Goal: Communication & Community: Answer question/provide support

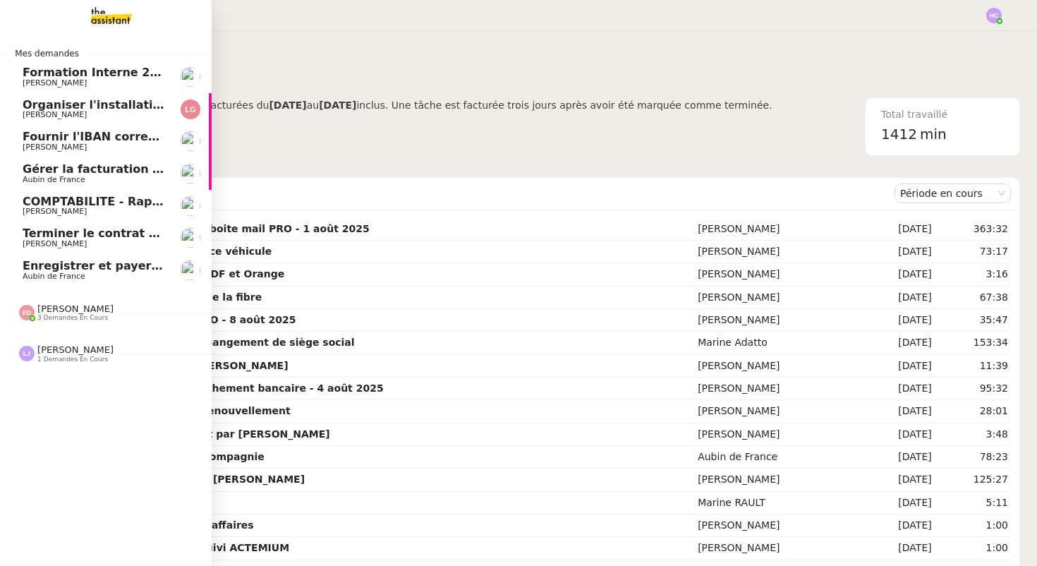
click at [117, 110] on span "Organiser l'installation de la fibre" at bounding box center [130, 104] width 215 height 13
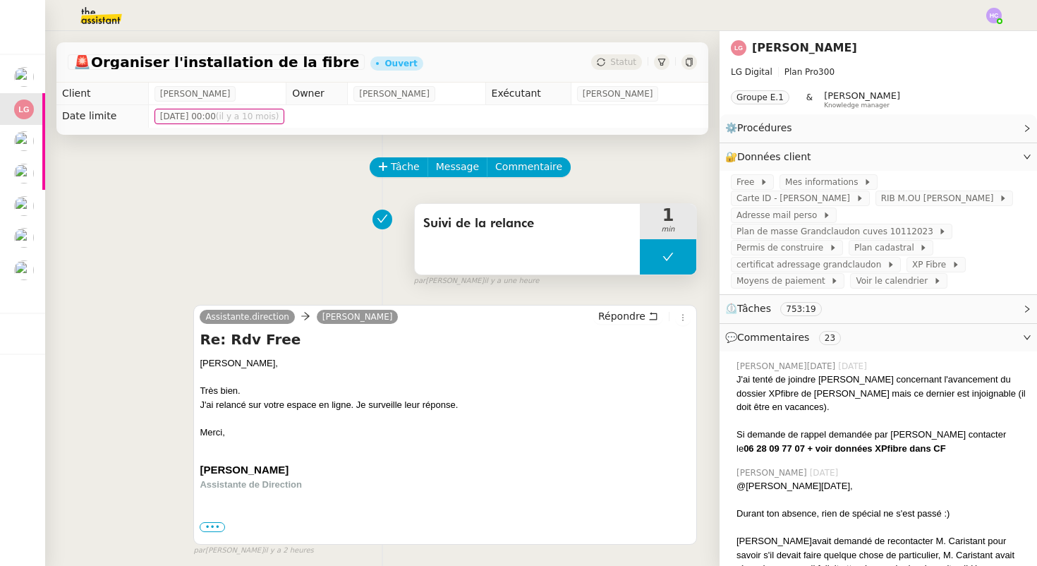
click at [656, 260] on button at bounding box center [668, 256] width 56 height 35
click at [663, 256] on div at bounding box center [654, 256] width 28 height 35
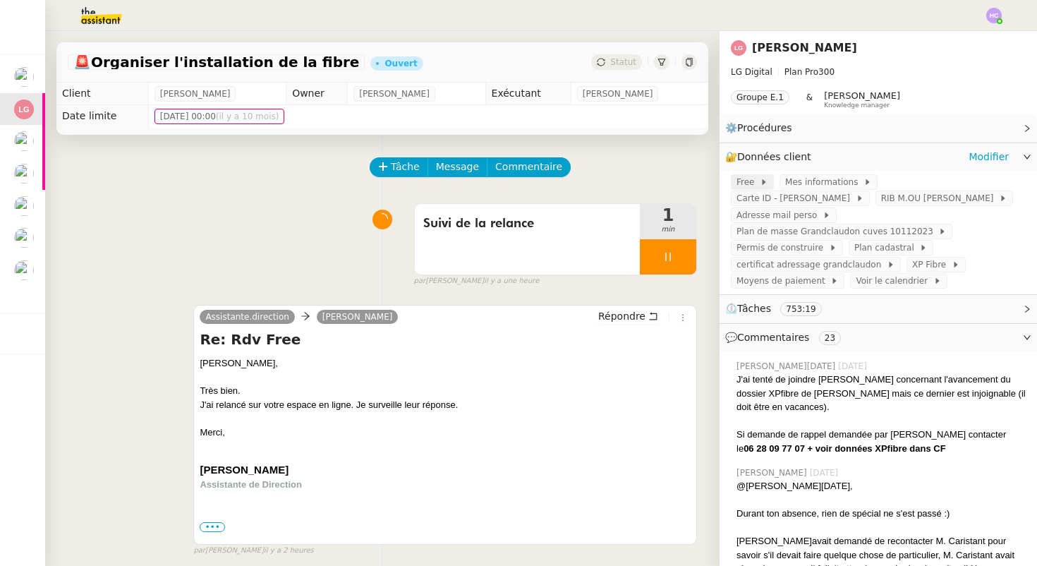
click at [741, 184] on span "Free" at bounding box center [748, 182] width 23 height 14
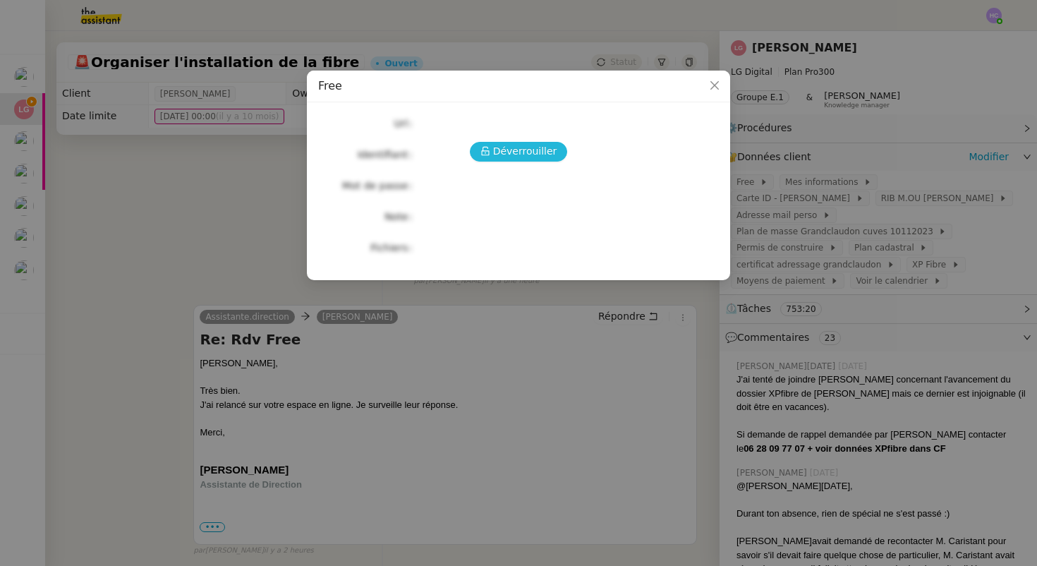
click at [522, 150] on span "Déverrouiller" at bounding box center [525, 151] width 64 height 16
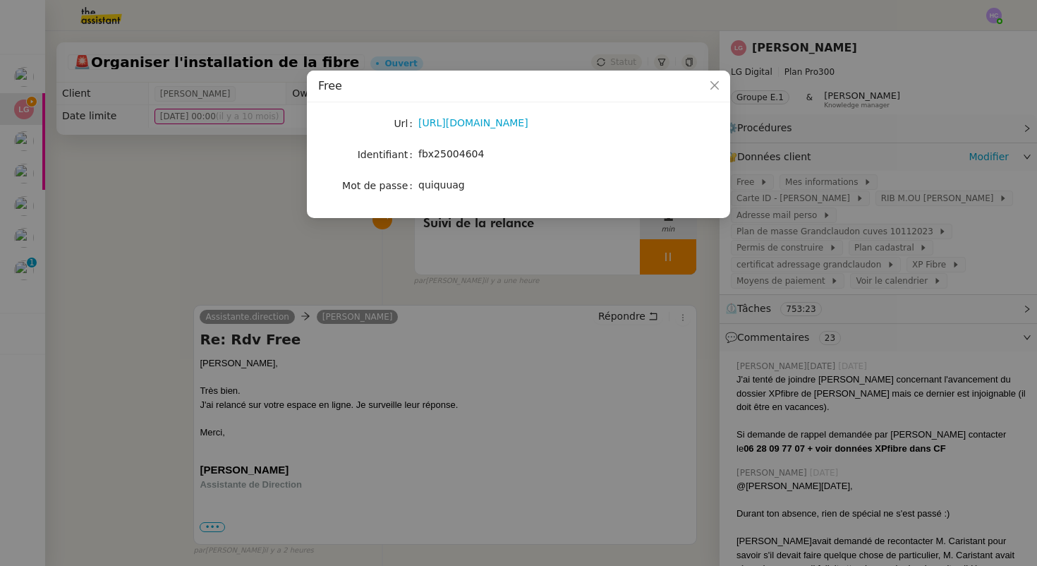
click at [469, 161] on div "fbx25004604" at bounding box center [535, 154] width 234 height 16
copy span "fbx25004604"
click at [445, 187] on span "quiquuag" at bounding box center [441, 184] width 47 height 11
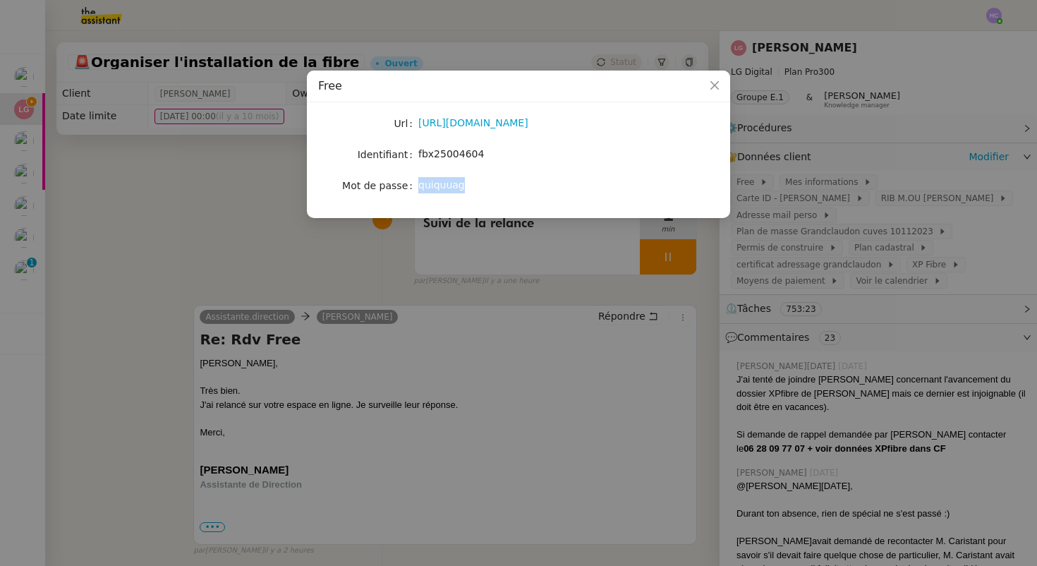
copy span "quiquuag"
click at [715, 86] on icon "Close" at bounding box center [715, 85] width 8 height 8
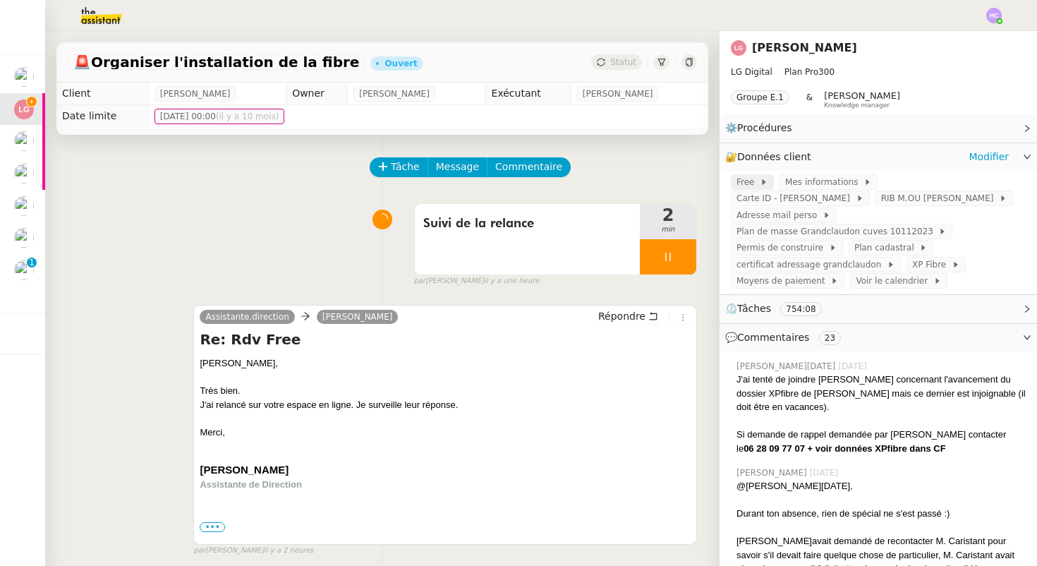
click at [750, 180] on span "Free" at bounding box center [748, 182] width 23 height 14
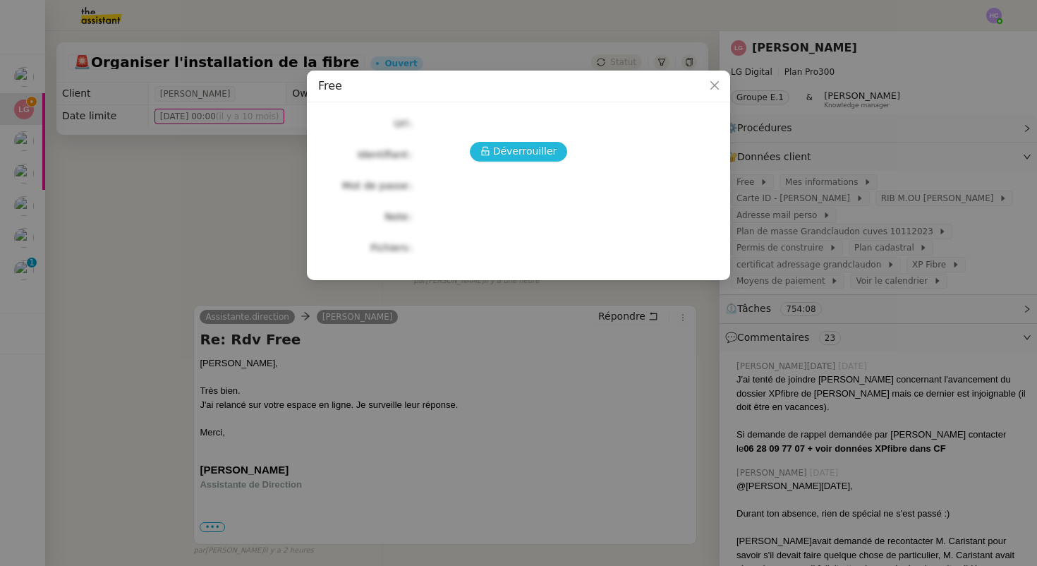
click at [524, 155] on span "Déverrouiller" at bounding box center [525, 151] width 64 height 16
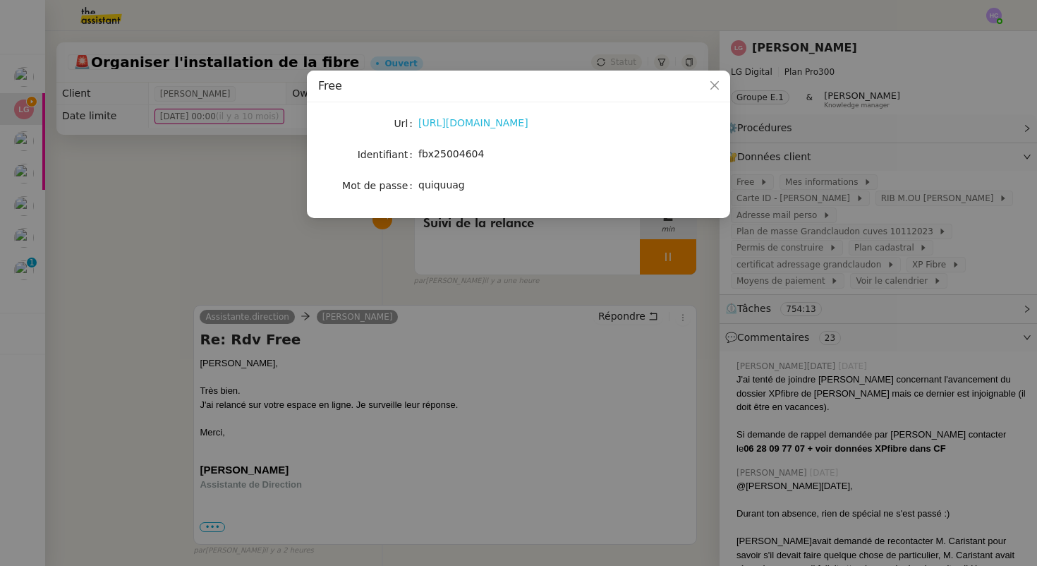
click at [482, 121] on link "https://subscribe.free.fr/login/" at bounding box center [473, 122] width 110 height 11
click at [242, 205] on nz-modal-container "Free Url https://subscribe.free.fr/login/ Identifiant fbx25004604 Mot de passe …" at bounding box center [518, 283] width 1037 height 566
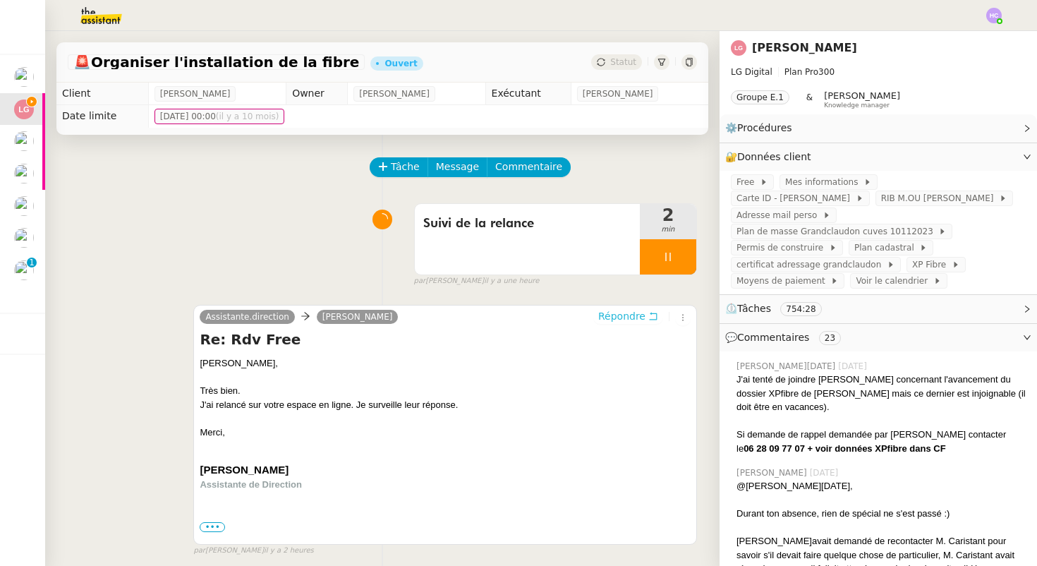
click at [641, 321] on span "Répondre" at bounding box center [621, 316] width 47 height 14
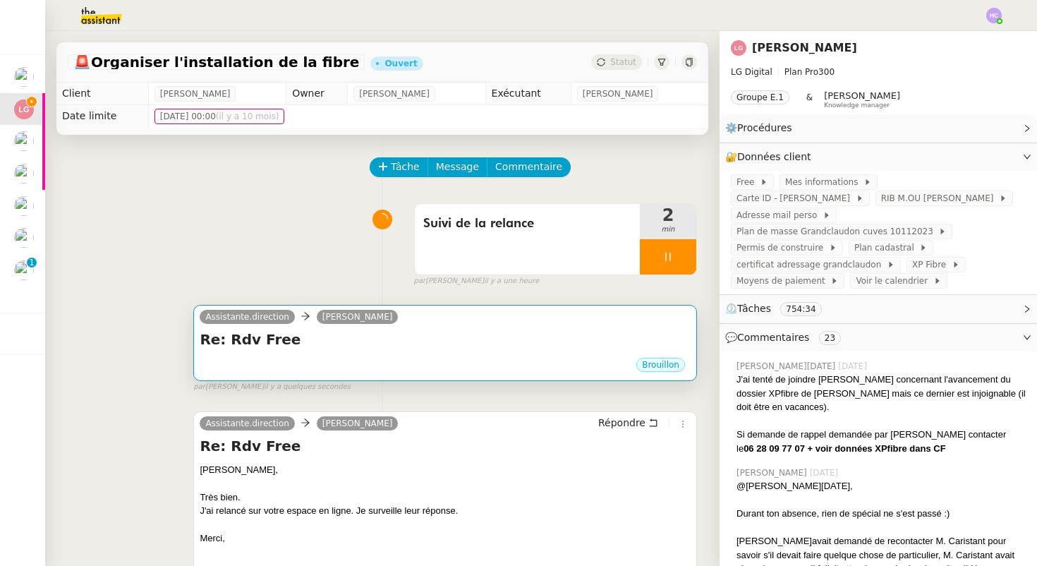
click at [369, 351] on div "Re: Rdv Free •••" at bounding box center [445, 343] width 491 height 27
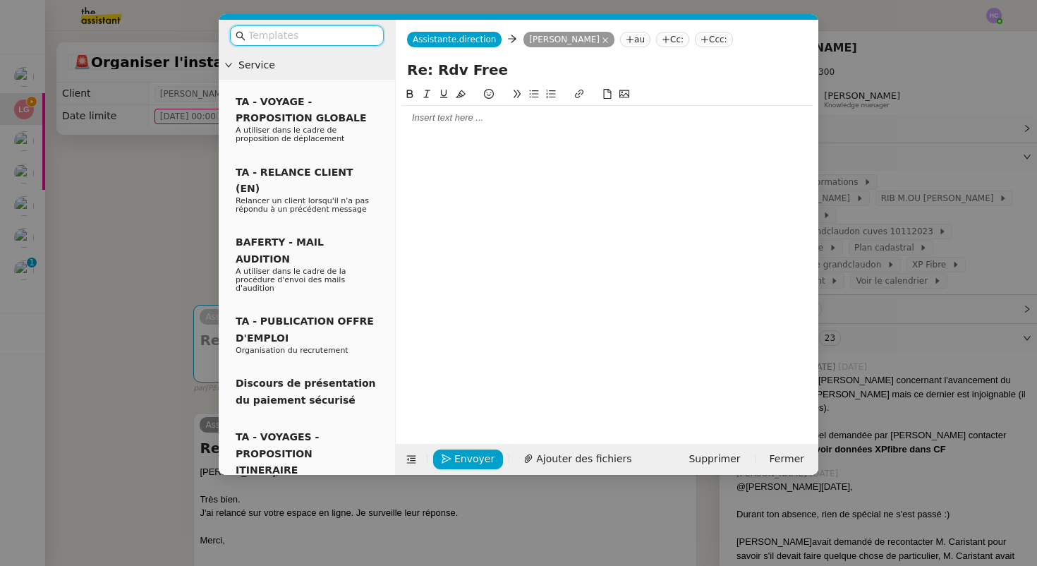
click at [437, 102] on button at bounding box center [443, 94] width 17 height 16
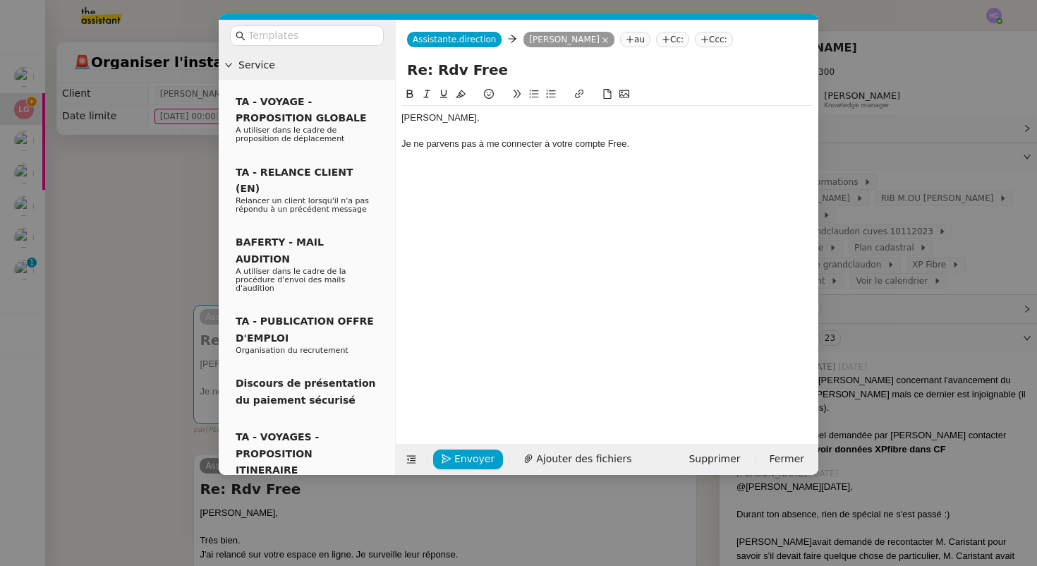
click at [445, 146] on div "Je ne parvens pas à me connecter à votre compte Free." at bounding box center [607, 144] width 411 height 13
click at [0, 0] on lt-span "parv i ens" at bounding box center [0, 0] width 0 height 0
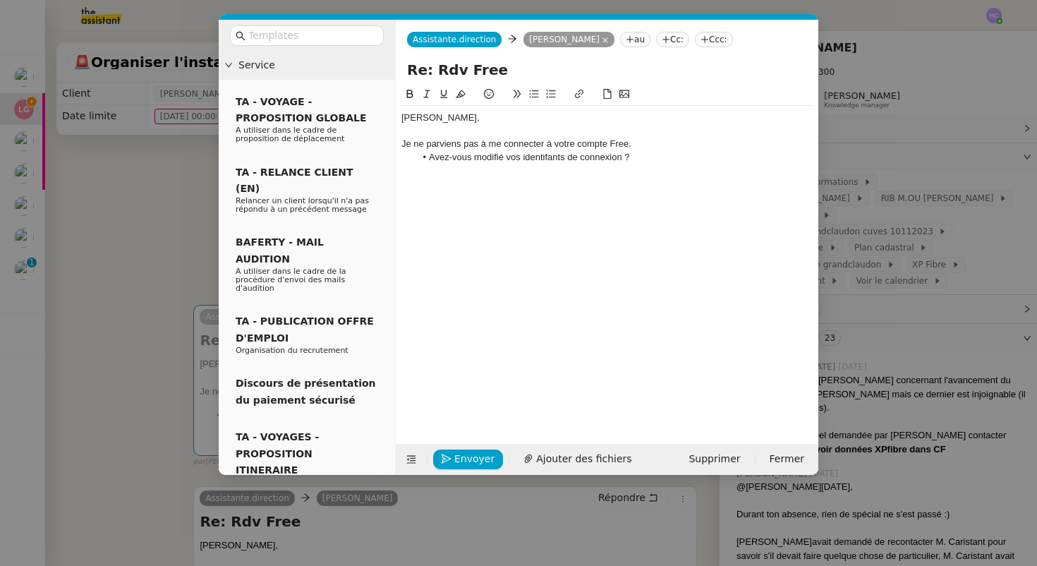
click at [536, 155] on li "Avez-vous modifié vos identifants de connexion ?" at bounding box center [615, 157] width 398 height 13
click at [0, 0] on lt-span "identif i ants" at bounding box center [0, 0] width 0 height 0
click at [658, 145] on div "Je ne parviens pas à me connecter à votre compte Free." at bounding box center [607, 144] width 411 height 13
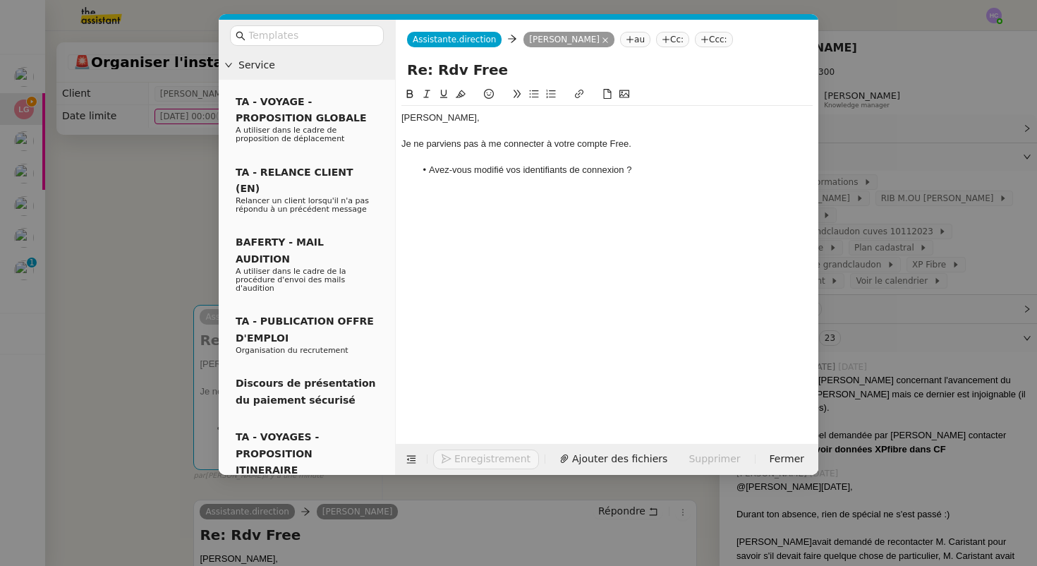
click at [658, 167] on li "Avez-vous modifié vos identifiants de connexion ?" at bounding box center [615, 170] width 398 height 13
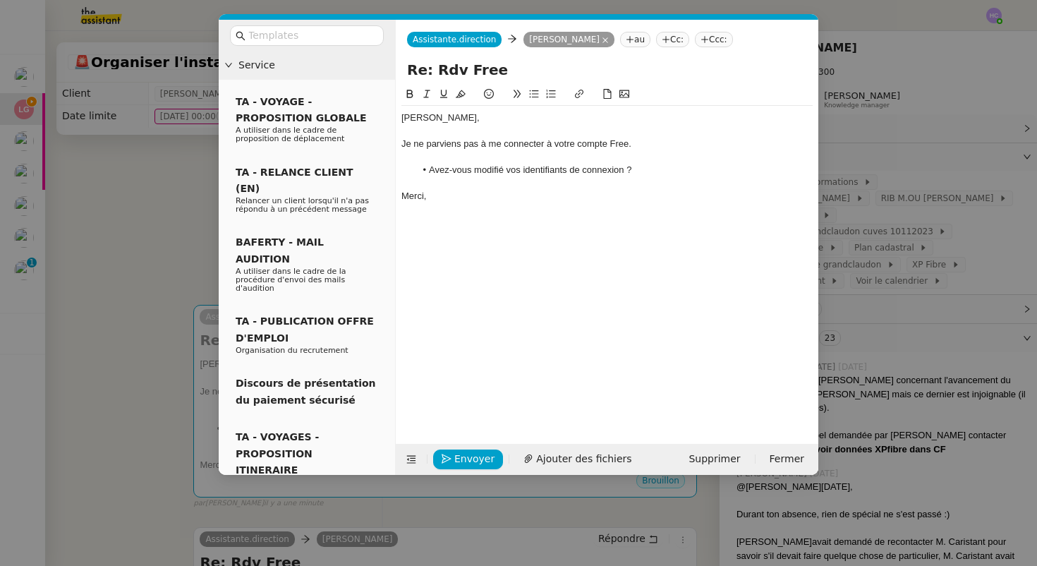
click at [660, 172] on li "Avez-vous modifié vos identifiants de connexion ?" at bounding box center [615, 170] width 398 height 13
click at [456, 195] on div "Merci," at bounding box center [607, 196] width 411 height 13
click at [478, 199] on div "Merci," at bounding box center [607, 196] width 411 height 13
click at [647, 143] on div "Je ne parviens pas à me connecter à votre compte Free." at bounding box center [607, 144] width 411 height 13
click at [447, 454] on icon "button" at bounding box center [447, 459] width 10 height 10
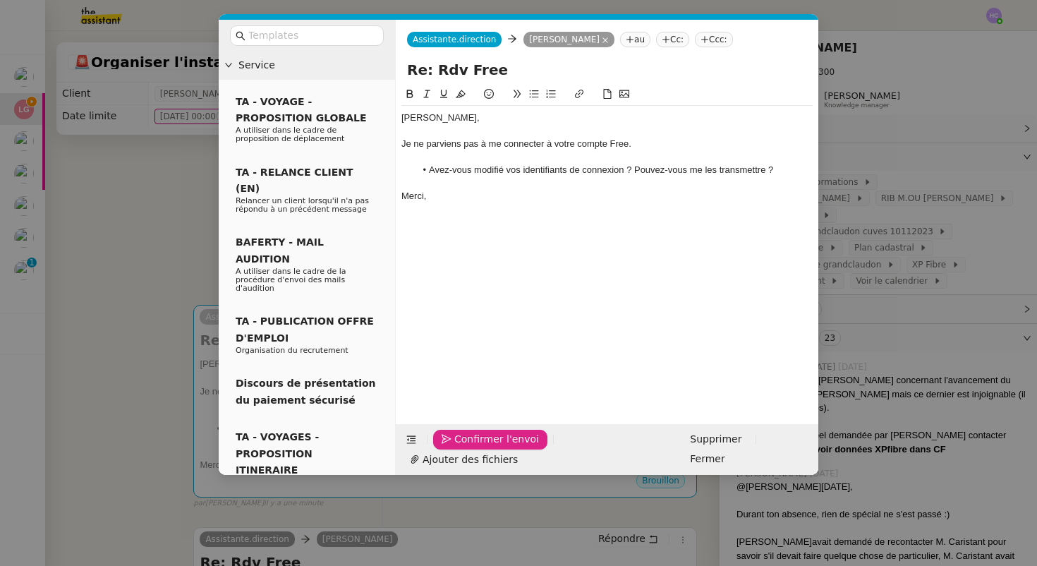
click at [447, 450] on button "Confirmer l'envoi" at bounding box center [490, 440] width 114 height 20
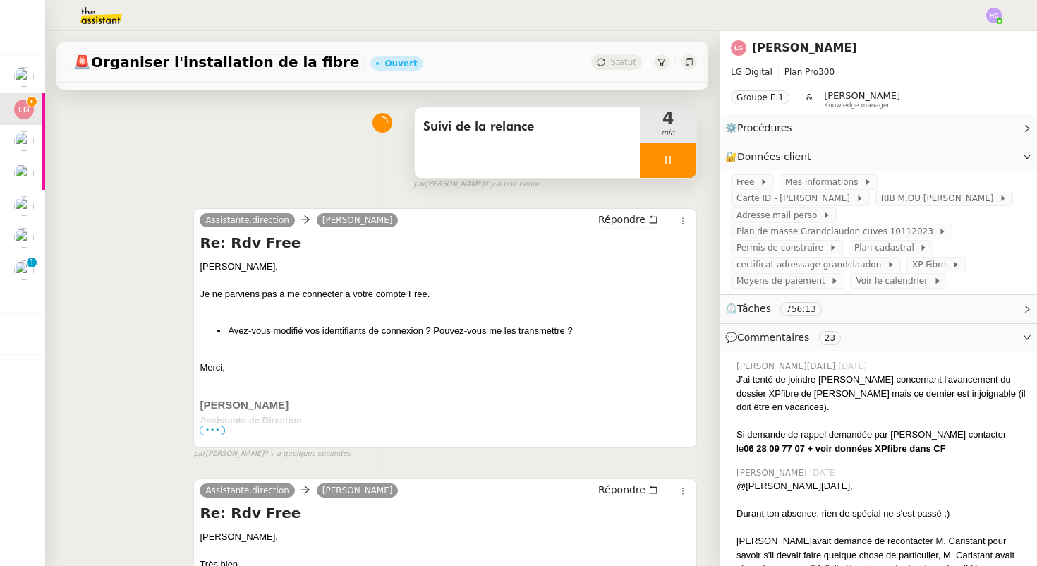
scroll to position [97, 0]
click at [670, 152] on div at bounding box center [668, 159] width 56 height 35
click at [676, 160] on button at bounding box center [682, 159] width 28 height 35
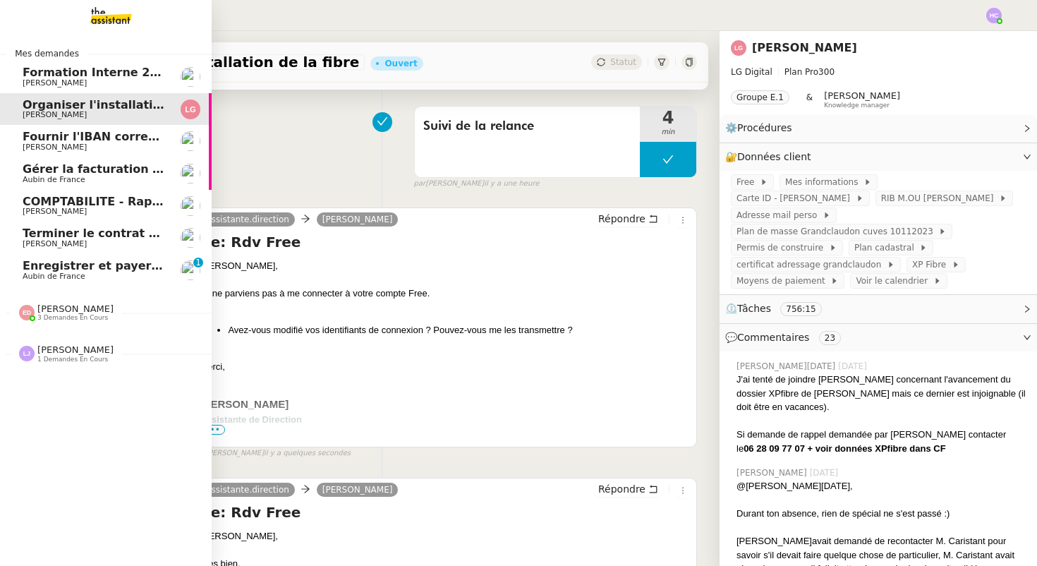
click at [53, 141] on span "Fournir l'IBAN correct à l'assureur" at bounding box center [131, 136] width 217 height 13
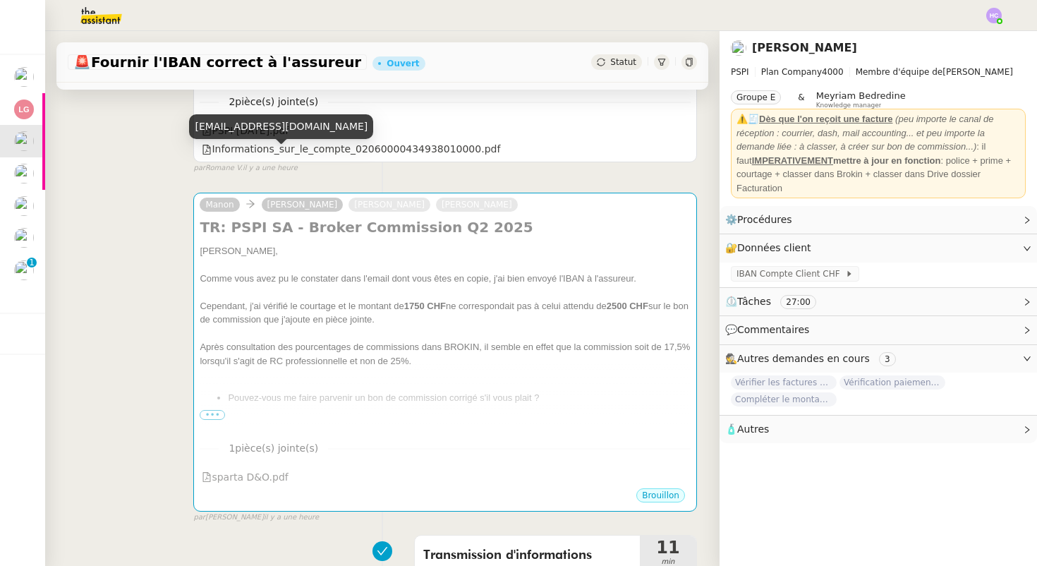
scroll to position [498, 0]
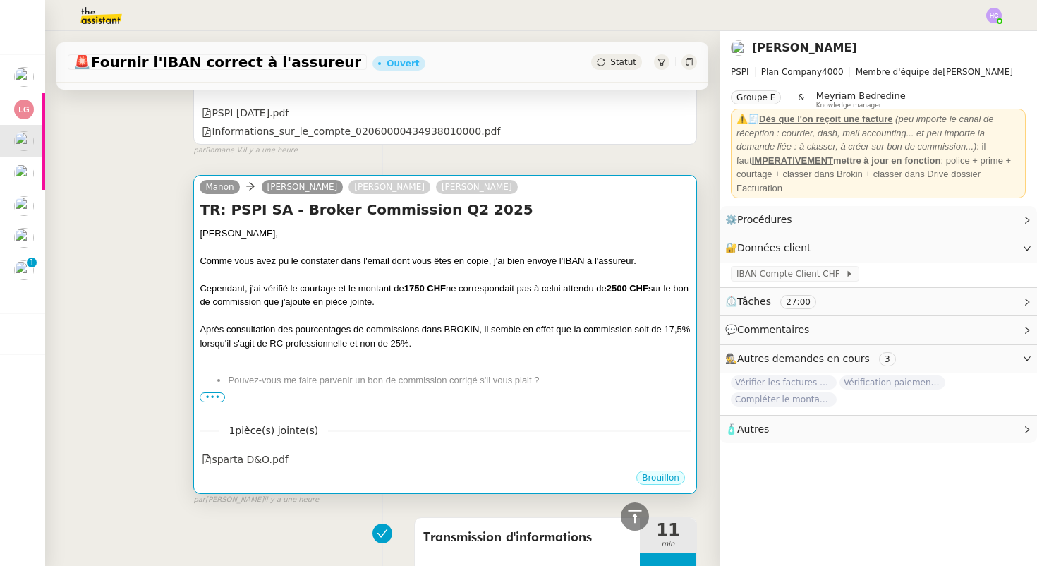
click at [344, 301] on div "Cependant, j'ai vérifié le courtage et le montant de 1750 CHF ne correspondait …" at bounding box center [445, 296] width 491 height 28
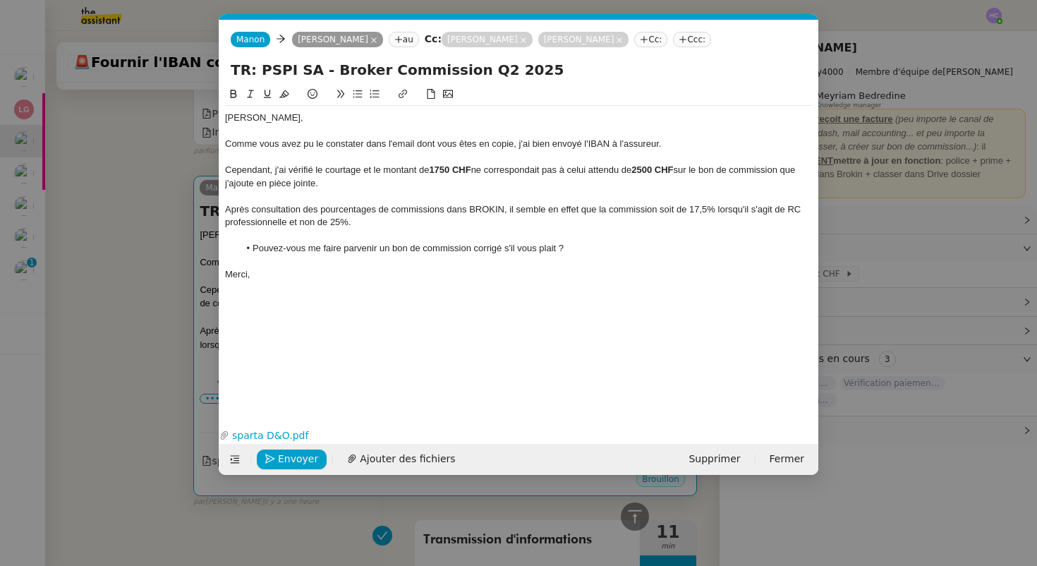
scroll to position [0, 30]
click at [153, 265] on nz-modal-container "Service TA - VOYAGE - PROPOSITION GLOBALE A utiliser dans le cadre de propositi…" at bounding box center [518, 283] width 1037 height 566
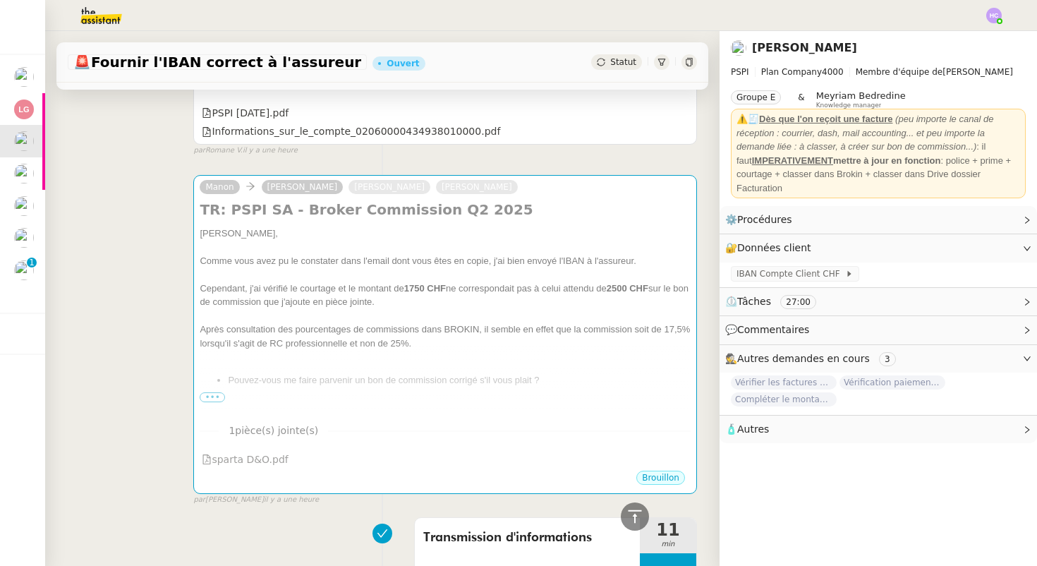
scroll to position [498, 0]
click at [174, 349] on div "Manon Sophie Mouraire Pierrick Morel Sharlen Torrado TR: PSPI SA - Broker Commi…" at bounding box center [382, 333] width 629 height 343
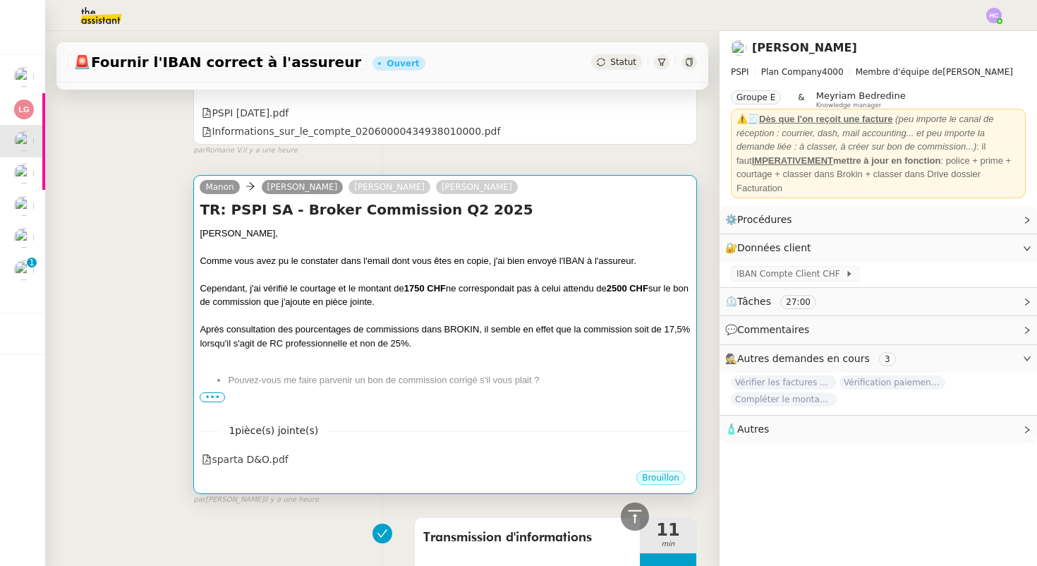
click at [512, 356] on div at bounding box center [445, 357] width 491 height 14
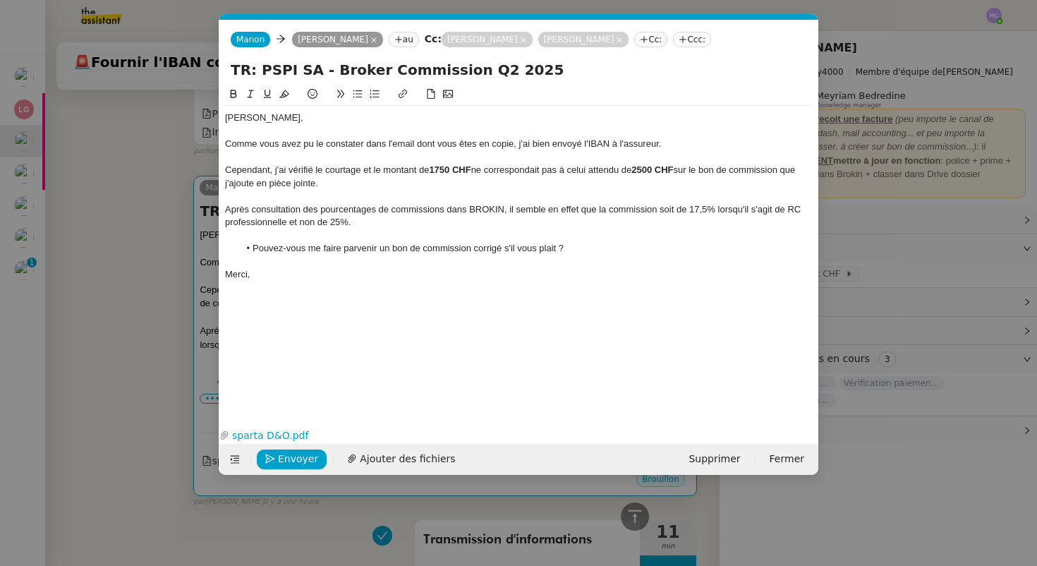
scroll to position [499, 0]
click at [299, 457] on span "Envoyer" at bounding box center [298, 459] width 40 height 16
drag, startPoint x: 558, startPoint y: 251, endPoint x: 502, endPoint y: 252, distance: 56.5
click at [502, 252] on li "Pouvez-vous me faire parvenir un bon de commission corrigé s'il vous plait ?" at bounding box center [526, 248] width 574 height 13
click at [188, 417] on nz-modal-container "Service TA - VOYAGE - PROPOSITION GLOBALE A utiliser dans le cadre de propositi…" at bounding box center [518, 283] width 1037 height 566
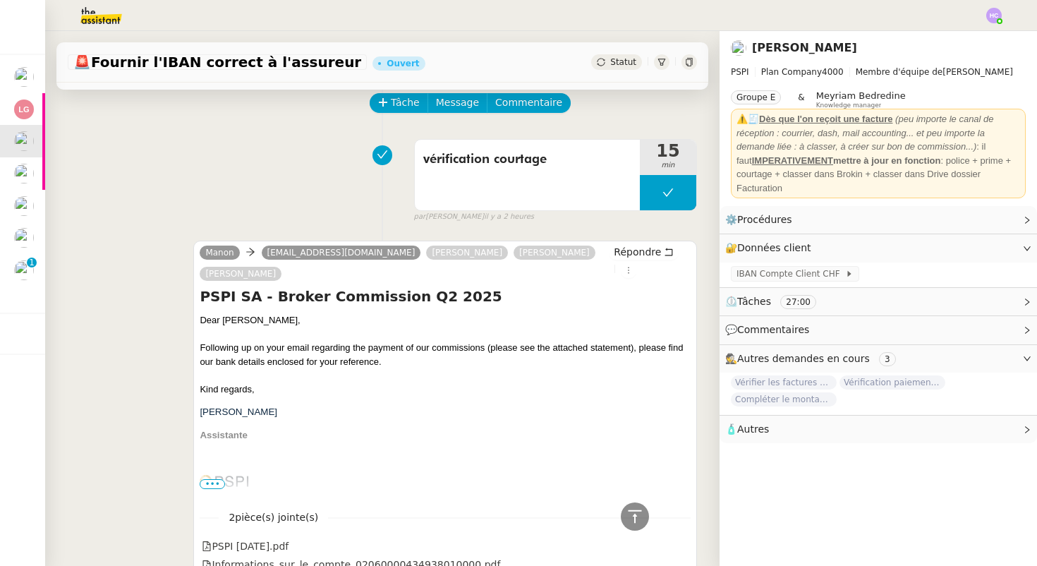
scroll to position [0, 0]
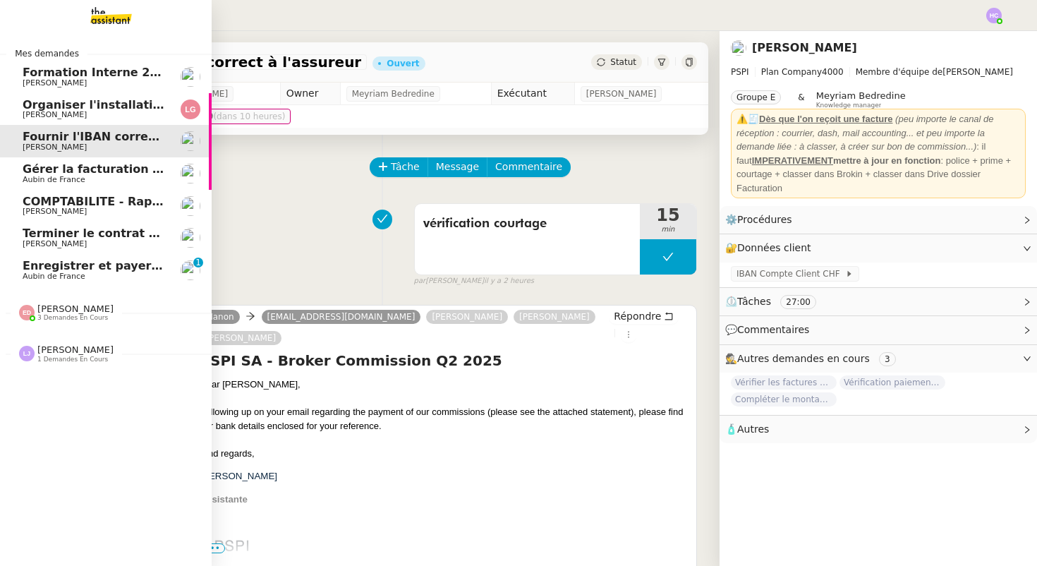
click at [62, 267] on span "Enregistrer et payer la compagnie" at bounding box center [131, 265] width 217 height 13
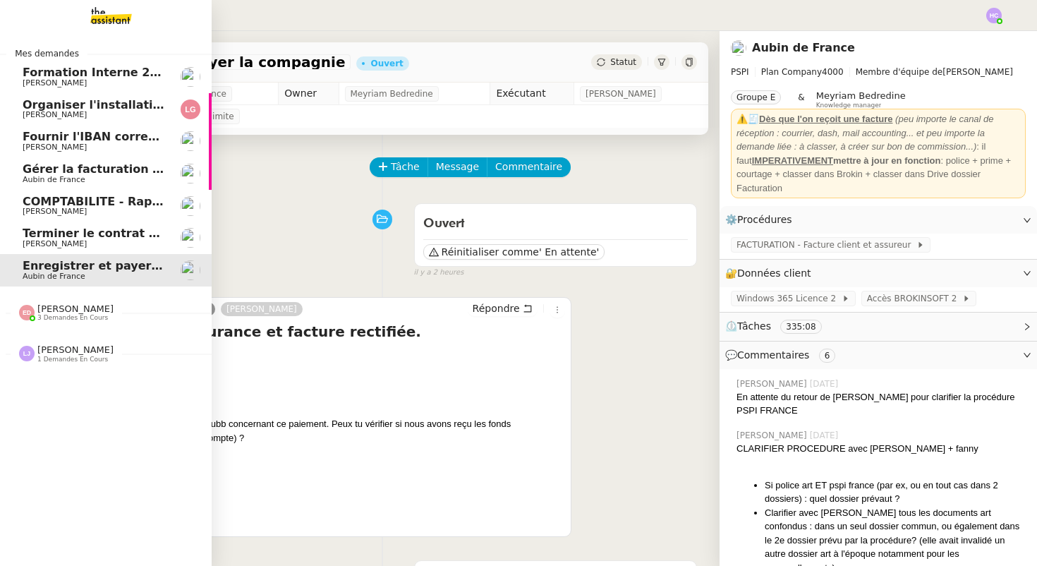
click at [102, 109] on span "Organiser l'installation de la fibre" at bounding box center [130, 104] width 215 height 13
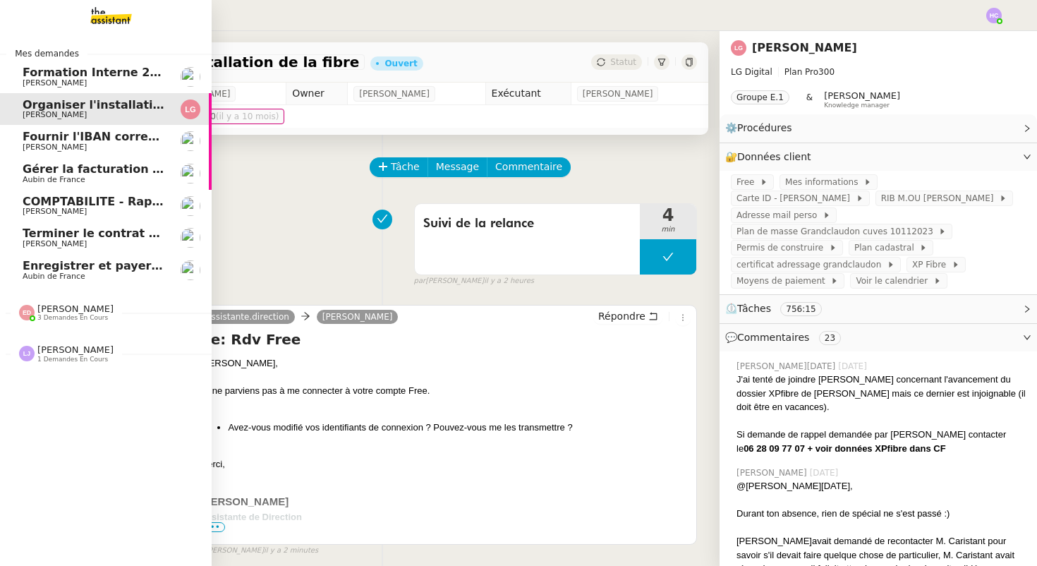
click at [90, 136] on span "Fournir l'IBAN correct à l'assureur" at bounding box center [131, 136] width 217 height 13
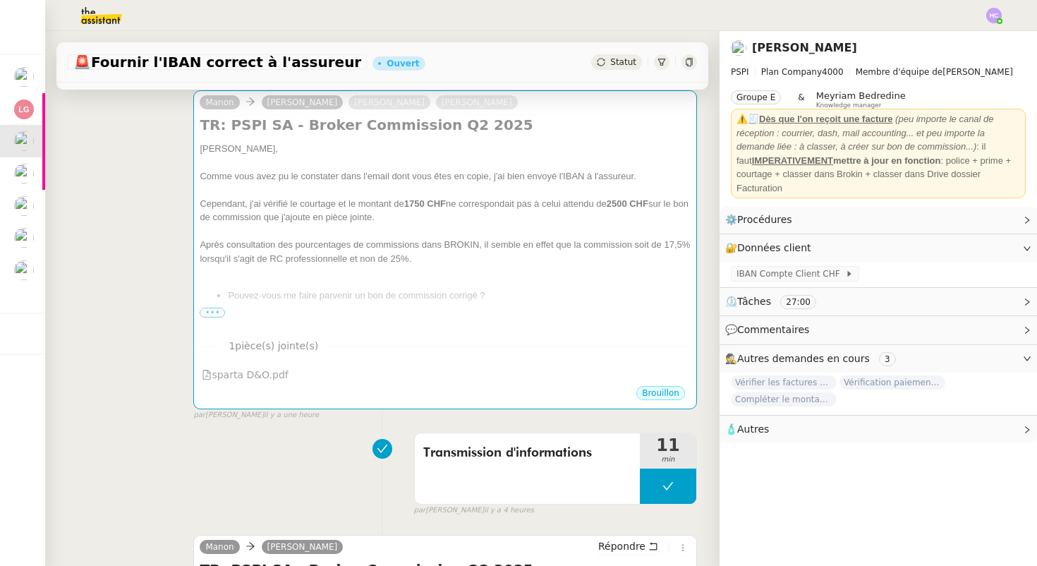
scroll to position [591, 0]
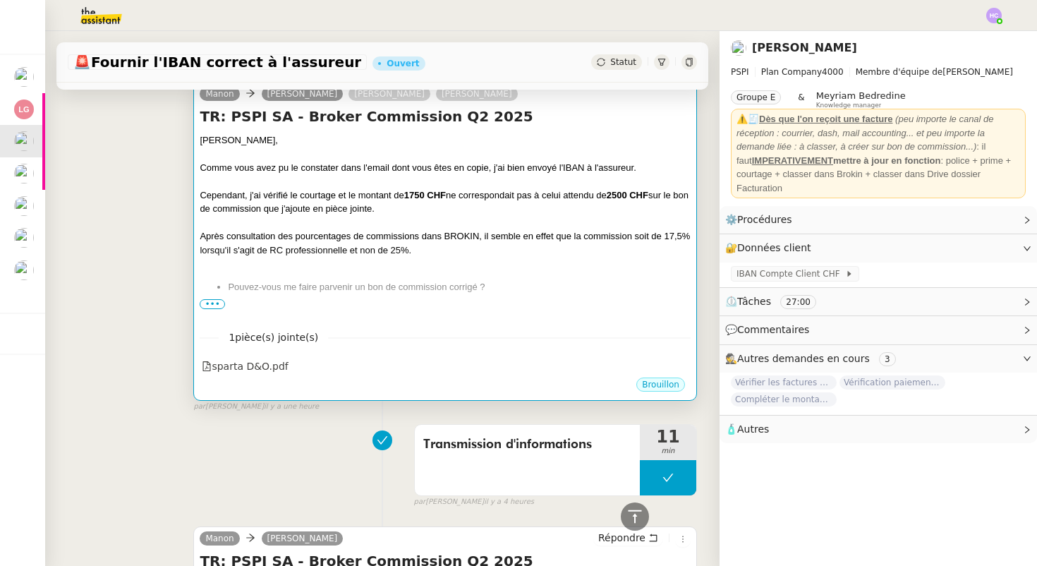
click at [216, 303] on span "•••" at bounding box center [212, 304] width 25 height 10
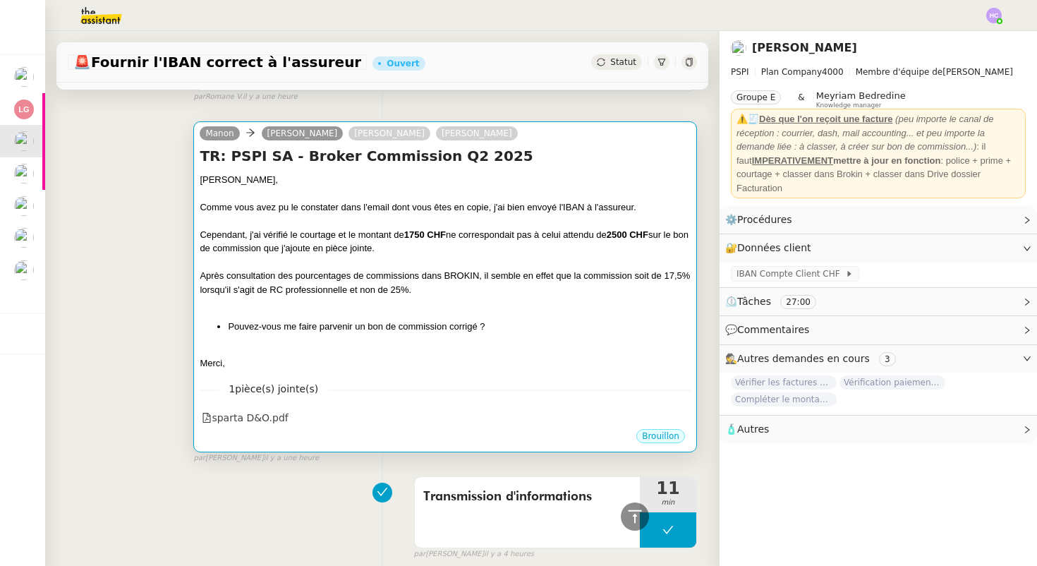
click at [496, 256] on div at bounding box center [445, 262] width 491 height 14
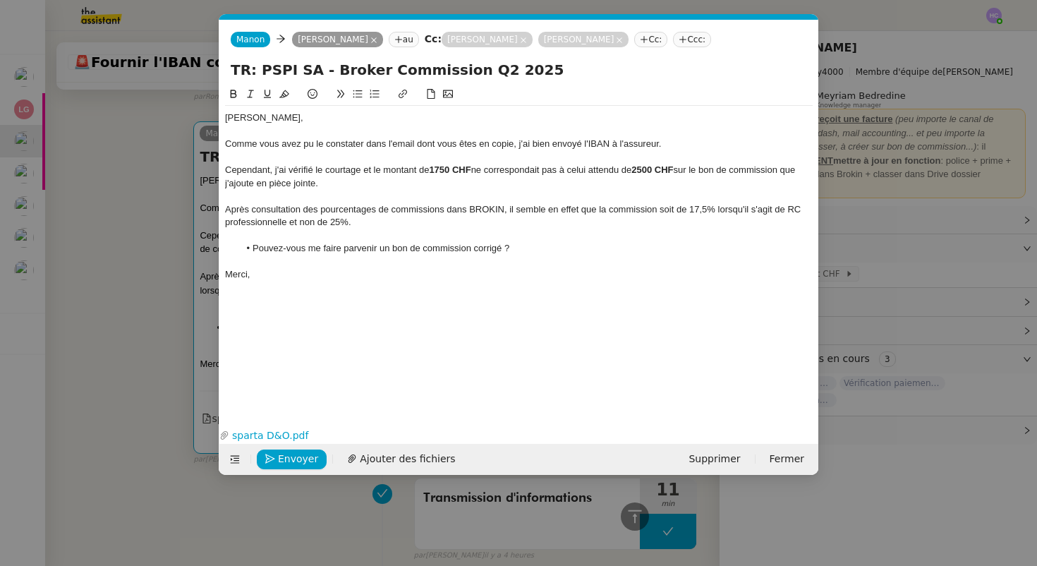
scroll to position [0, 30]
click at [112, 233] on nz-modal-container "Service TA - VOYAGE - PROPOSITION GLOBALE A utiliser dans le cadre de propositi…" at bounding box center [518, 283] width 1037 height 566
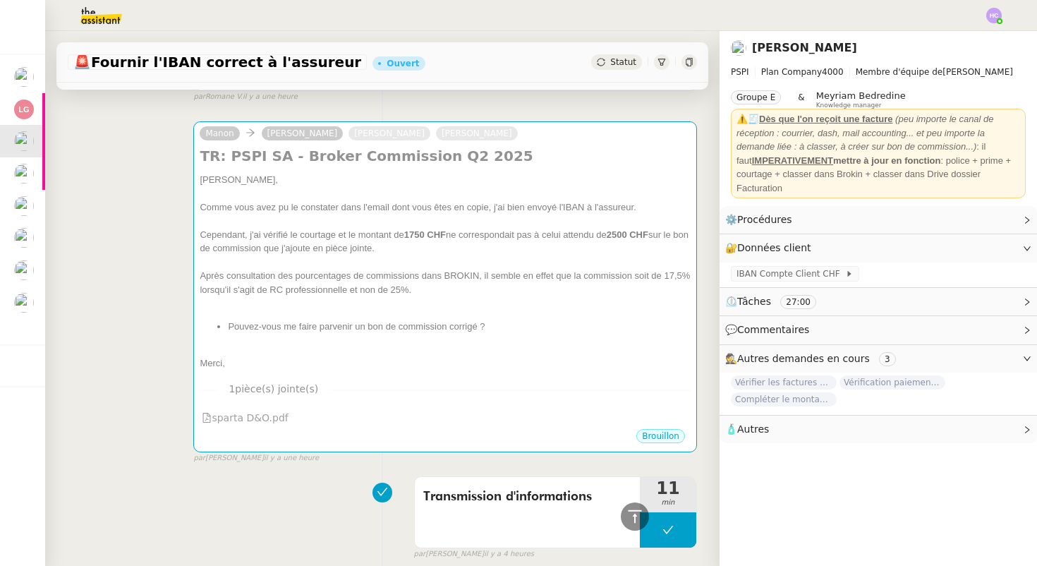
scroll to position [551, 0]
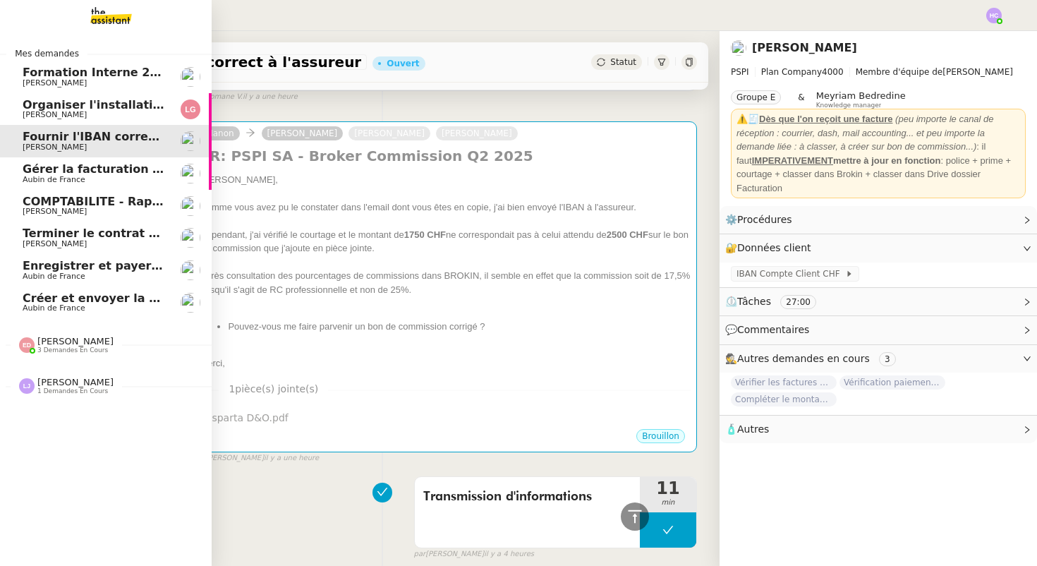
click at [49, 167] on span "Gérer la facturation des avenants" at bounding box center [130, 168] width 215 height 13
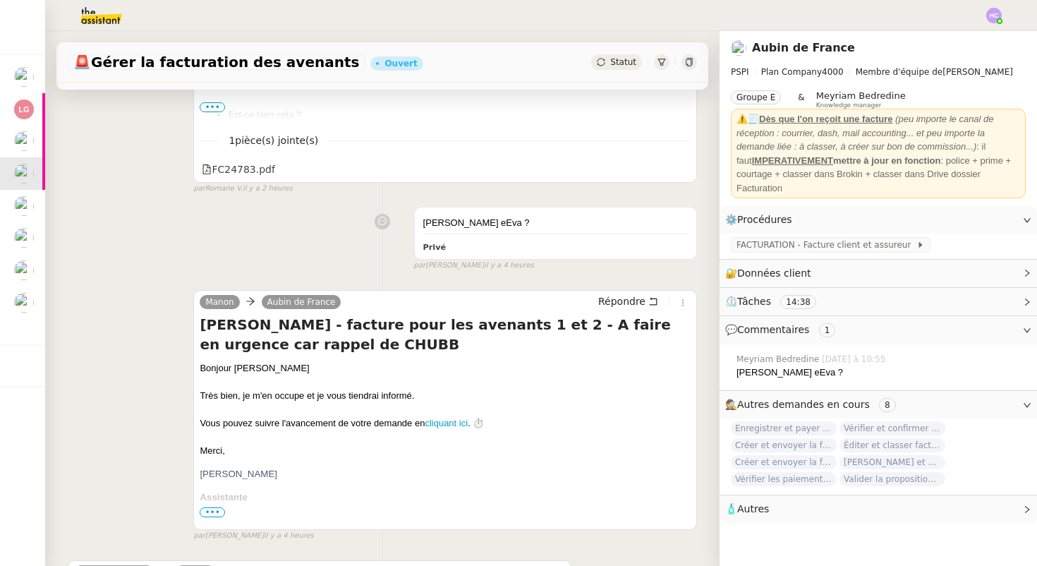
scroll to position [422, 0]
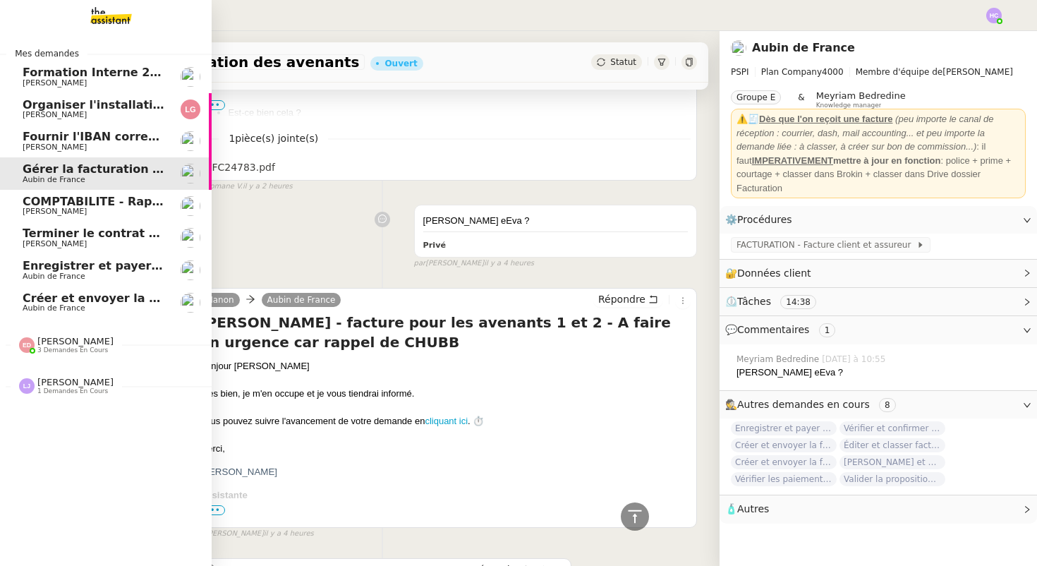
click at [73, 203] on span "COMPTABILITE - Rapprochement bancaire - 11 août 2025" at bounding box center [203, 201] width 361 height 13
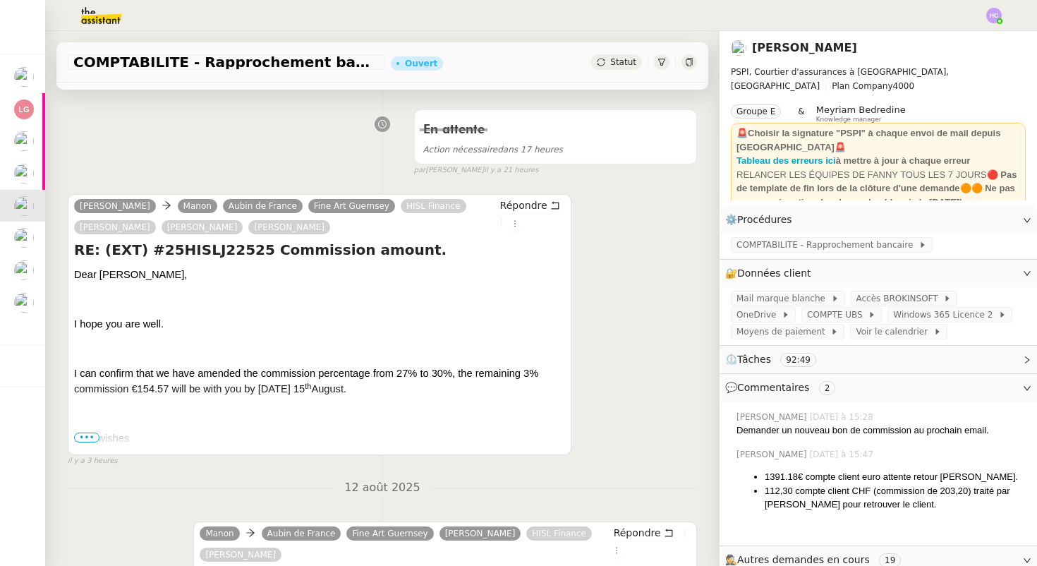
scroll to position [219, 0]
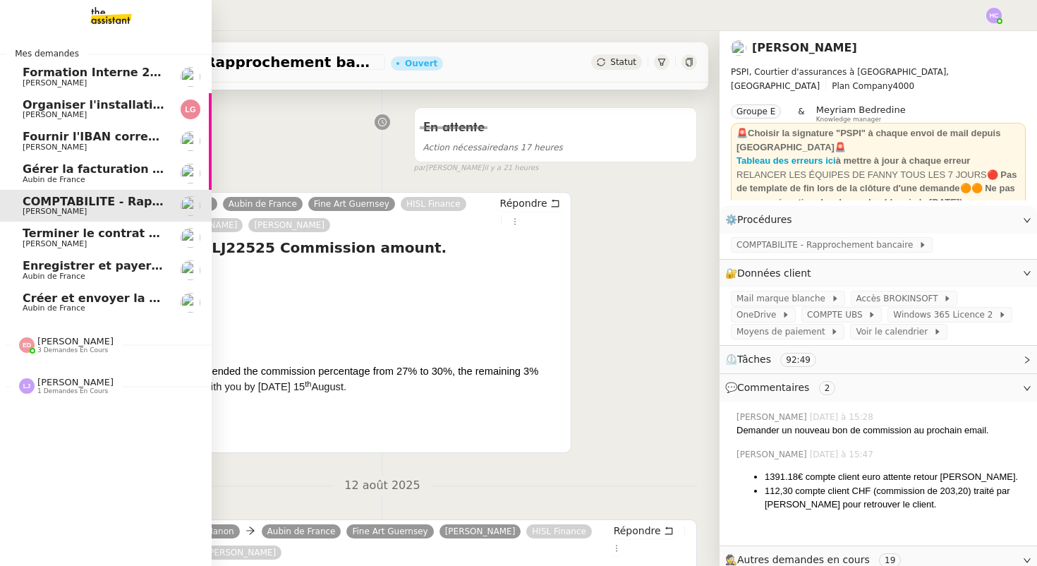
click at [54, 383] on span "[PERSON_NAME]" at bounding box center [75, 382] width 76 height 11
click at [66, 347] on span "3 demandes en cours" at bounding box center [72, 351] width 71 height 8
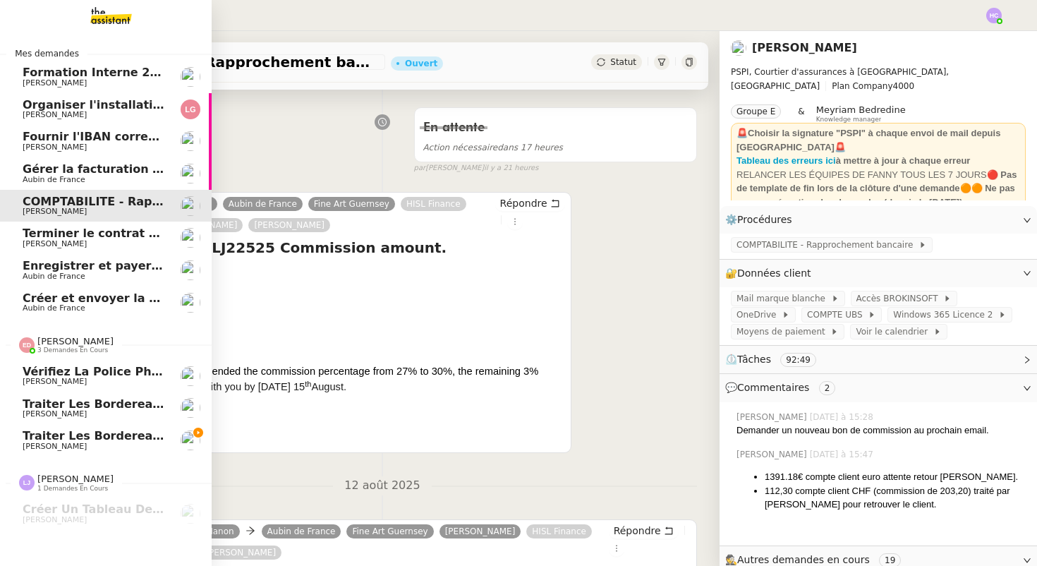
click at [88, 410] on span "[PERSON_NAME]" at bounding box center [94, 414] width 143 height 8
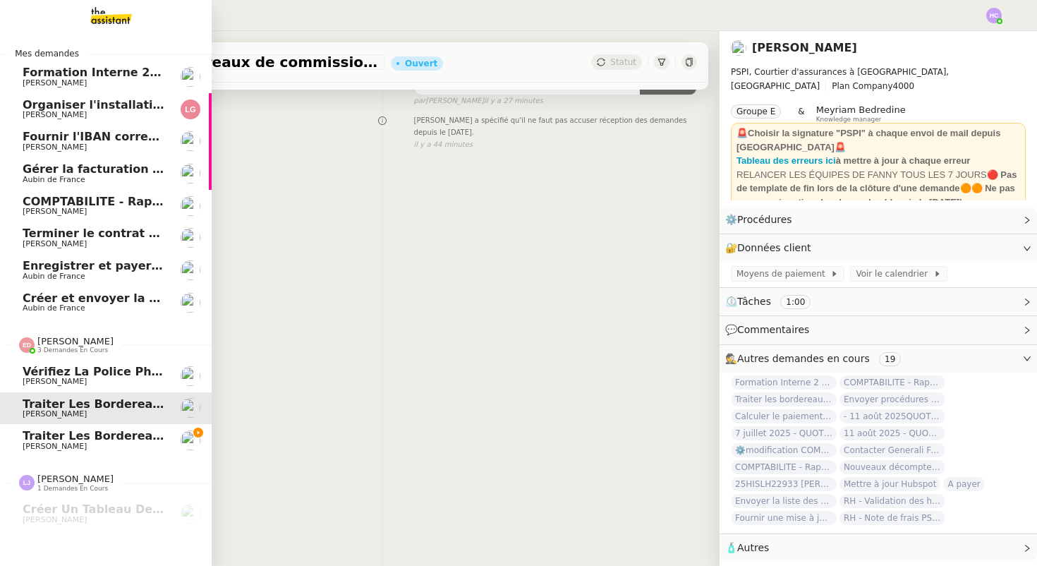
scroll to position [179, 0]
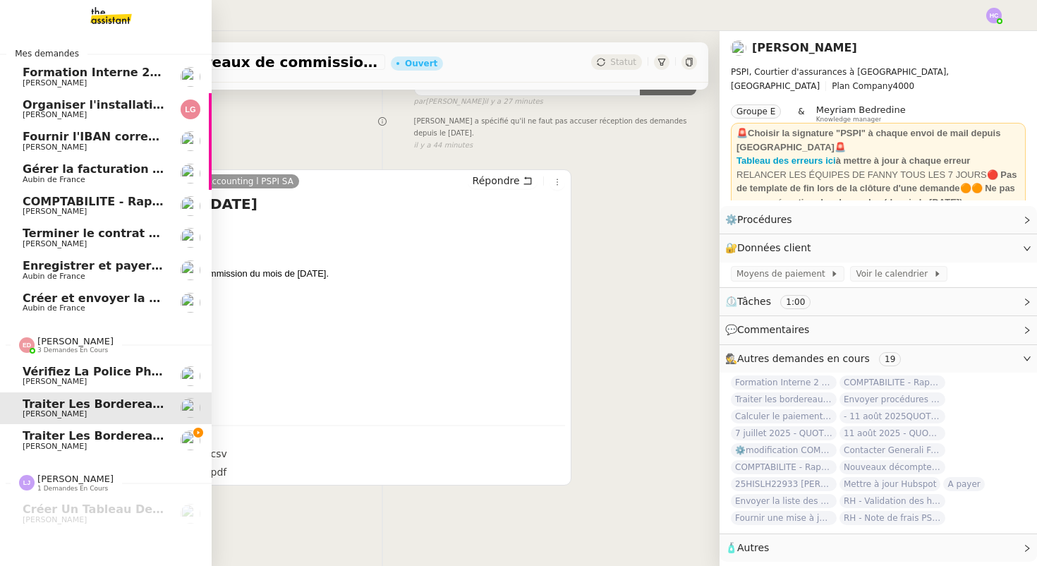
click at [41, 439] on span "Traiter les bordereaux de commission [DATE]" at bounding box center [170, 435] width 294 height 13
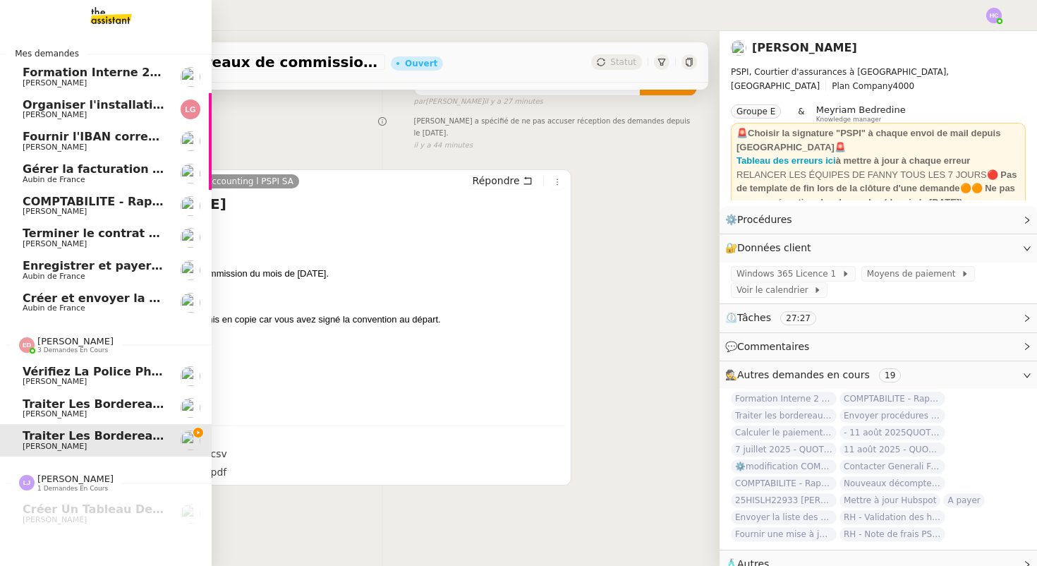
click at [50, 411] on span "[PERSON_NAME]" at bounding box center [55, 413] width 64 height 9
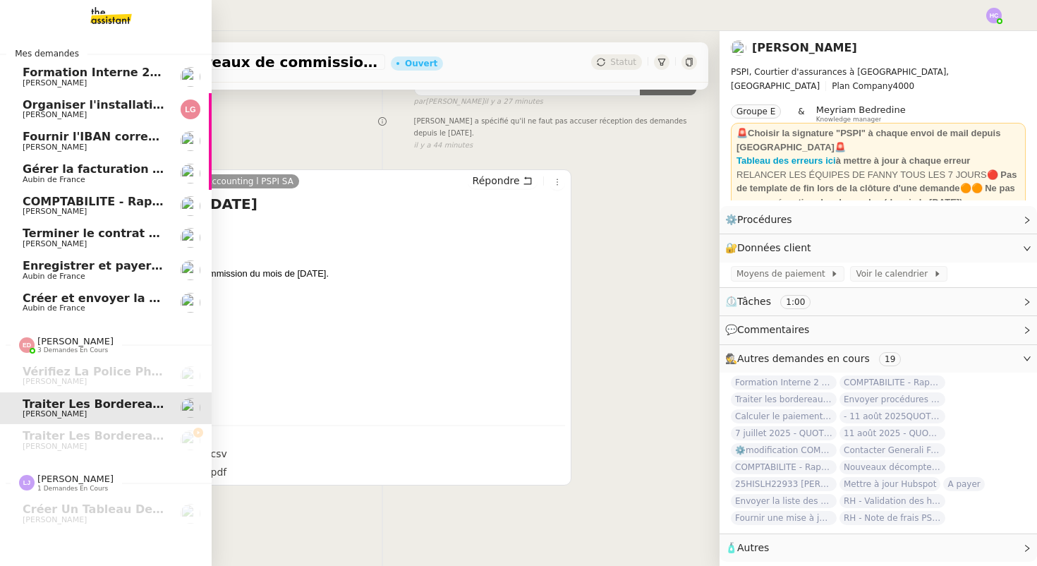
click at [131, 104] on span "Organiser l'installation de la fibre" at bounding box center [130, 104] width 215 height 13
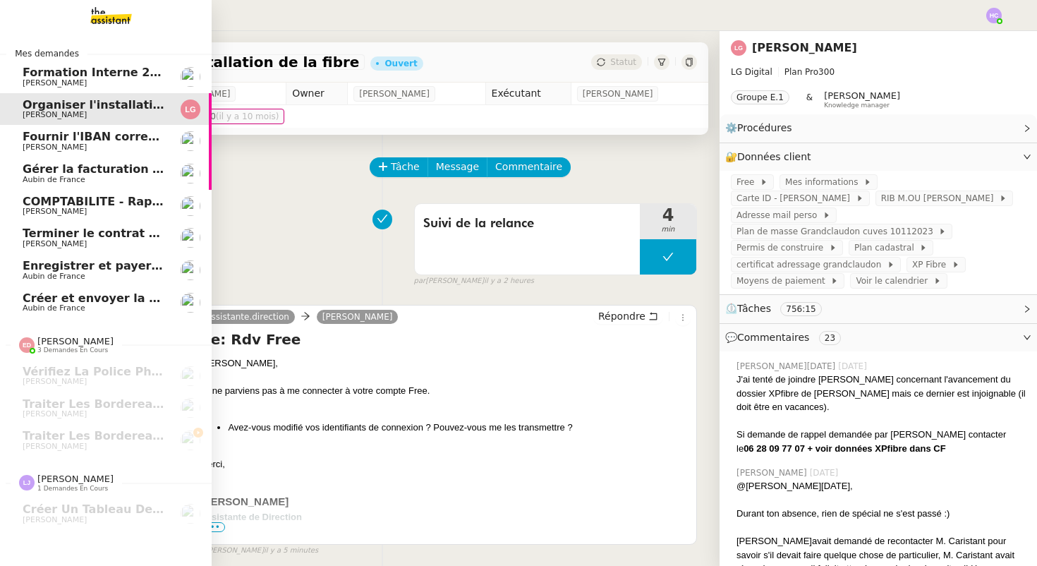
click at [111, 136] on span "Fournir l'IBAN correct à l'assureur" at bounding box center [131, 136] width 217 height 13
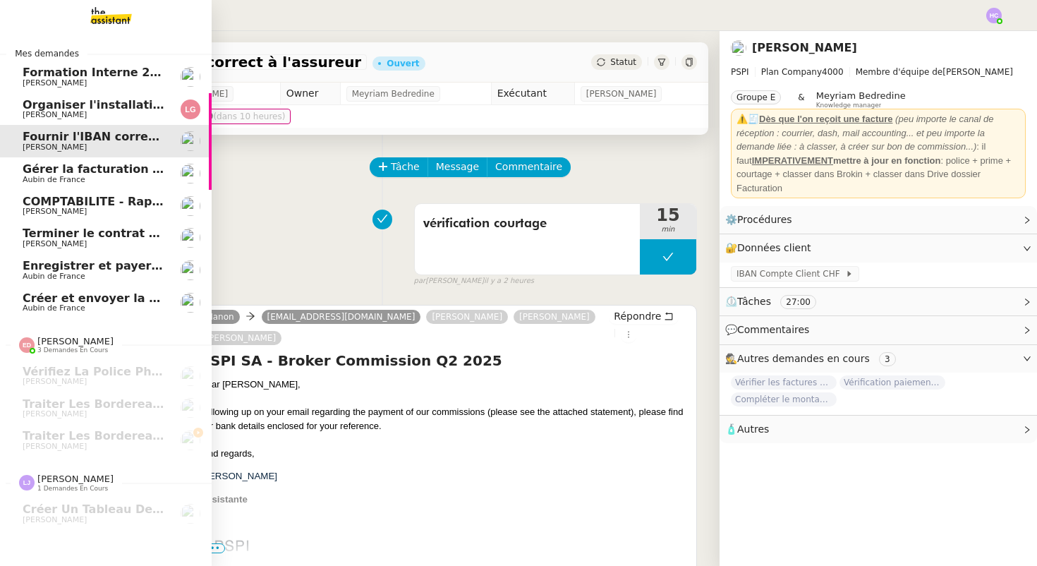
click at [30, 175] on span "Aubin de France" at bounding box center [54, 179] width 63 height 9
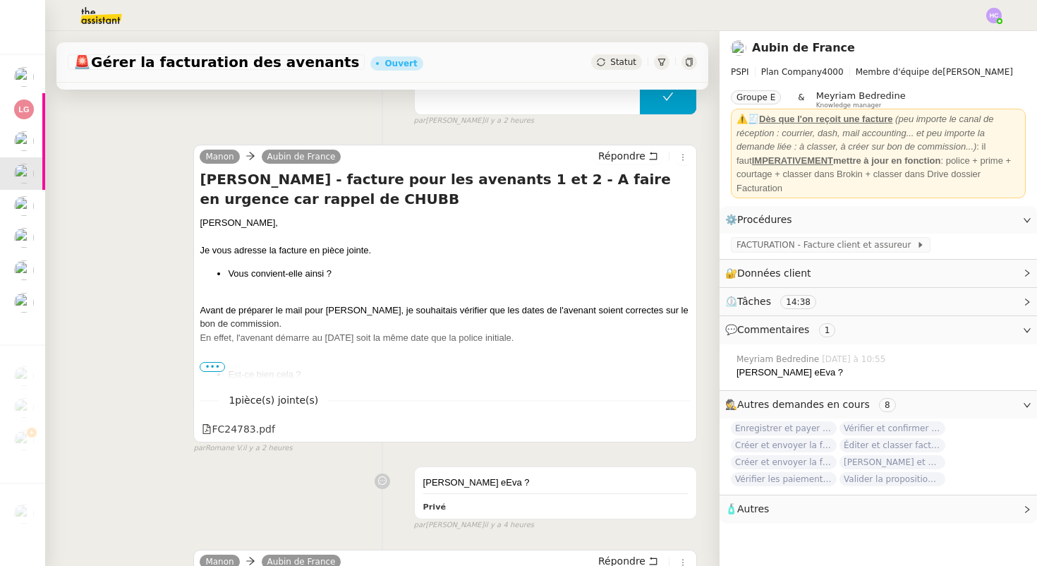
scroll to position [161, 0]
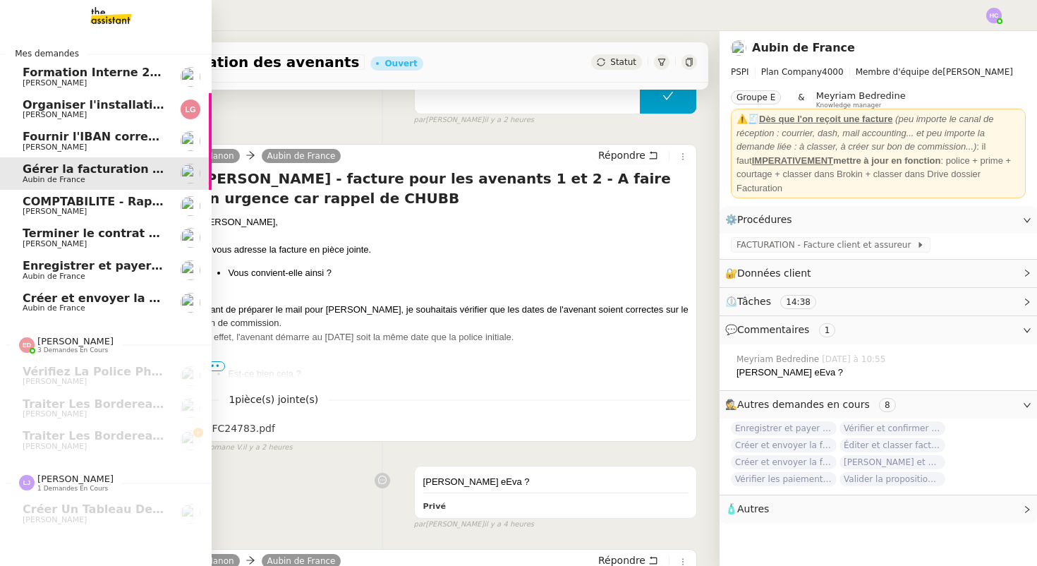
click at [42, 209] on span "[PERSON_NAME]" at bounding box center [55, 211] width 64 height 9
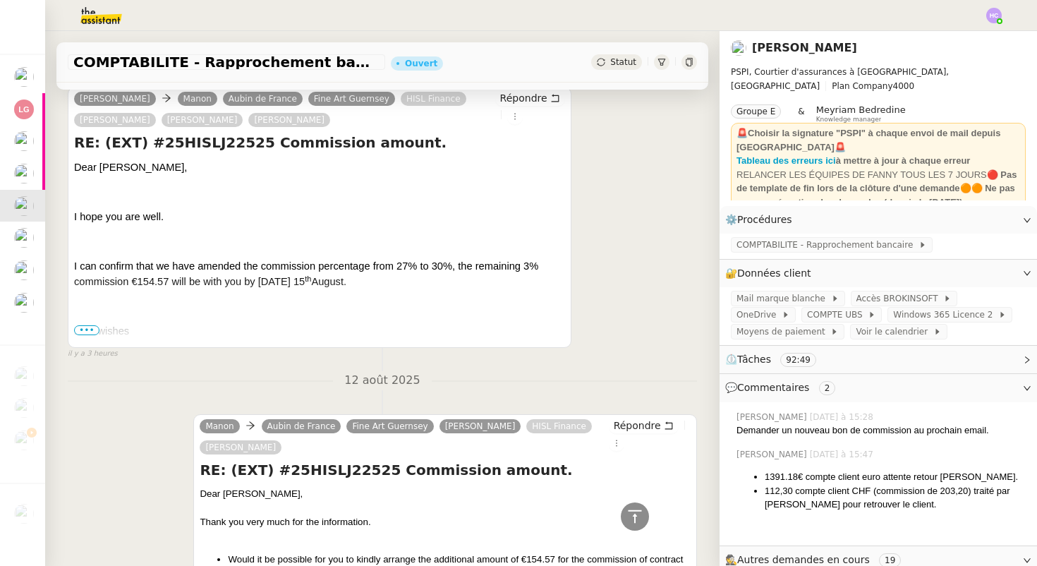
scroll to position [430, 0]
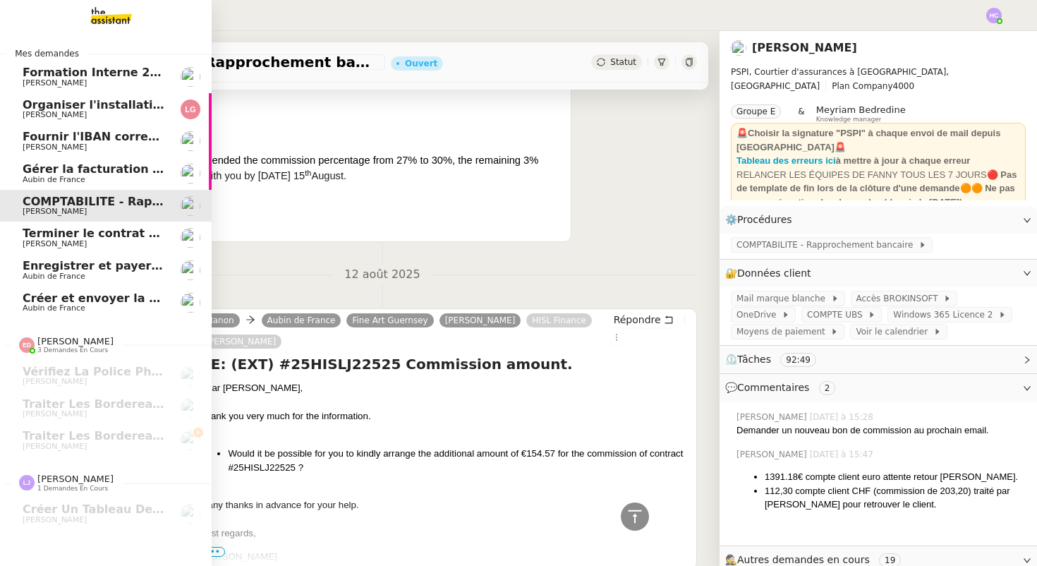
click at [80, 233] on span "Terminer le contrat avec Arval" at bounding box center [155, 233] width 265 height 13
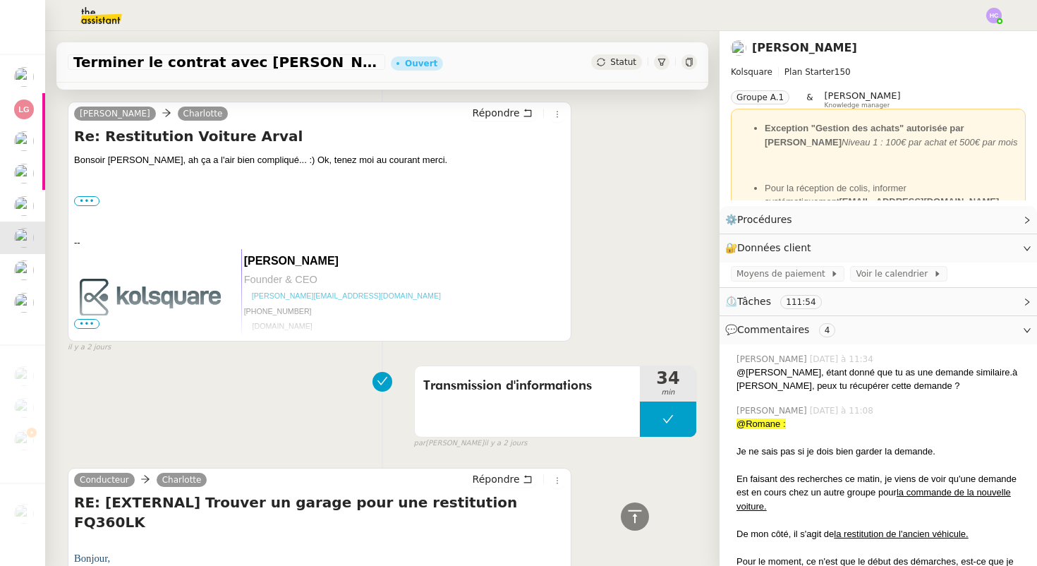
scroll to position [994, 0]
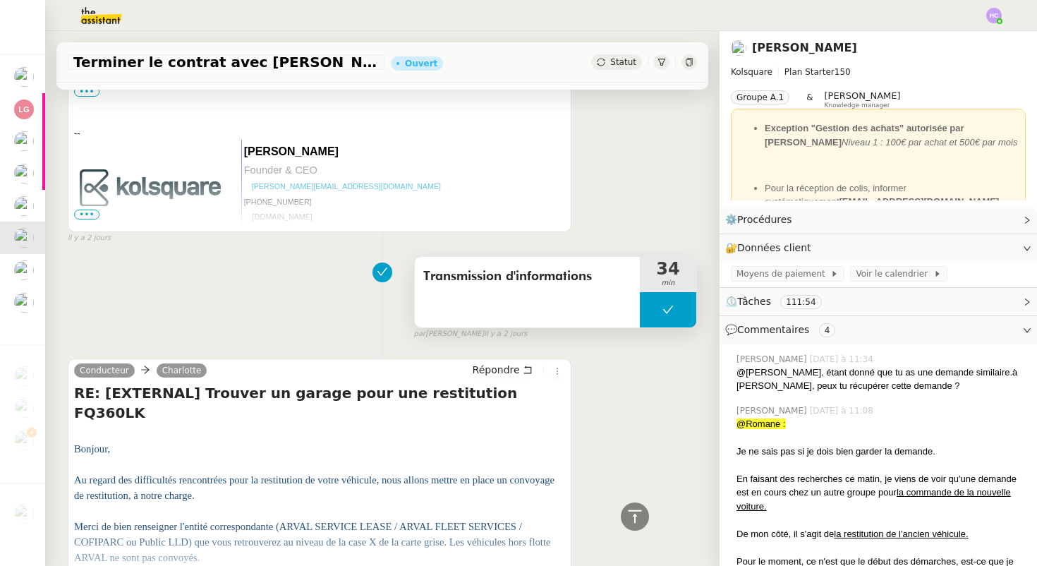
click at [669, 303] on button at bounding box center [668, 309] width 56 height 35
click at [658, 308] on icon at bounding box center [654, 309] width 11 height 11
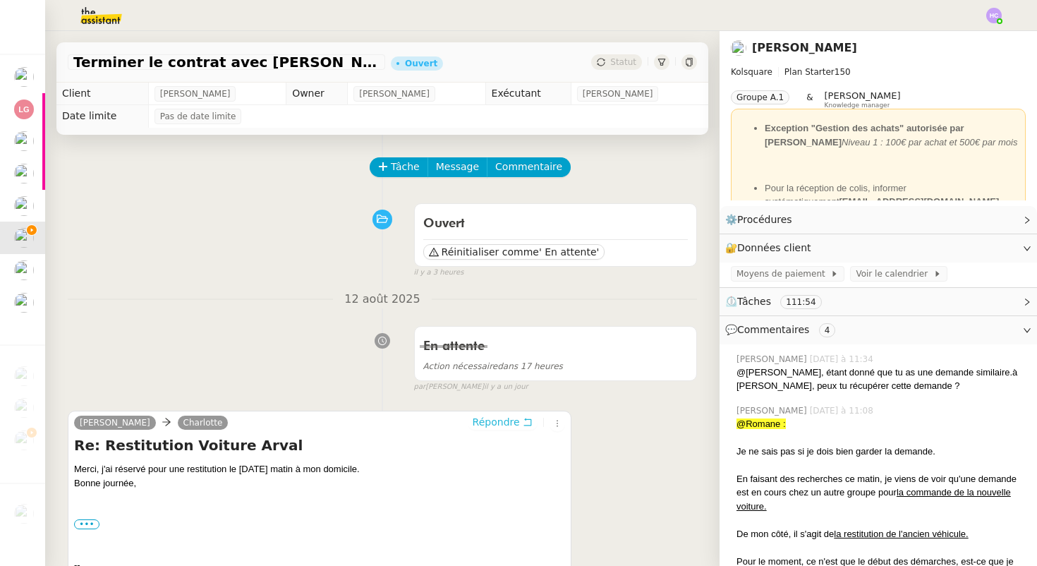
scroll to position [185, 0]
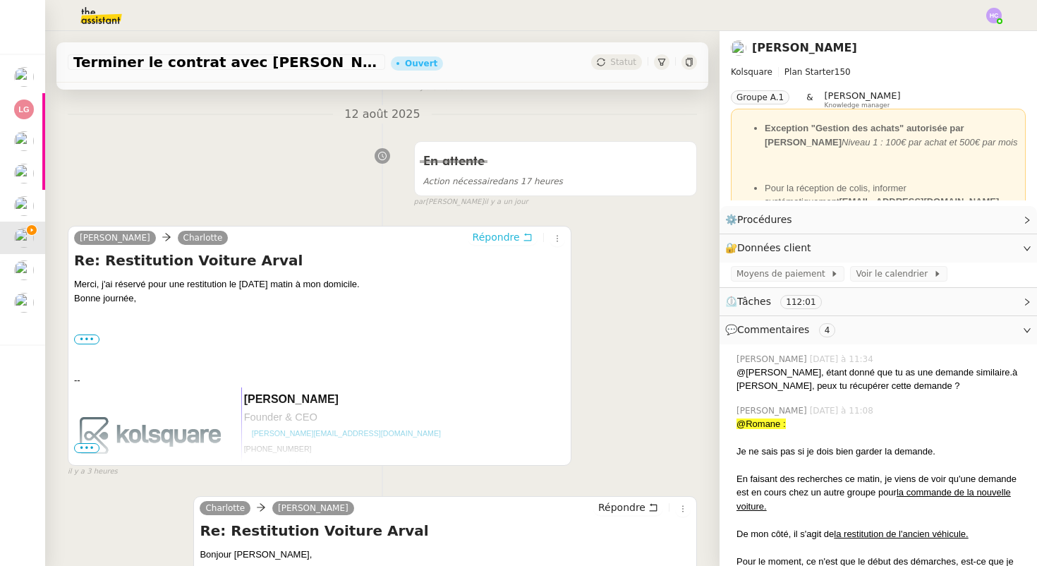
click at [495, 238] on span "Répondre" at bounding box center [496, 237] width 47 height 14
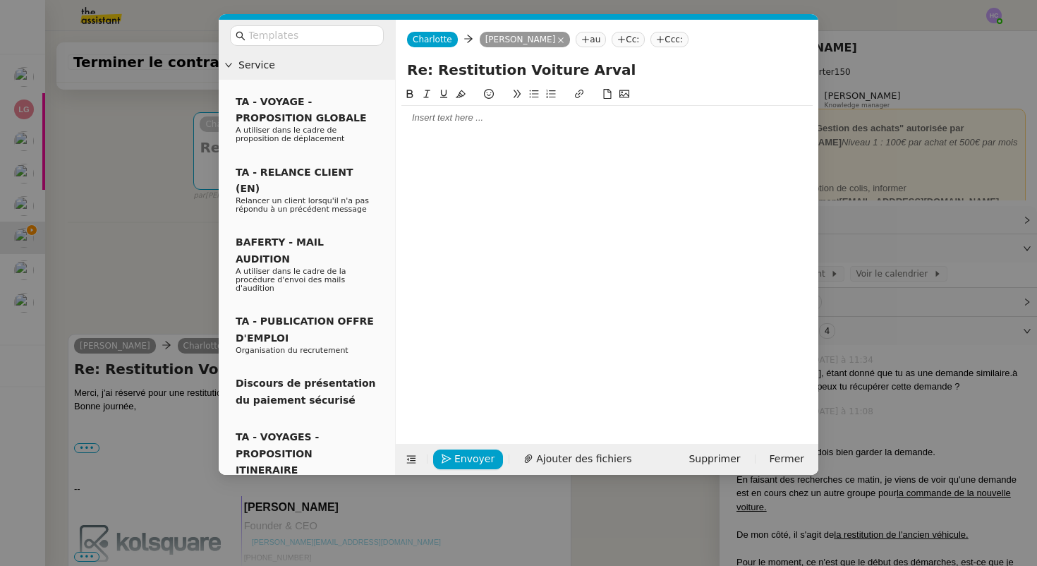
click at [423, 122] on div at bounding box center [607, 118] width 411 height 13
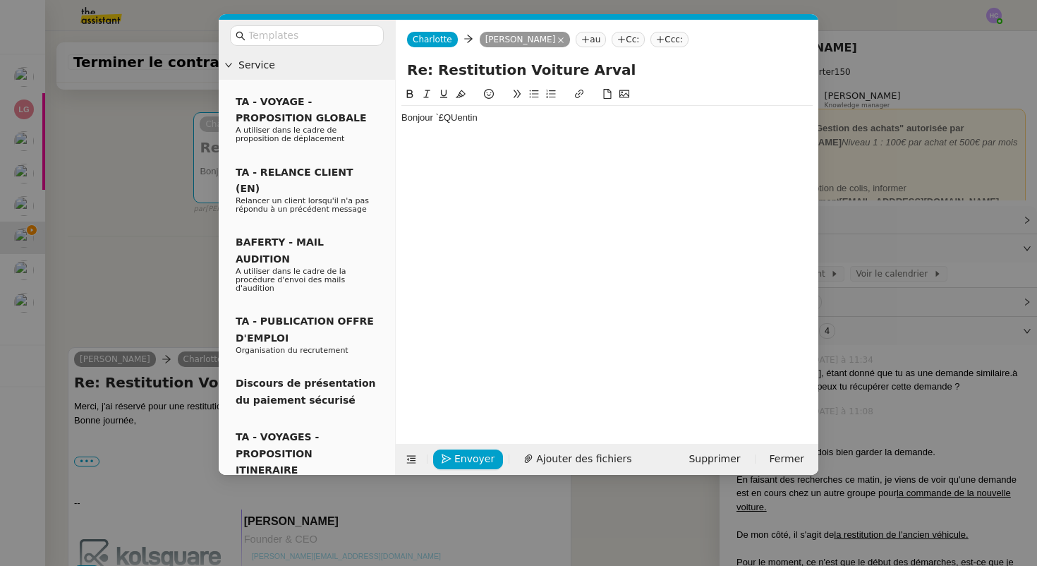
click at [443, 120] on div "Bonjour `£QUentin" at bounding box center [607, 118] width 411 height 13
click at [448, 116] on div "Bonjour QUentin" at bounding box center [607, 118] width 411 height 13
click at [488, 116] on div "Bonjour Quentin" at bounding box center [607, 118] width 411 height 13
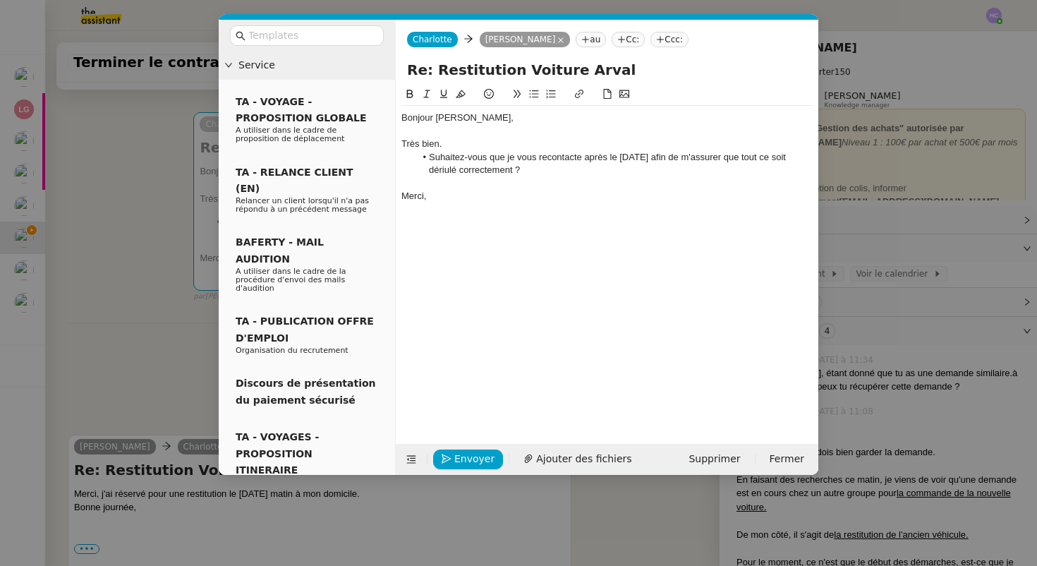
click at [457, 157] on li "Suhaitez-vous que je vous recontacte après le 27 août afin de m'assurer que tou…" at bounding box center [615, 164] width 398 height 26
click at [0, 0] on lt-span "S o uhaitez-vous" at bounding box center [0, 0] width 0 height 0
click at [444, 171] on li "Souhaitez-vous que je vous recontacte après le 27 août afin de m'assurer que to…" at bounding box center [615, 164] width 398 height 26
click at [0, 0] on lt-div "d'Orriule dér oule dér o ulé Ignore" at bounding box center [0, 0] width 0 height 0
click at [0, 0] on lt-strong "o" at bounding box center [0, 0] width 0 height 0
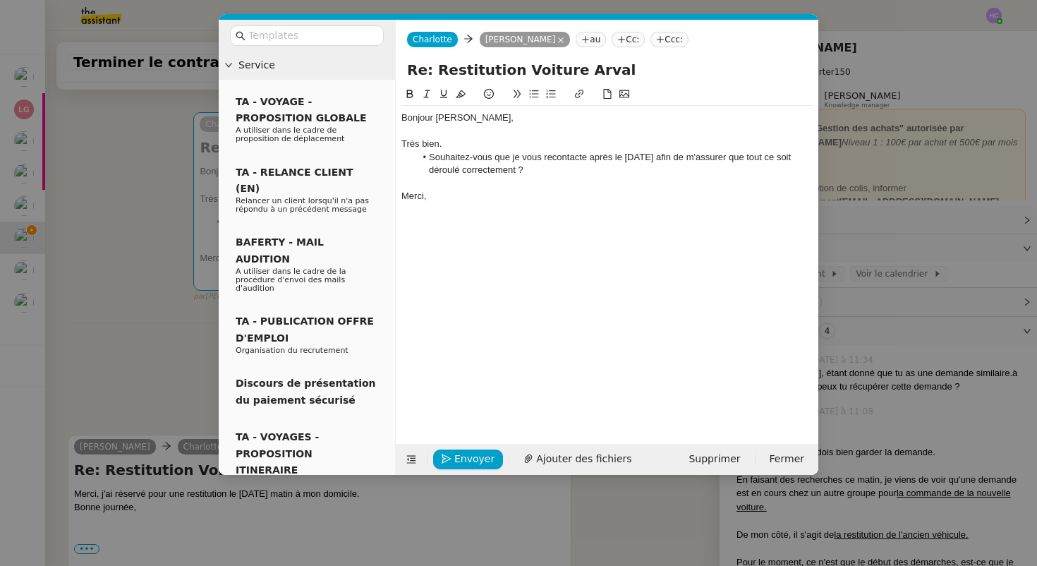
click at [484, 142] on div "Très bien." at bounding box center [607, 144] width 411 height 13
click at [495, 115] on div "Bonjour Quentin," at bounding box center [607, 118] width 411 height 13
click at [453, 145] on div "Très bien." at bounding box center [607, 144] width 411 height 13
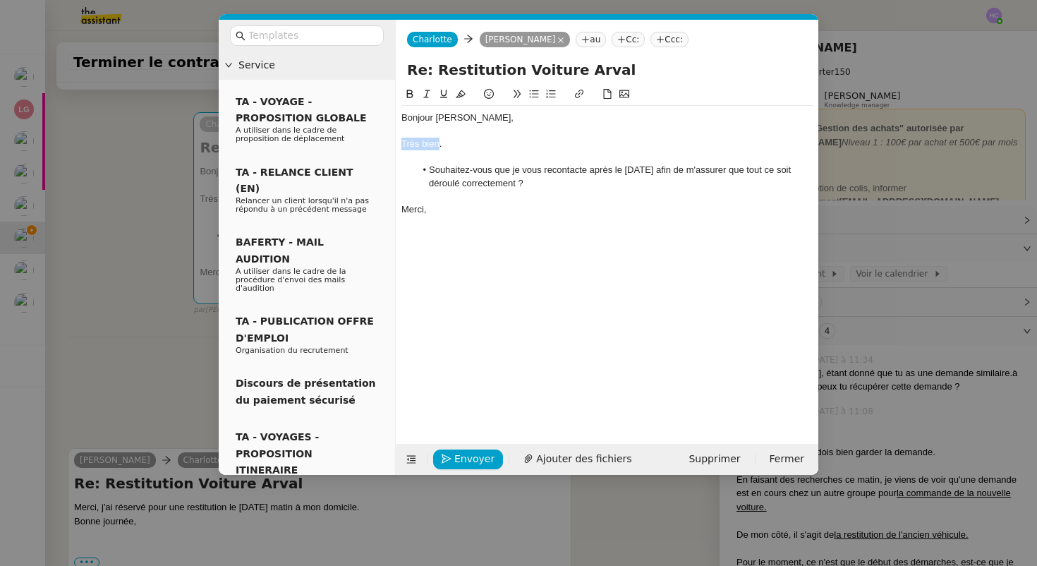
drag, startPoint x: 439, startPoint y: 145, endPoint x: 403, endPoint y: 141, distance: 36.2
click at [403, 143] on div "Très bien." at bounding box center [607, 144] width 411 height 13
click at [512, 155] on div at bounding box center [607, 157] width 411 height 13
click at [577, 186] on li "Souhaitez-vous que je vous recontacte après le 27 août afin de m'assurer que to…" at bounding box center [615, 177] width 398 height 26
click at [772, 174] on li "Souhaitez-vous que je vous recontacte après le 27 août afin de m'assurer que to…" at bounding box center [615, 177] width 398 height 26
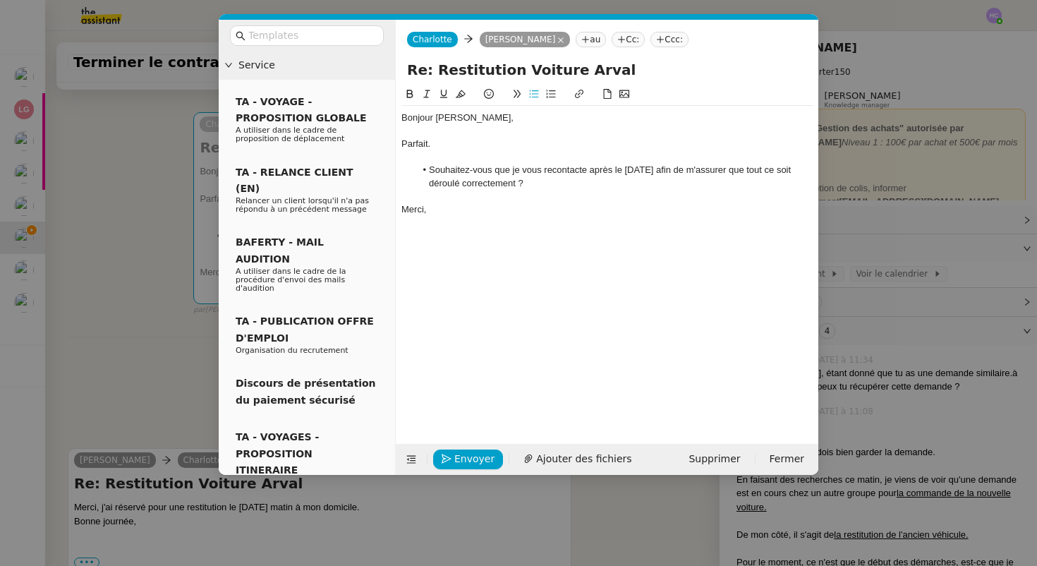
click at [0, 0] on lt-em "se" at bounding box center [0, 0] width 0 height 0
click at [564, 181] on li "Souhaitez-vous que je vous recontacte après le 27 août afin de m'assurer que to…" at bounding box center [615, 177] width 398 height 26
click at [456, 454] on span "Envoyer" at bounding box center [474, 459] width 40 height 16
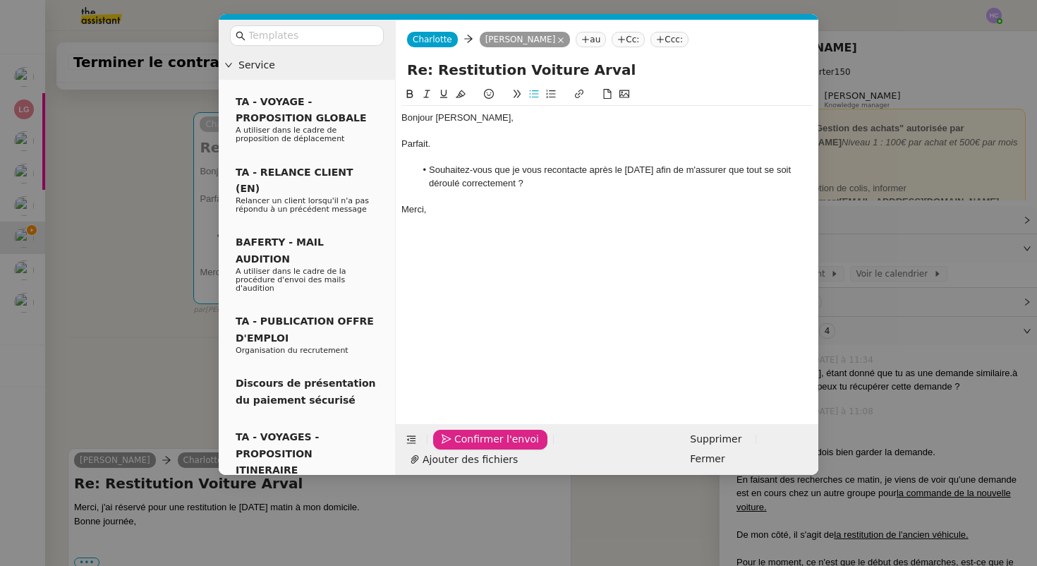
click at [456, 447] on span "Confirmer l'envoi" at bounding box center [496, 439] width 85 height 16
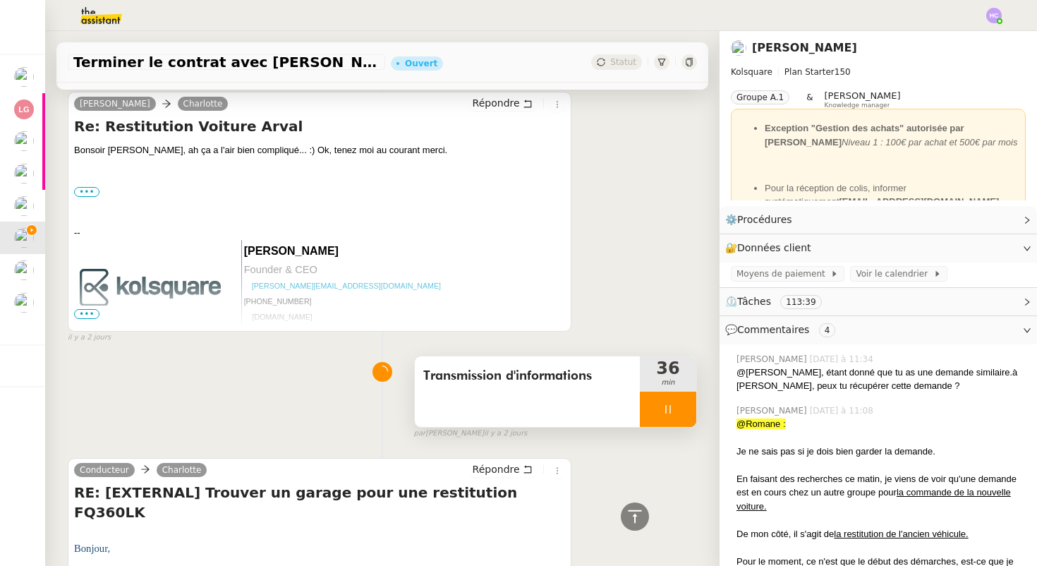
scroll to position [1119, 0]
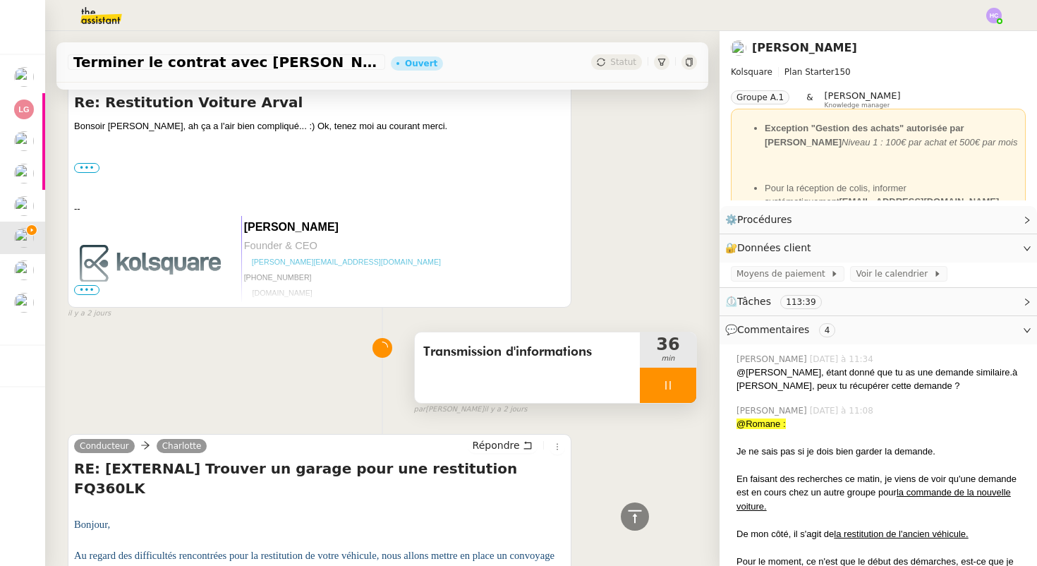
click at [670, 390] on icon at bounding box center [668, 385] width 11 height 11
click at [680, 392] on button at bounding box center [682, 385] width 28 height 35
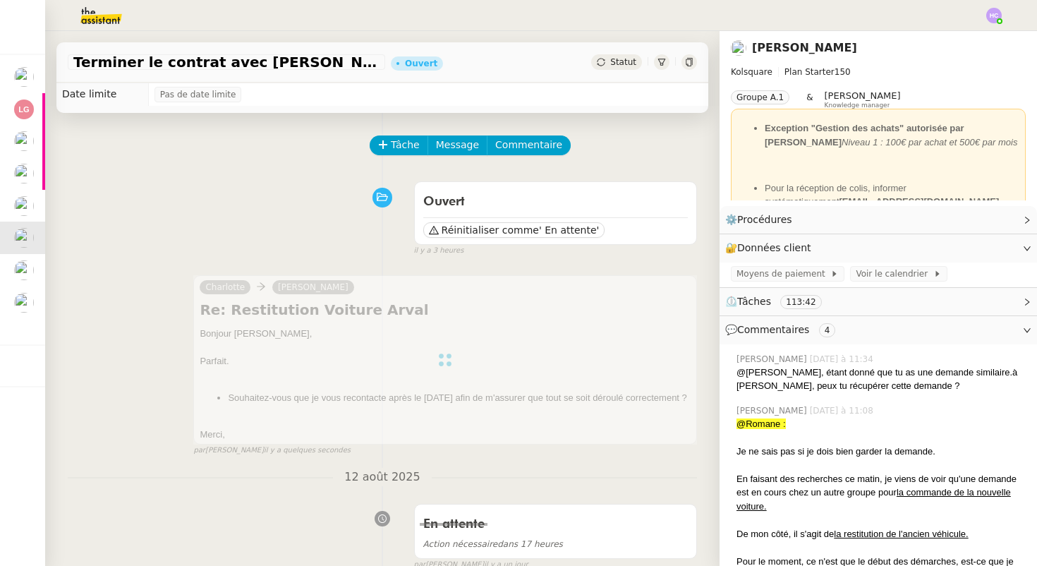
scroll to position [0, 0]
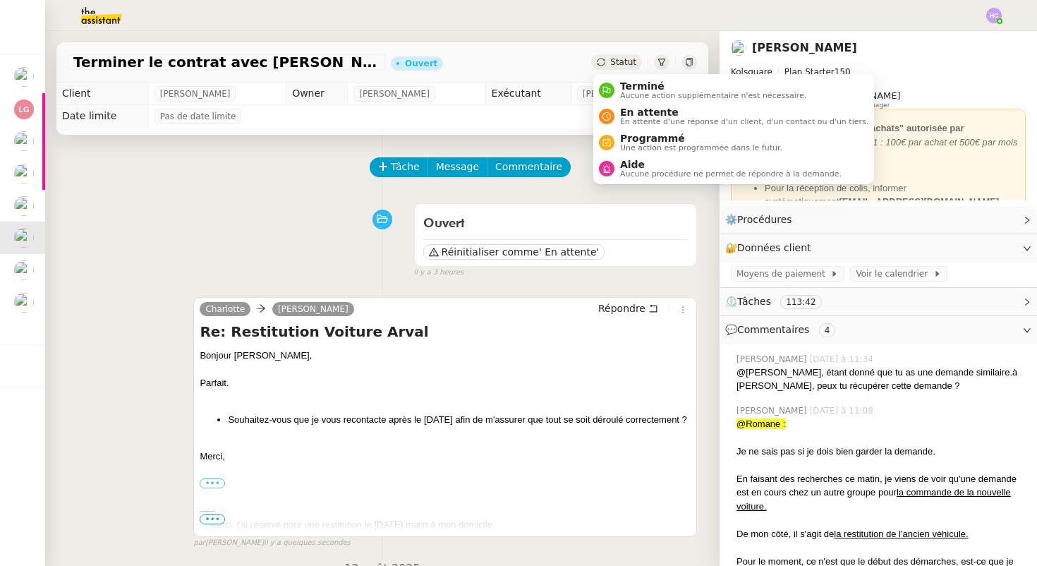
click at [610, 61] on div "Statut" at bounding box center [616, 62] width 51 height 16
click at [629, 114] on span "En attente" at bounding box center [744, 112] width 248 height 11
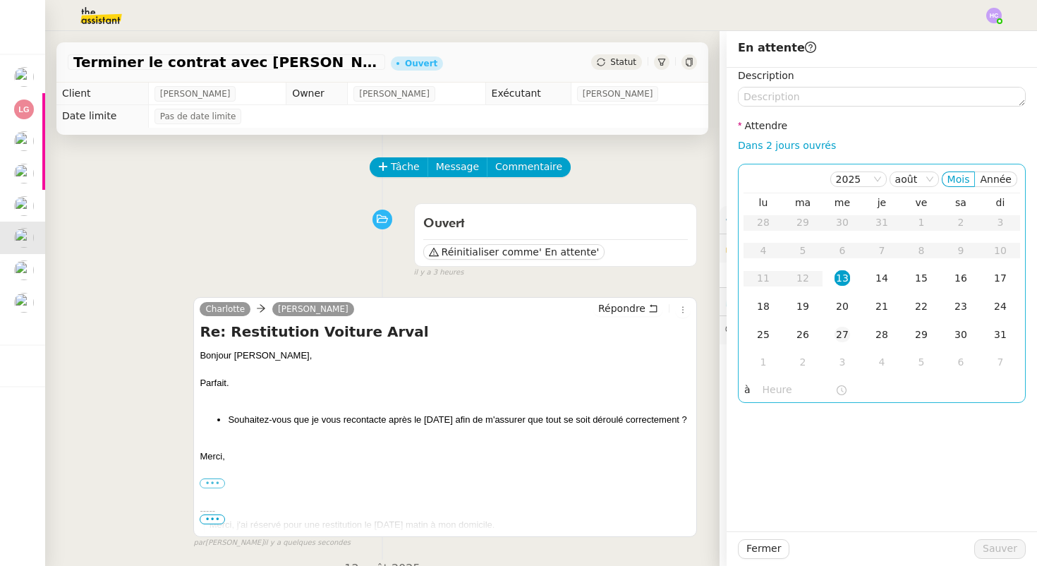
click at [845, 330] on div "27" at bounding box center [843, 335] width 16 height 16
click at [994, 546] on span "Sauver" at bounding box center [1000, 549] width 35 height 16
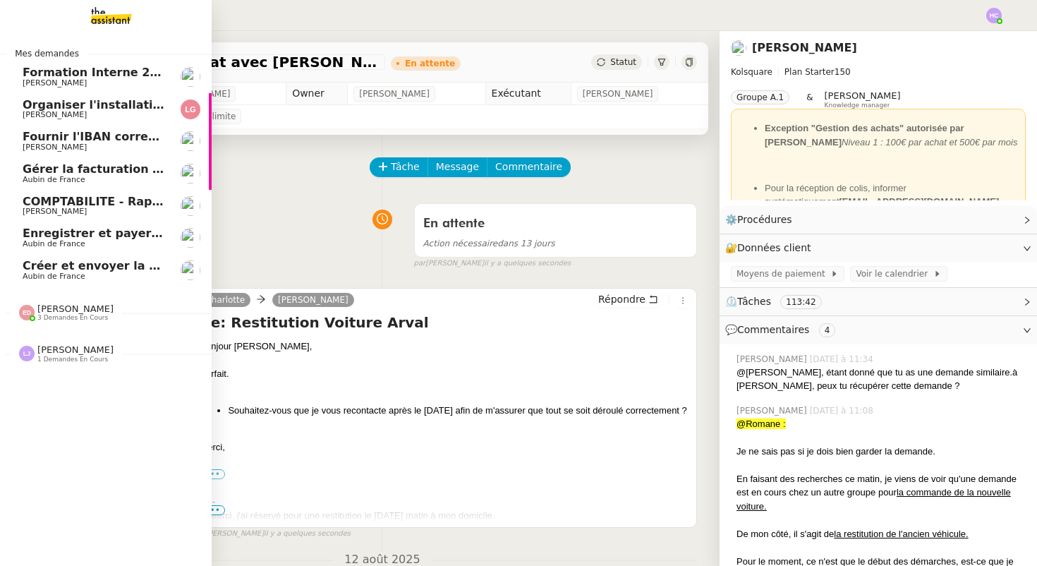
click at [93, 105] on span "Organiser l'installation de la fibre" at bounding box center [130, 104] width 215 height 13
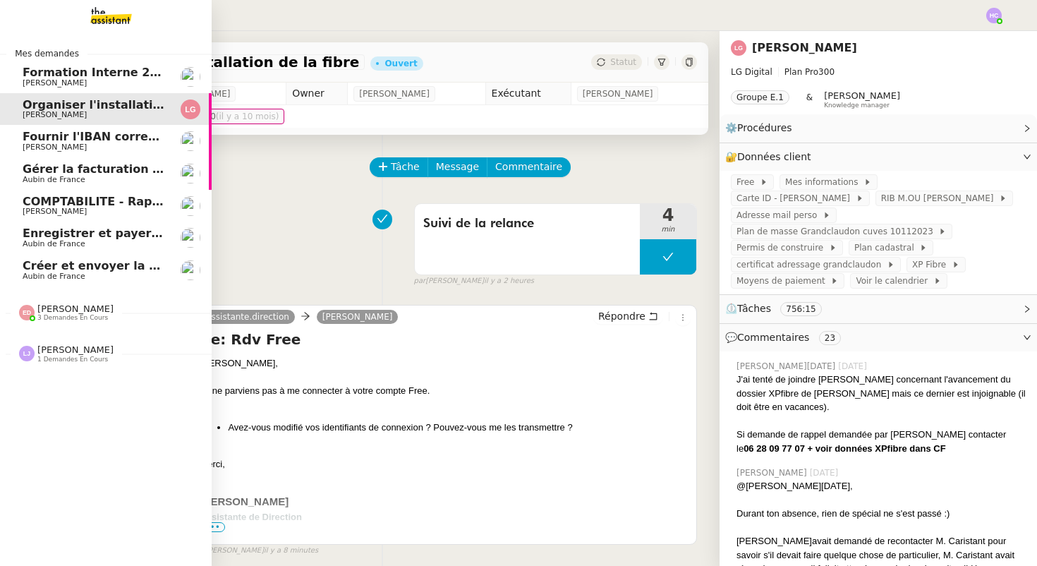
click at [98, 136] on span "Fournir l'IBAN correct à l'assureur" at bounding box center [131, 136] width 217 height 13
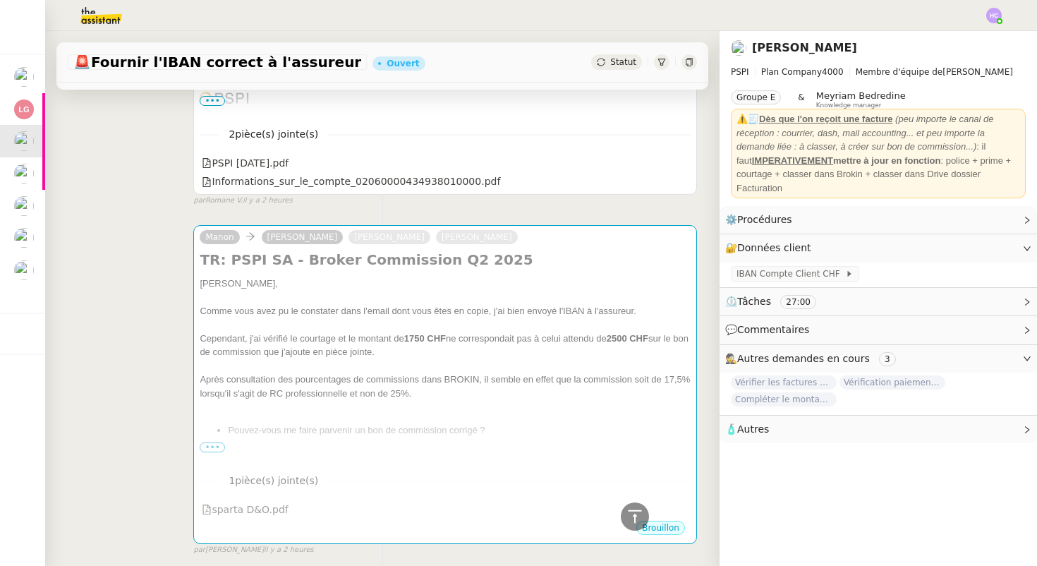
scroll to position [452, 0]
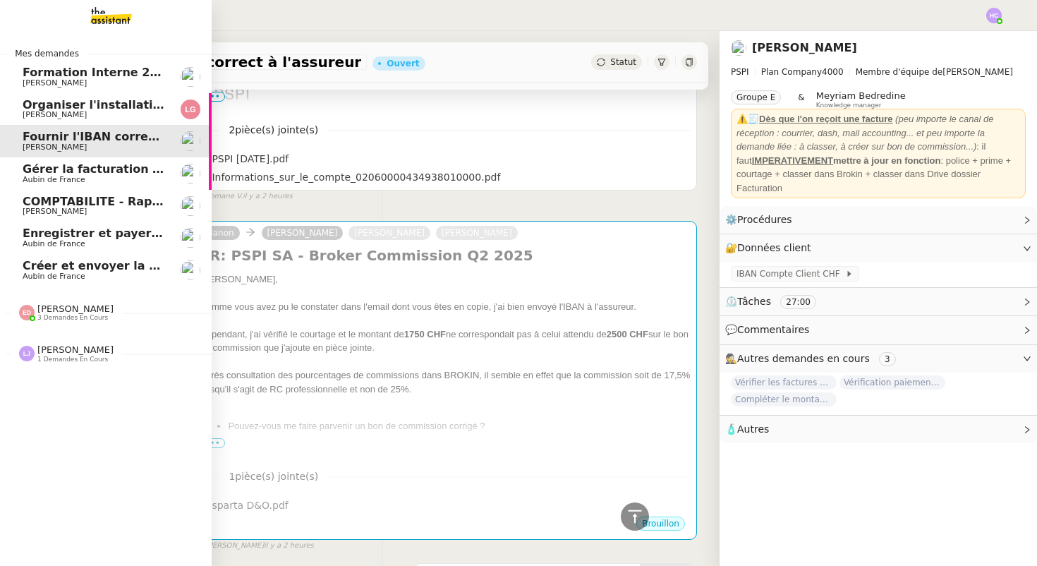
click at [46, 169] on span "Gérer la facturation des avenants" at bounding box center [130, 168] width 215 height 13
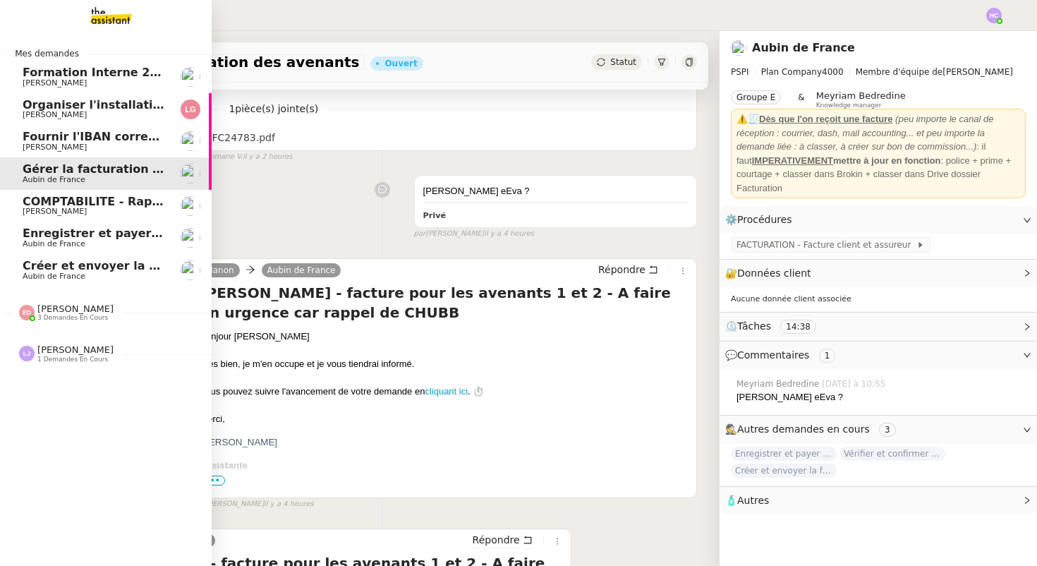
scroll to position [179, 0]
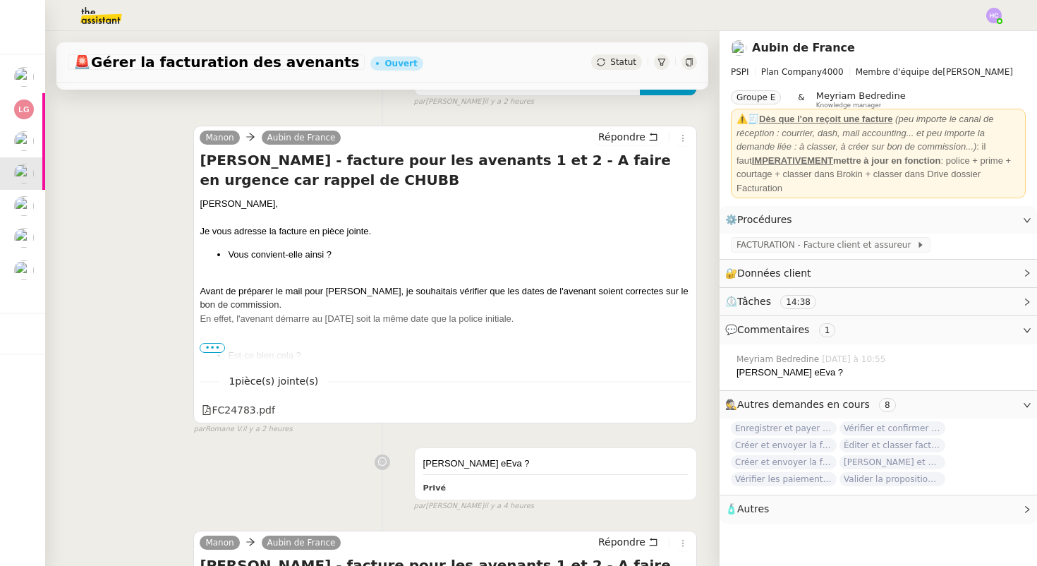
click at [214, 348] on span "•••" at bounding box center [212, 348] width 25 height 10
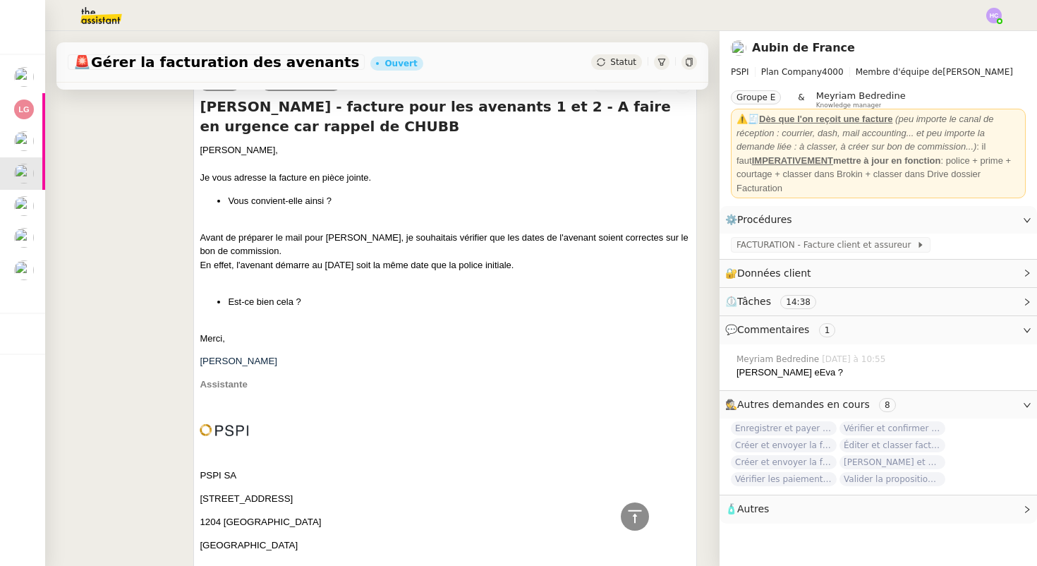
scroll to position [177, 0]
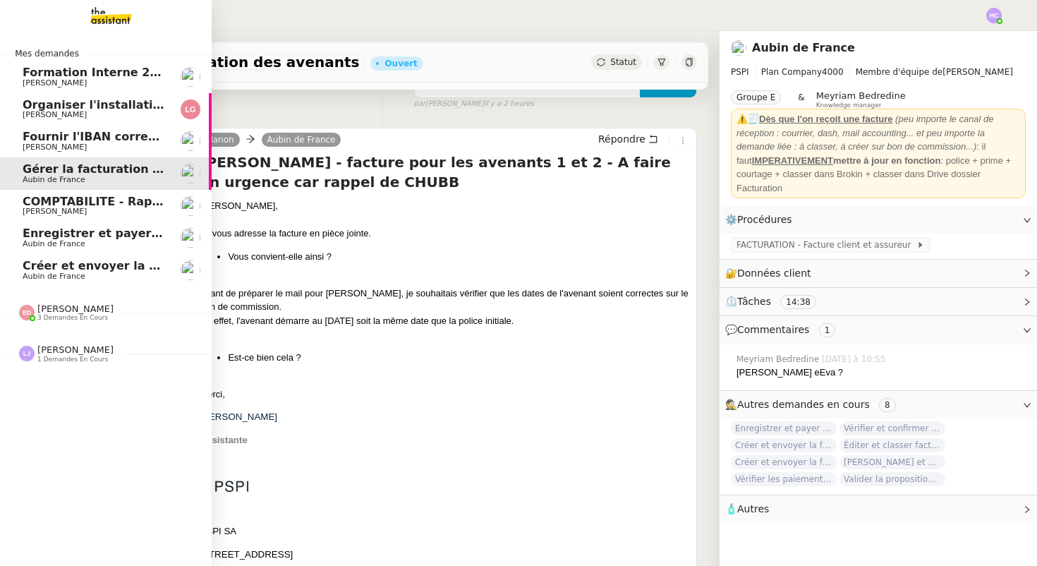
click at [30, 201] on span "COMPTABILITE - Rapprochement bancaire - 11 août 2025" at bounding box center [203, 201] width 361 height 13
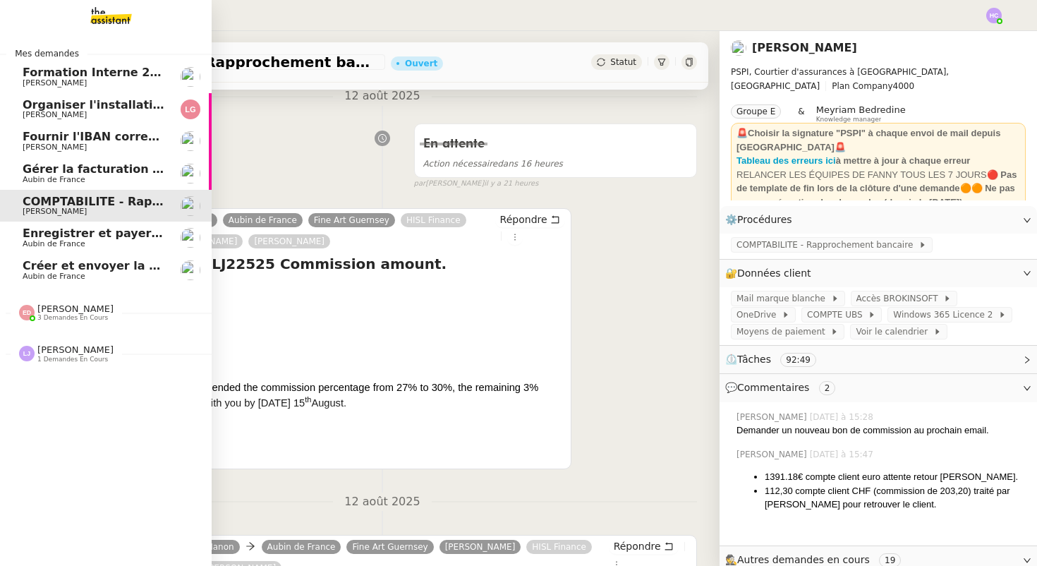
click at [48, 173] on span "Gérer la facturation des avenants" at bounding box center [130, 168] width 215 height 13
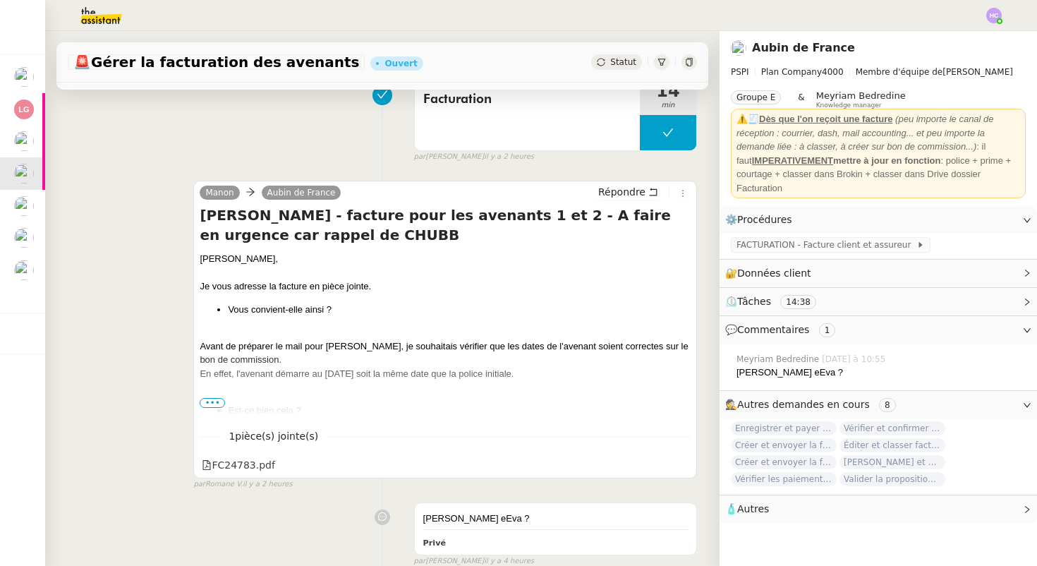
scroll to position [135, 0]
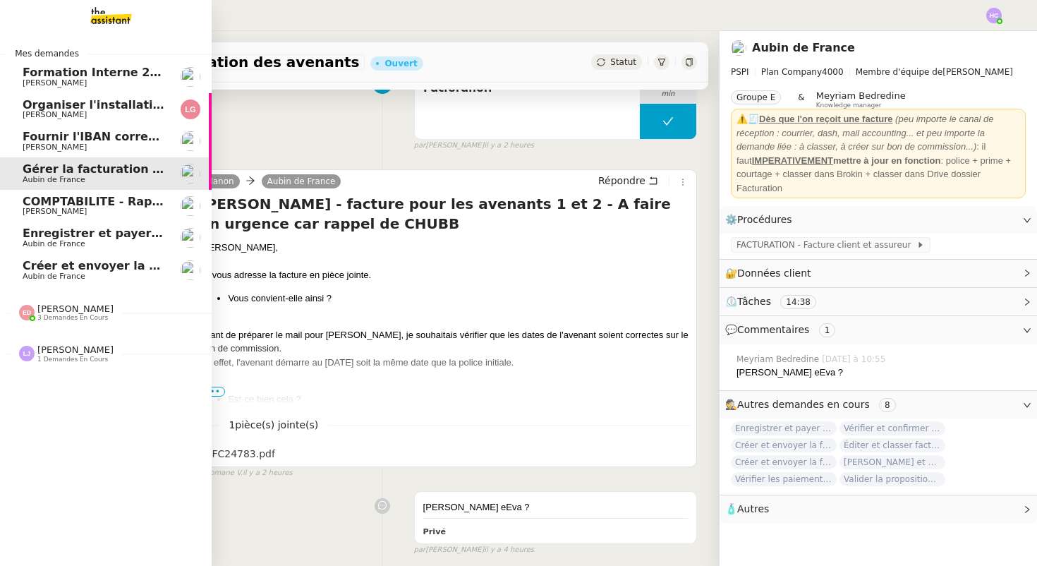
click at [41, 207] on div "COMPTABILITE - Rapprochement bancaire - 11 août 2025 Fanny Eyraud" at bounding box center [94, 205] width 143 height 21
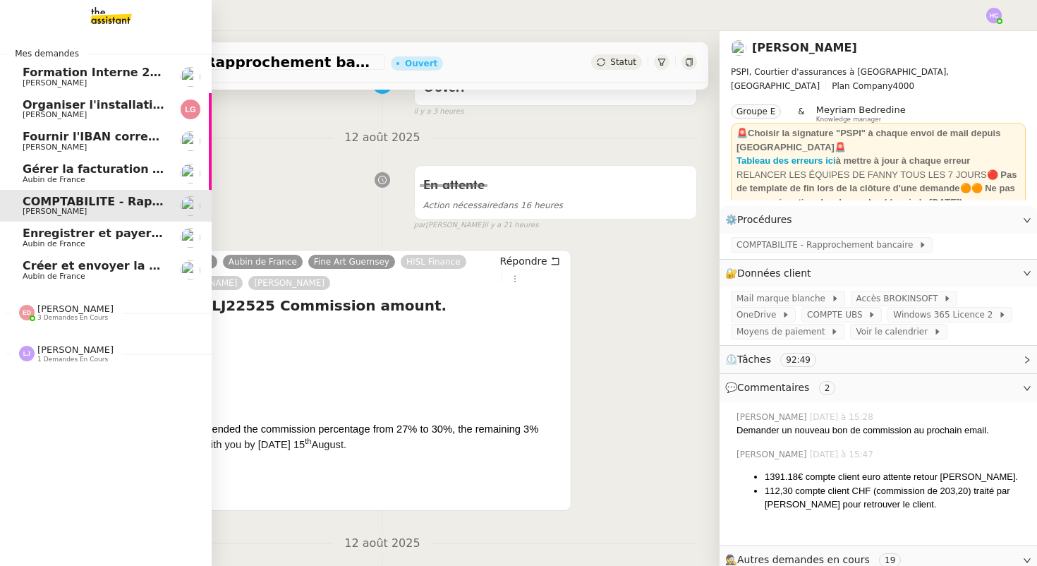
click at [71, 167] on span "Gérer la facturation des avenants" at bounding box center [130, 168] width 215 height 13
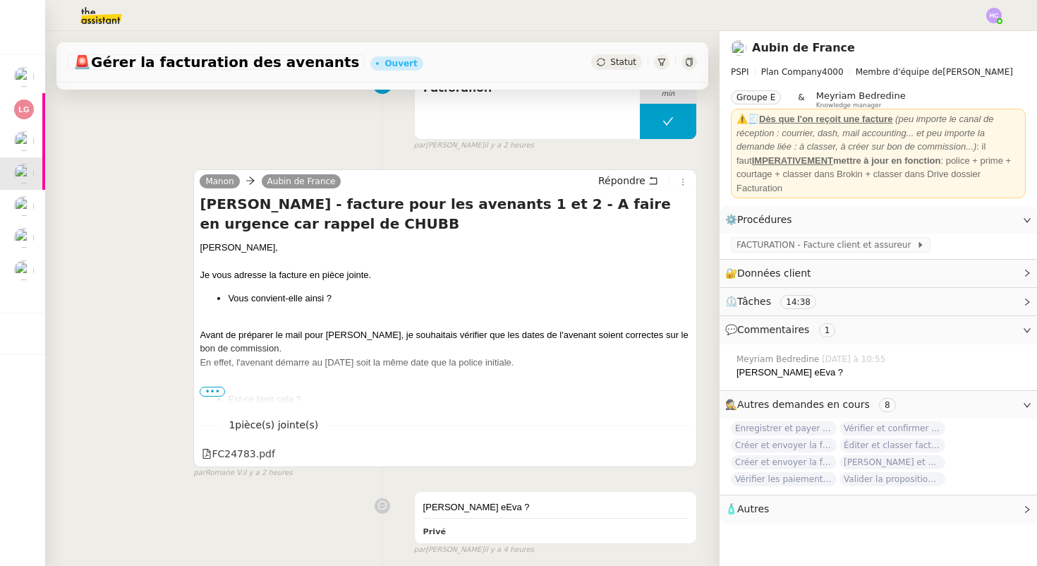
scroll to position [162, 0]
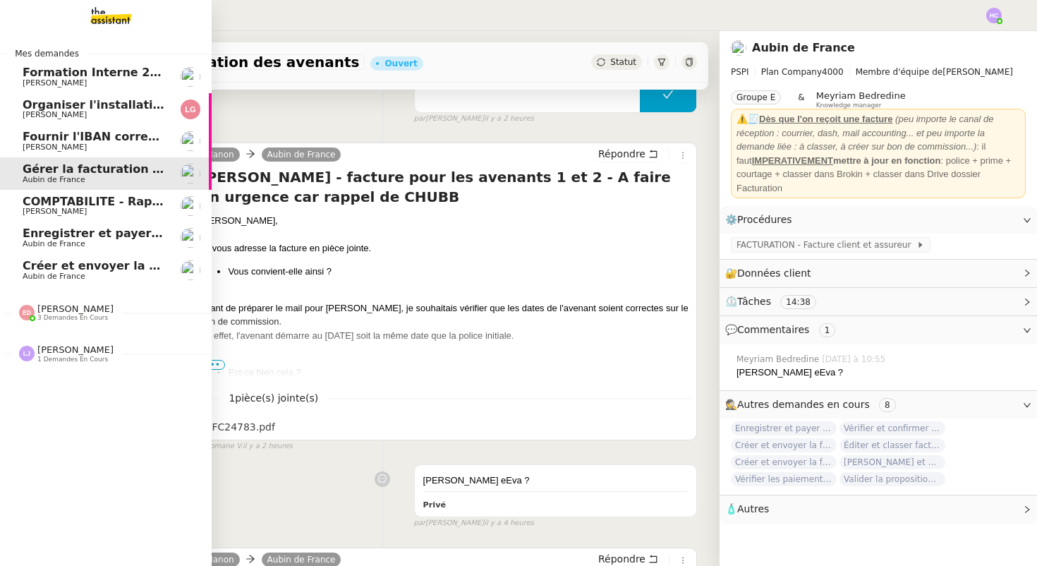
click at [42, 206] on span "COMPTABILITE - Rapprochement bancaire - 11 août 2025" at bounding box center [203, 201] width 361 height 13
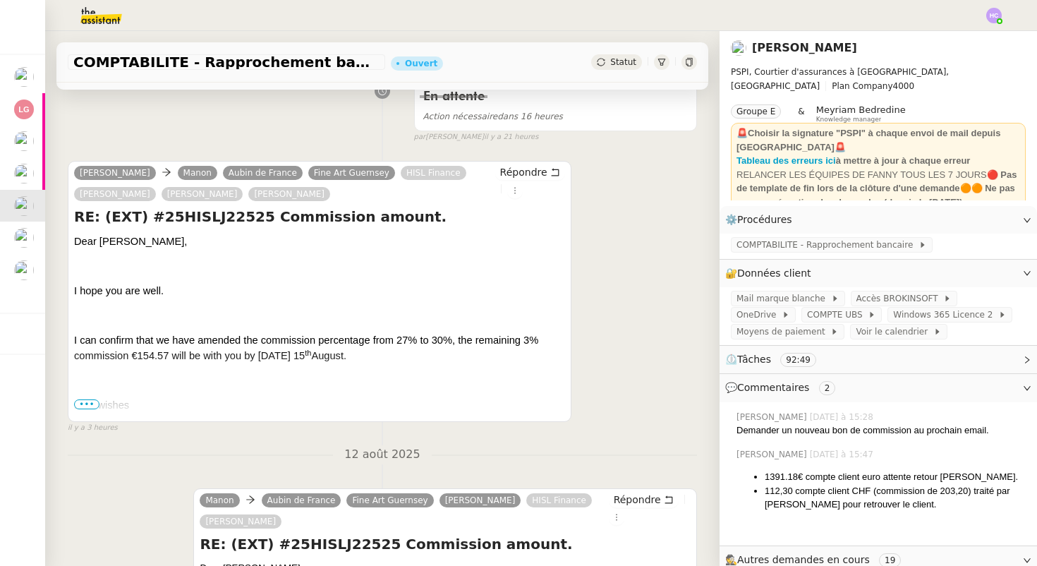
scroll to position [255, 0]
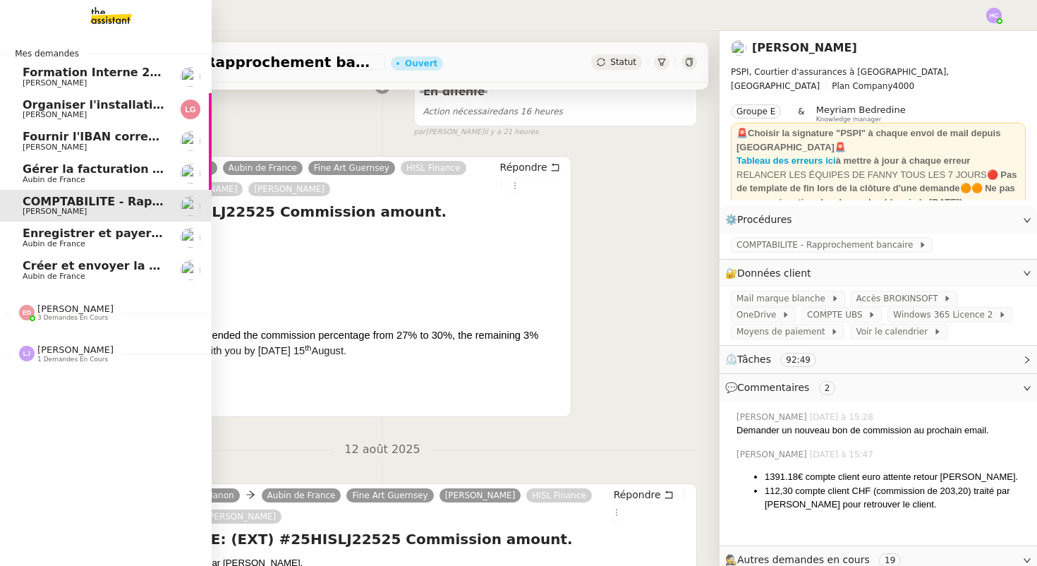
click at [35, 239] on span "Enregistrer et payer la compagnie" at bounding box center [131, 233] width 217 height 13
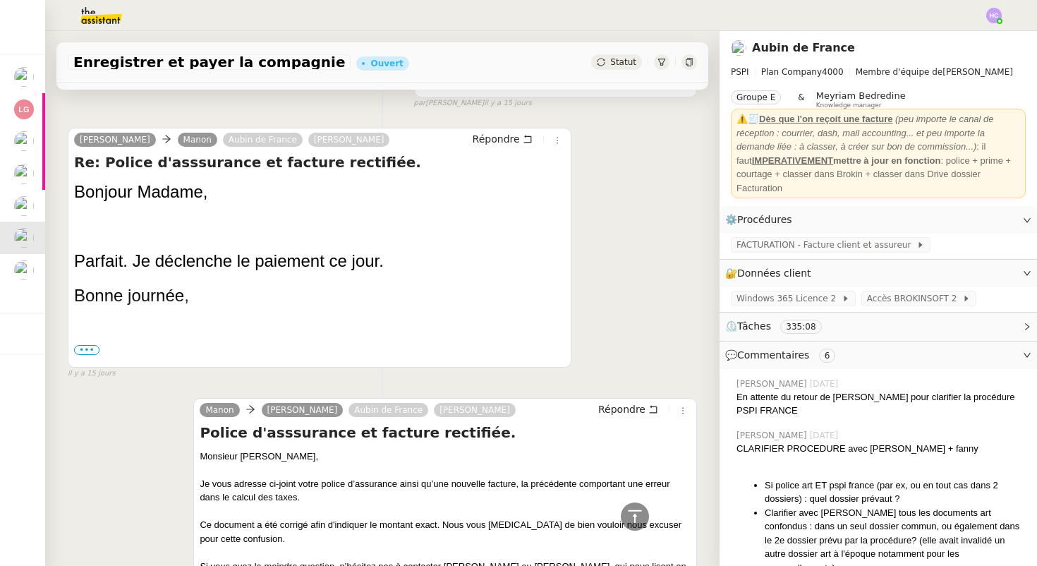
scroll to position [3785, 0]
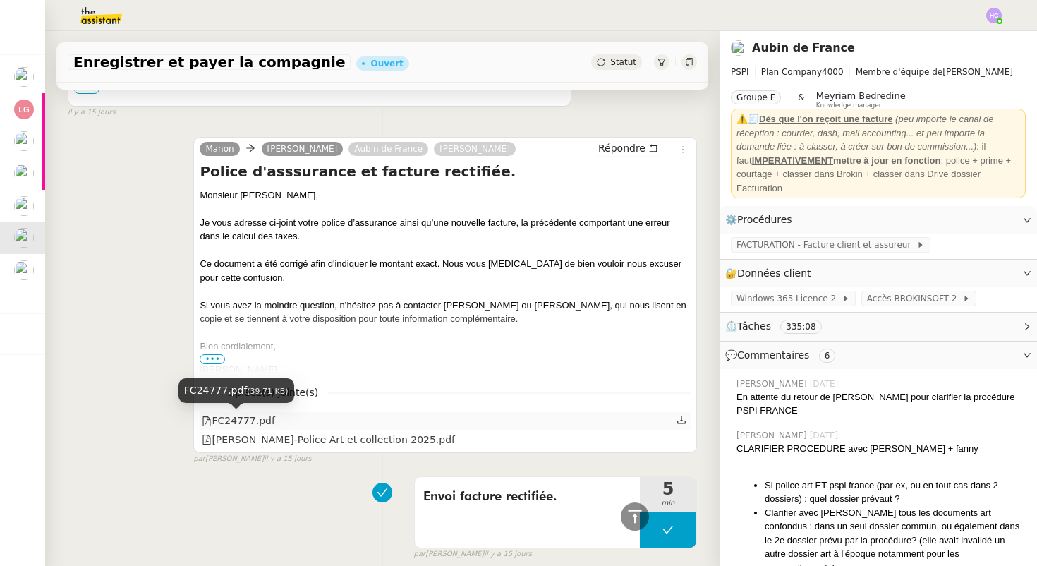
click at [222, 418] on div "FC24777.pdf" at bounding box center [238, 421] width 73 height 16
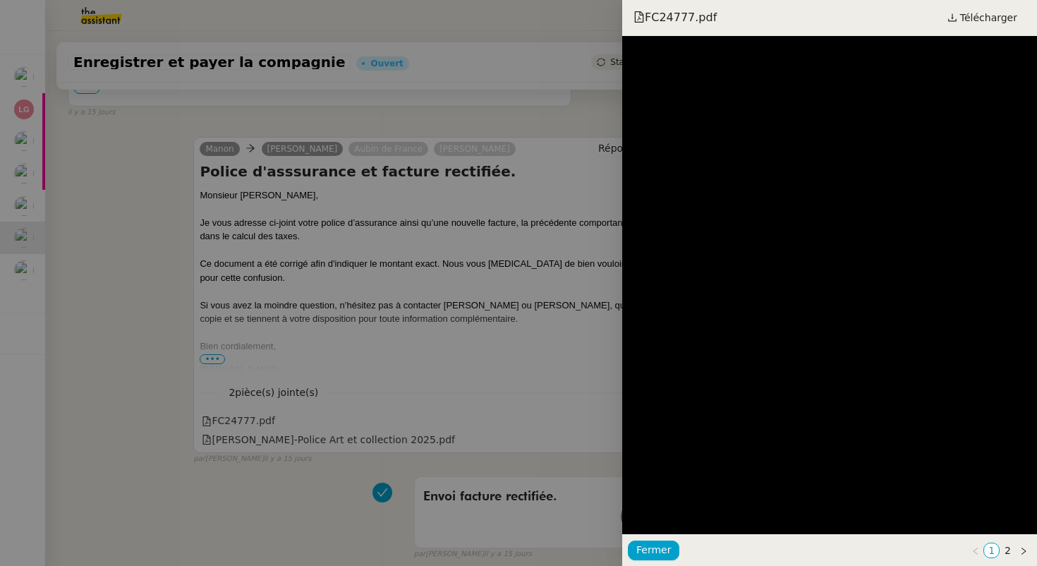
click at [466, 426] on div at bounding box center [518, 283] width 1037 height 566
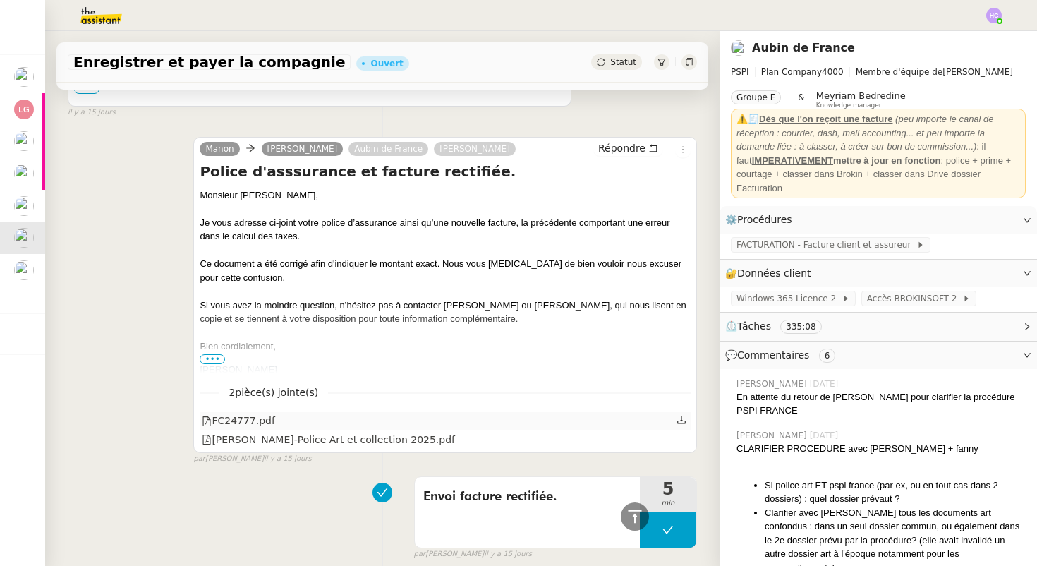
click at [682, 419] on icon at bounding box center [681, 420] width 8 height 8
click at [982, 272] on link "Modifier" at bounding box center [989, 273] width 40 height 16
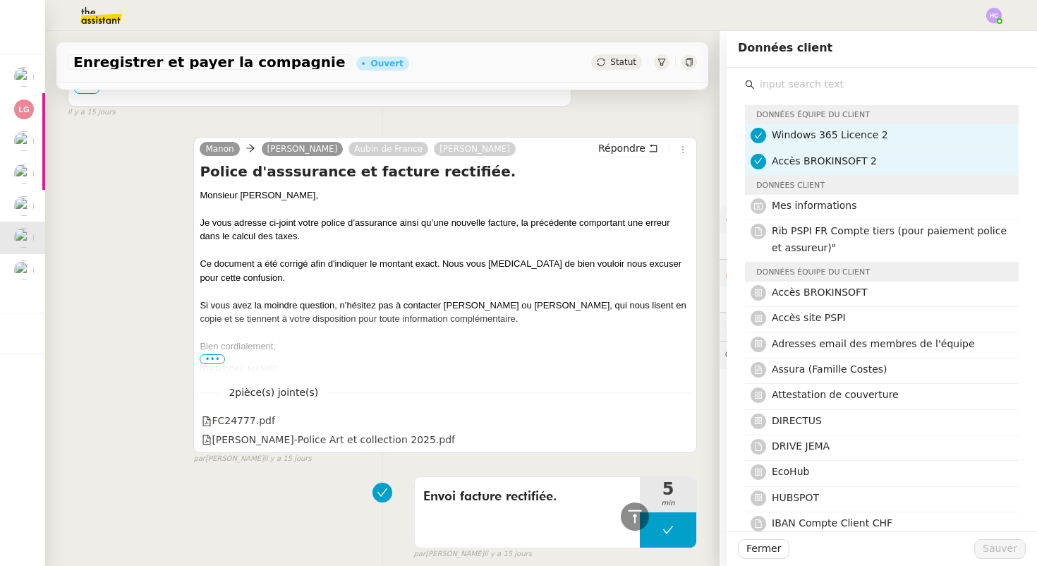
click at [835, 92] on input "text" at bounding box center [887, 84] width 264 height 19
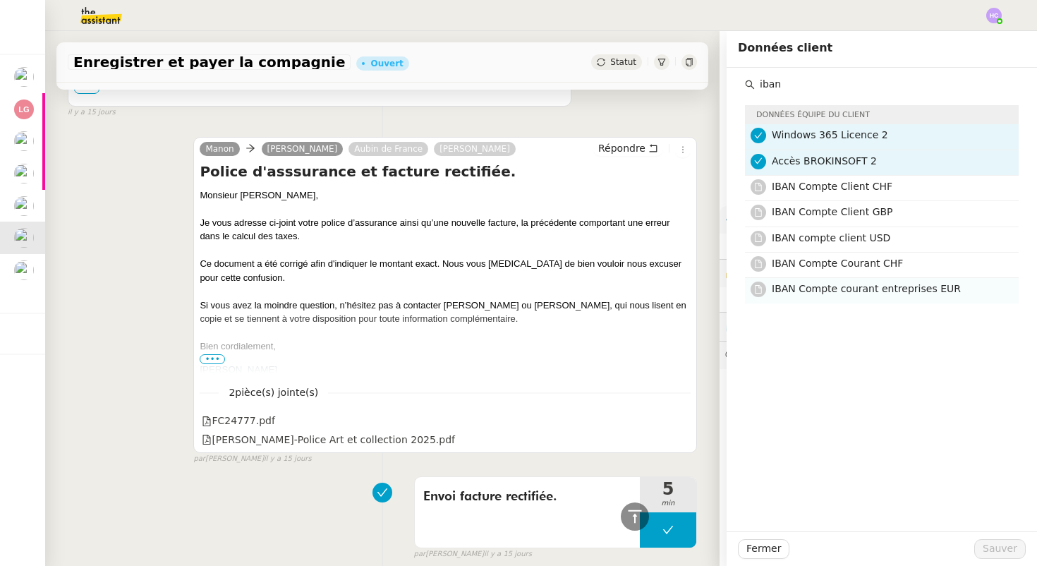
type input "iban"
click at [874, 286] on span "IBAN Compte courant entreprises EUR" at bounding box center [866, 288] width 189 height 11
click at [997, 543] on span "Sauver" at bounding box center [1000, 549] width 35 height 16
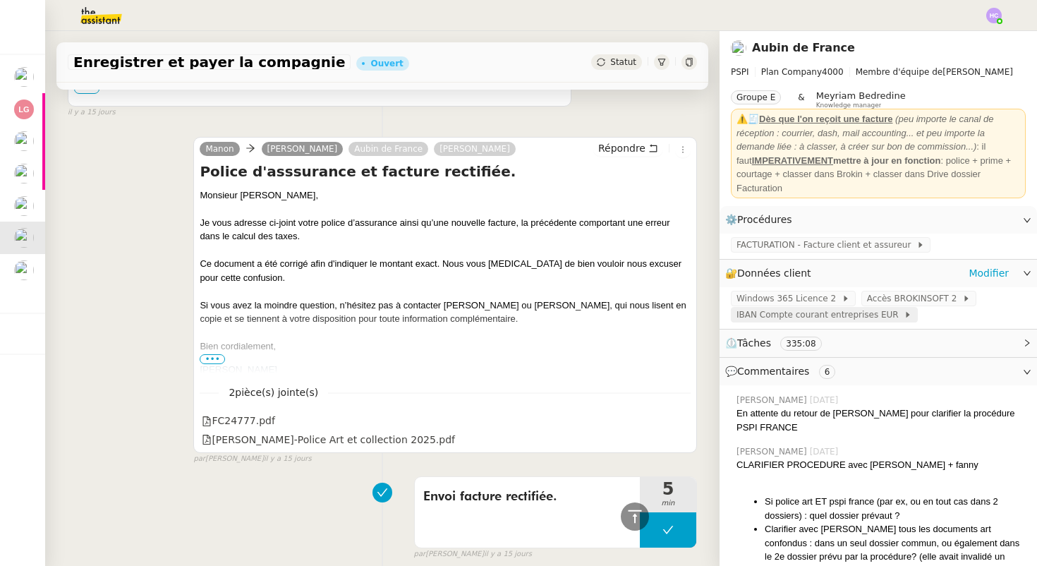
click at [812, 319] on span "IBAN Compte courant entreprises EUR" at bounding box center [820, 315] width 167 height 14
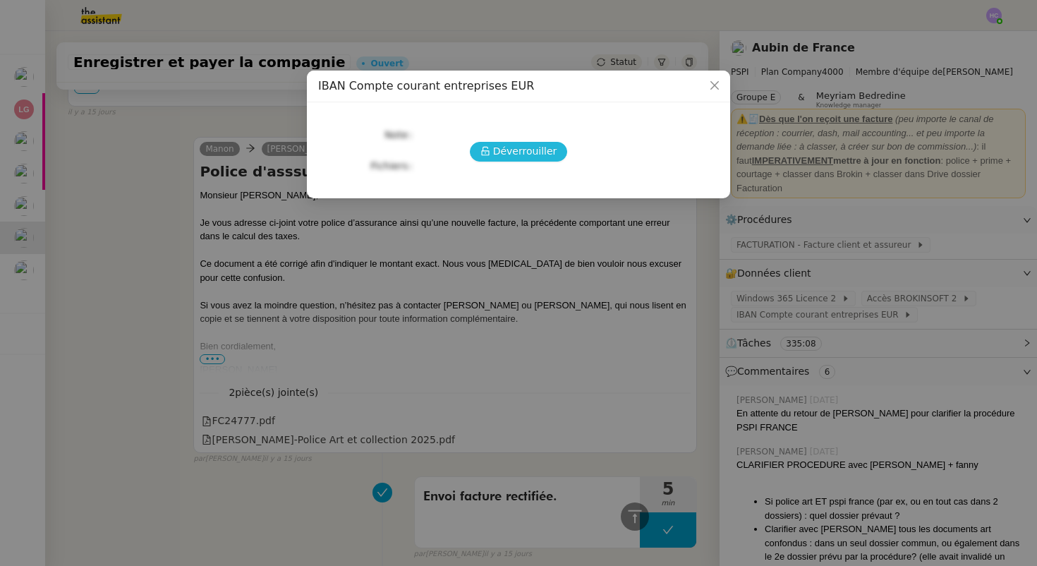
click at [522, 148] on span "Déverrouiller" at bounding box center [525, 151] width 64 height 16
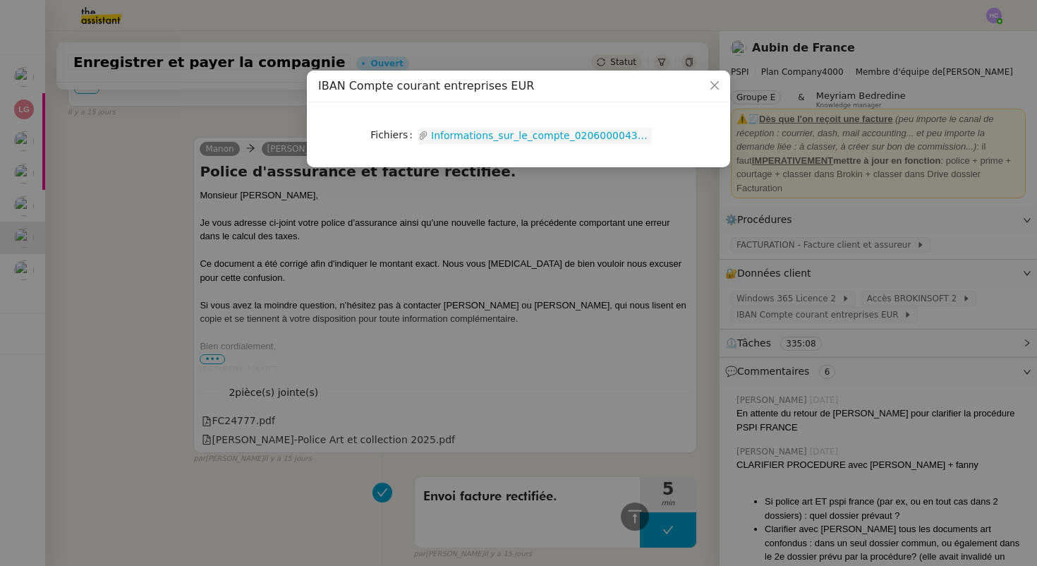
click at [518, 138] on link "Informations_sur_le_compte_02060000434938600000.pdf" at bounding box center [540, 136] width 224 height 16
click at [711, 83] on icon "Close" at bounding box center [715, 85] width 8 height 8
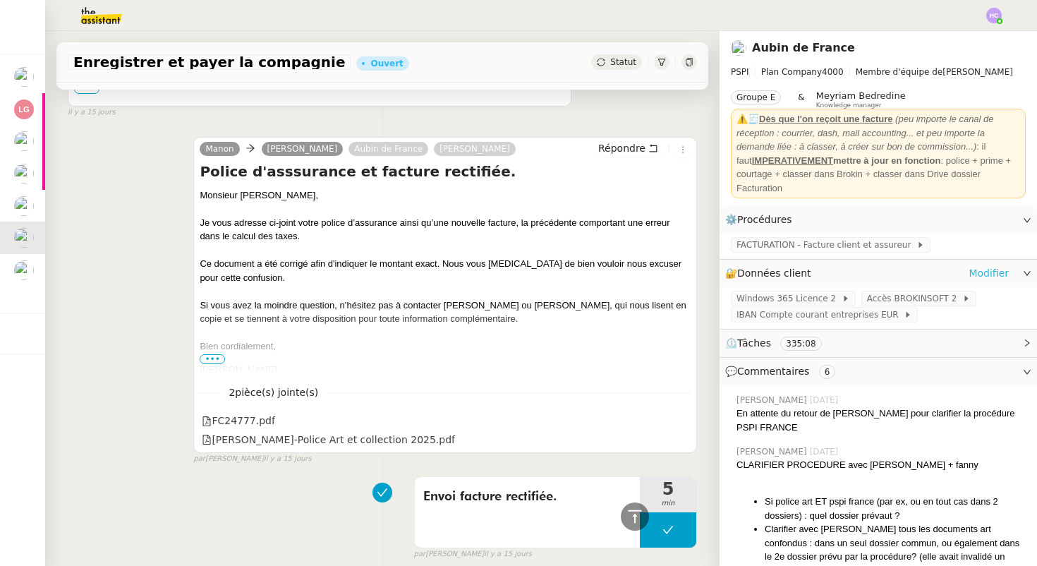
click at [986, 277] on link "Modifier" at bounding box center [989, 273] width 40 height 16
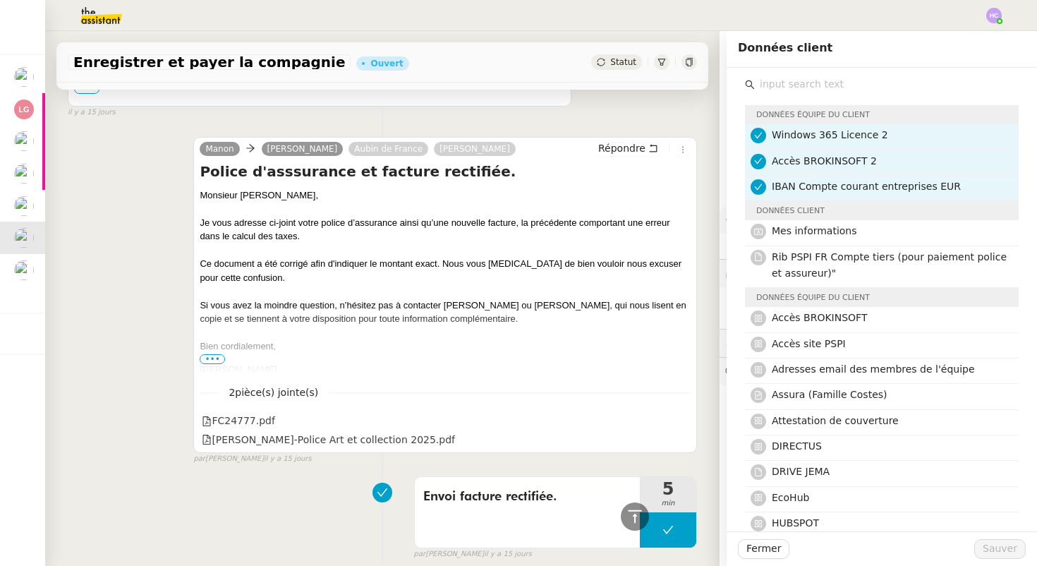
click at [827, 85] on input "text" at bounding box center [887, 84] width 264 height 19
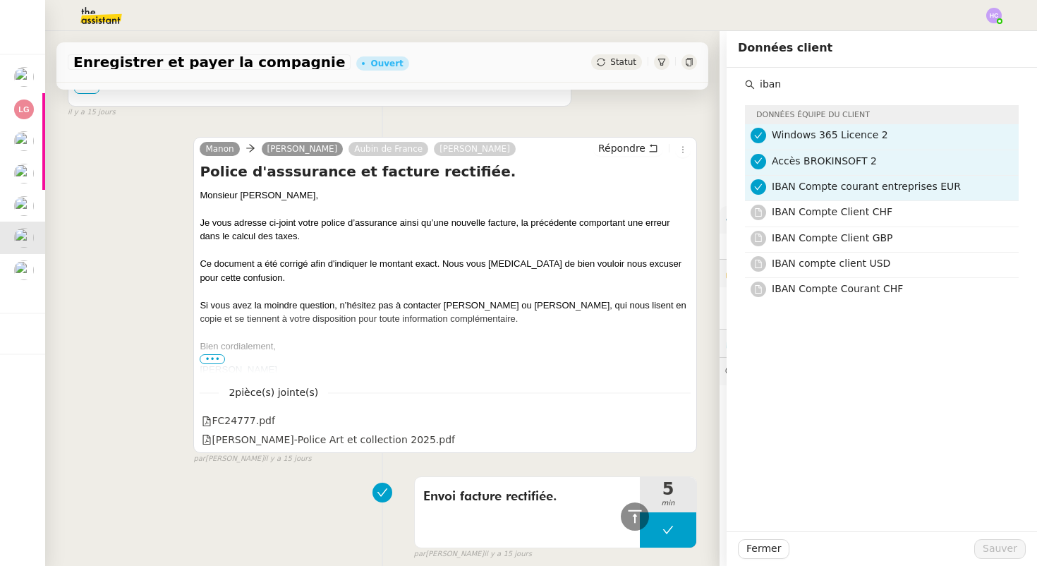
drag, startPoint x: 830, startPoint y: 86, endPoint x: 733, endPoint y: 83, distance: 96.7
click at [733, 84] on div "iban Données équipe du client Windows 365 Licence 2 Accès BROKINSOFT 2 IBAN Com…" at bounding box center [882, 186] width 311 height 236
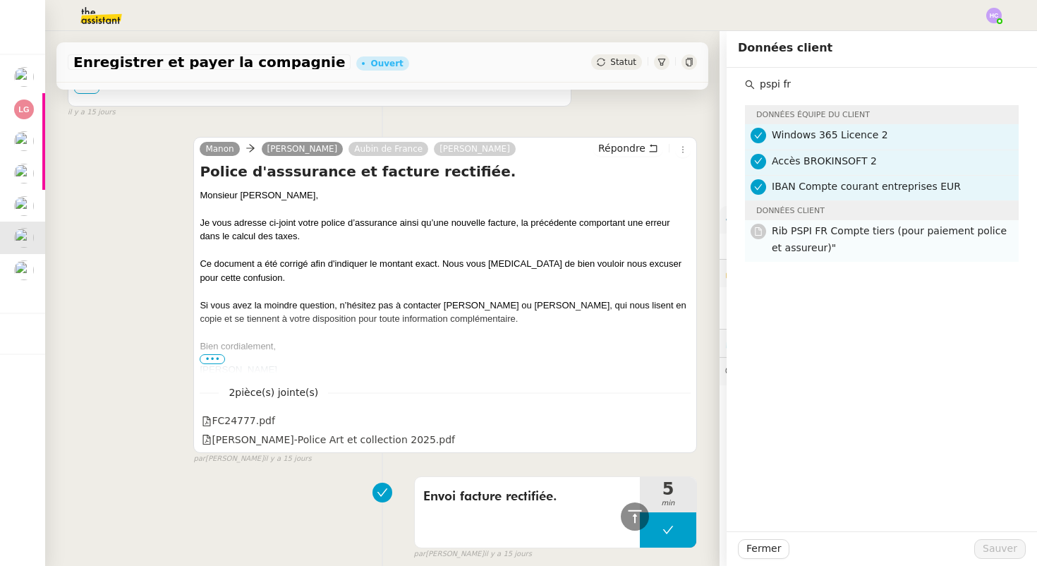
click at [799, 239] on h4 "Rib PSPI FR Compte tiers (pour paiement police et assureur)"" at bounding box center [891, 239] width 239 height 33
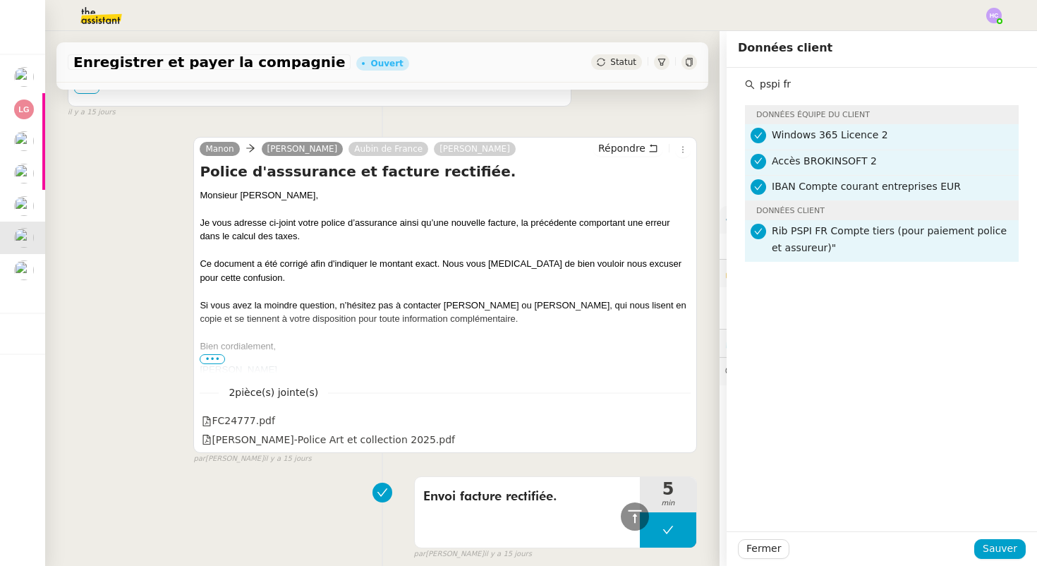
drag, startPoint x: 812, startPoint y: 80, endPoint x: 733, endPoint y: 83, distance: 78.4
click at [733, 83] on div "pspi fr Données équipe du client Windows 365 Licence 2 Accès BROKINSOFT 2 IBAN …" at bounding box center [882, 165] width 311 height 194
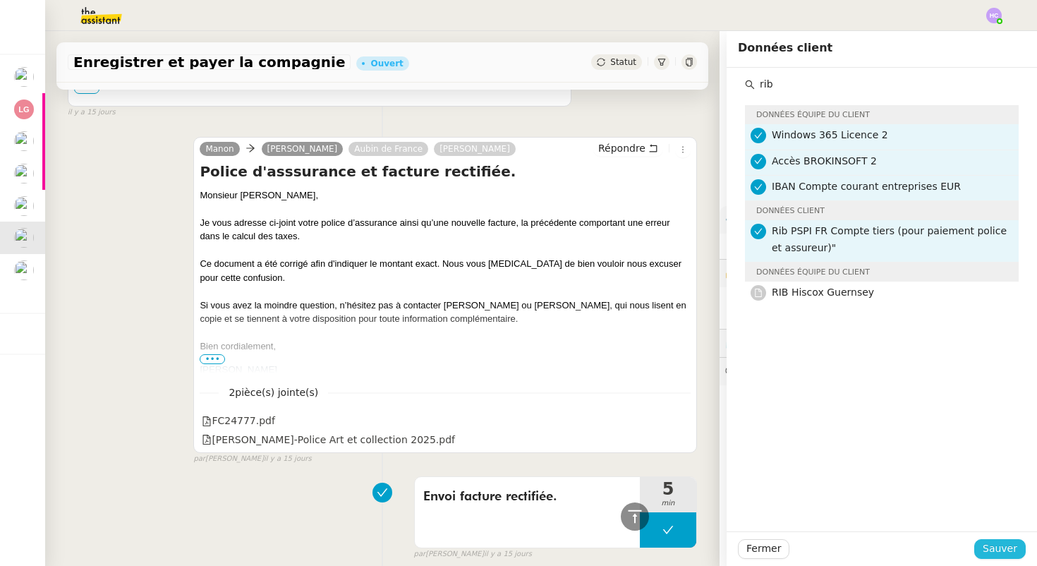
type input "rib"
click at [994, 548] on span "Sauver" at bounding box center [1000, 549] width 35 height 16
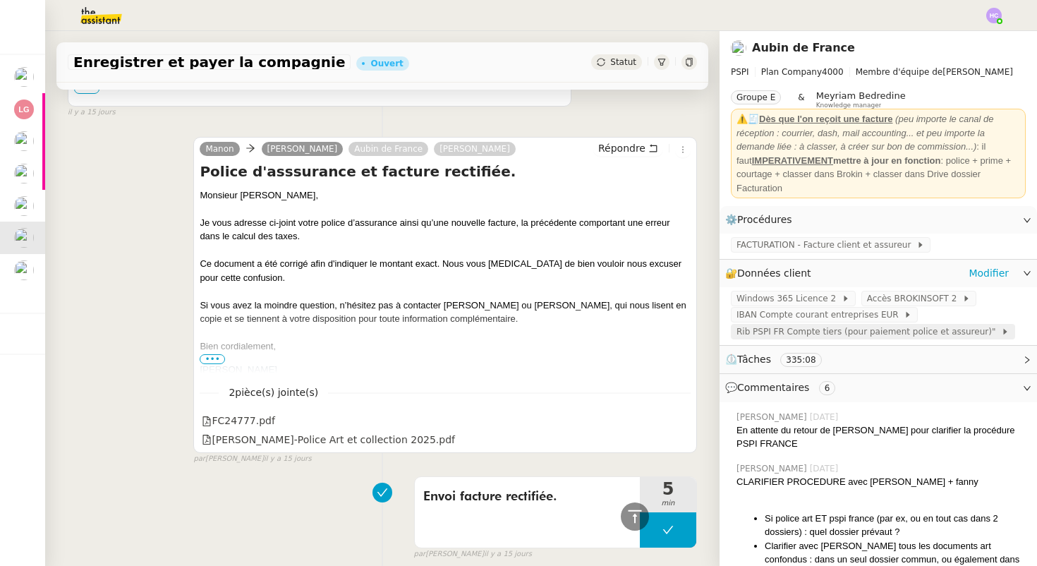
click at [827, 332] on span "Rib PSPI FR Compte tiers (pour paiement police et assureur)"" at bounding box center [869, 332] width 265 height 14
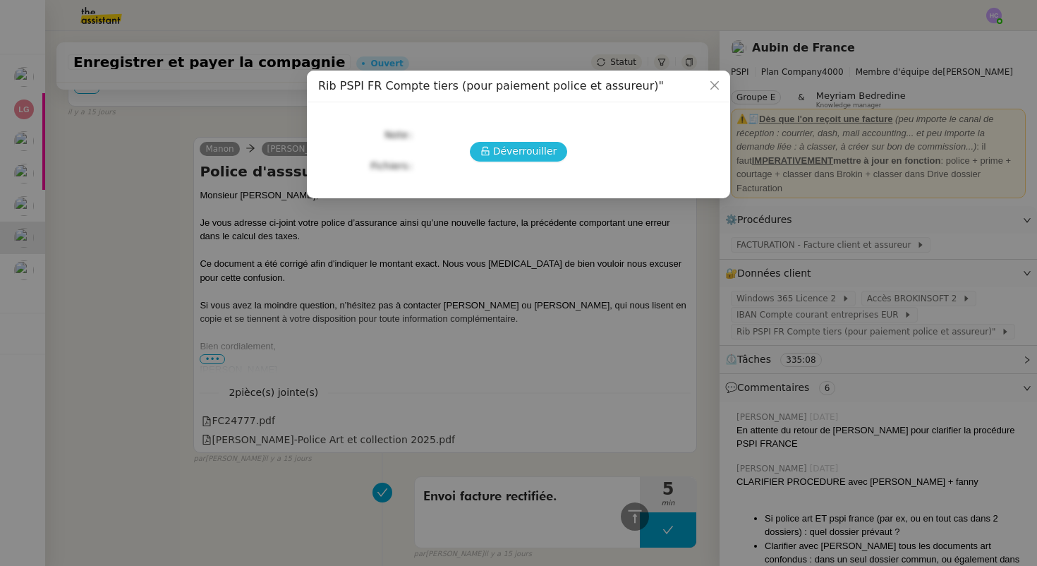
click at [534, 150] on span "Déverrouiller" at bounding box center [525, 151] width 64 height 16
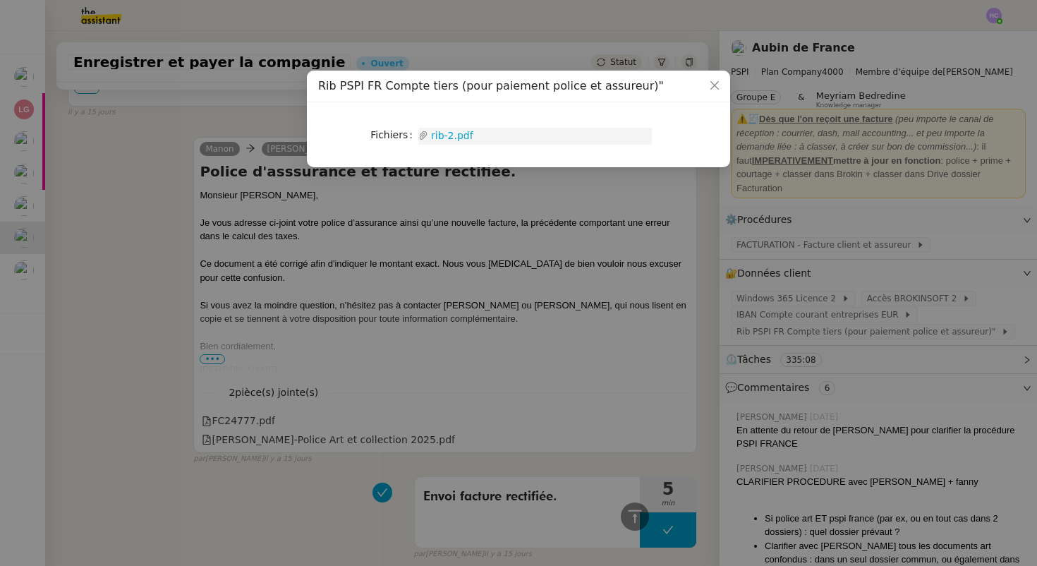
click at [459, 135] on link "rib-2.pdf" at bounding box center [540, 136] width 224 height 16
click at [718, 88] on icon "Close" at bounding box center [714, 85] width 11 height 11
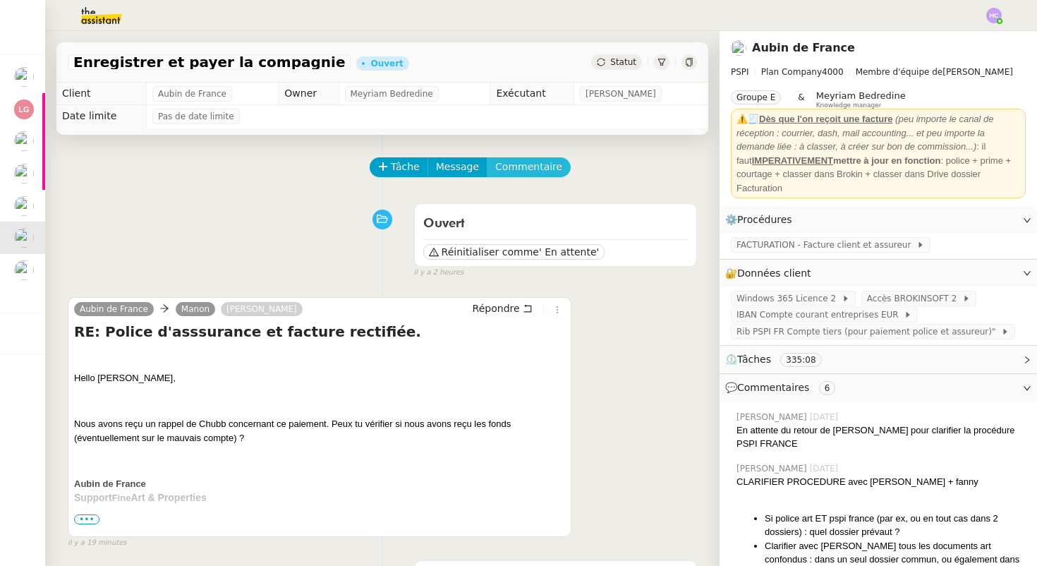
click at [529, 162] on span "Commentaire" at bounding box center [528, 167] width 67 height 16
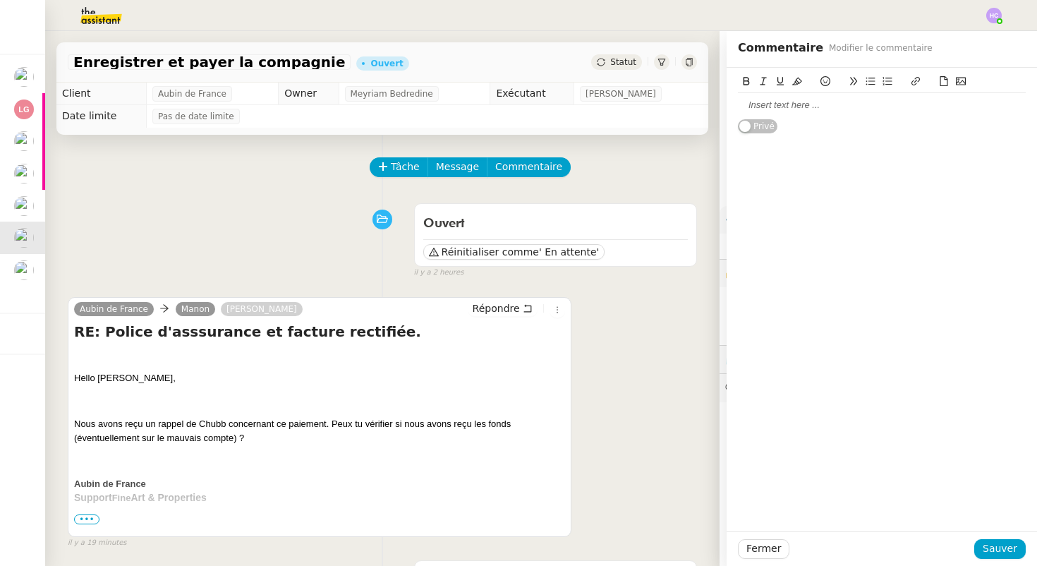
click at [783, 105] on div at bounding box center [882, 105] width 288 height 13
click at [918, 106] on div "Je pense que l'IBAN sur la facture est celui du compte tier PSPI FR" at bounding box center [882, 105] width 288 height 13
drag, startPoint x: 814, startPoint y: 119, endPoint x: 730, endPoint y: 118, distance: 84.0
click at [730, 118] on div "Je pense que l'IBAN sur la facture est celui de PSPI FR compte tier PSPI FR Pri…" at bounding box center [882, 108] width 311 height 80
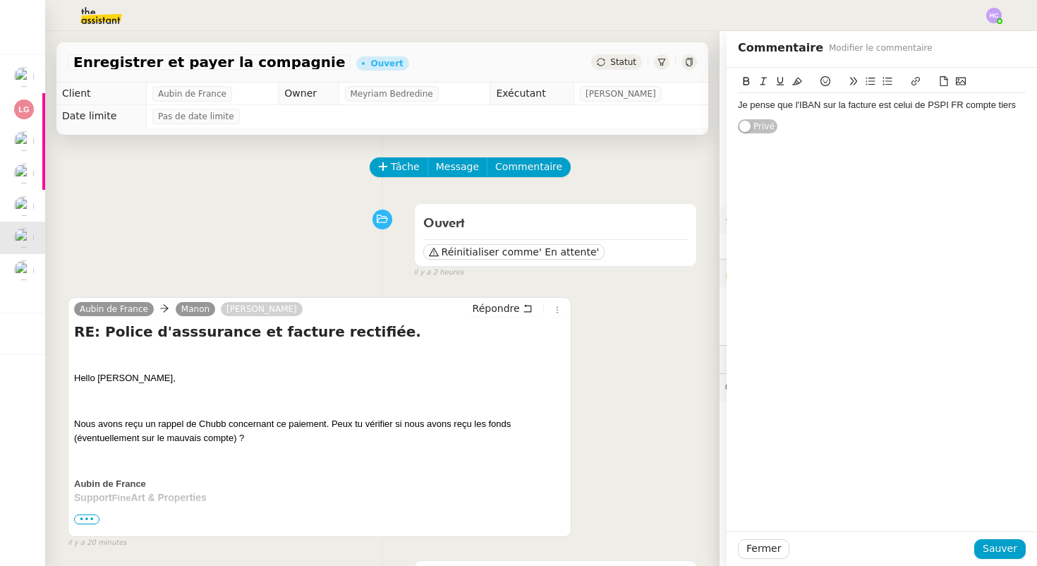
click at [1006, 105] on div "Je pense que l'IBAN sur la facture est celui de PSPI FR compte tiers" at bounding box center [882, 105] width 288 height 13
click at [999, 550] on span "Sauver" at bounding box center [1000, 549] width 35 height 16
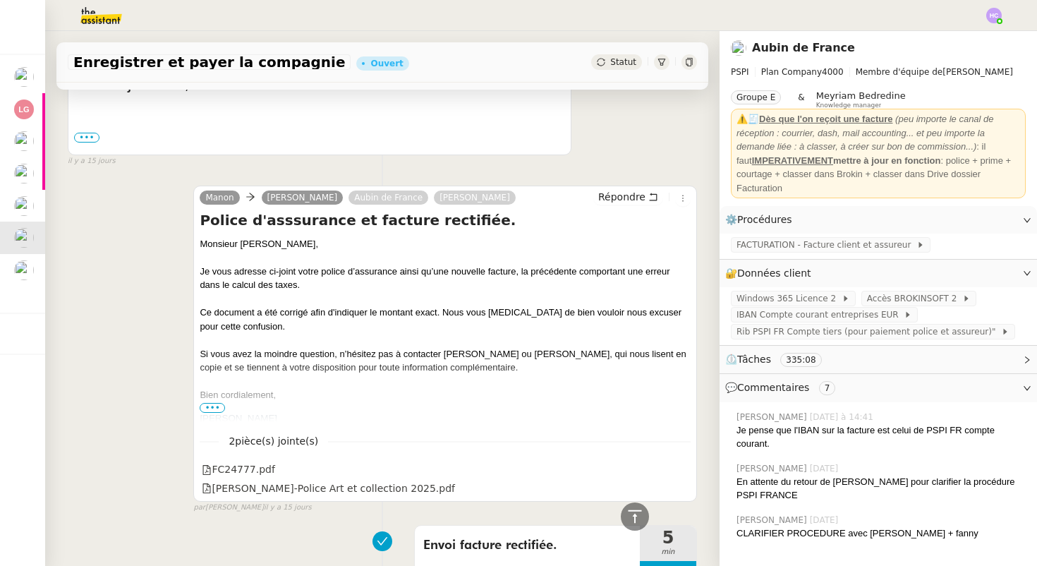
scroll to position [3837, 0]
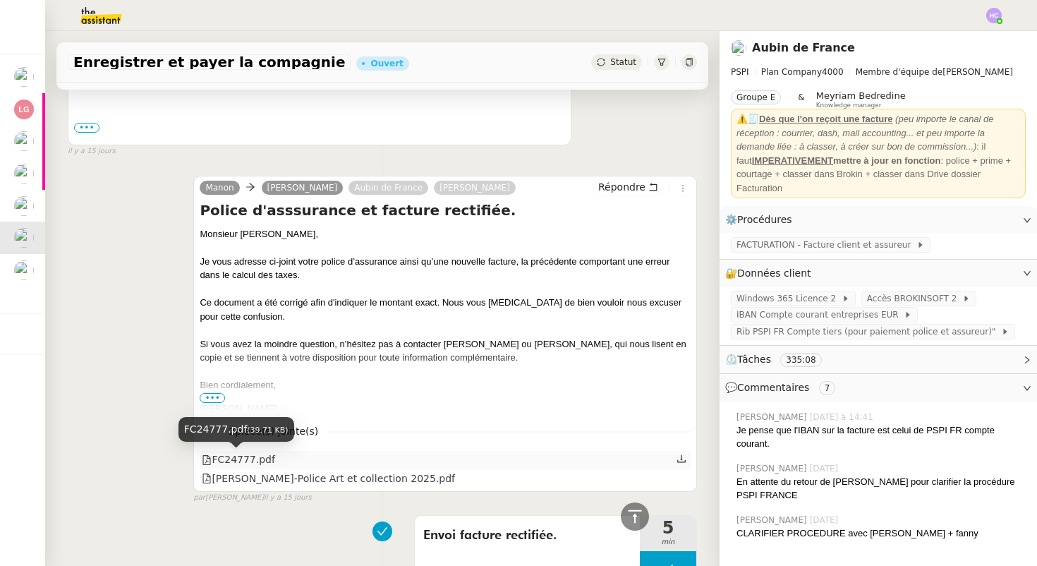
click at [248, 457] on div "FC24777.pdf" at bounding box center [238, 460] width 73 height 16
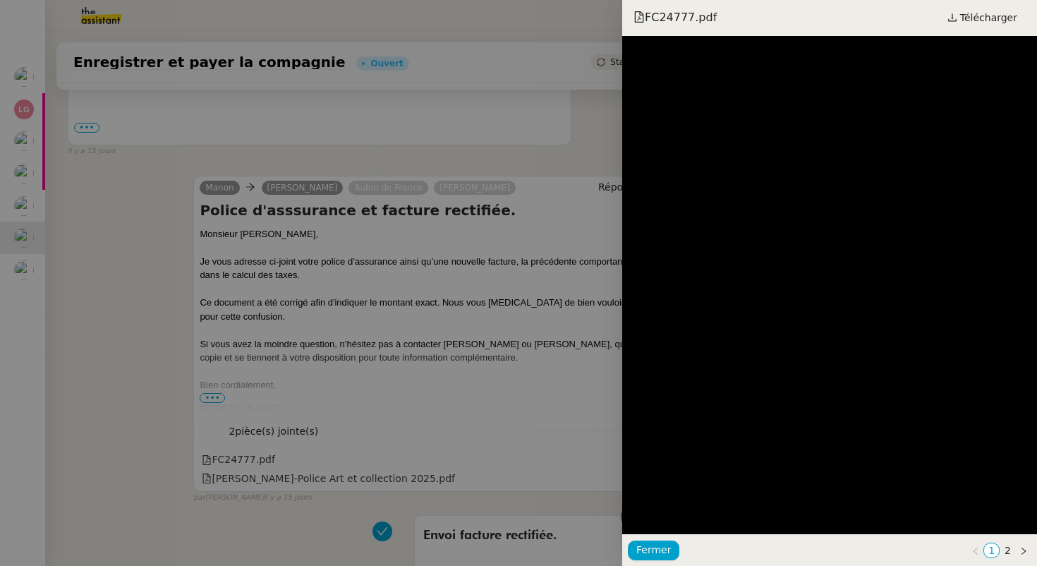
click at [494, 168] on div at bounding box center [518, 283] width 1037 height 566
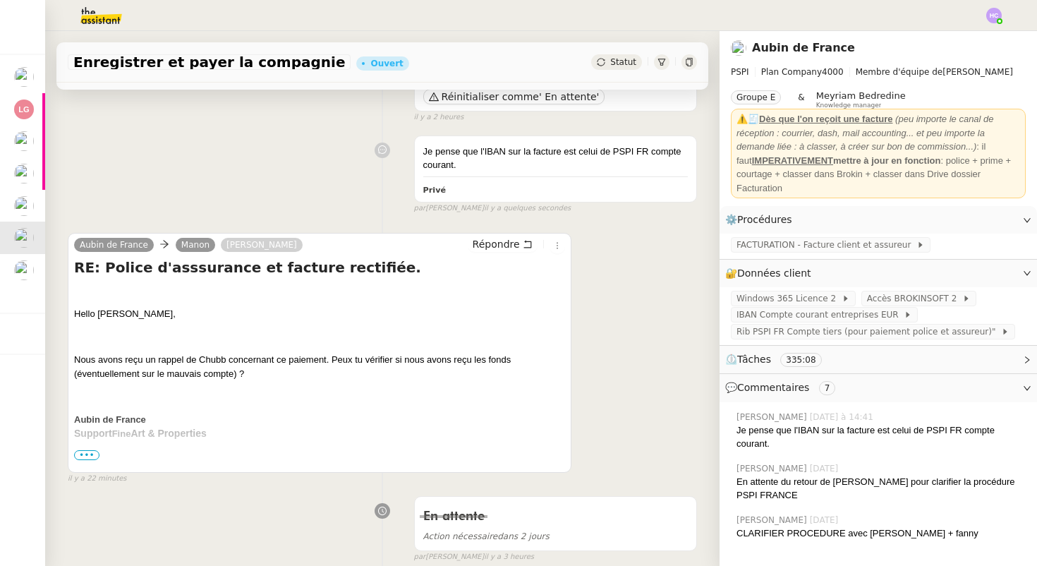
scroll to position [157, 0]
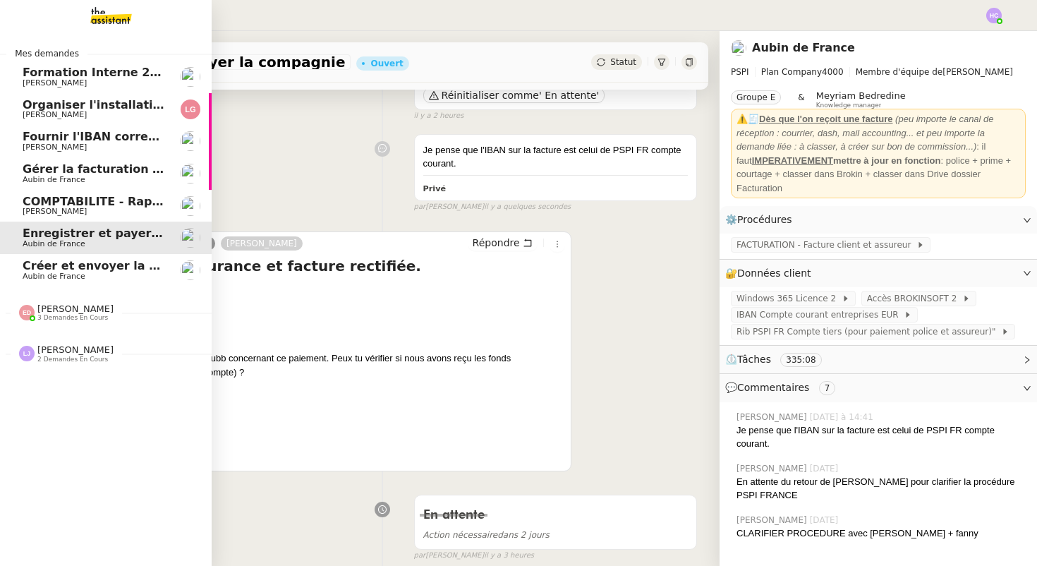
click at [46, 272] on span "Aubin de France" at bounding box center [54, 276] width 63 height 9
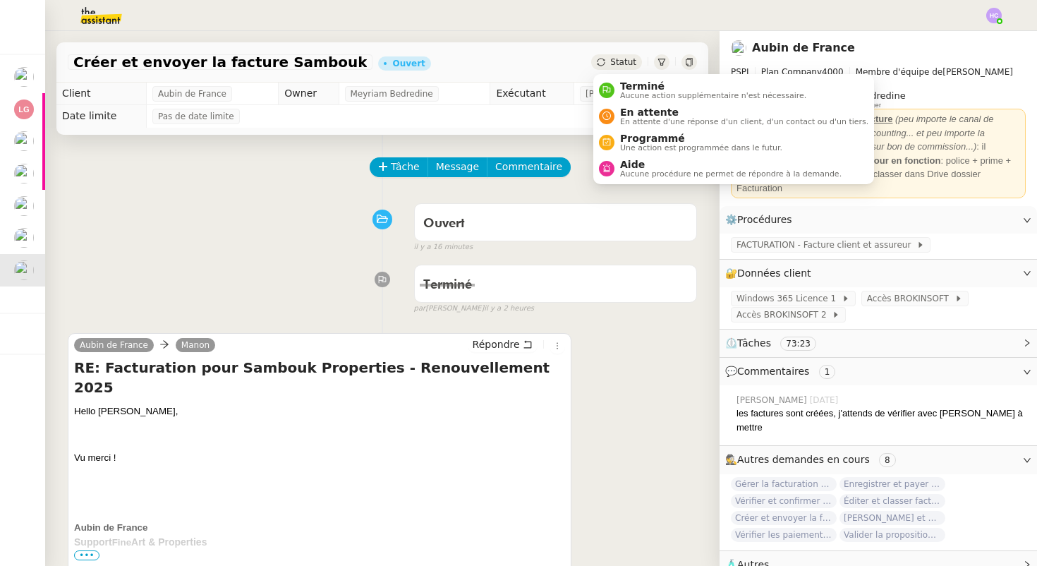
click at [607, 63] on div "Statut" at bounding box center [616, 62] width 51 height 16
click at [615, 86] on div "Terminé Aucune action supplémentaire n'est nécessaire." at bounding box center [711, 89] width 192 height 19
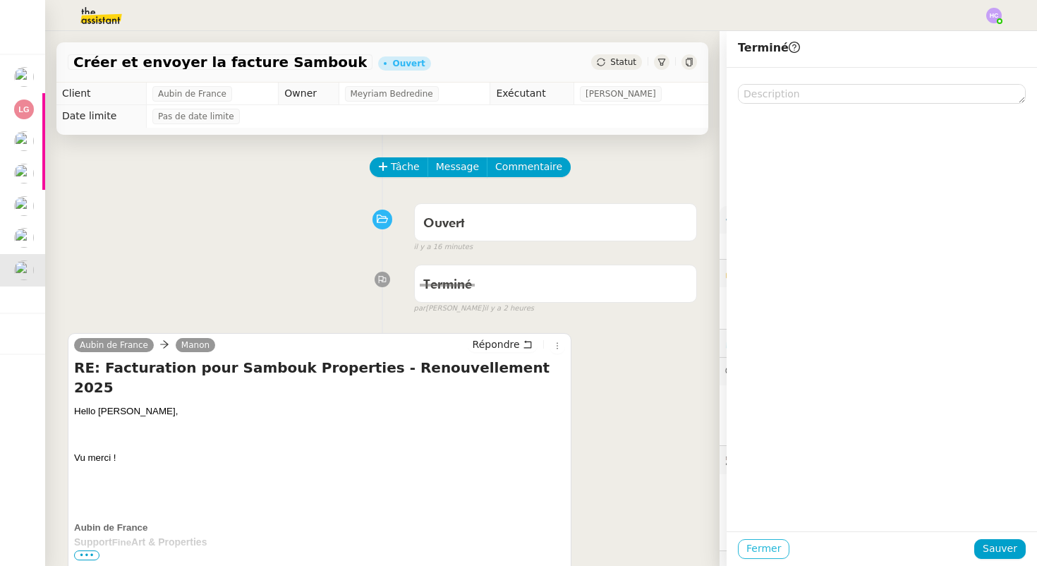
click at [749, 544] on span "Fermer" at bounding box center [764, 549] width 35 height 16
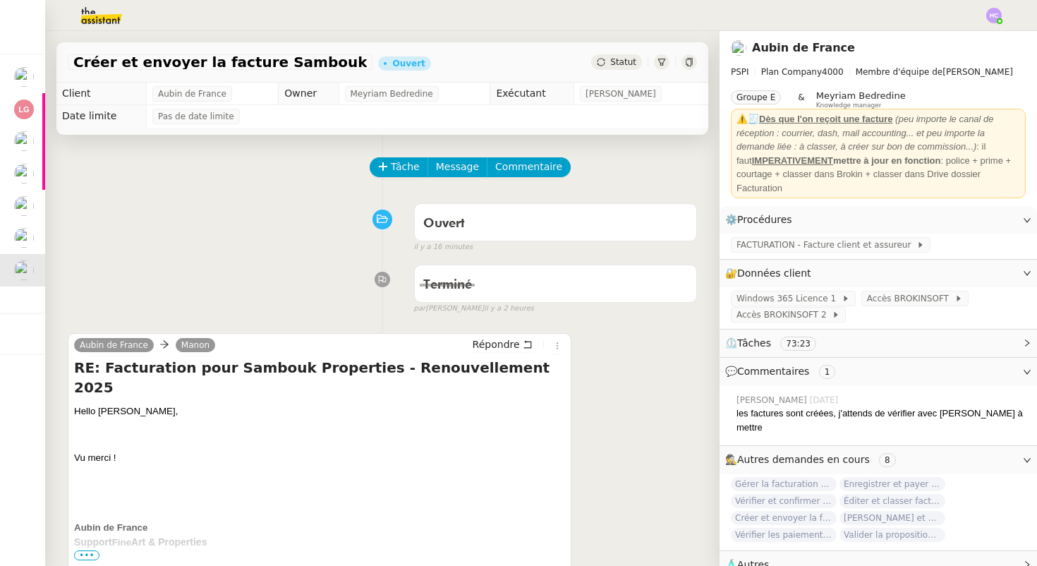
click at [639, 60] on div "Statut" at bounding box center [616, 62] width 51 height 16
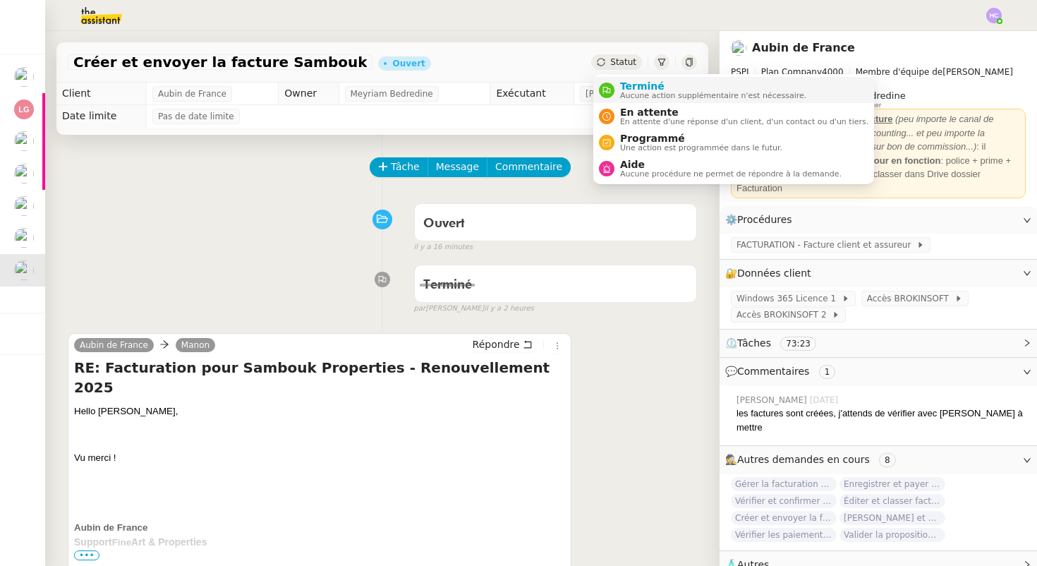
click at [632, 83] on span "Terminé" at bounding box center [713, 85] width 186 height 11
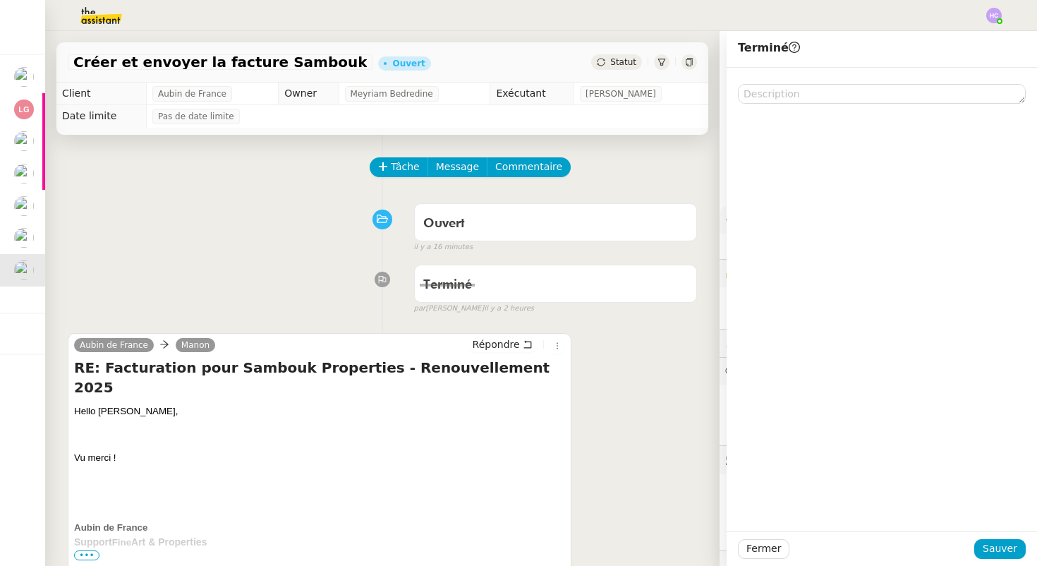
click at [983, 561] on div "Fermer Sauver" at bounding box center [882, 548] width 311 height 35
click at [989, 548] on span "Sauver" at bounding box center [1000, 549] width 35 height 16
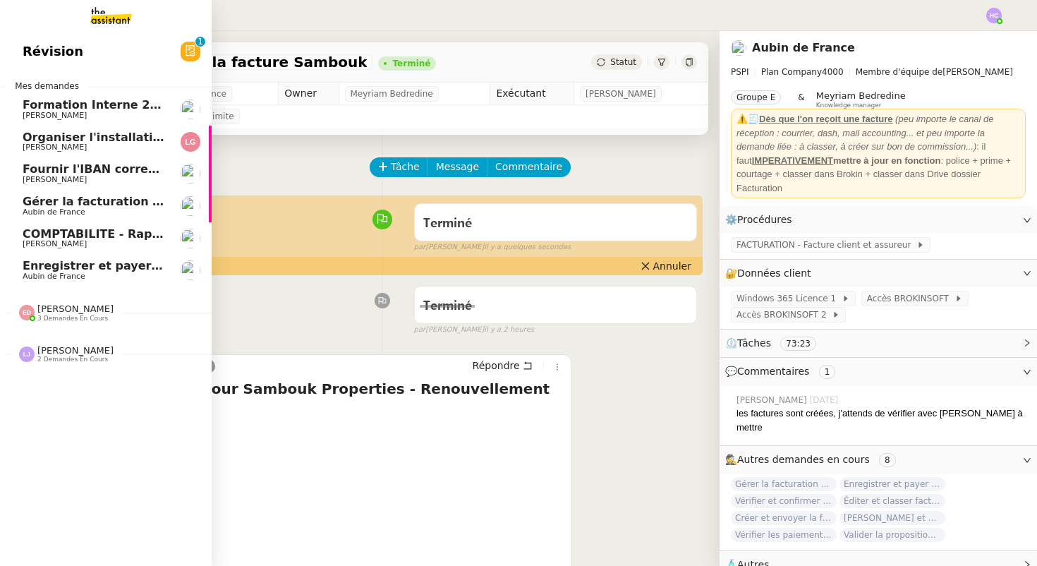
click at [71, 143] on span "Organiser l'installation de la fibre" at bounding box center [130, 137] width 215 height 13
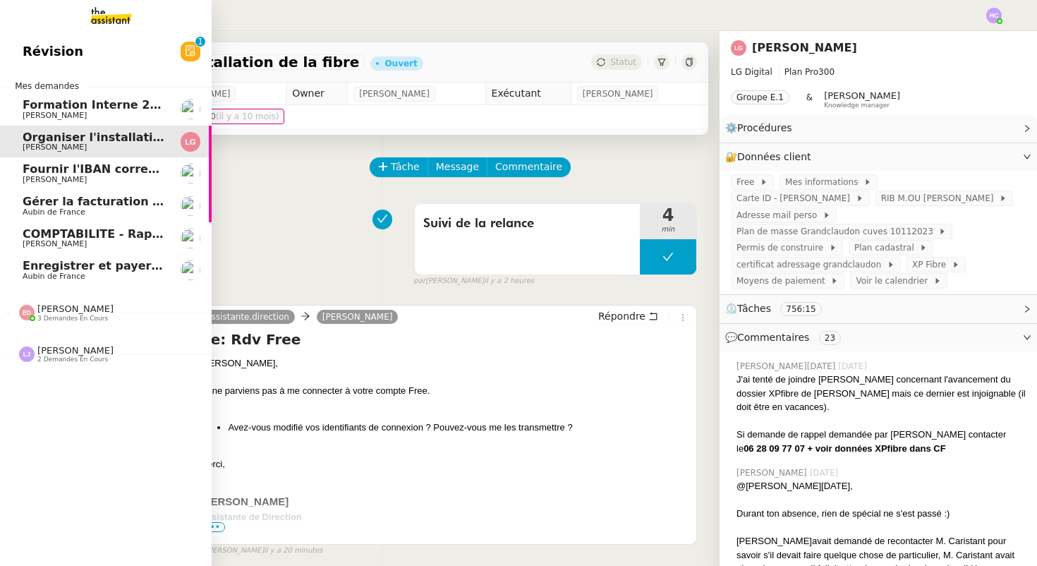
click at [102, 174] on span "Fournir l'IBAN correct à l'assureur" at bounding box center [131, 168] width 217 height 13
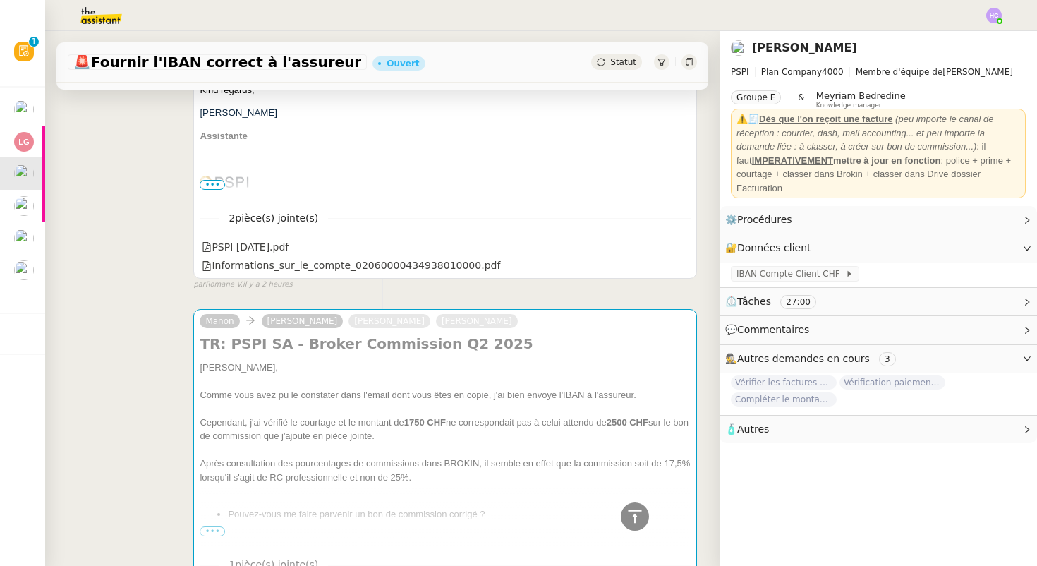
scroll to position [455, 0]
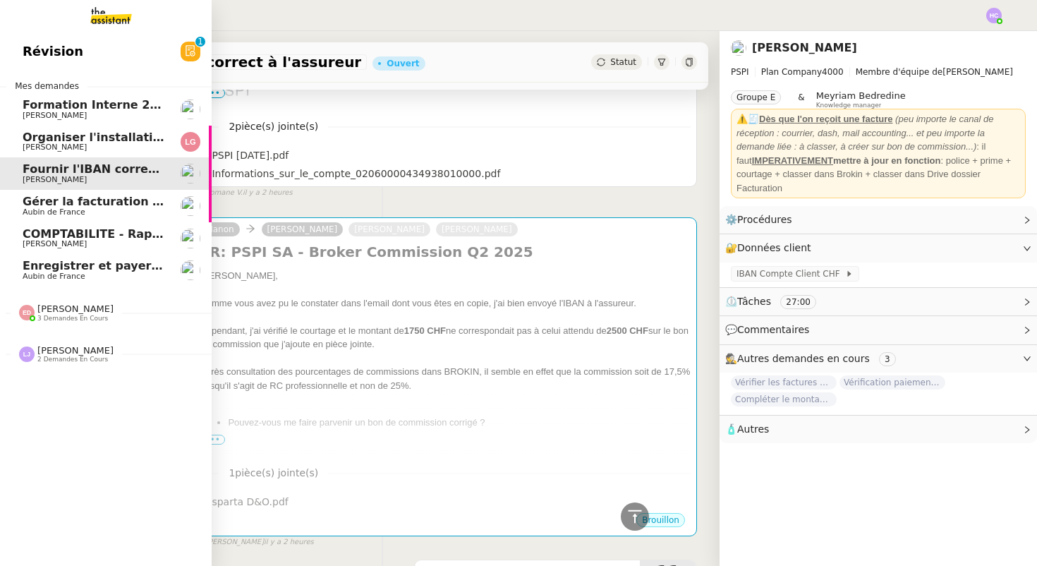
click at [48, 202] on span "Gérer la facturation des avenants" at bounding box center [130, 201] width 215 height 13
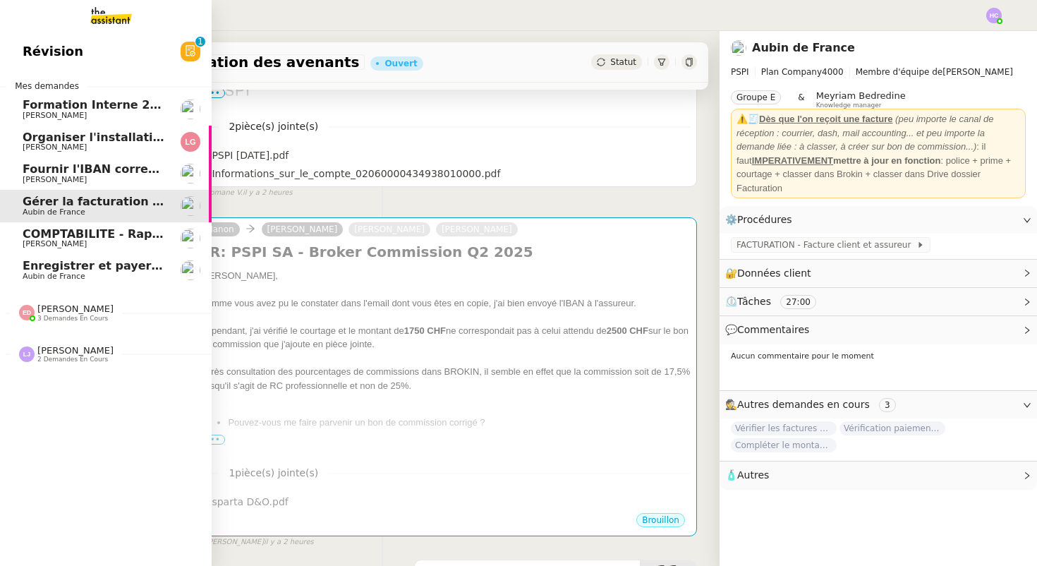
scroll to position [179, 0]
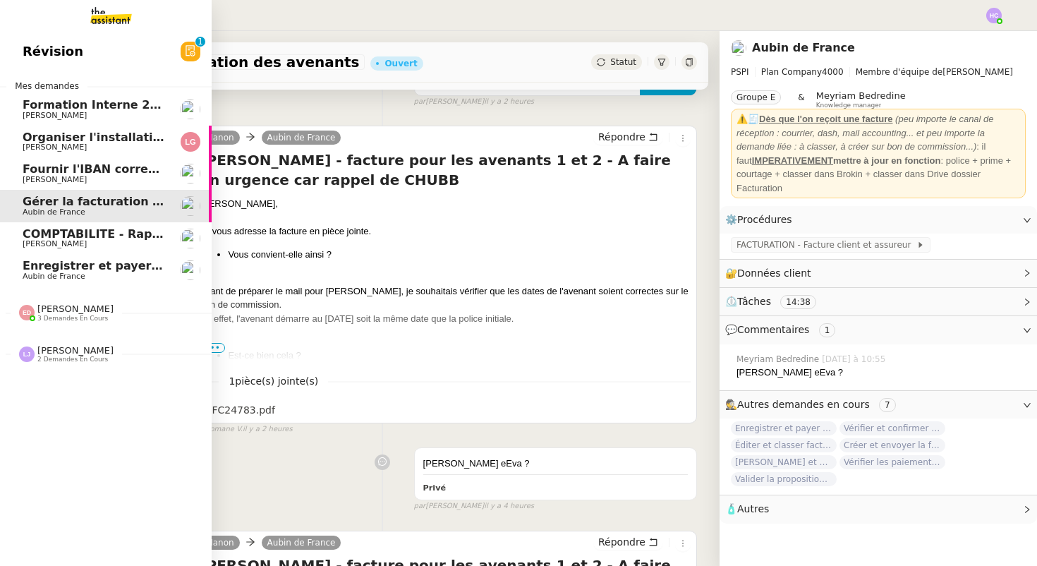
click at [97, 177] on span "Sophie Mouraire" at bounding box center [94, 180] width 143 height 8
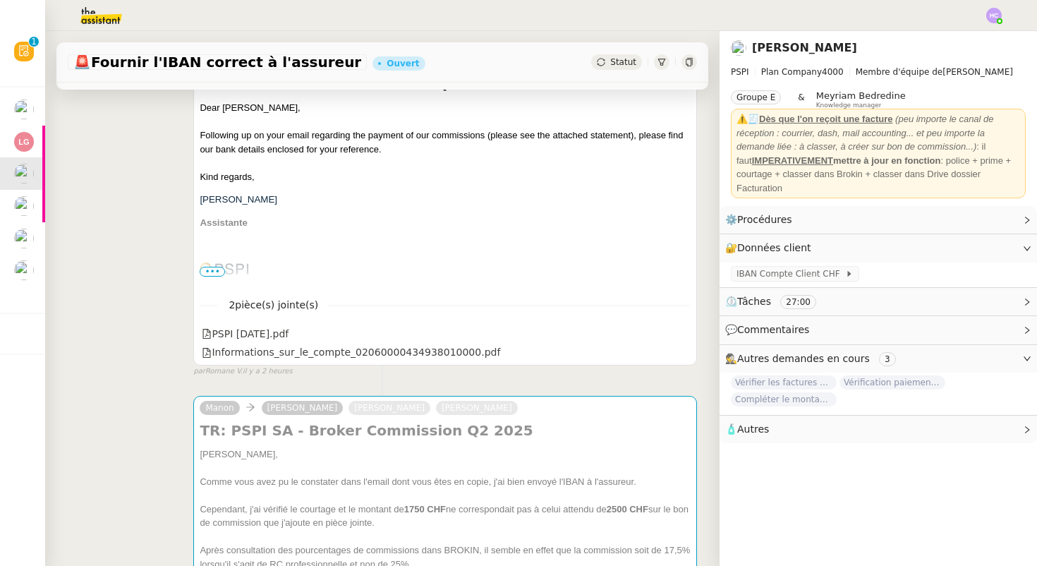
scroll to position [404, 0]
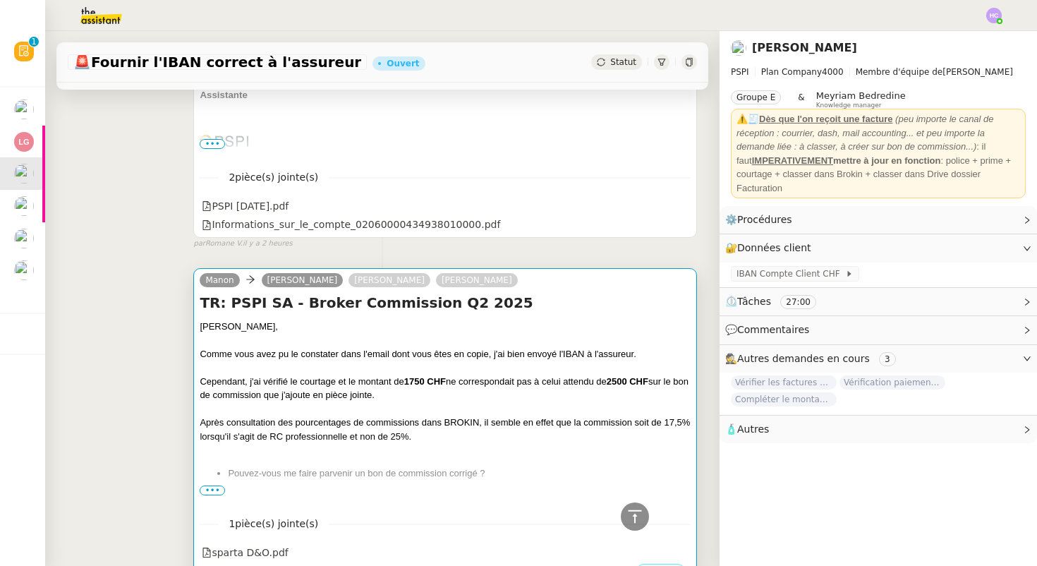
click at [213, 488] on span "•••" at bounding box center [212, 491] width 25 height 10
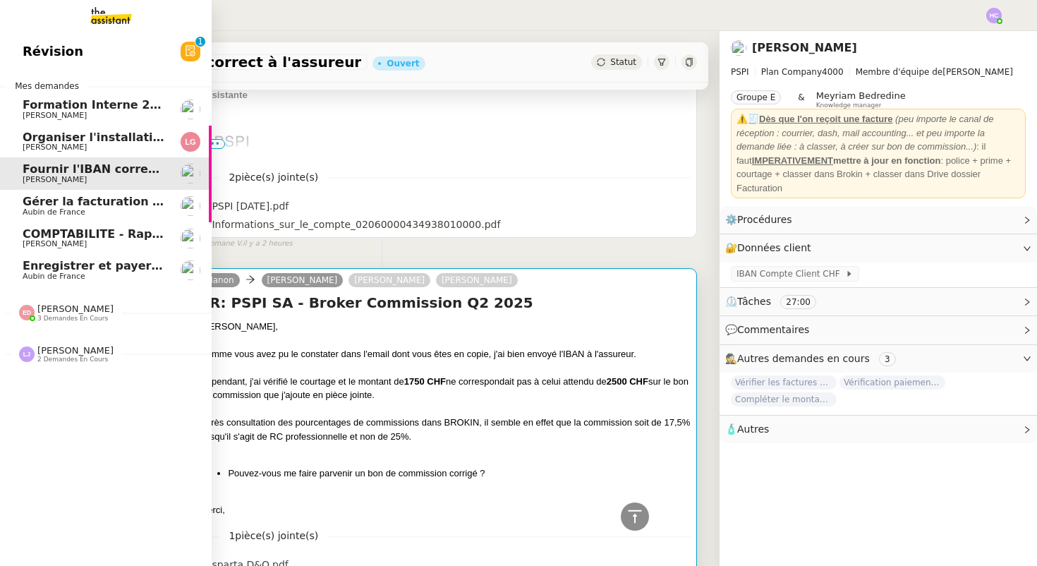
click at [44, 199] on span "Gérer la facturation des avenants" at bounding box center [130, 201] width 215 height 13
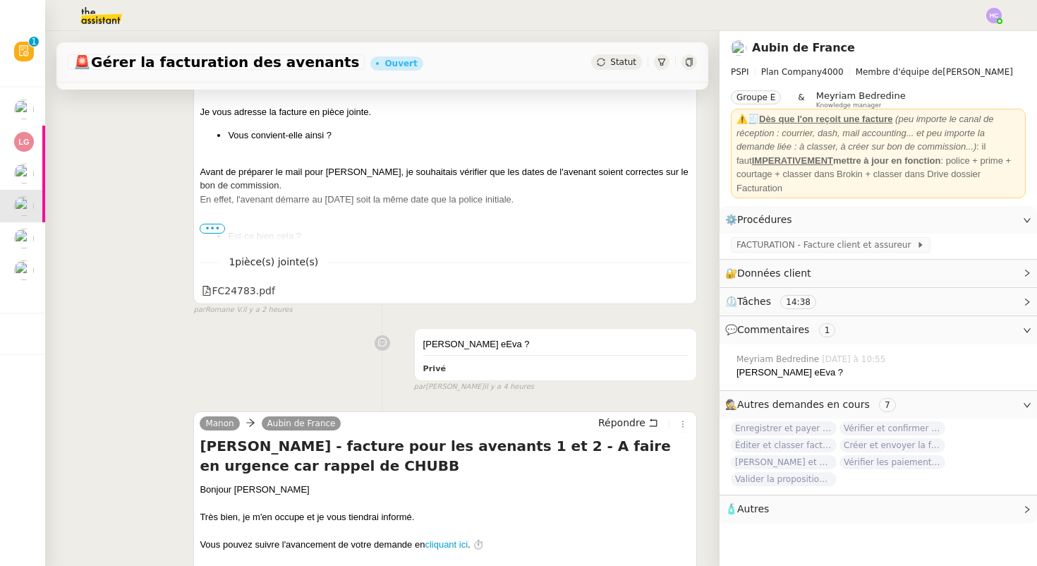
scroll to position [527, 0]
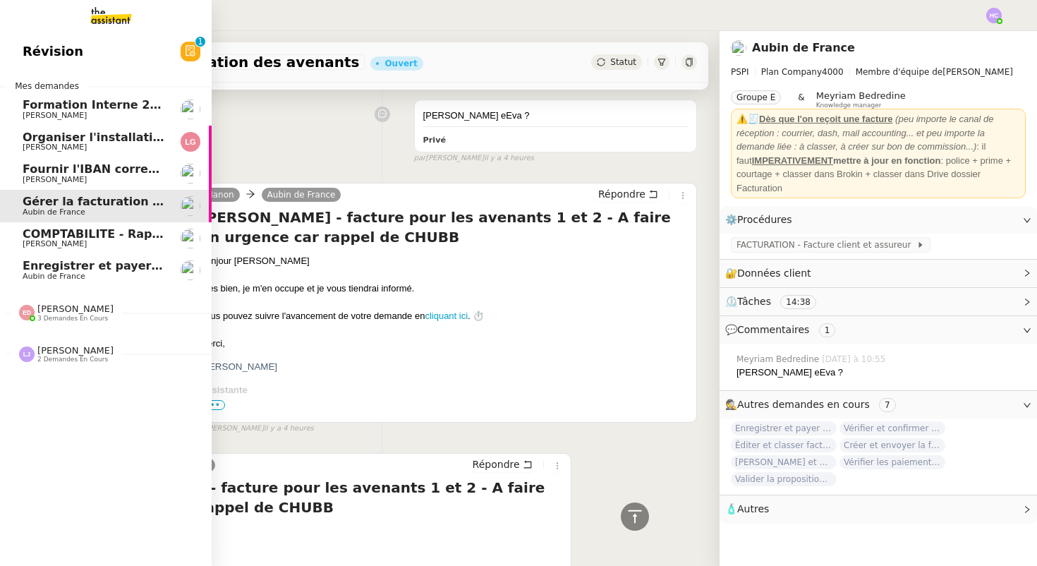
click at [45, 238] on span "COMPTABILITE - Rapprochement bancaire - 11 août 2025" at bounding box center [203, 233] width 361 height 13
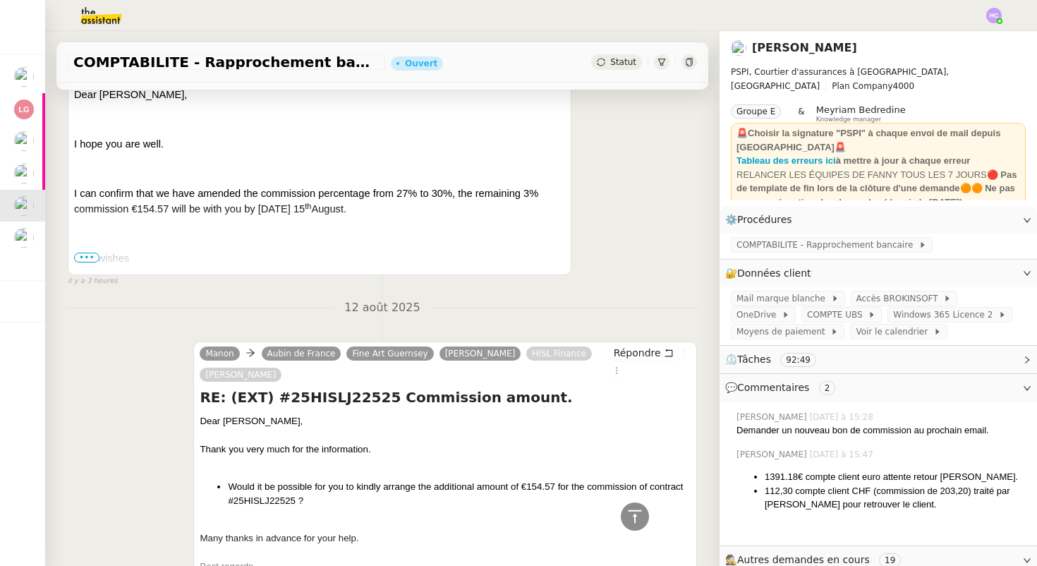
scroll to position [406, 0]
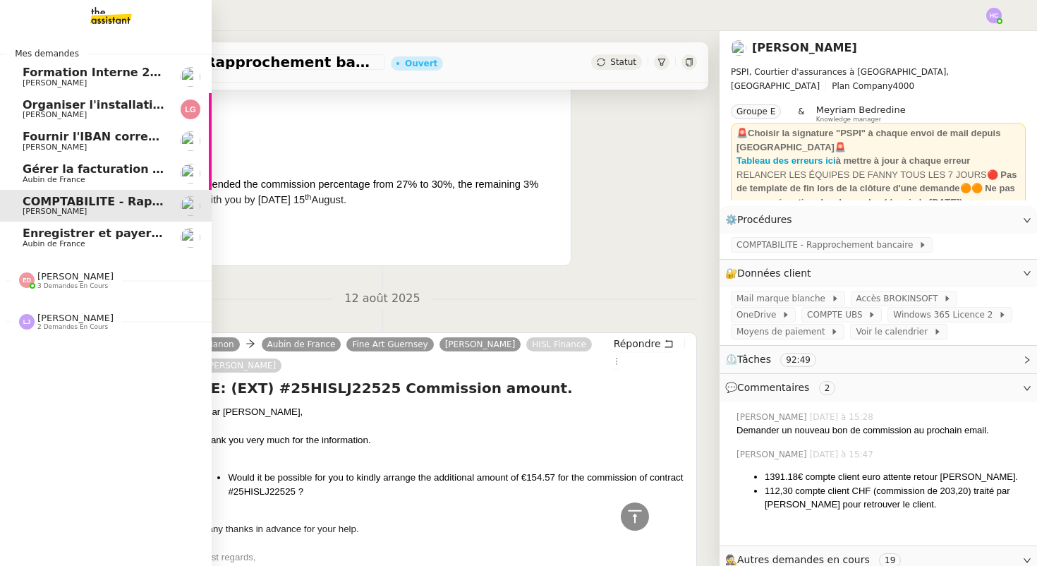
click at [54, 238] on span "Enregistrer et payer la compagnie" at bounding box center [131, 233] width 217 height 13
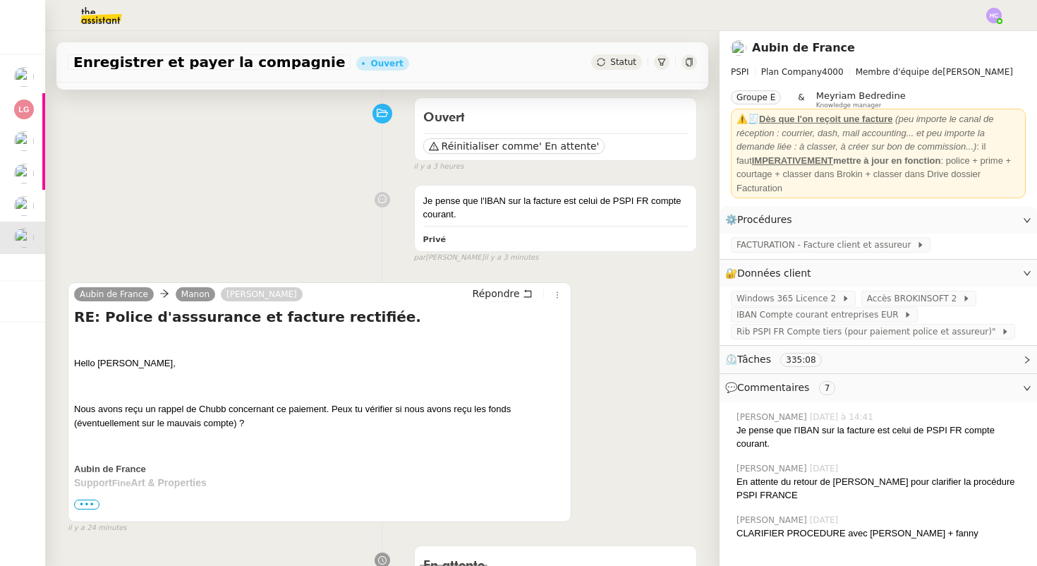
scroll to position [87, 0]
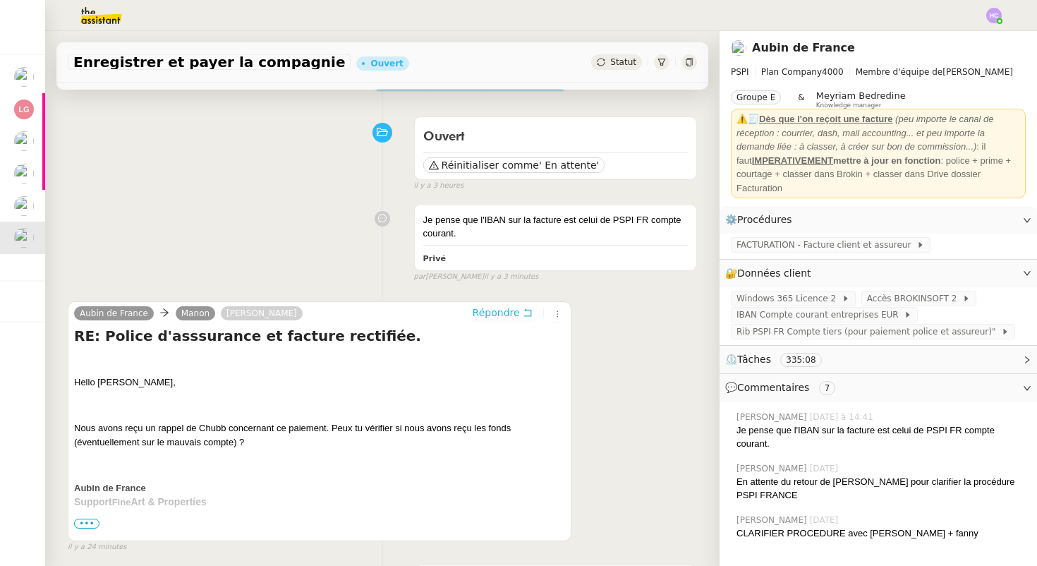
click at [522, 313] on button "Répondre" at bounding box center [503, 313] width 70 height 16
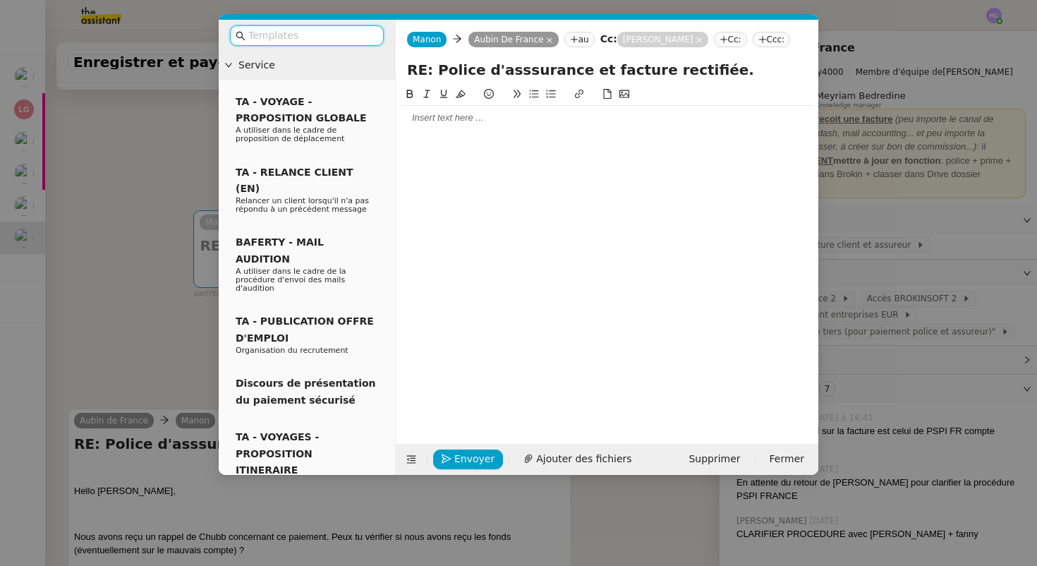
click at [570, 39] on icon at bounding box center [574, 39] width 8 height 8
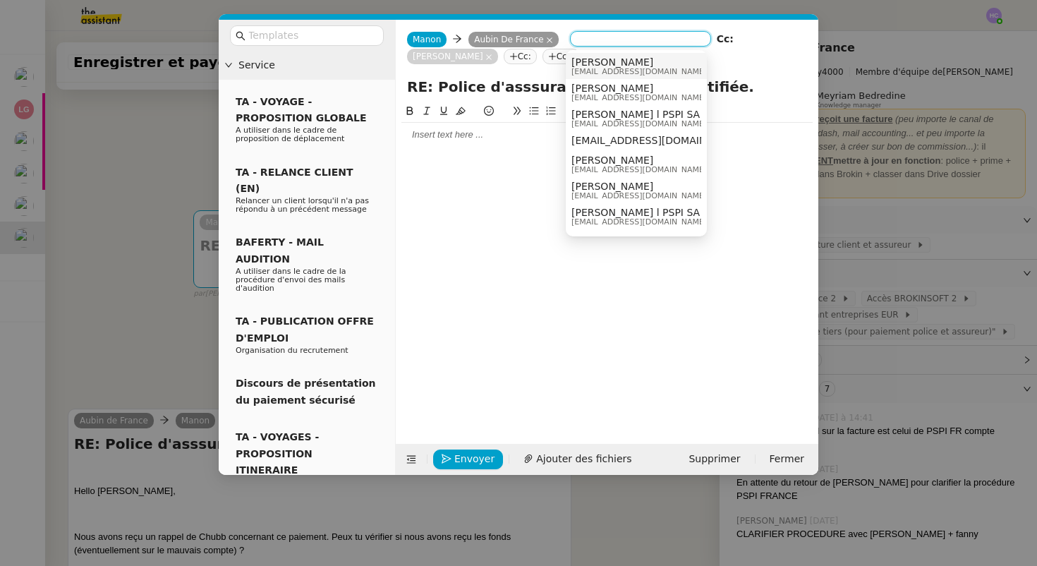
click at [611, 68] on span "sharlen@pspi.ch" at bounding box center [639, 72] width 135 height 8
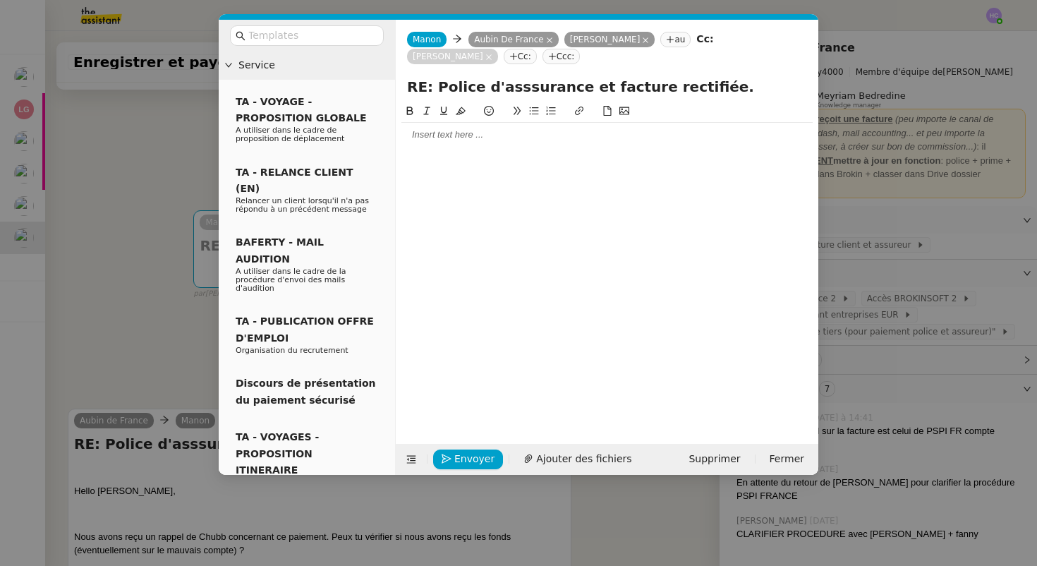
click at [431, 143] on div at bounding box center [607, 135] width 411 height 24
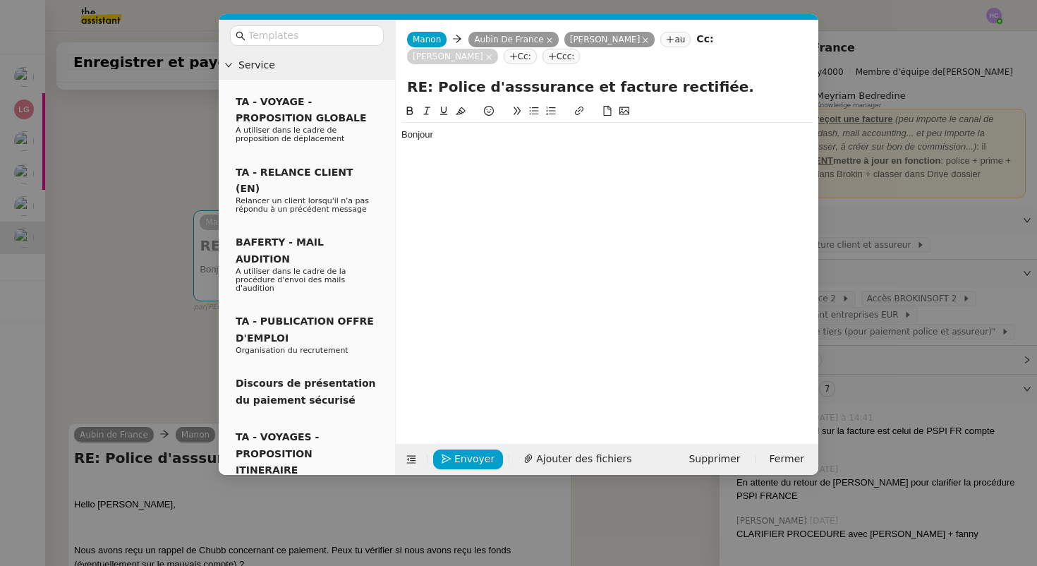
click at [504, 61] on nz-tag "Cc:" at bounding box center [520, 57] width 33 height 16
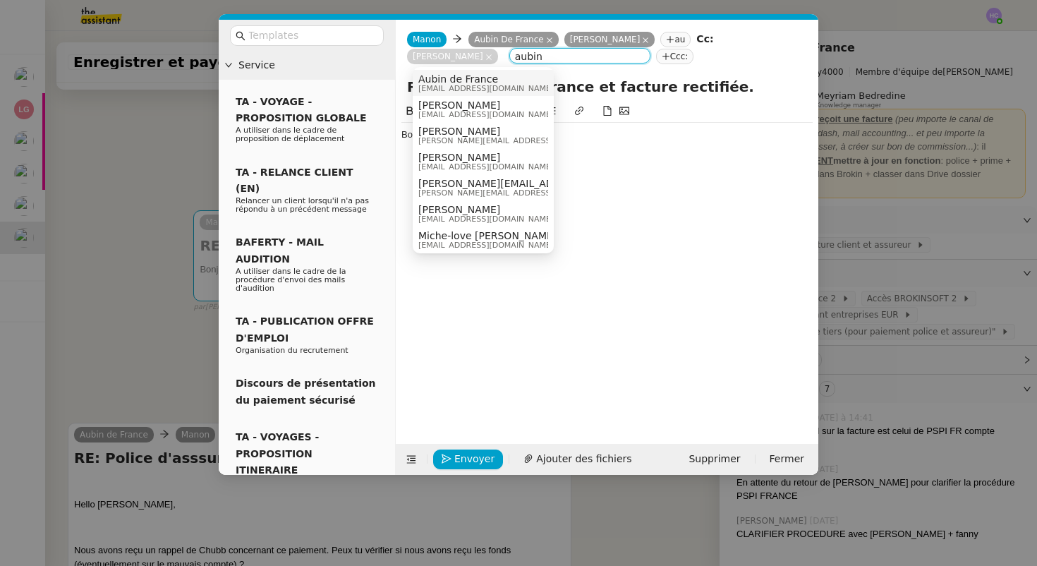
type input "aubin"
click at [500, 78] on div "Aubin de France aubin@pspi.ch" at bounding box center [491, 82] width 146 height 19
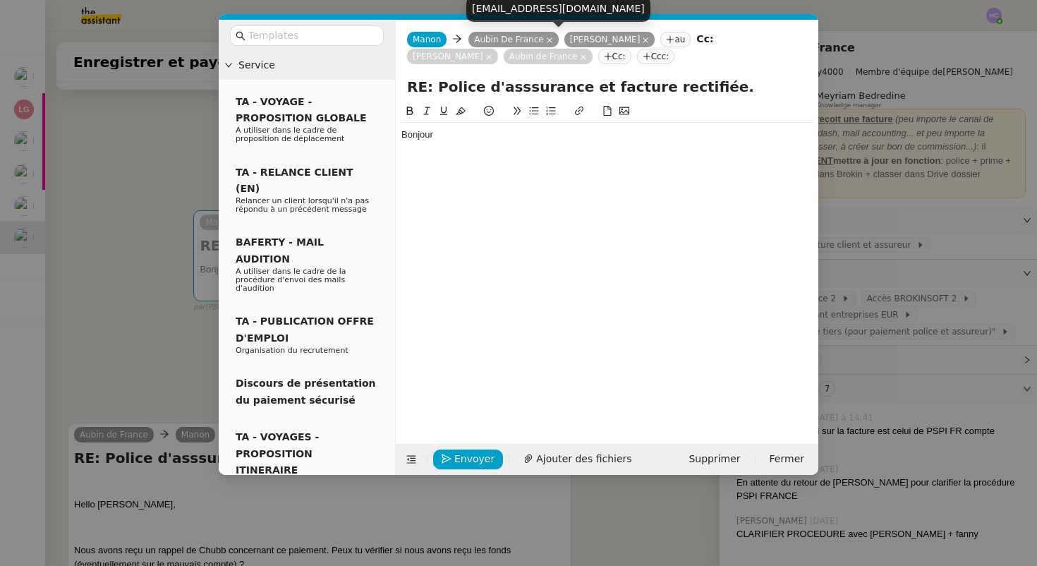
click at [546, 41] on icon at bounding box center [549, 40] width 7 height 7
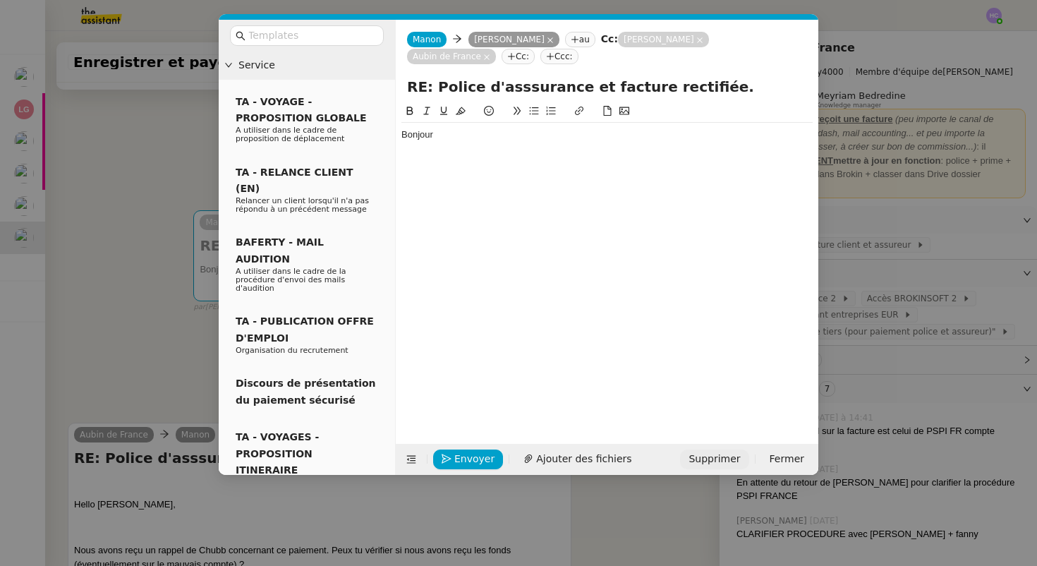
click at [706, 460] on span "Supprimer" at bounding box center [715, 459] width 52 height 16
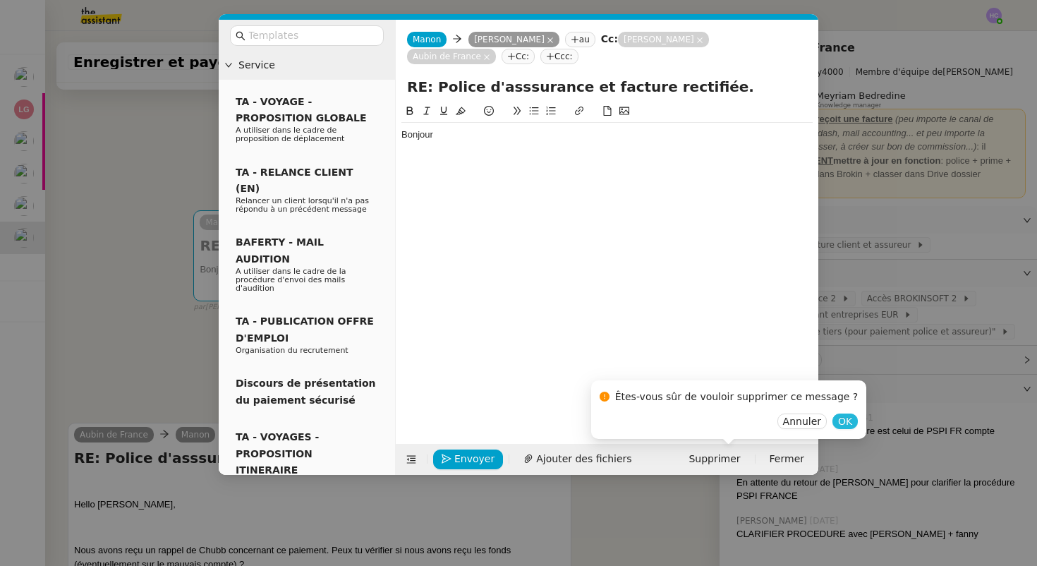
click at [838, 420] on span "OK" at bounding box center [845, 421] width 14 height 14
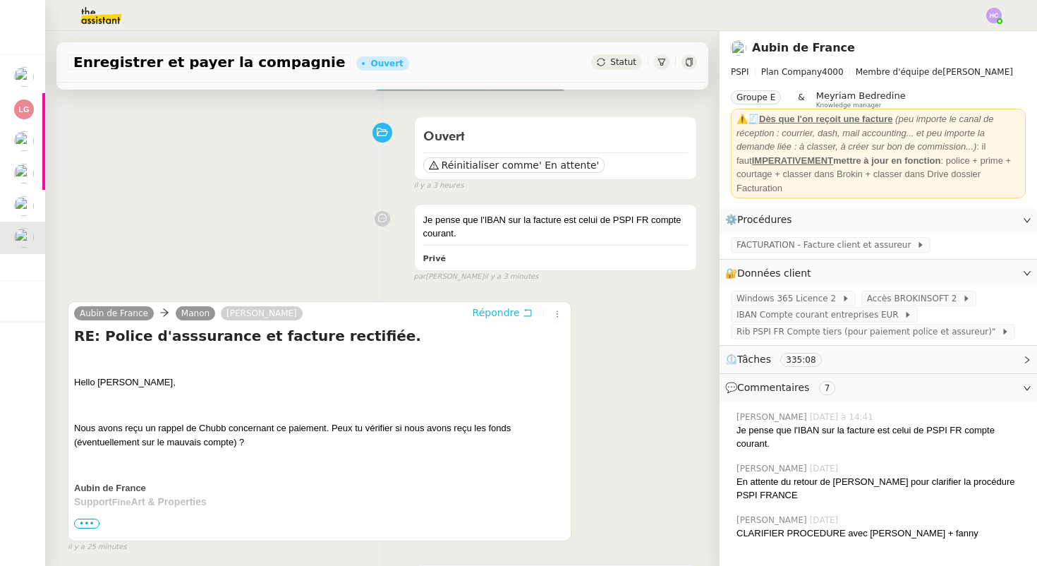
click at [511, 308] on span "Répondre" at bounding box center [496, 313] width 47 height 14
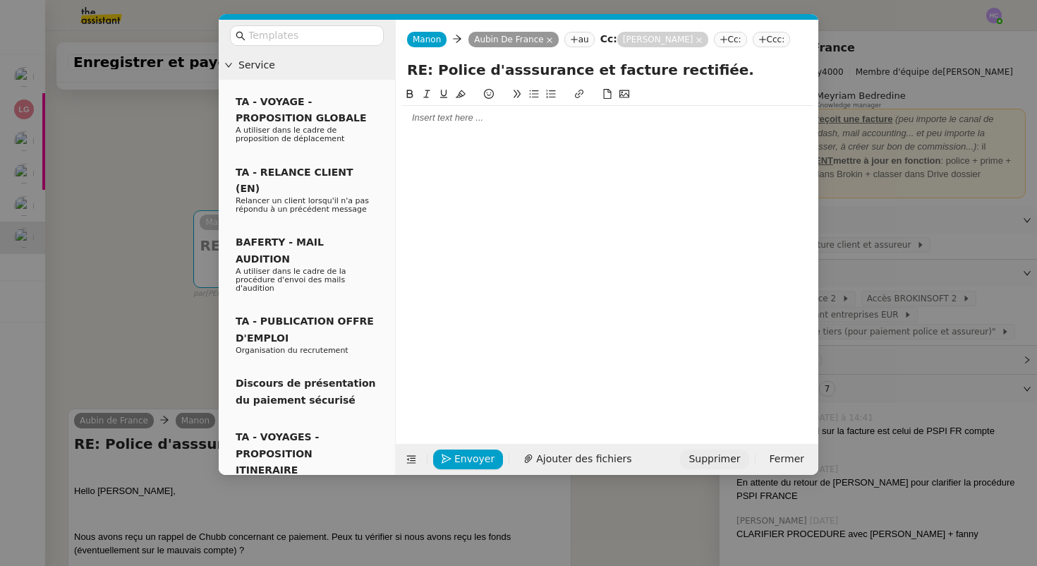
click at [729, 454] on span "Supprimer" at bounding box center [715, 459] width 52 height 16
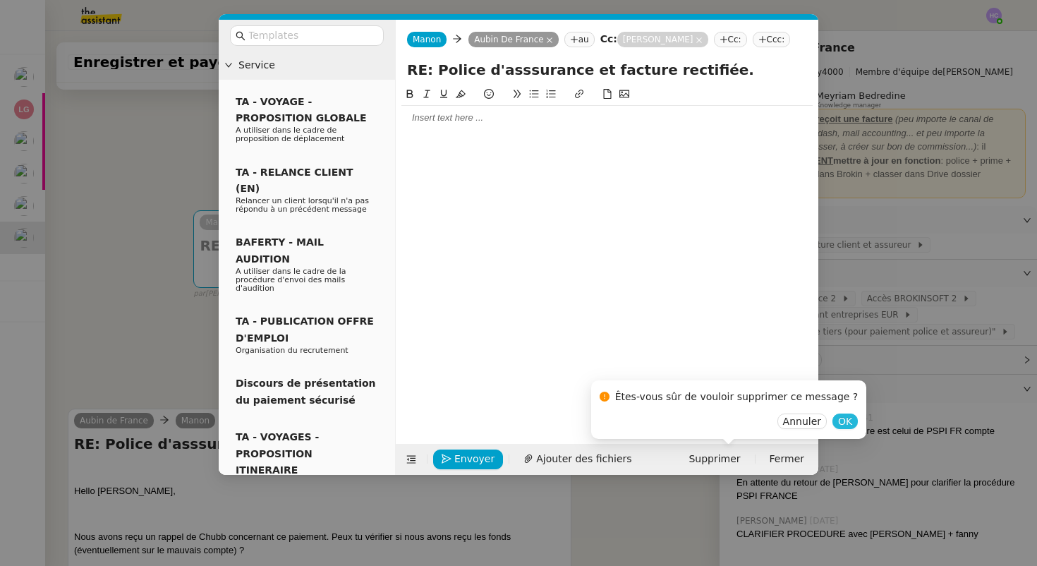
click at [838, 421] on span "OK" at bounding box center [845, 421] width 14 height 14
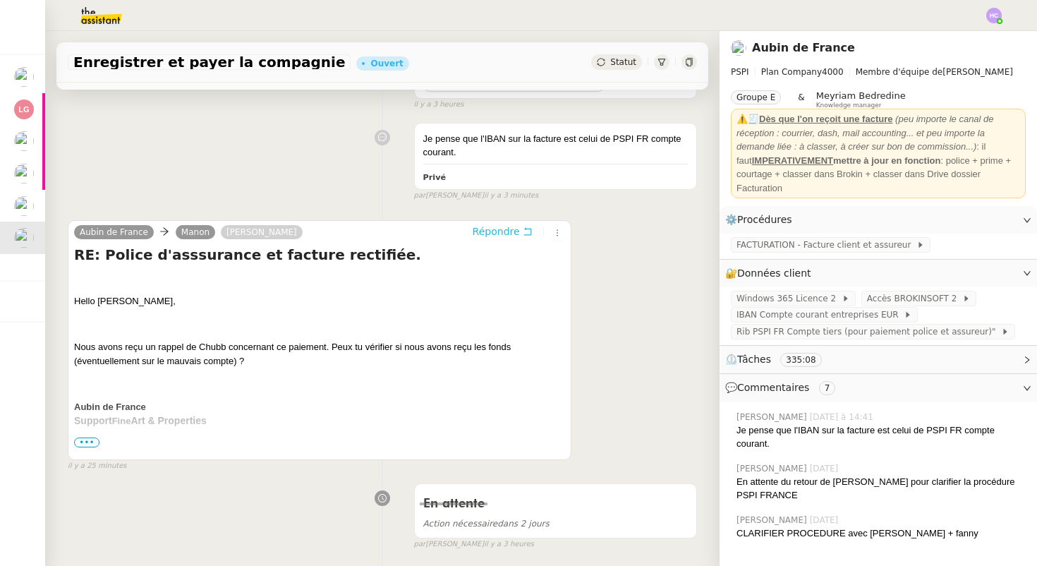
scroll to position [341, 0]
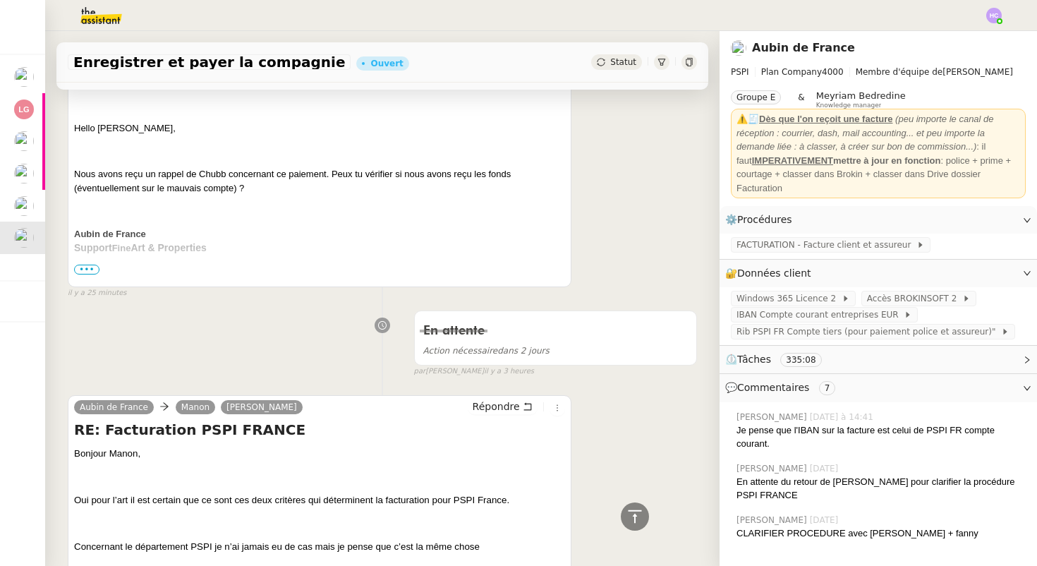
click at [80, 268] on span "•••" at bounding box center [86, 270] width 25 height 10
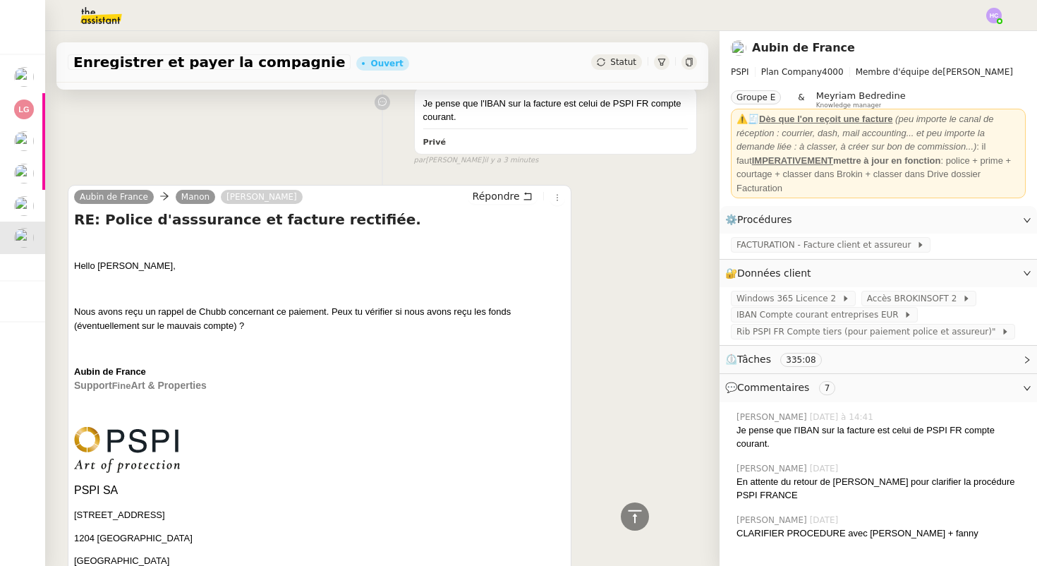
scroll to position [116, 0]
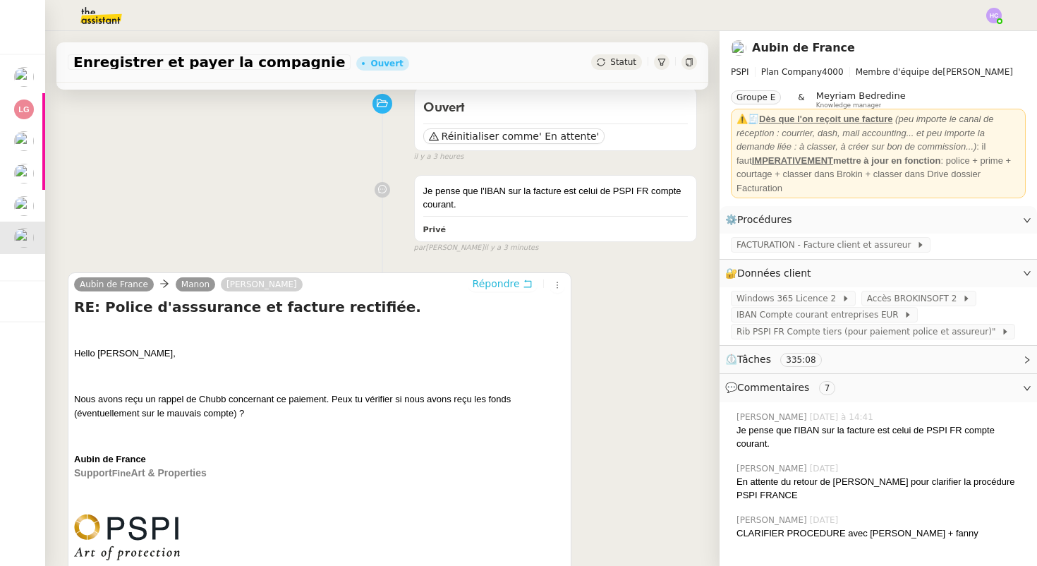
click at [480, 287] on span "Répondre" at bounding box center [496, 284] width 47 height 14
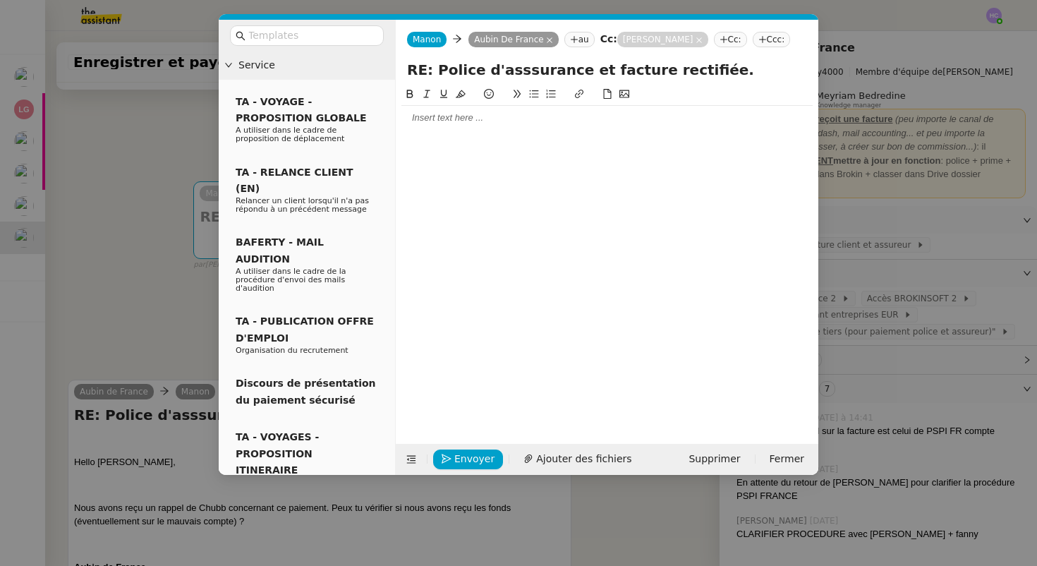
click at [445, 122] on div at bounding box center [607, 118] width 411 height 13
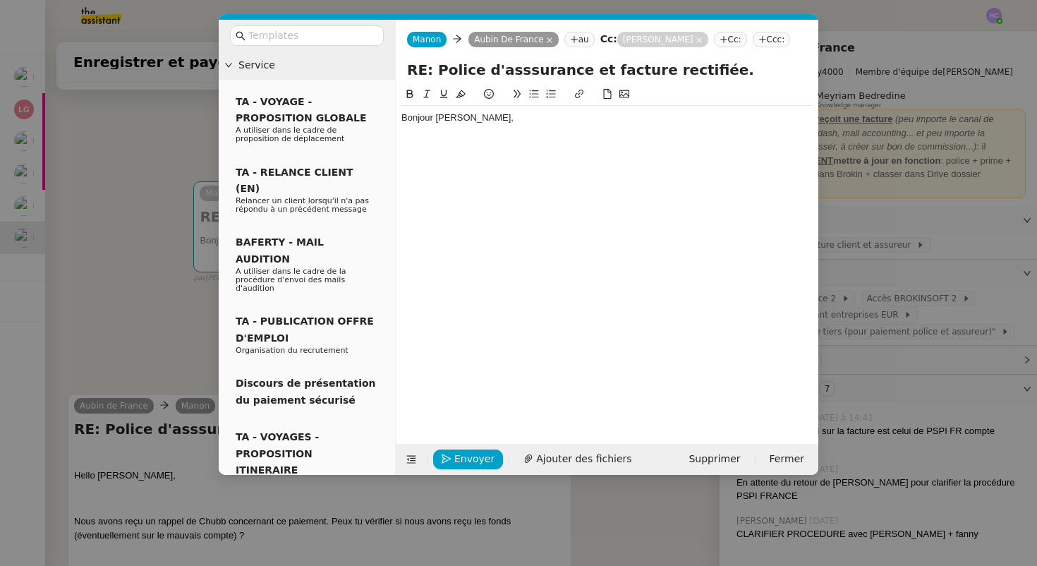
click at [447, 115] on div "Bonjour SHarlen," at bounding box center [607, 118] width 411 height 13
click at [481, 119] on div "Bonjour Sharlen," at bounding box center [607, 118] width 411 height 13
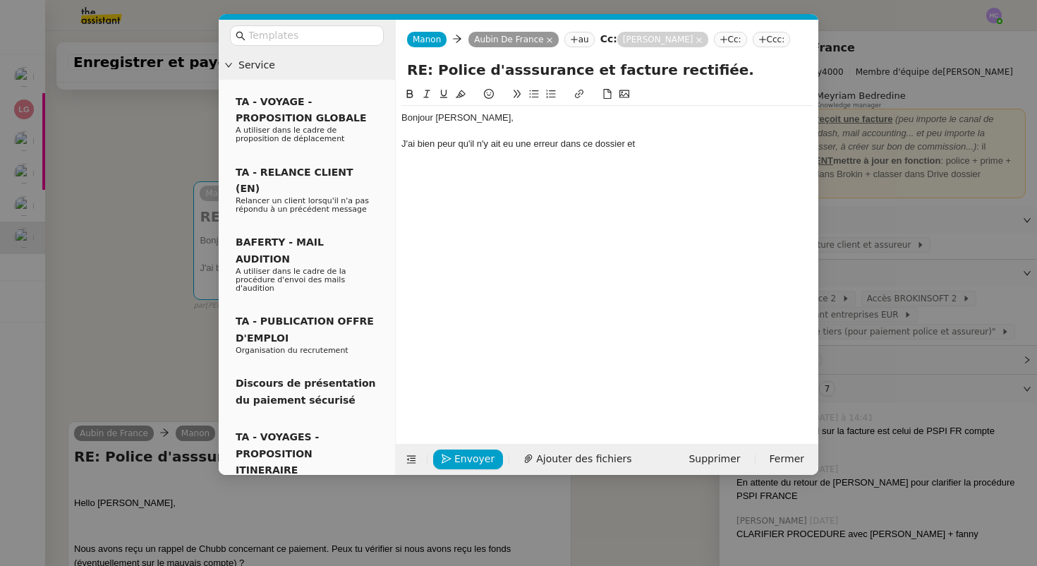
drag, startPoint x: 644, startPoint y: 146, endPoint x: 562, endPoint y: 147, distance: 81.9
click at [562, 147] on div "J'ai bien peur qu'il n'y ait eu une erreur dans ce dossier et" at bounding box center [607, 144] width 411 height 13
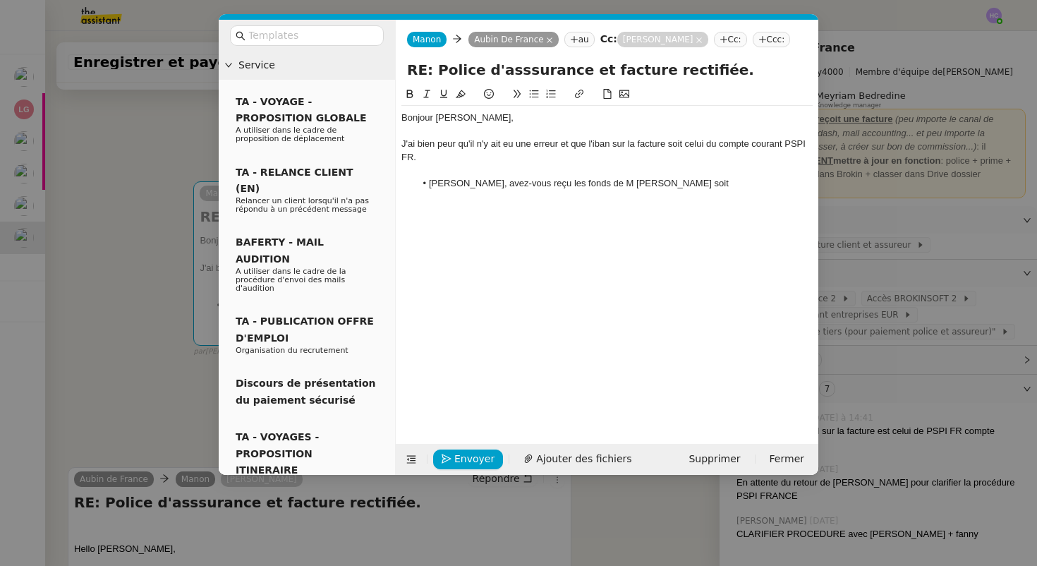
click at [577, 183] on li "Sharlen, avez-vous reçu les fonds de M Chassard soit" at bounding box center [615, 183] width 398 height 13
click at [678, 186] on li "Sharlen, avez-vous reçu les fonds de loa part de M Chassard soit" at bounding box center [615, 183] width 398 height 13
click at [706, 184] on li "Sharlen, avez-vous reçu les fonds de loa part de M Chassard, soit" at bounding box center [615, 183] width 398 height 13
click at [186, 396] on nz-modal-container "Service TA - VOYAGE - PROPOSITION GLOBALE A utiliser dans le cadre de propositi…" at bounding box center [518, 283] width 1037 height 566
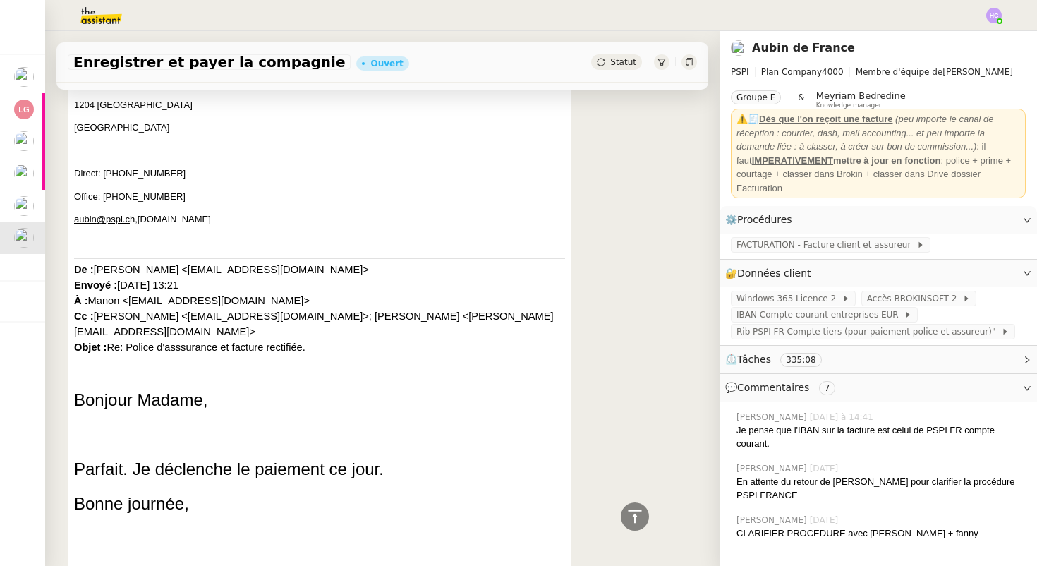
scroll to position [486, 0]
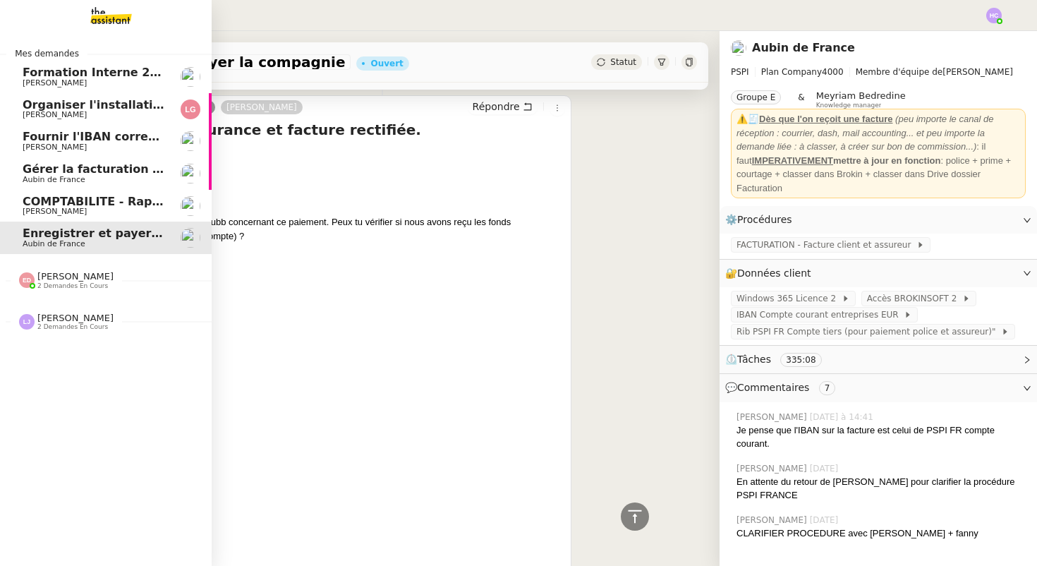
click at [81, 198] on span "COMPTABILITE - Rapprochement bancaire - 11 août 2025" at bounding box center [203, 201] width 361 height 13
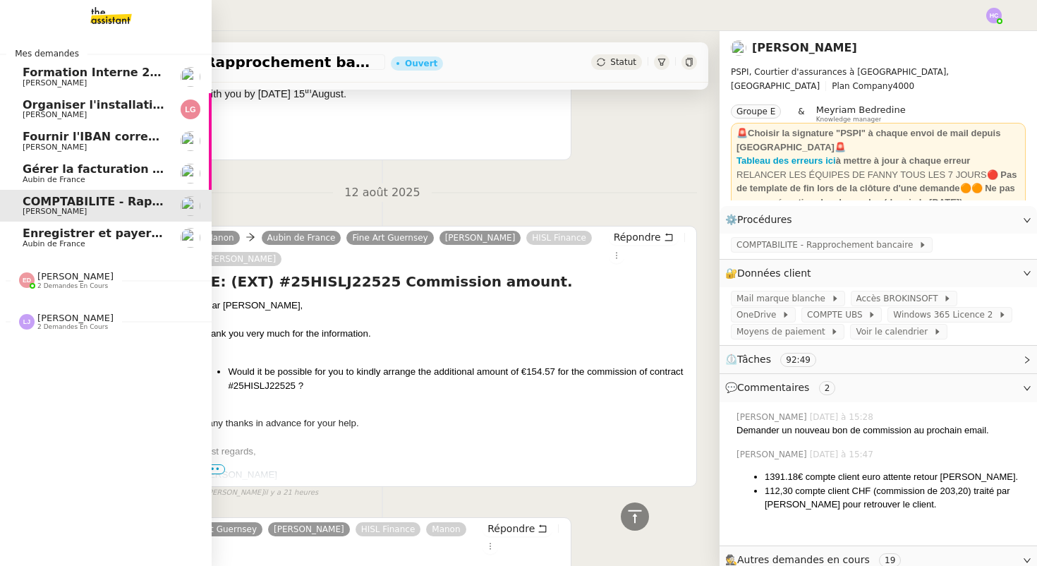
click at [86, 229] on span "Enregistrer et payer la compagnie" at bounding box center [131, 233] width 217 height 13
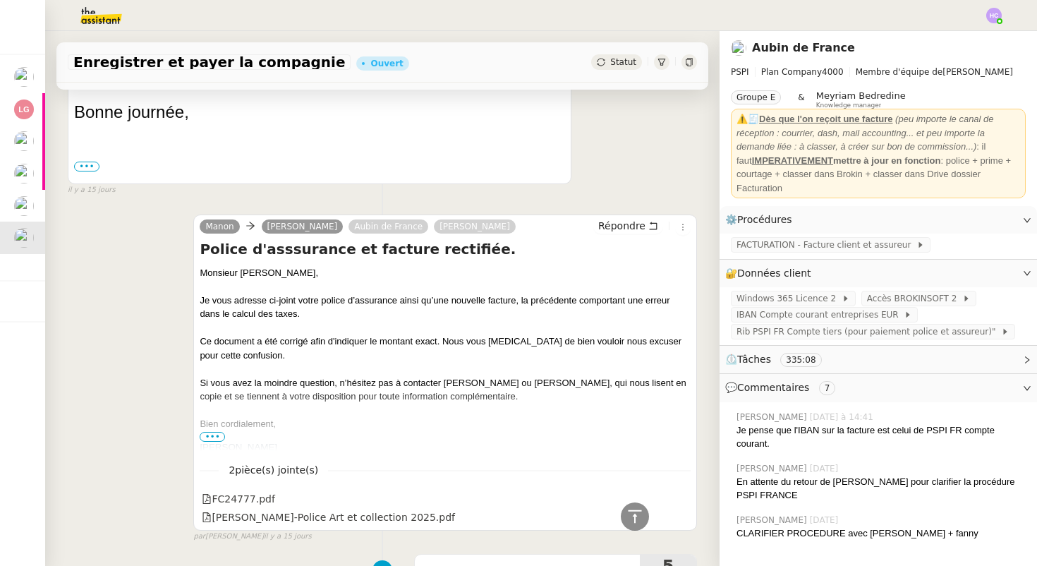
scroll to position [4115, 0]
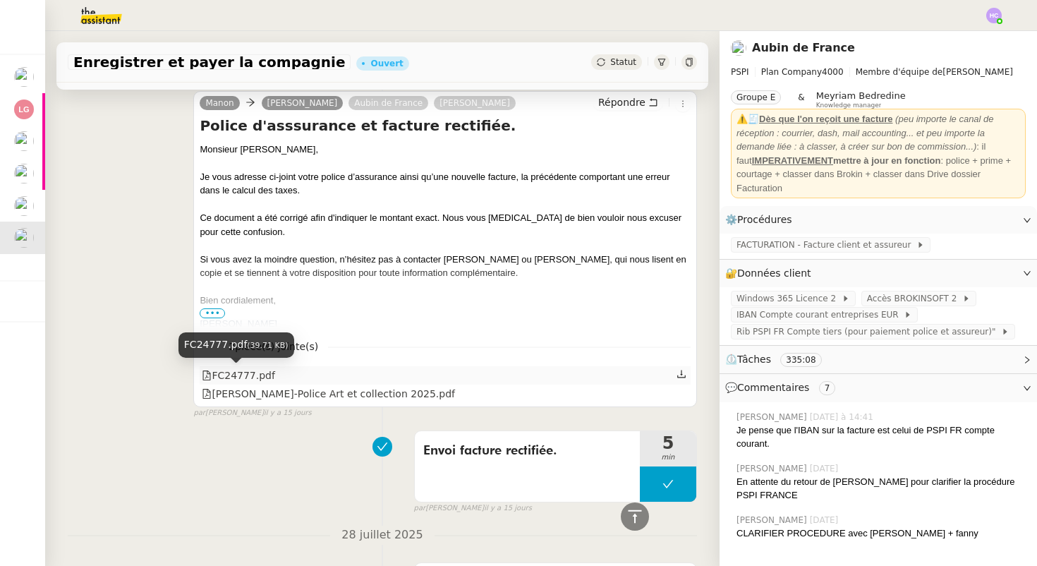
click at [247, 378] on div "FC24777.pdf" at bounding box center [238, 376] width 73 height 16
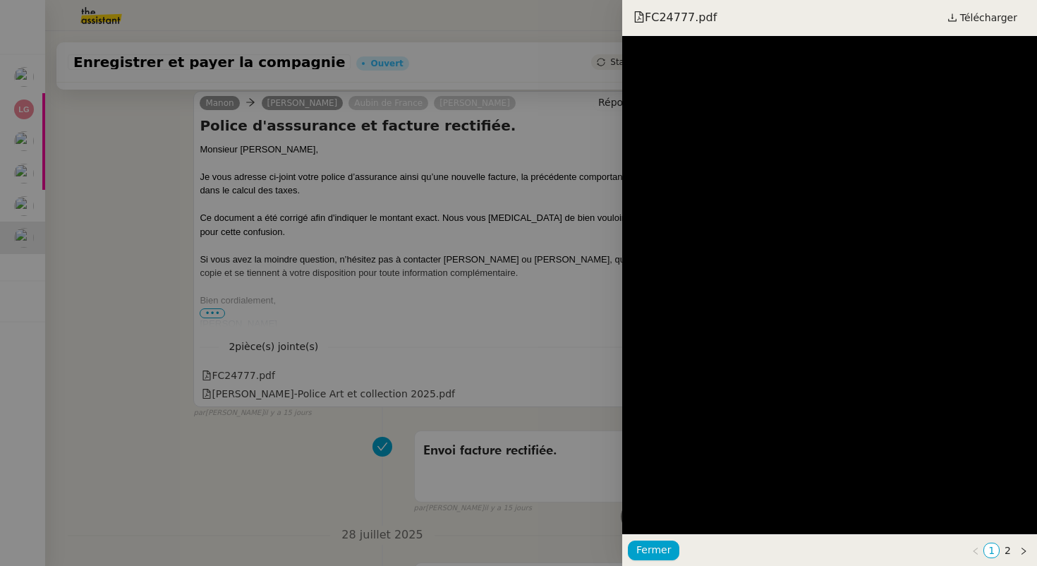
click at [278, 353] on div at bounding box center [518, 283] width 1037 height 566
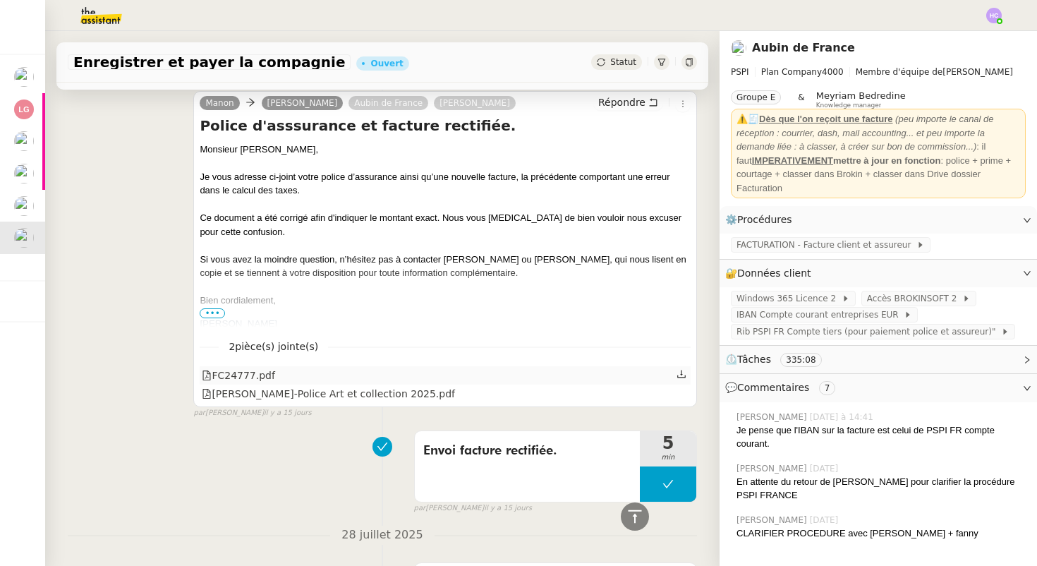
click at [686, 372] on icon at bounding box center [682, 374] width 10 height 10
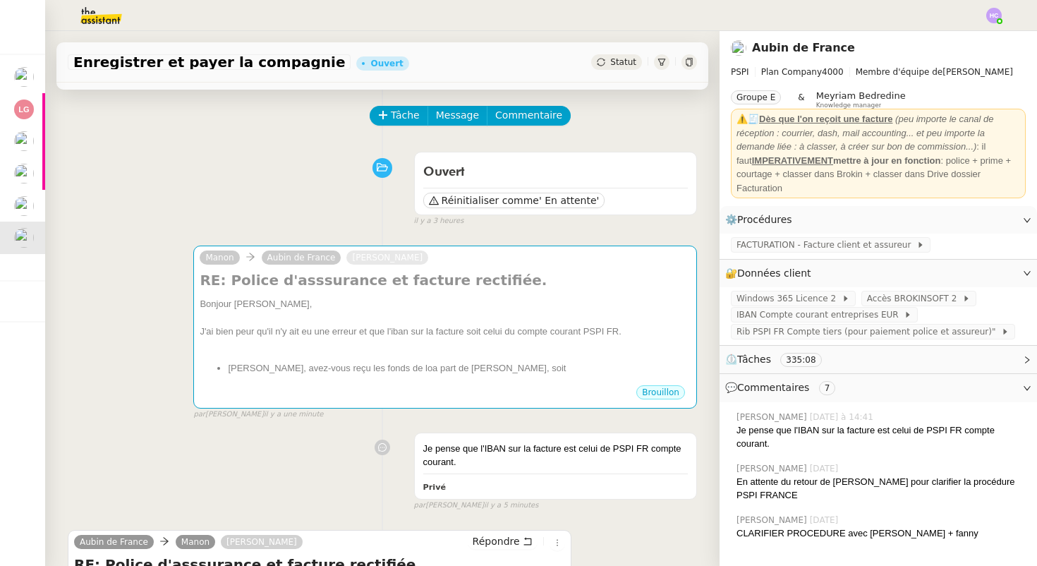
scroll to position [0, 0]
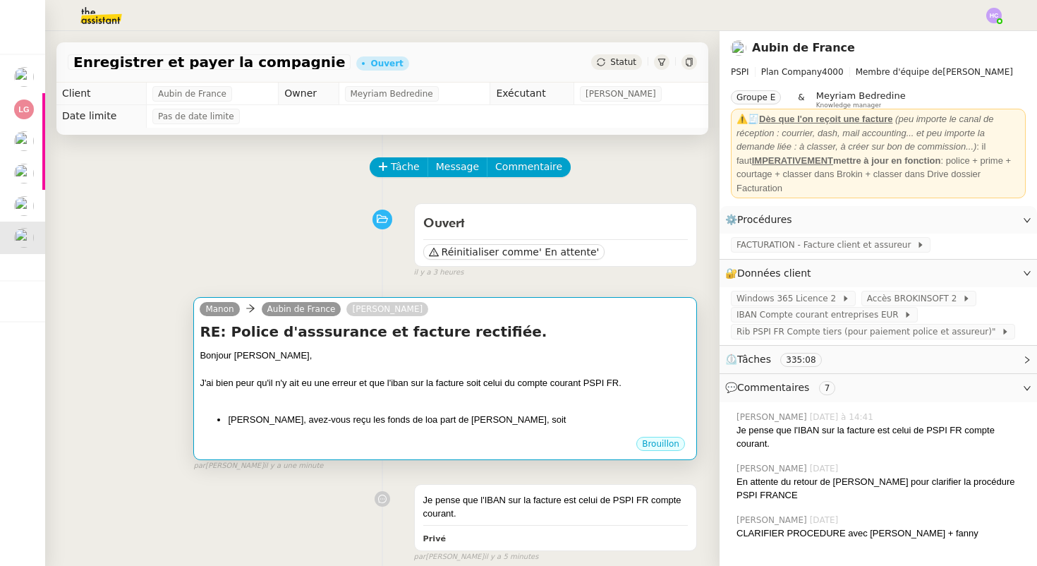
click at [483, 392] on div at bounding box center [445, 397] width 491 height 14
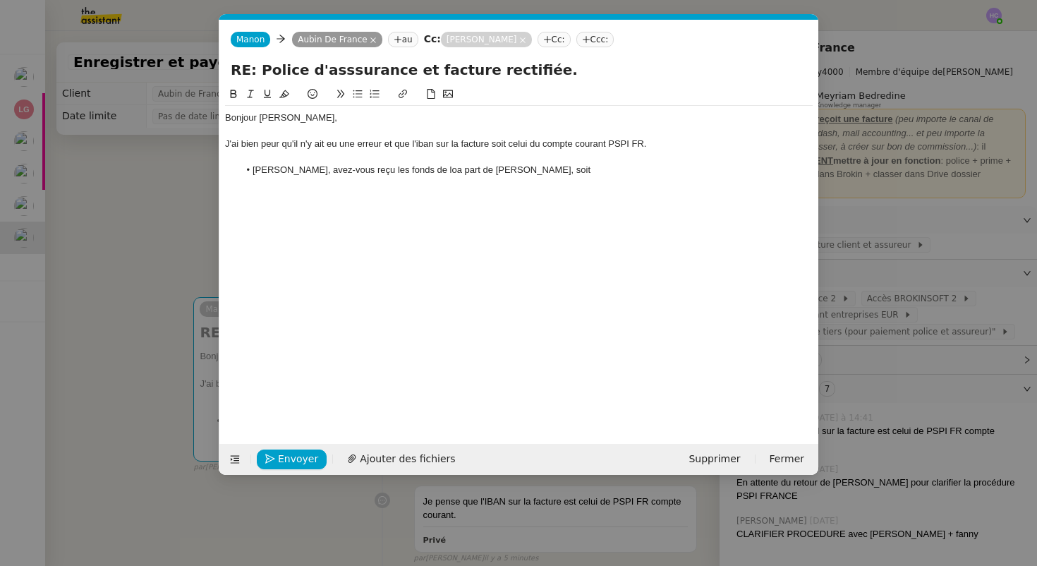
scroll to position [0, 30]
click at [555, 174] on li "Sharlen, avez-vous reçu les fonds de loa part de M Chassard, soit" at bounding box center [526, 170] width 574 height 13
click at [548, 169] on li "Sharlen, avez-vous reçu les fonds de loa part de M Chassard, soit €2756,50 ?" at bounding box center [526, 170] width 574 height 13
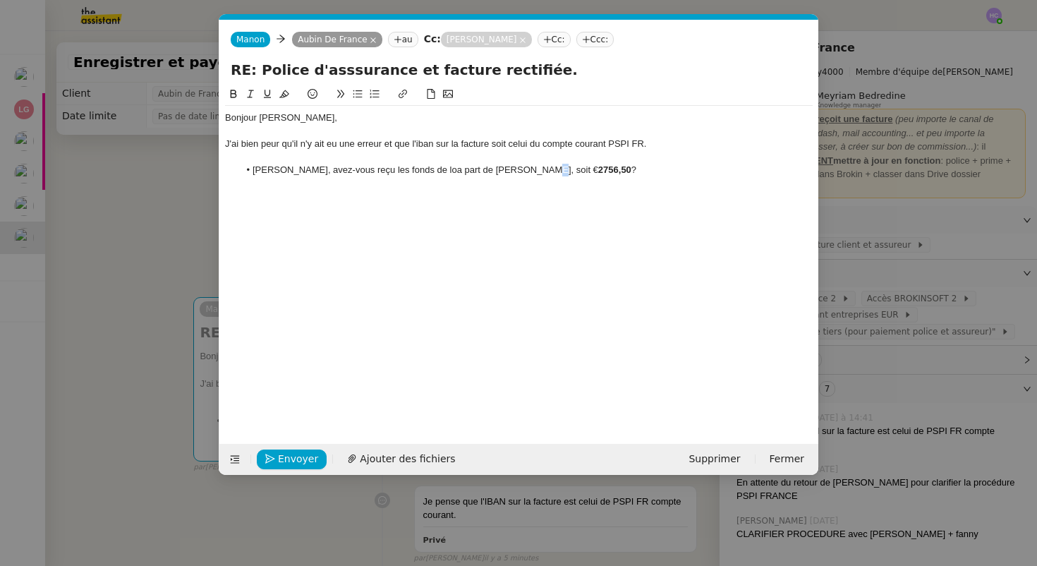
click at [526, 172] on li "Sharlen, avez-vous reçu les fonds de loa part de M Chassard, soit € 2756,50 ?" at bounding box center [526, 170] width 574 height 13
click at [597, 155] on div at bounding box center [519, 157] width 588 height 13
click at [423, 147] on div "J'ai bien peur qu'il n'y ait eu une erreur et que l'iban sur la facture soit ce…" at bounding box center [519, 144] width 588 height 13
click at [0, 0] on lt-span "IBAN" at bounding box center [0, 0] width 0 height 0
click at [600, 143] on div "J'ai bien peur qu'il n'y ait eu une erreur et que l'IBAN sur la facture soit ce…" at bounding box center [519, 144] width 588 height 13
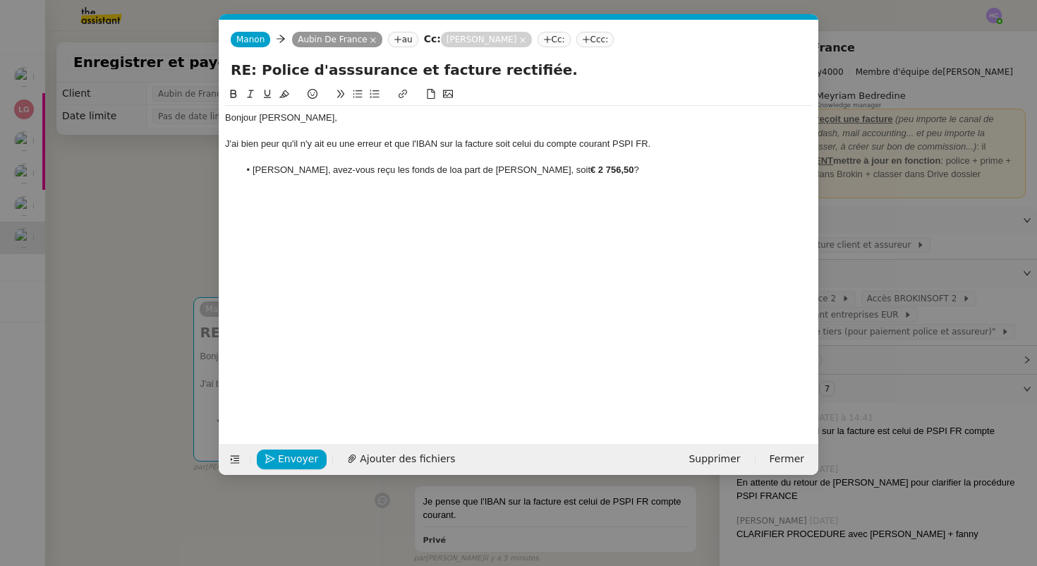
click at [627, 150] on div "J'ai bien peur qu'il n'y ait eu une erreur et que l'IBAN sur la facture soit ce…" at bounding box center [519, 144] width 588 height 13
click at [610, 145] on div "J'ai bien peur qu'il n'y ait eu une erreur et que l'IBAN sur la facture soit ce…" at bounding box center [519, 144] width 588 height 13
click at [577, 169] on li "Sharlen, avez-vous reçu les fonds de loa part de M Chassard, soit € 2 756,50 ?" at bounding box center [526, 170] width 574 height 13
click at [414, 172] on li "Sharlen, avez-vous reçu les fonds de loa part de M Chassard, soit € 2 756,50 ?" at bounding box center [526, 170] width 574 height 13
click at [0, 0] on lt-span "la" at bounding box center [0, 0] width 0 height 0
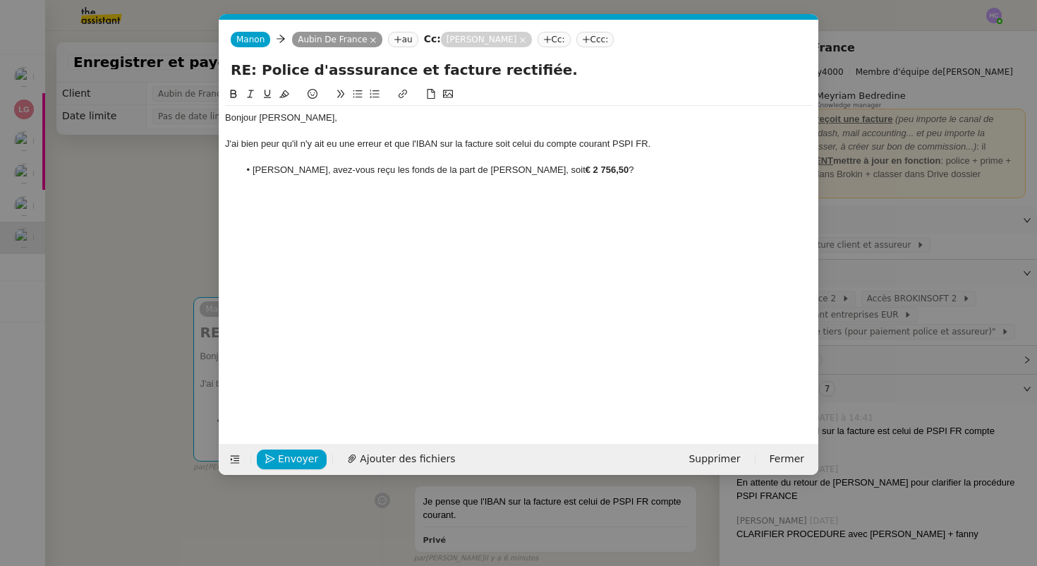
click at [584, 168] on li "Sharlen, avez-vous reçu les fonds de la part de M Chassard, soit € 2 756,50 ?" at bounding box center [526, 170] width 574 height 13
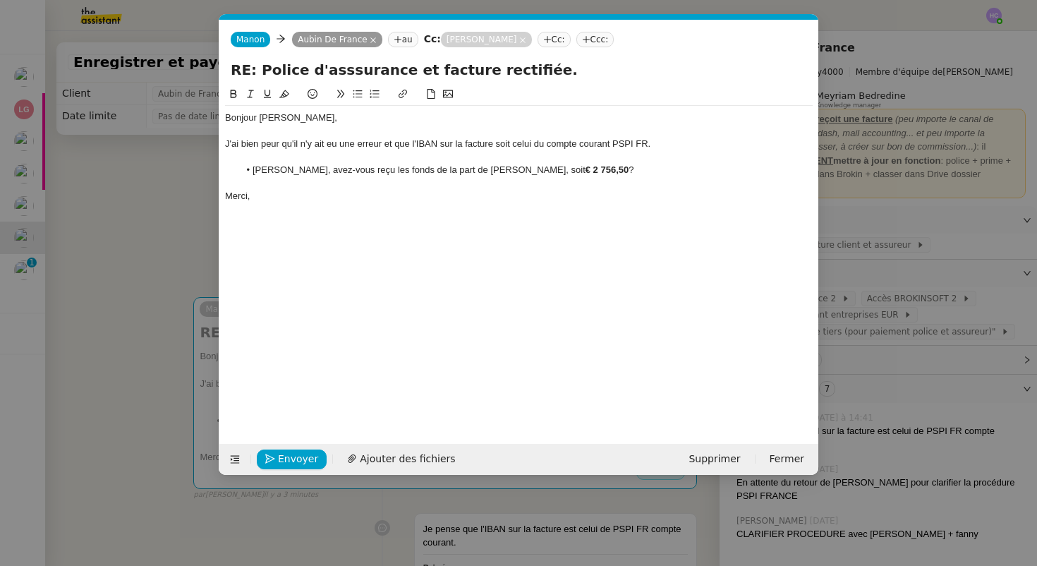
click at [149, 248] on nz-modal-container "Service TA - VOYAGE - PROPOSITION GLOBALE A utiliser dans le cadre de propositi…" at bounding box center [518, 283] width 1037 height 566
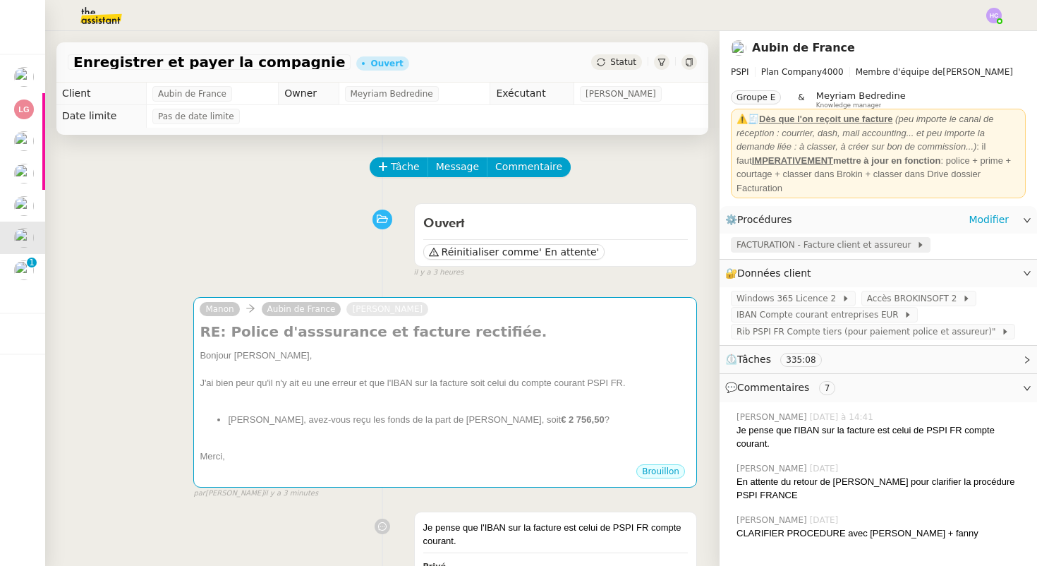
click at [851, 243] on span "FACTURATION - Facture client et assureur" at bounding box center [827, 245] width 180 height 14
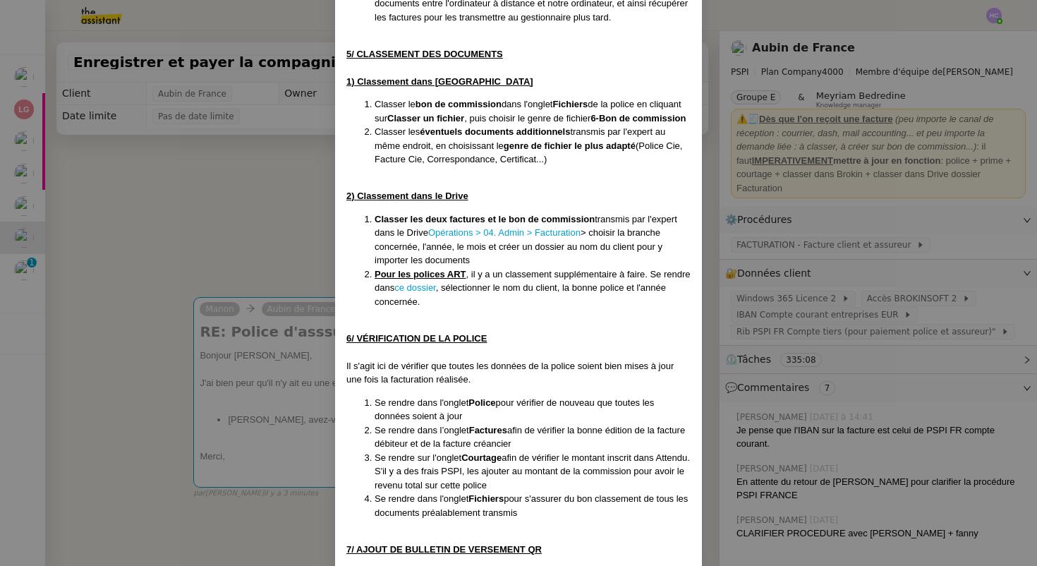
scroll to position [2147, 0]
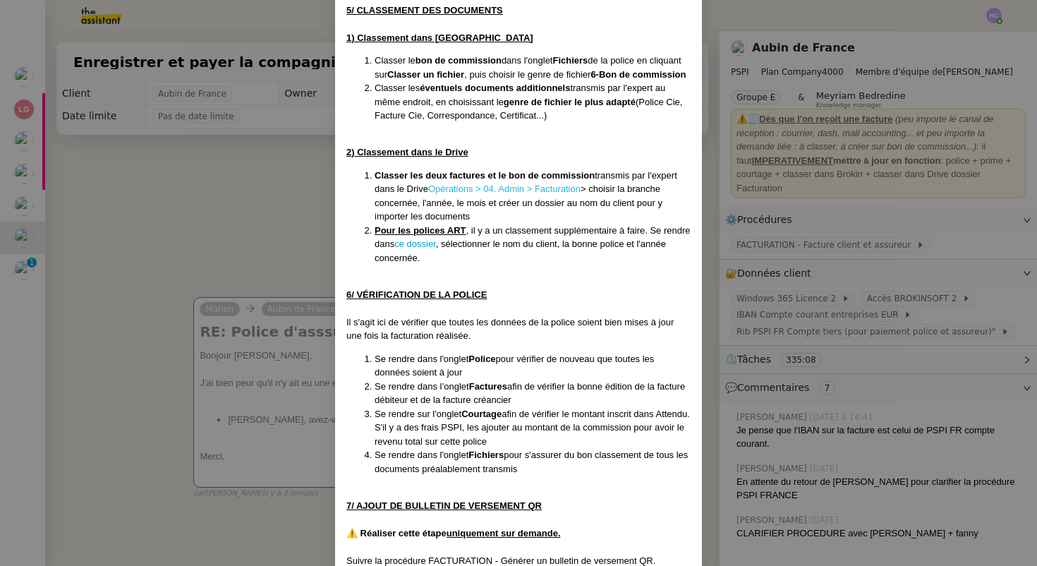
click at [488, 194] on link "Opérations > 04. Admin > Facturation" at bounding box center [504, 188] width 152 height 11
click at [260, 241] on nz-modal-container "Créée 23/07/25 -après suppression de : FACTURATION - Export des factures et bon…" at bounding box center [518, 283] width 1037 height 566
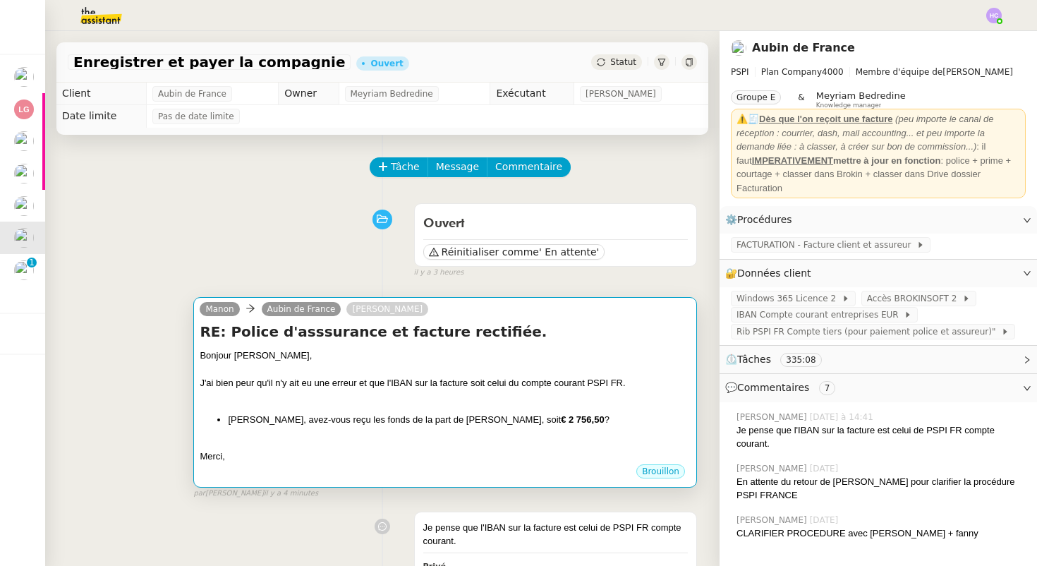
click at [342, 387] on div "J'ai bien peur qu'il n'y ait eu une erreur et que l'IBAN sur la facture soit ce…" at bounding box center [445, 383] width 491 height 14
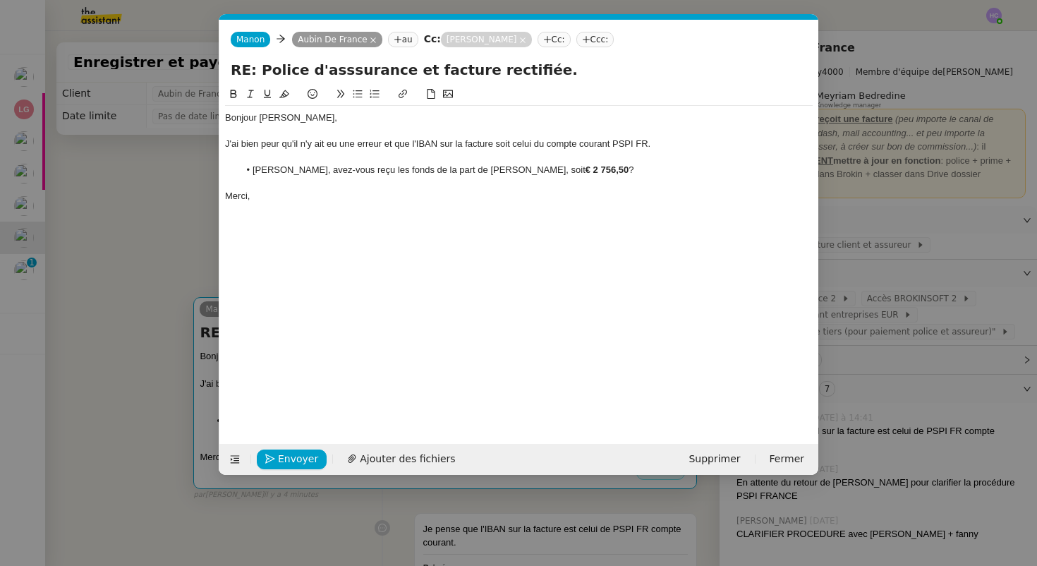
scroll to position [0, 30]
click at [496, 169] on li "Sharlen, avez-vous reçu les fonds de la part de M Chassard, soit € 2 756,50 ?" at bounding box center [526, 170] width 574 height 13
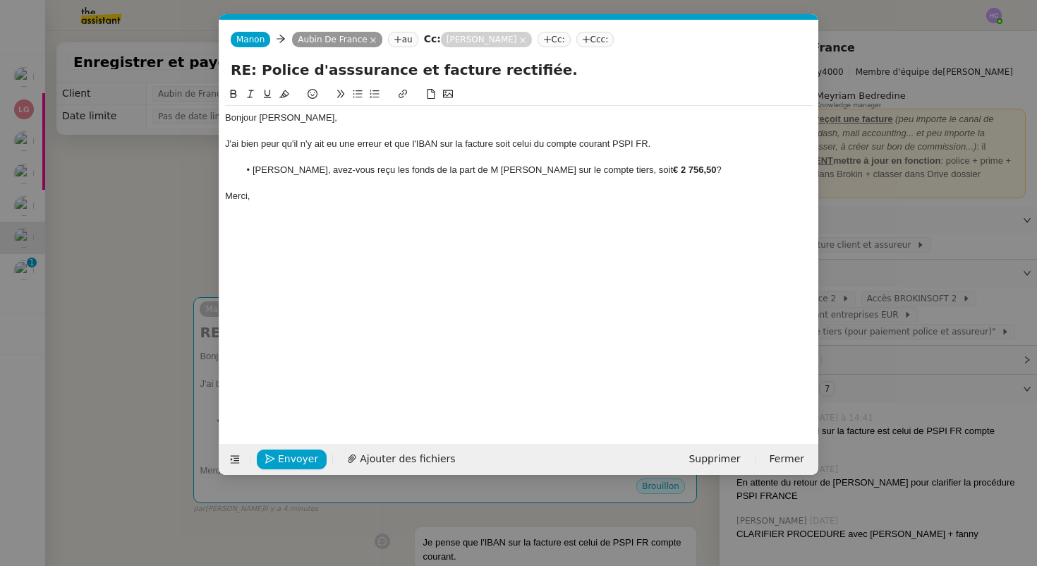
click at [674, 171] on li "Sharlen, avez-vous reçu les fonds de la part de M Chassard sur le compte tiers,…" at bounding box center [526, 170] width 574 height 13
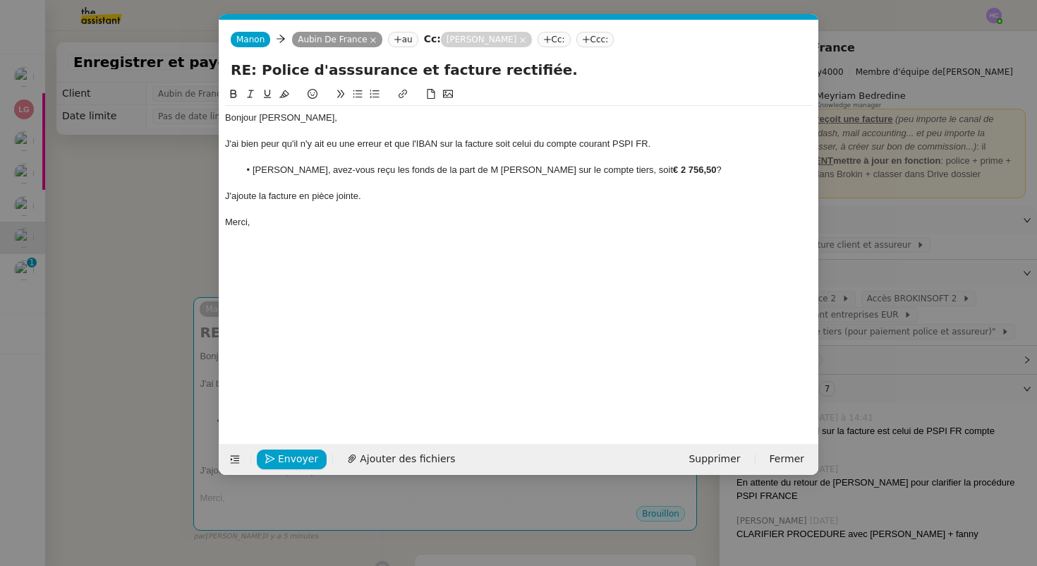
click at [301, 198] on div "J'ajoute la facture en pièce jointe." at bounding box center [519, 196] width 588 height 13
click at [361, 463] on span "Ajouter des fichiers" at bounding box center [407, 459] width 95 height 16
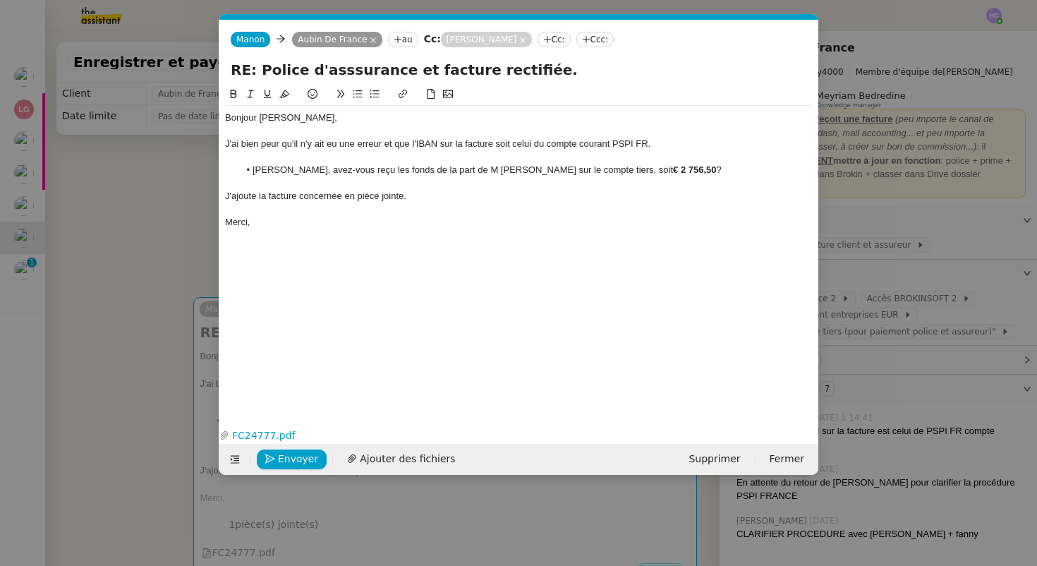
click at [323, 145] on div "J'ai bien peur qu'il n'y ait eu une erreur et que l'IBAN sur la facture soit ce…" at bounding box center [519, 144] width 588 height 13
click at [305, 144] on div "J'ai bien peur qu'il n'y a eu une erreur et que l'IBAN sur la facture soit celu…" at bounding box center [519, 144] width 588 height 13
drag, startPoint x: 280, startPoint y: 143, endPoint x: 241, endPoint y: 142, distance: 38.8
click at [241, 143] on div "J'ai bien peur qu'il y a eu une erreur et que l'IBAN sur la facture soit celui …" at bounding box center [519, 144] width 588 height 13
click at [268, 144] on div "J'ai bien peur qu'il y a eu une erreur et que l'IBAN sur la facture soit celui …" at bounding box center [519, 144] width 588 height 13
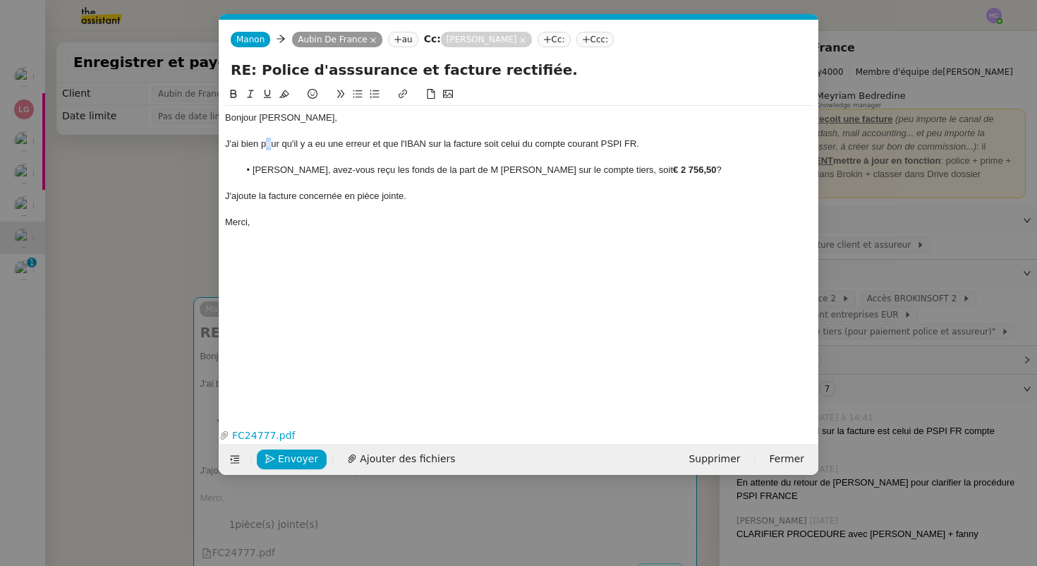
click at [267, 143] on div "J'ai bien peur qu'il y a eu une erreur et que l'IBAN sur la facture soit celui …" at bounding box center [519, 144] width 588 height 13
click at [558, 169] on li "Sharlen, avez-vous reçu les fonds de la part de M Chassard sur le compte tiers,…" at bounding box center [526, 170] width 574 height 13
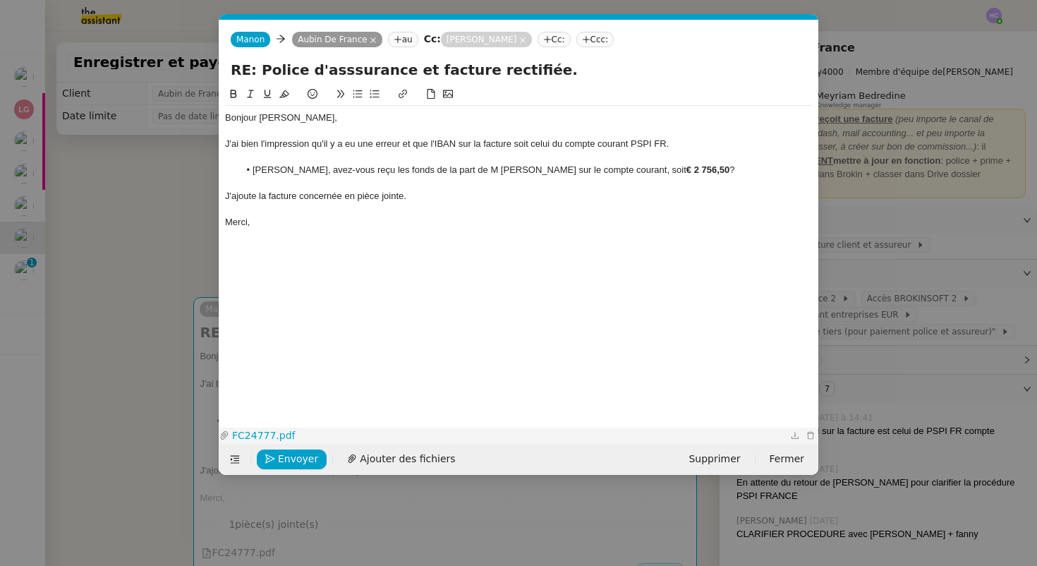
click at [263, 431] on link "FC24777.pdf" at bounding box center [508, 436] width 558 height 16
click at [296, 215] on div at bounding box center [519, 209] width 588 height 13
click at [284, 455] on span "Envoyer" at bounding box center [298, 459] width 40 height 16
click at [284, 455] on span "Confirmer l'envoi" at bounding box center [320, 459] width 85 height 16
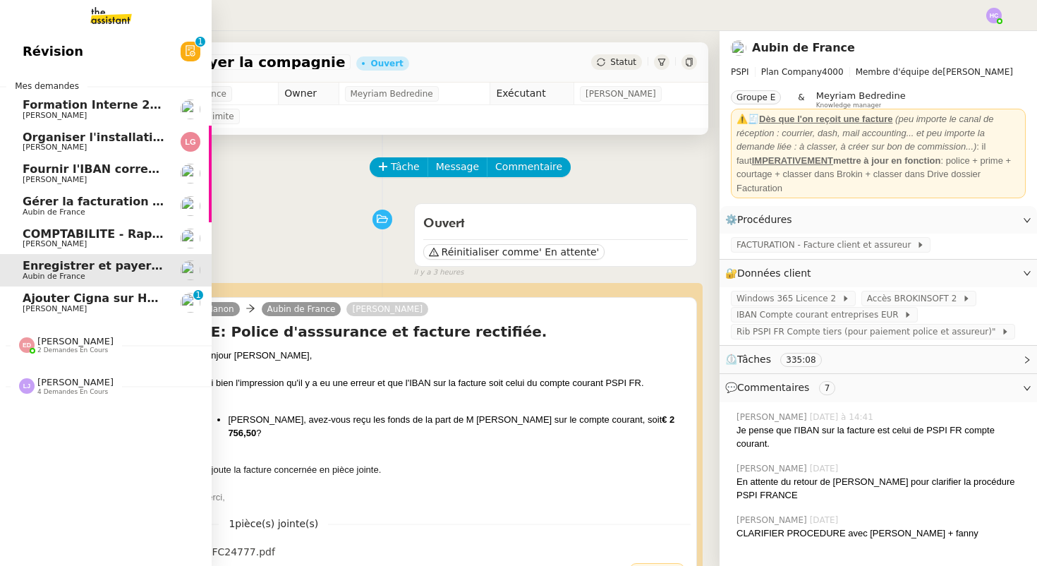
click at [61, 299] on span "Ajouter Cigna sur Hubspot" at bounding box center [107, 297] width 169 height 13
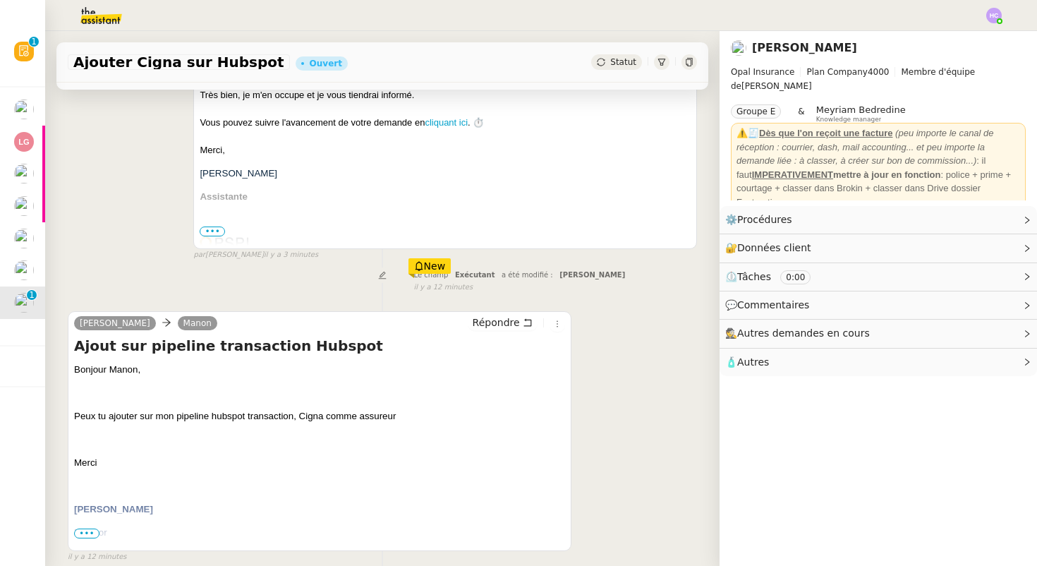
scroll to position [327, 0]
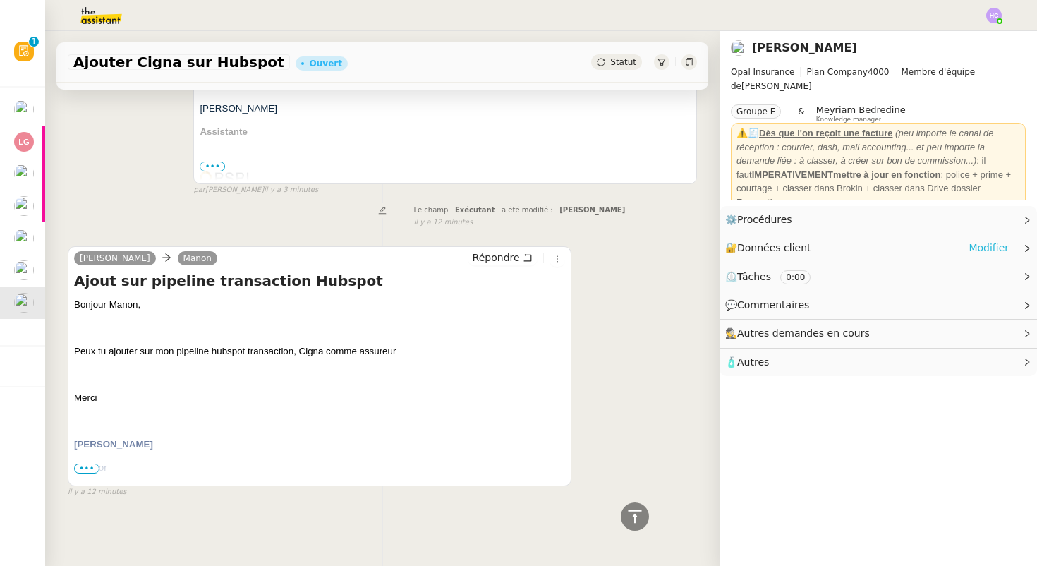
click at [978, 249] on link "Modifier" at bounding box center [989, 248] width 40 height 16
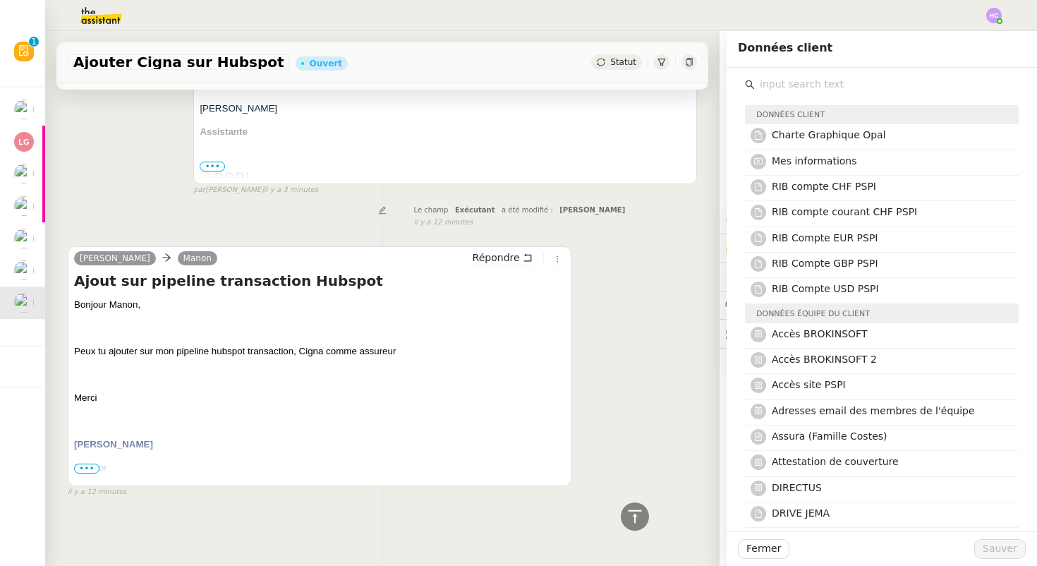
click at [825, 93] on input "text" at bounding box center [887, 84] width 264 height 19
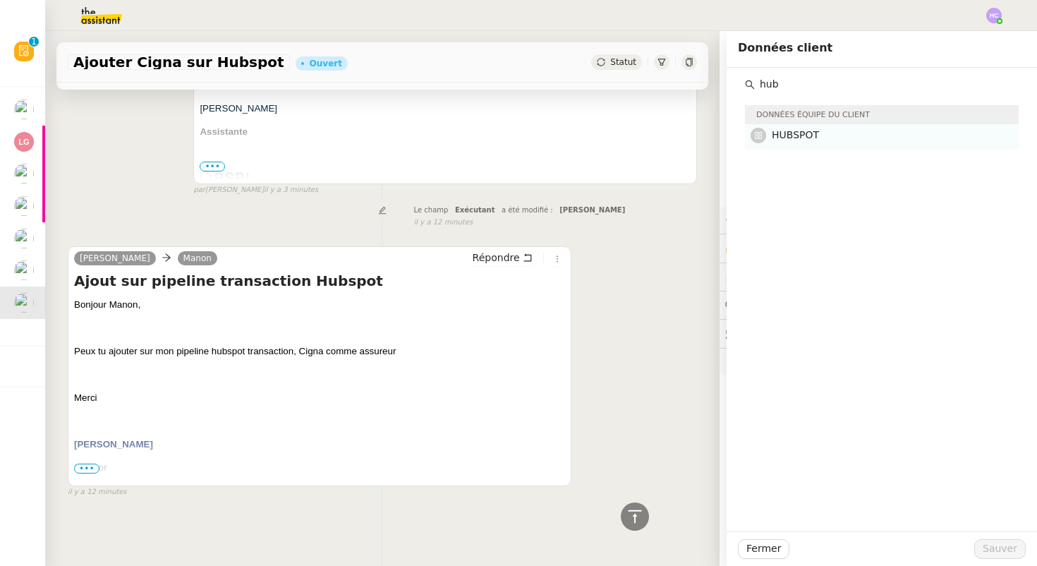
type input "hub"
click at [804, 128] on h4 "HUBSPOT" at bounding box center [891, 135] width 239 height 16
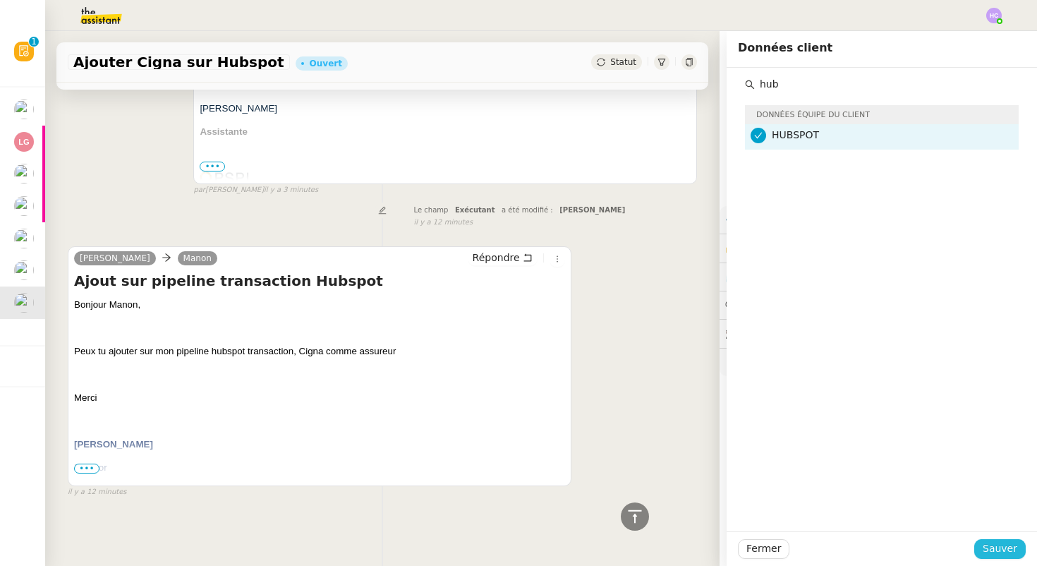
click at [1004, 547] on span "Sauver" at bounding box center [1000, 549] width 35 height 16
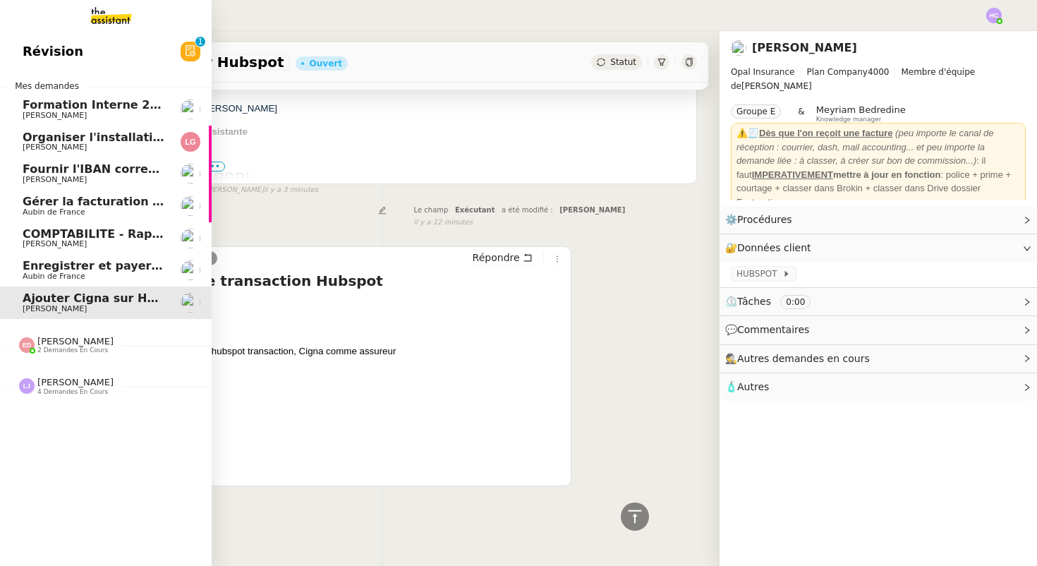
click at [93, 135] on span "Organiser l'installation de la fibre" at bounding box center [130, 137] width 215 height 13
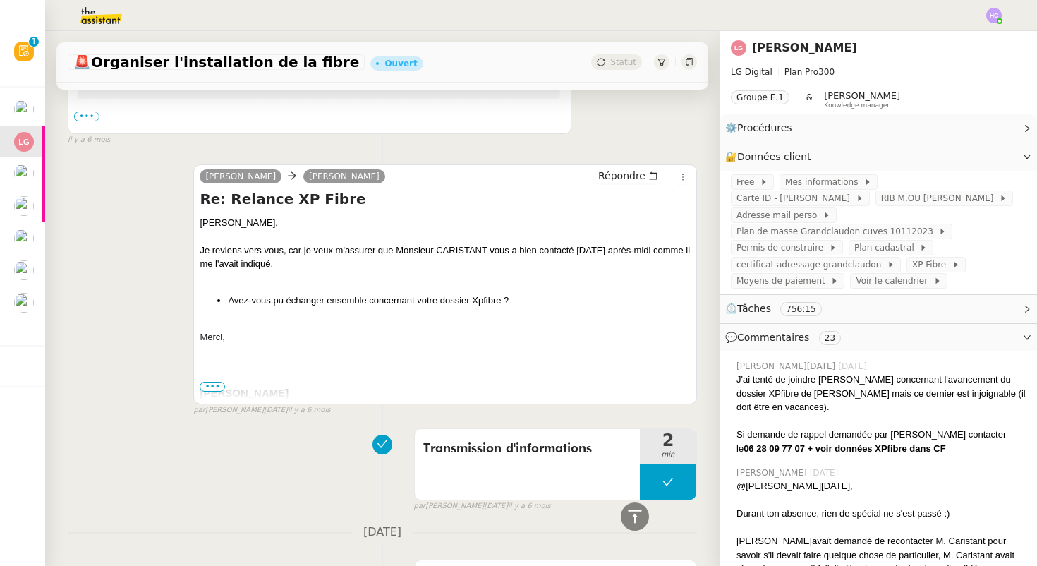
scroll to position [43075, 0]
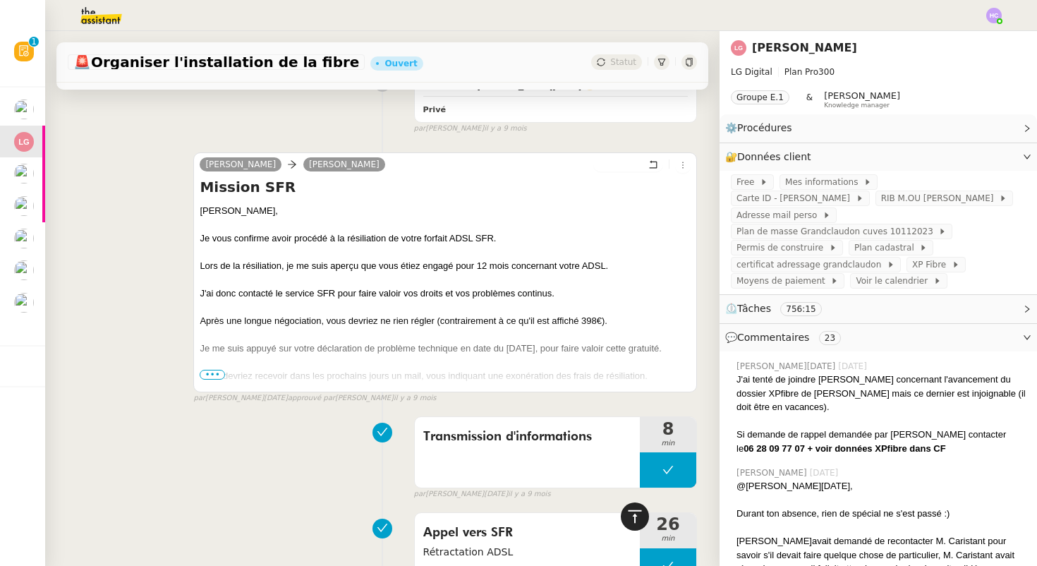
click at [629, 510] on icon at bounding box center [635, 516] width 17 height 17
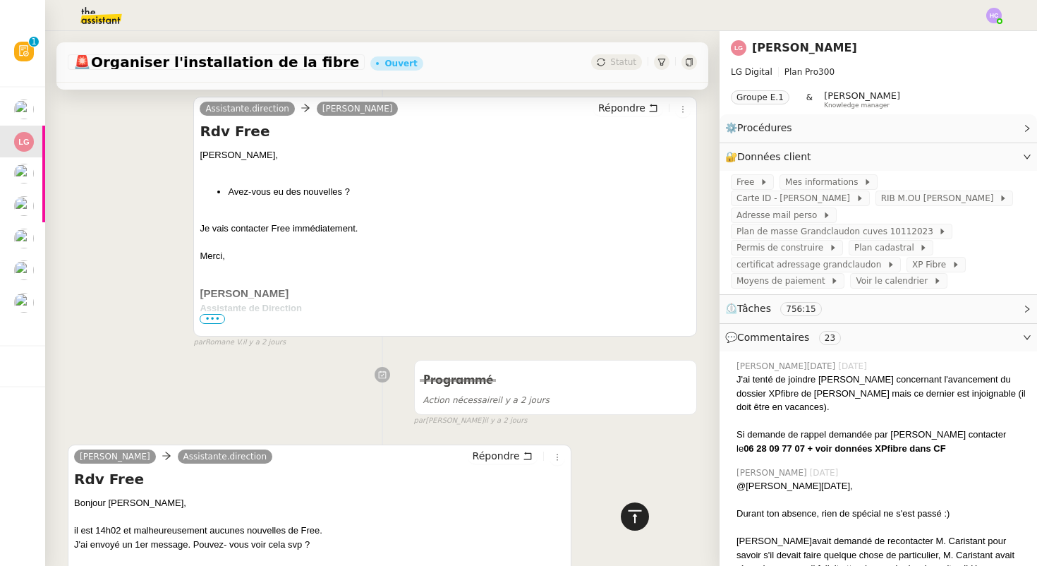
scroll to position [0, 0]
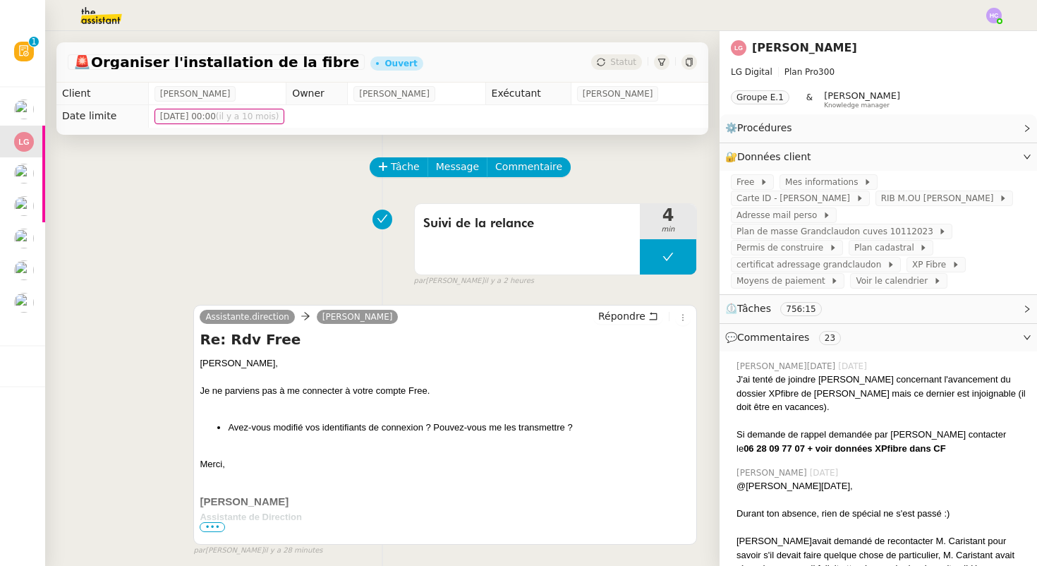
click at [618, 61] on span "Statut" at bounding box center [623, 62] width 26 height 10
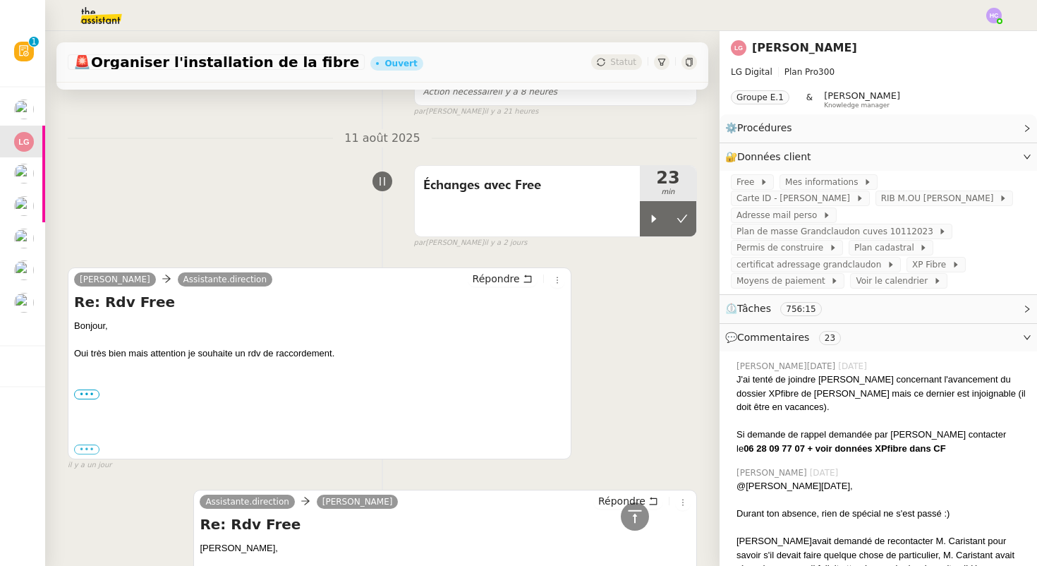
scroll to position [1413, 0]
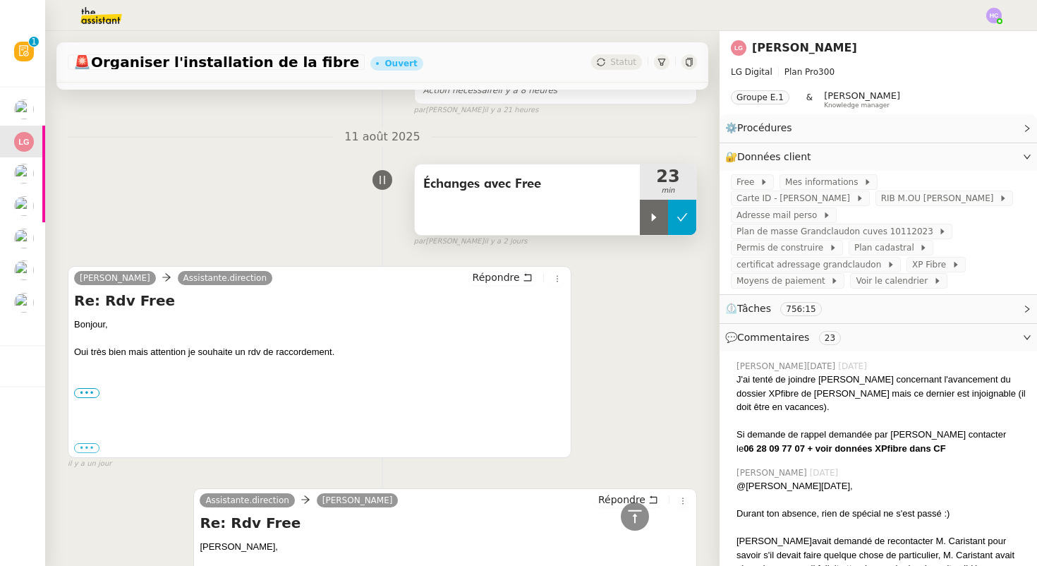
click at [679, 215] on icon at bounding box center [682, 217] width 11 height 11
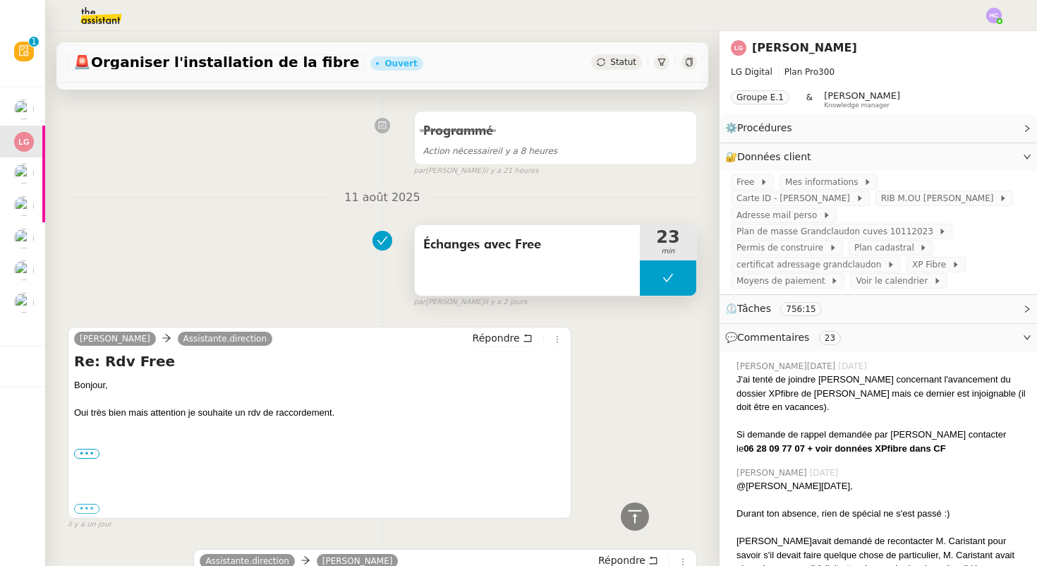
scroll to position [0, 0]
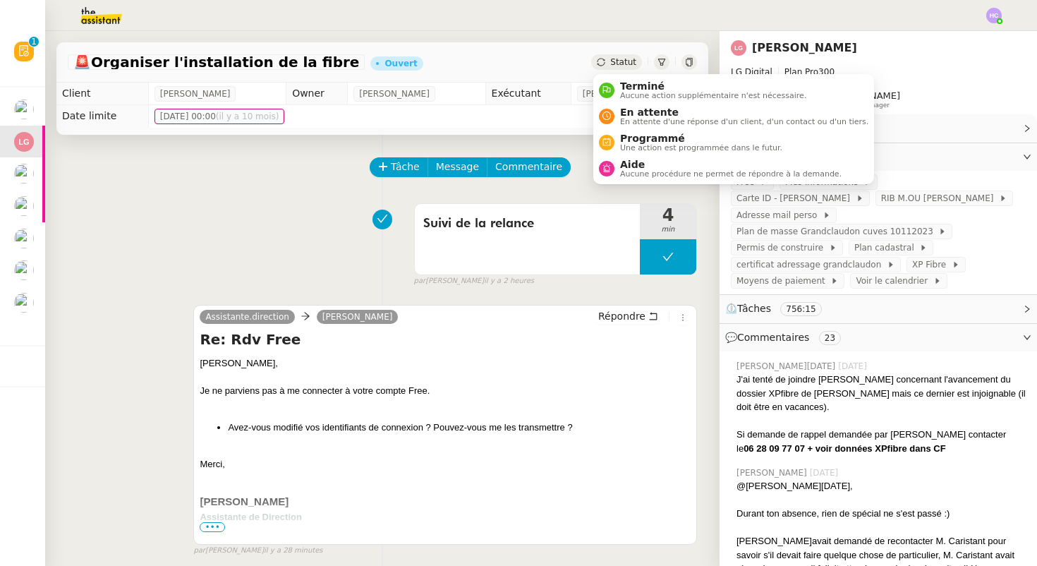
click at [620, 62] on span "Statut" at bounding box center [623, 62] width 26 height 10
click at [624, 111] on span "En attente" at bounding box center [744, 112] width 248 height 11
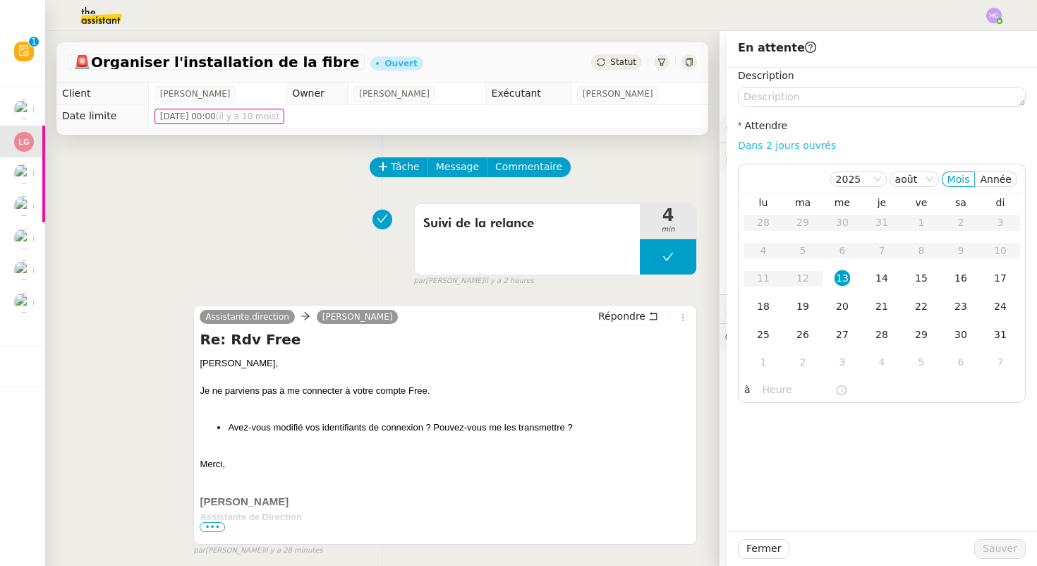
click at [783, 147] on link "Dans 2 jours ouvrés" at bounding box center [787, 145] width 98 height 11
type input "07:00"
click at [1006, 546] on span "Sauver" at bounding box center [1000, 549] width 35 height 16
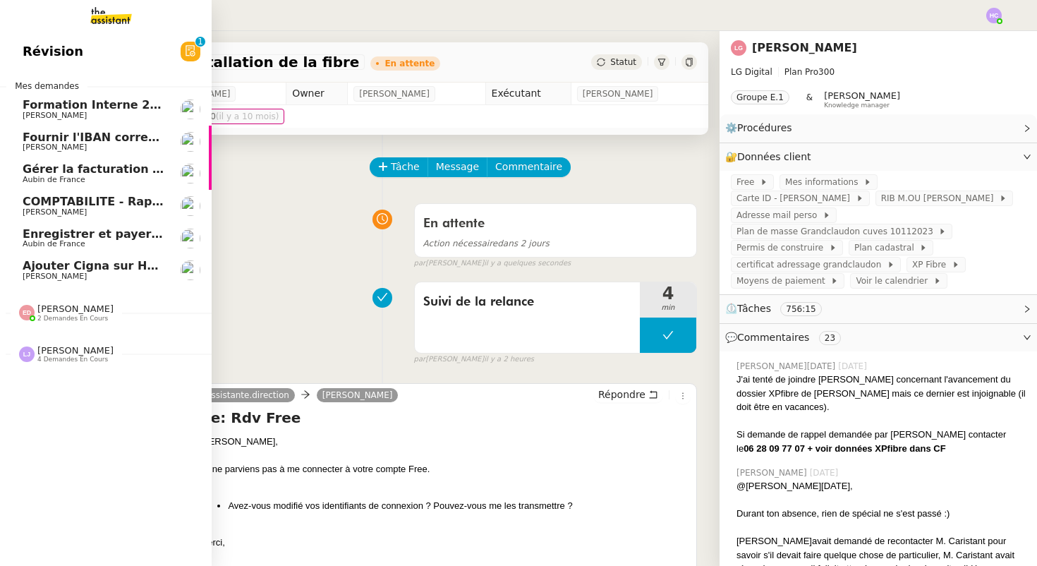
click at [83, 133] on span "Fournir l'IBAN correct à l'assureur" at bounding box center [131, 137] width 217 height 13
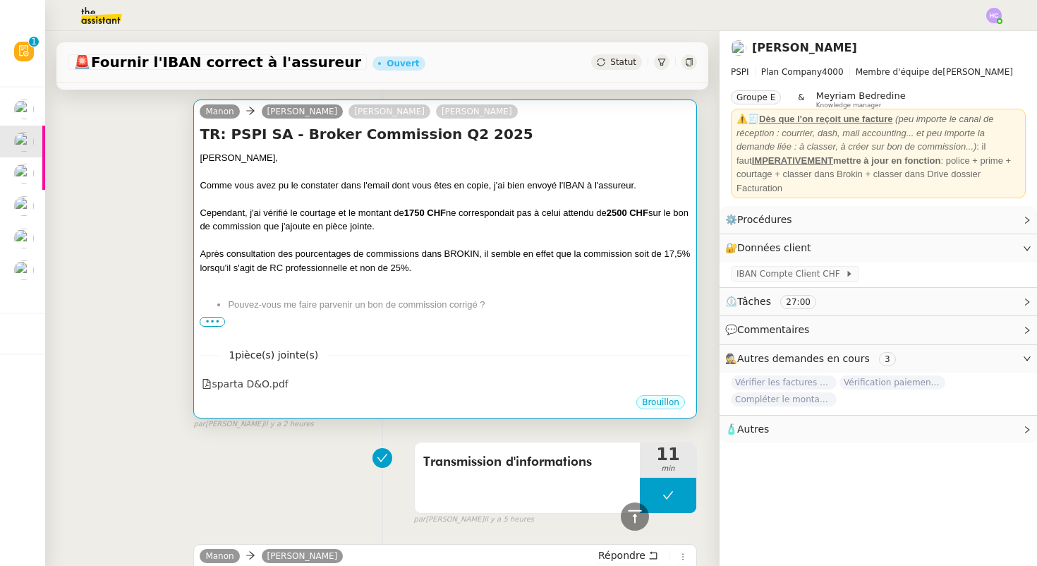
scroll to position [584, 0]
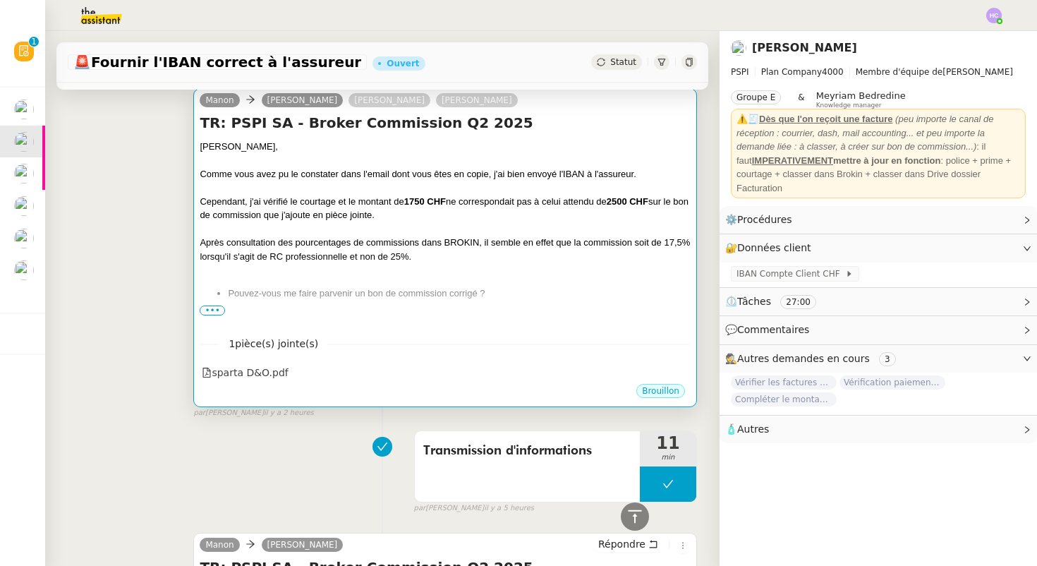
click at [426, 153] on div at bounding box center [445, 160] width 491 height 14
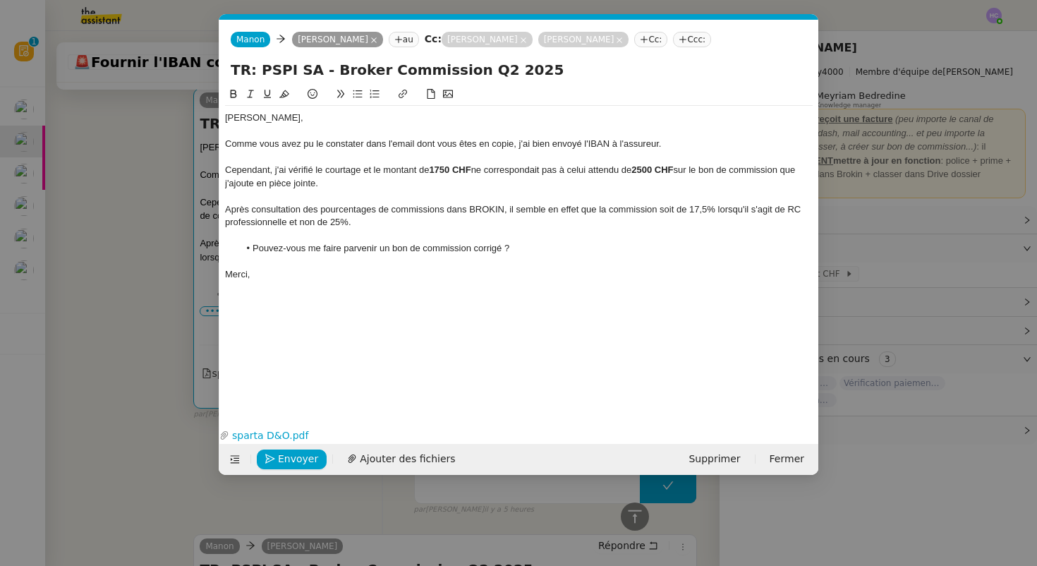
scroll to position [0, 30]
click at [118, 185] on nz-modal-container "Service TA - VOYAGE - PROPOSITION GLOBALE A utiliser dans le cadre de propositi…" at bounding box center [518, 283] width 1037 height 566
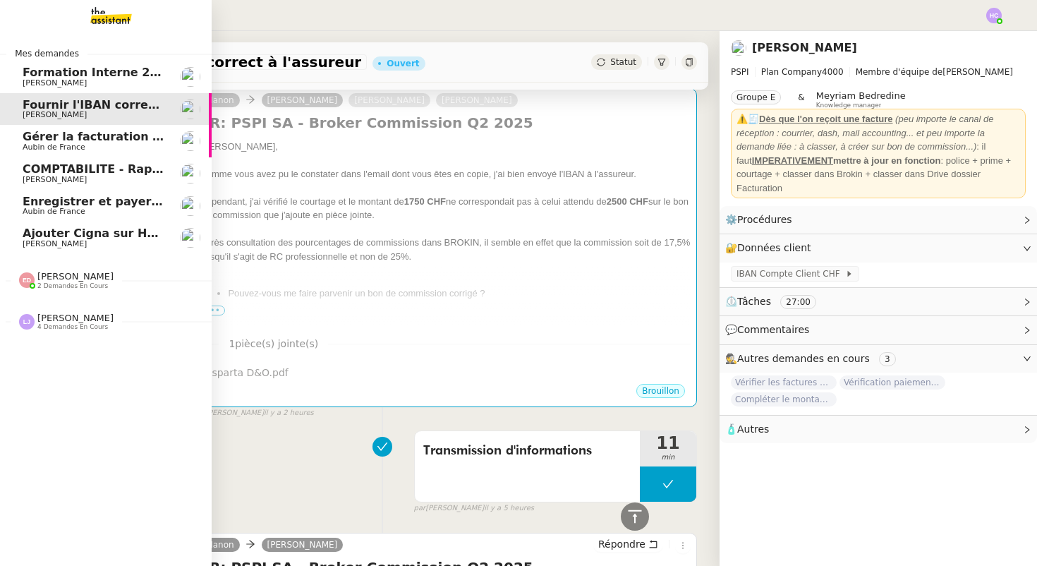
click at [42, 147] on span "Aubin de France" at bounding box center [54, 147] width 63 height 9
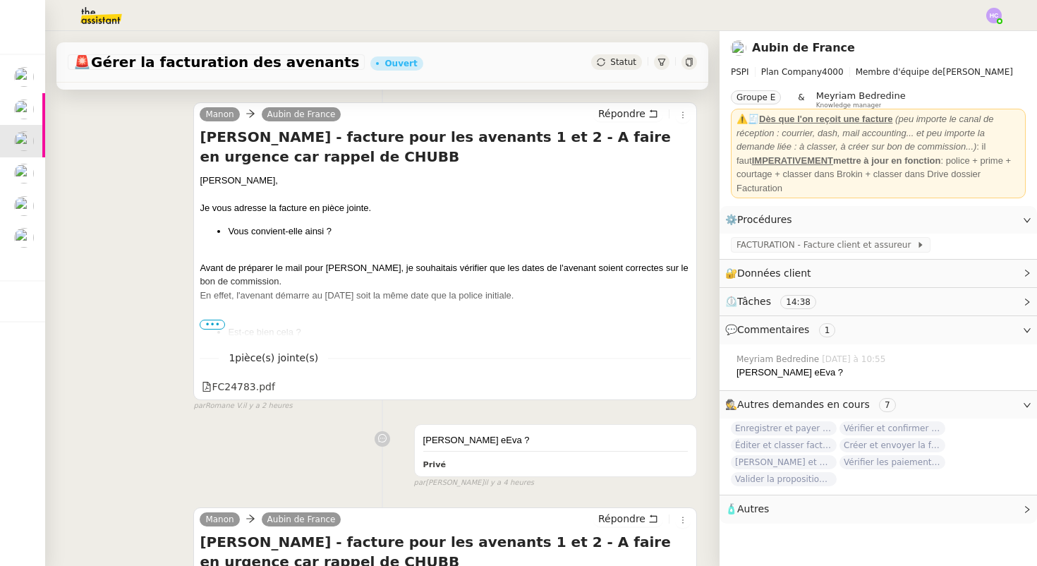
scroll to position [201, 0]
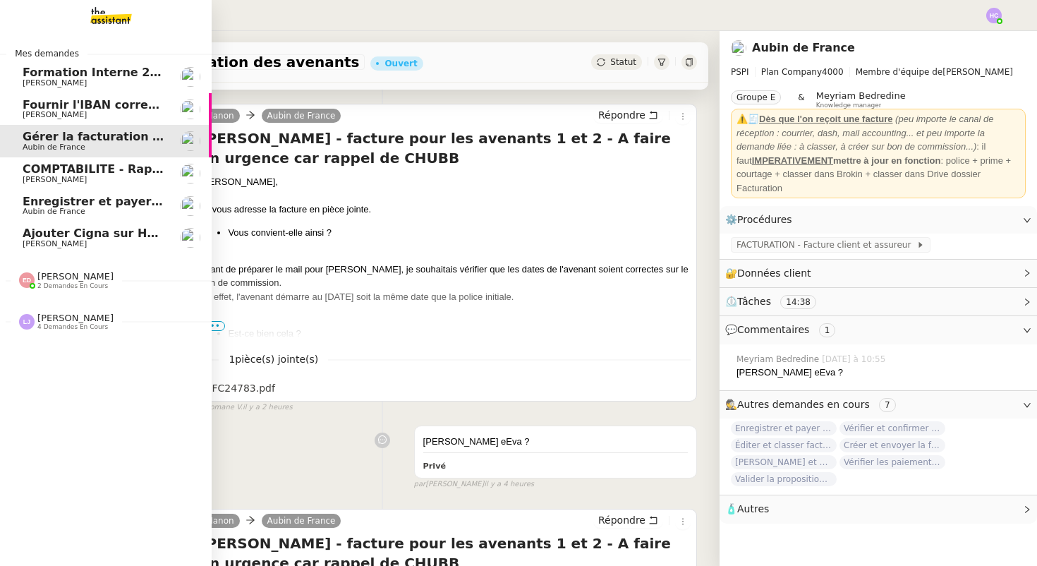
click at [58, 179] on span "[PERSON_NAME]" at bounding box center [55, 179] width 64 height 9
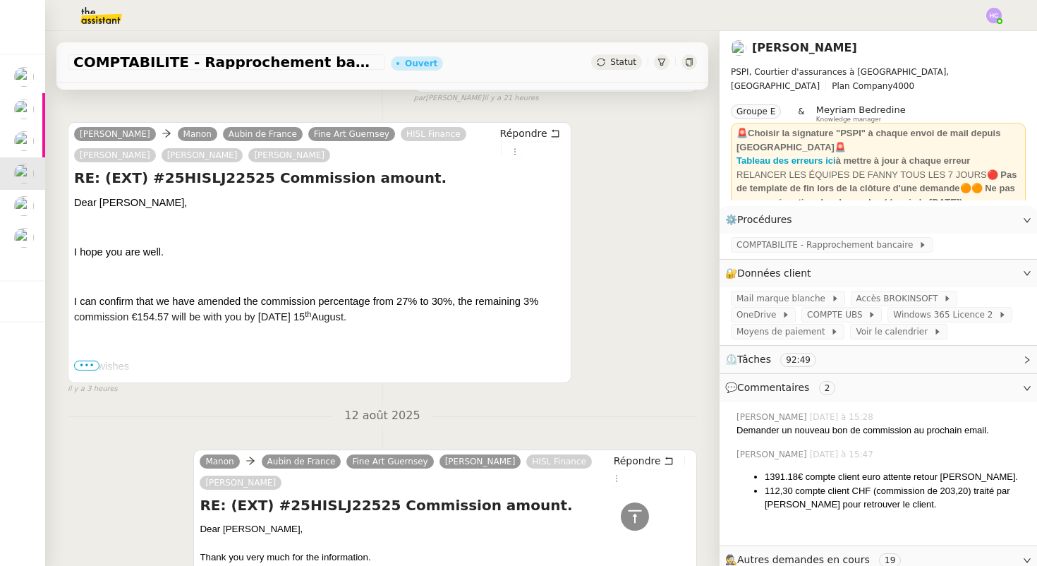
scroll to position [165, 0]
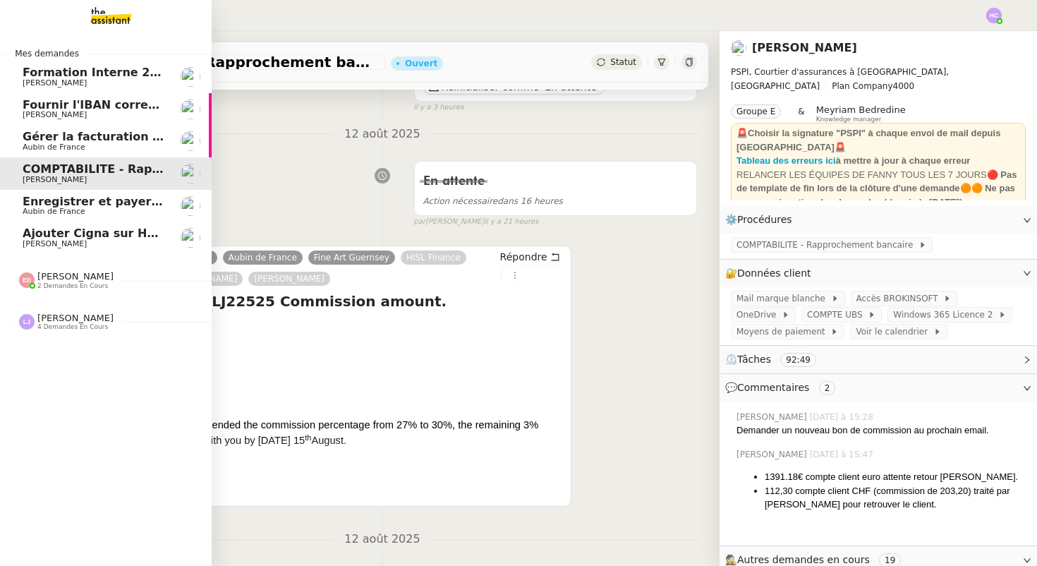
click at [47, 209] on span "Aubin de France" at bounding box center [54, 211] width 63 height 9
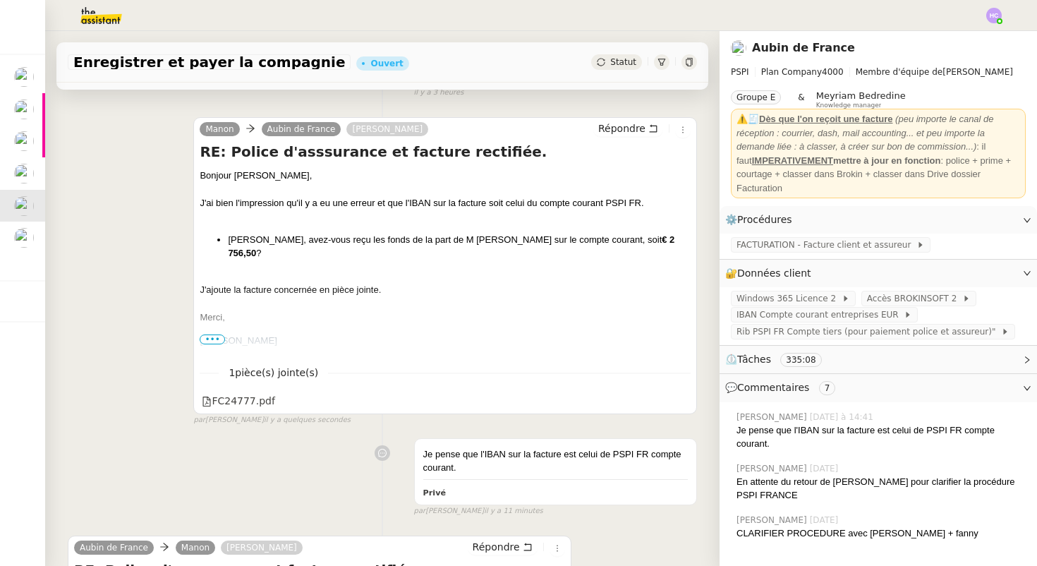
scroll to position [182, 0]
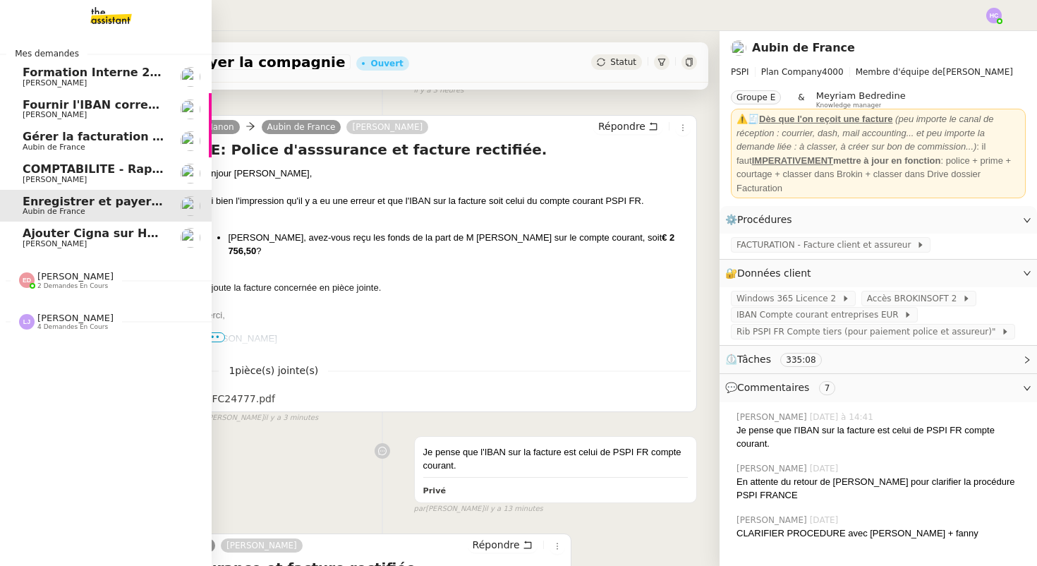
click at [66, 242] on span "[PERSON_NAME]" at bounding box center [94, 244] width 143 height 8
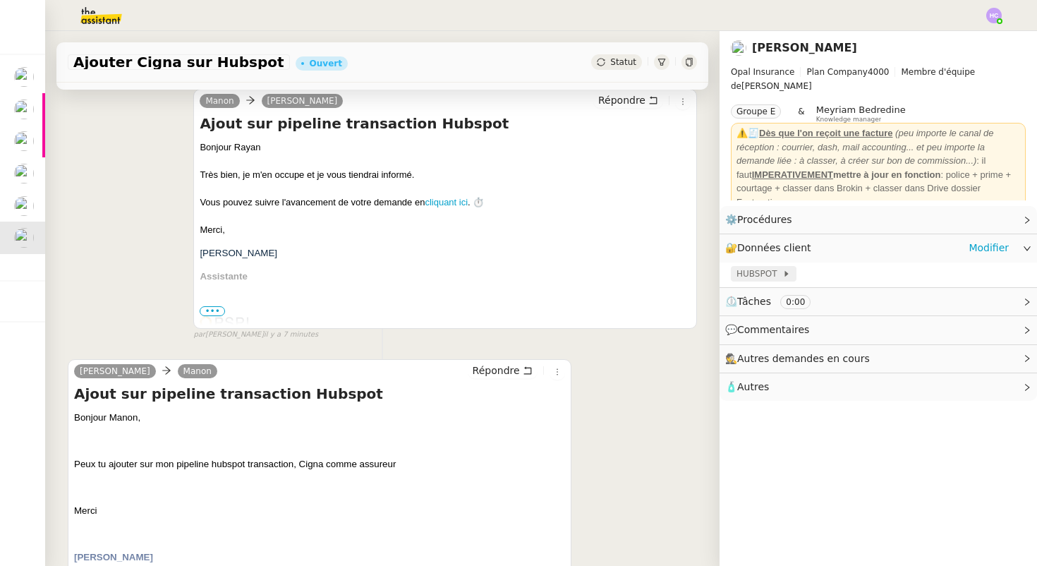
click at [749, 272] on span "HUBSPOT" at bounding box center [760, 274] width 46 height 14
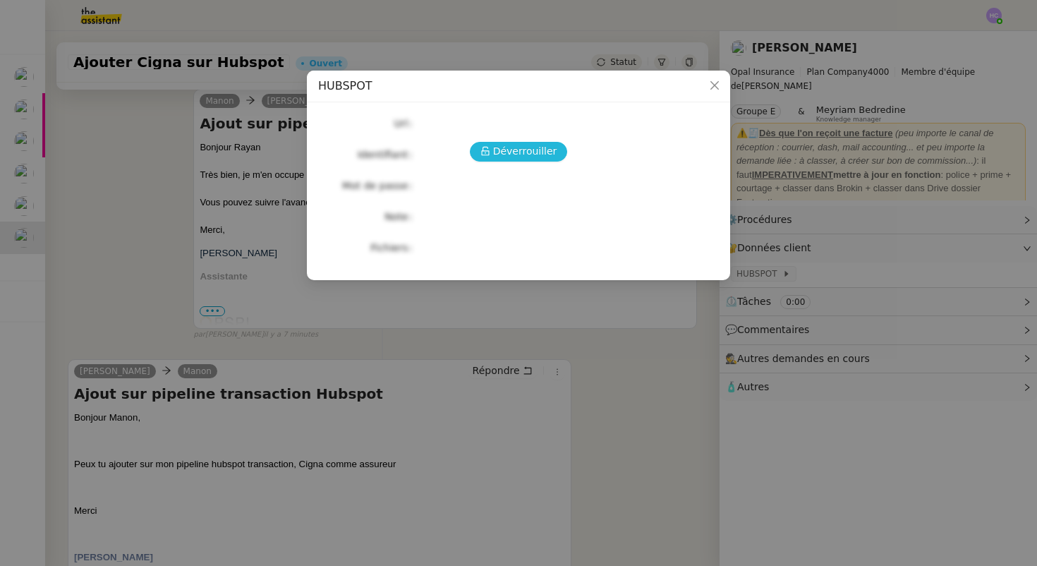
click at [536, 143] on span "Déverrouiller" at bounding box center [525, 151] width 64 height 16
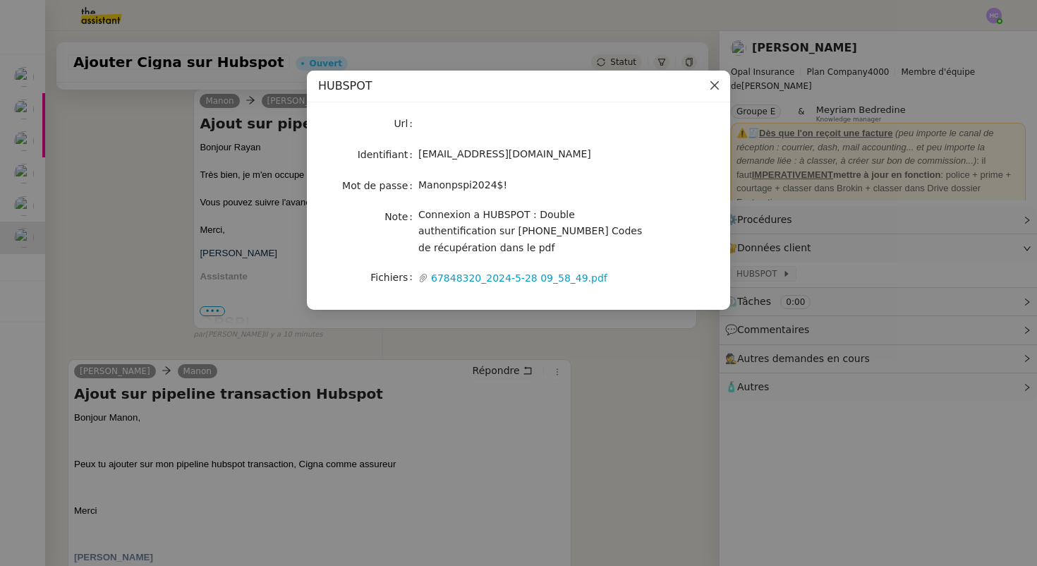
click at [709, 83] on icon "Close" at bounding box center [714, 85] width 11 height 11
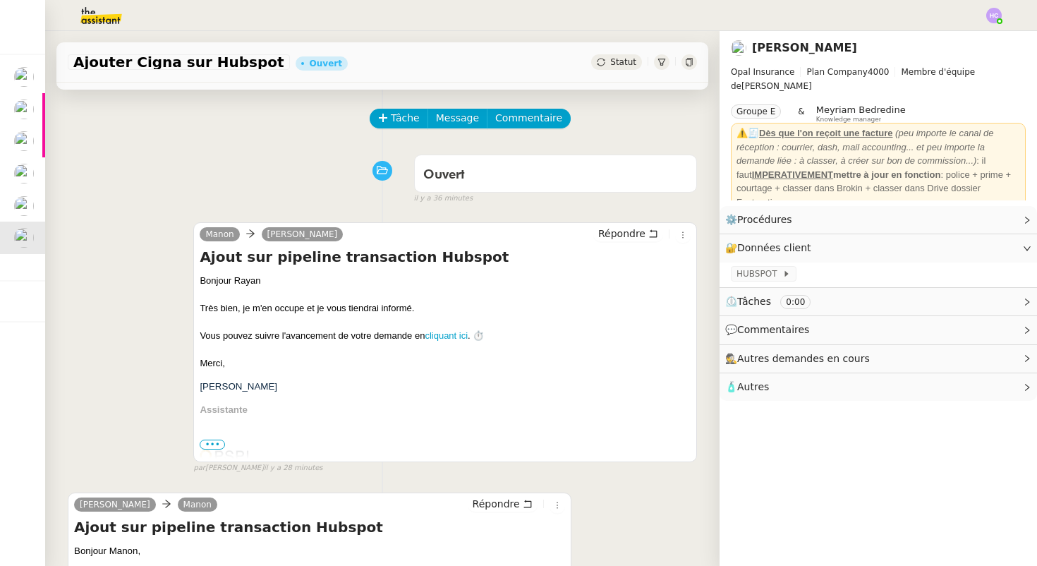
scroll to position [294, 0]
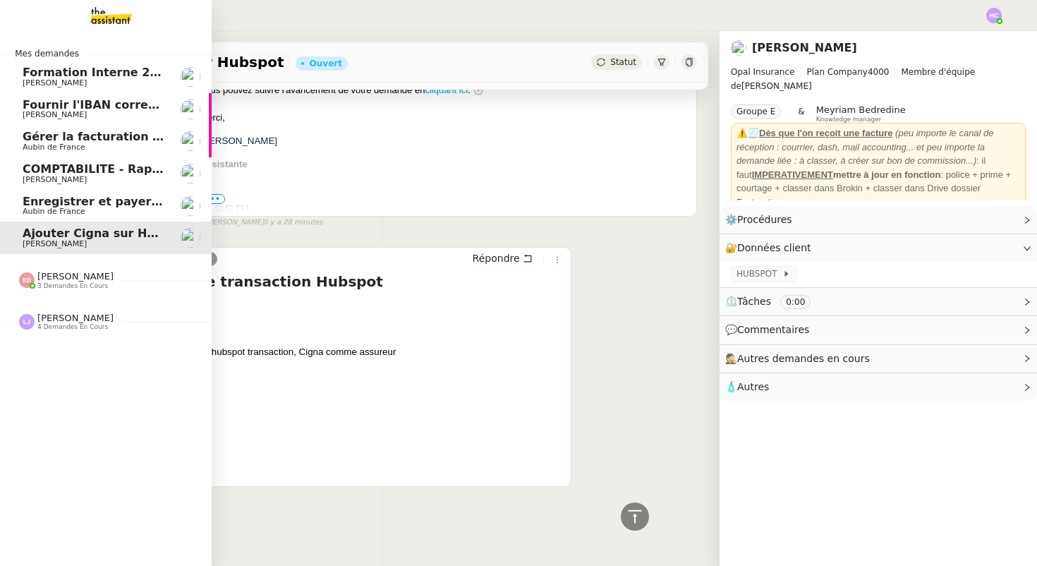
click at [41, 107] on span "Fournir l'IBAN correct à l'assureur" at bounding box center [131, 104] width 217 height 13
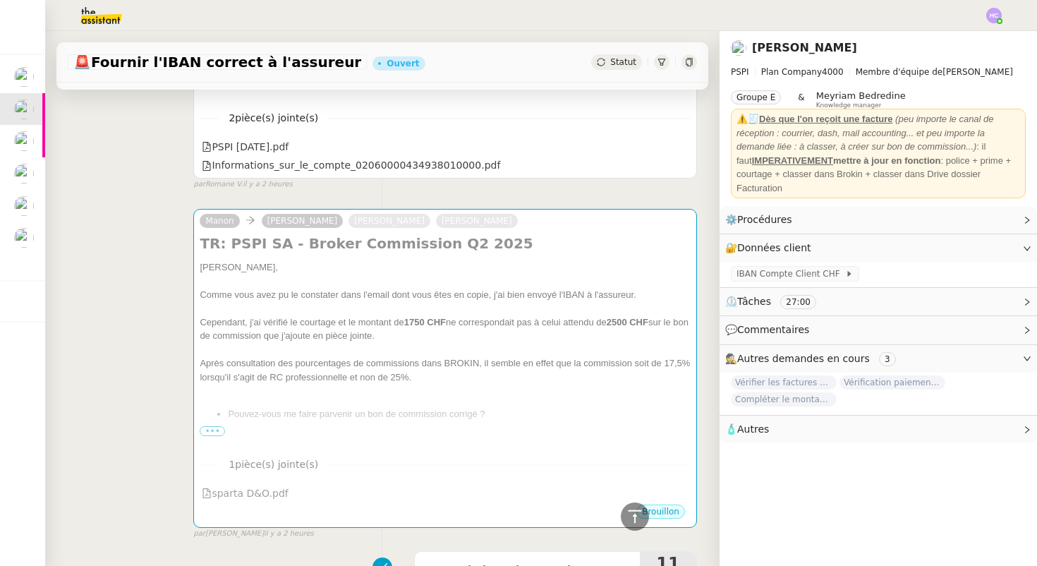
scroll to position [469, 0]
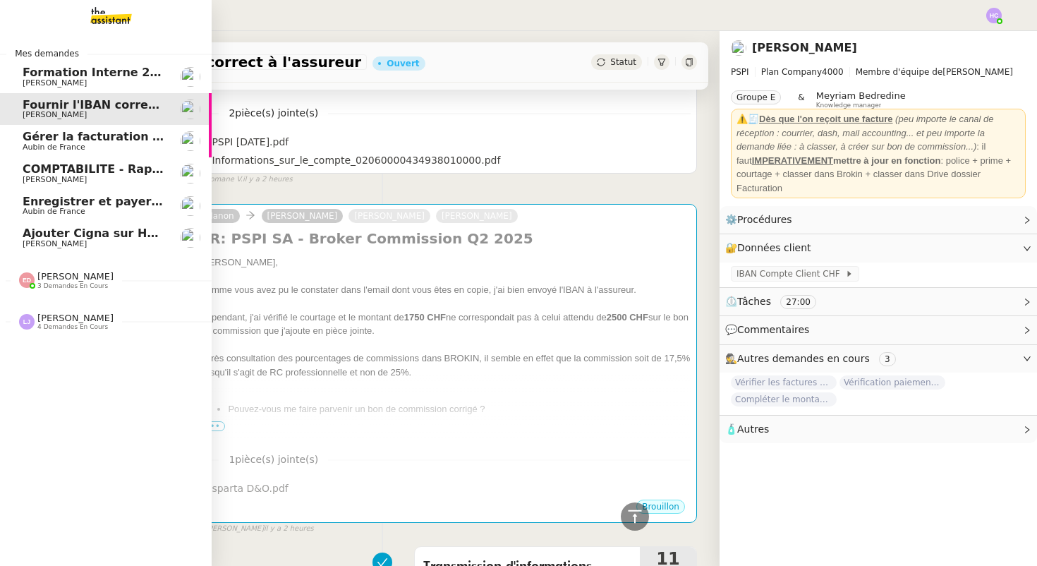
click at [54, 143] on span "Aubin de France" at bounding box center [54, 147] width 63 height 9
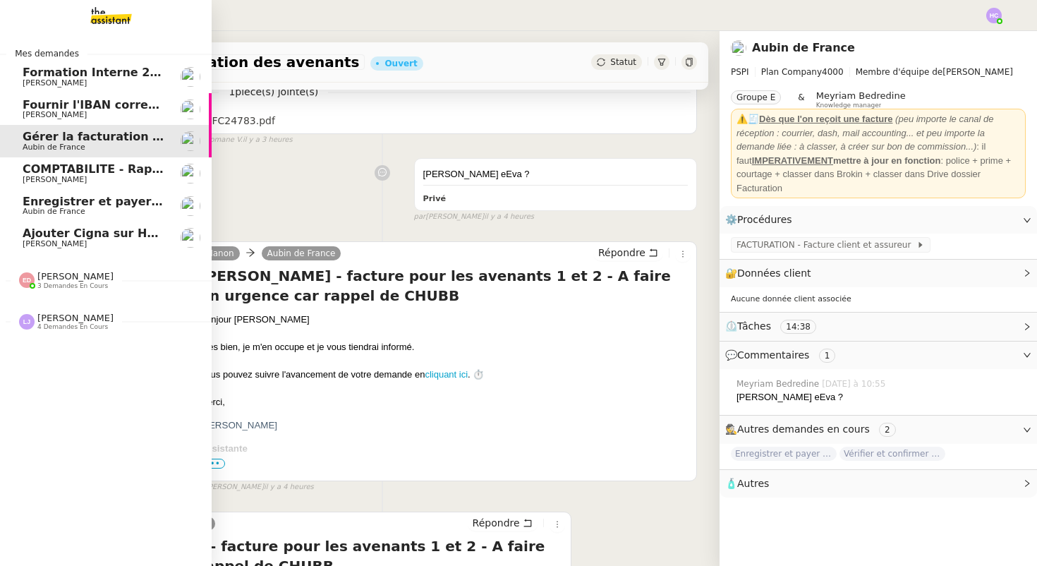
scroll to position [179, 0]
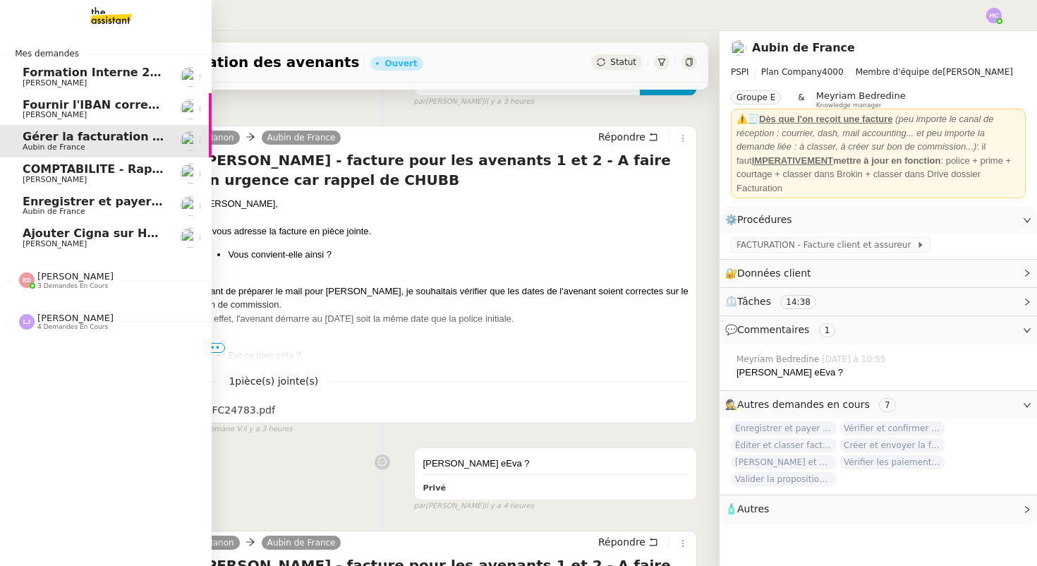
click at [57, 174] on span "COMPTABILITE - Rapprochement bancaire - 11 août 2025" at bounding box center [203, 168] width 361 height 13
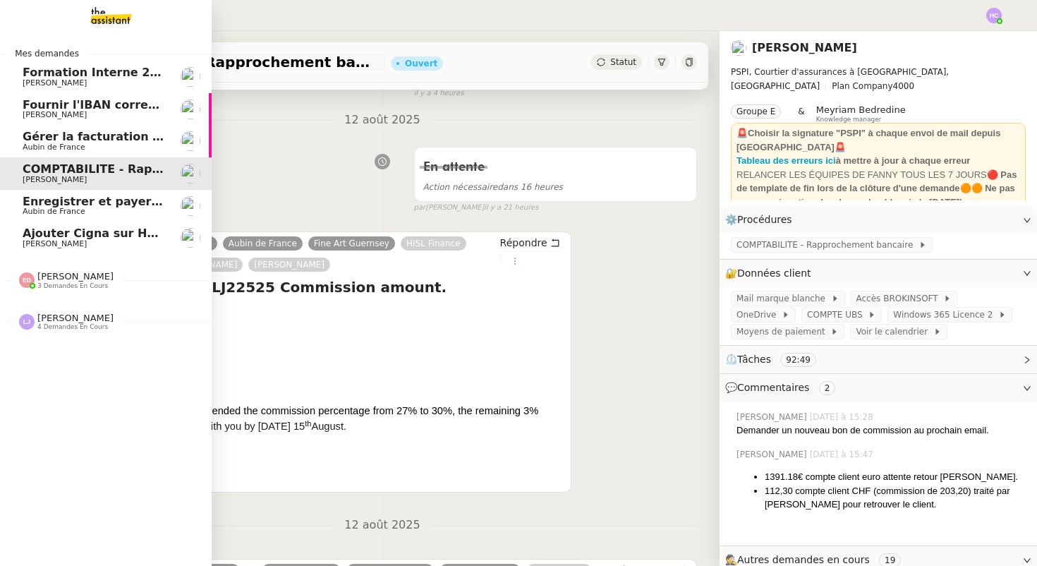
click at [74, 203] on span "Enregistrer et payer la compagnie" at bounding box center [131, 201] width 217 height 13
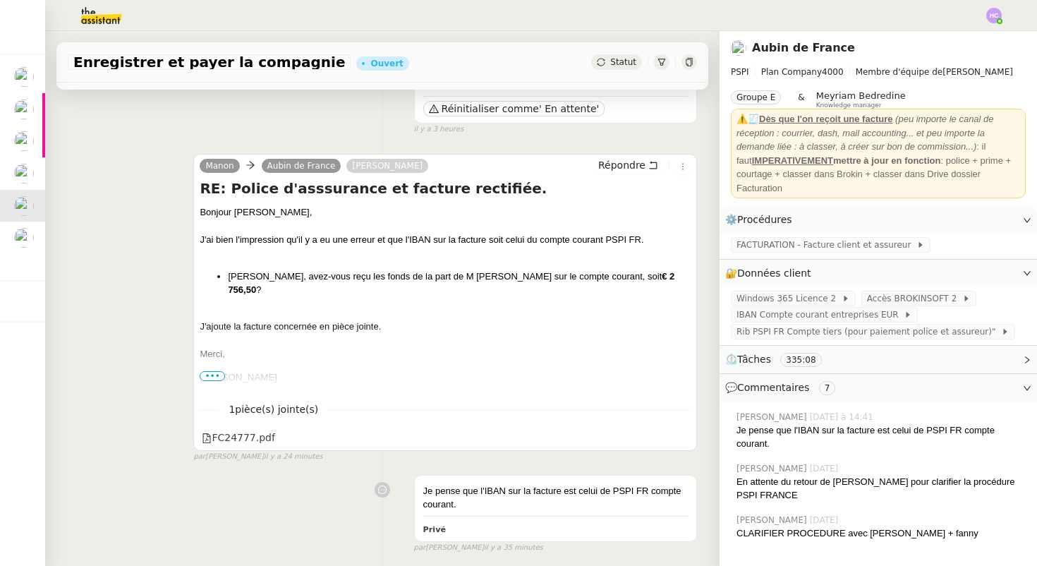
scroll to position [144, 0]
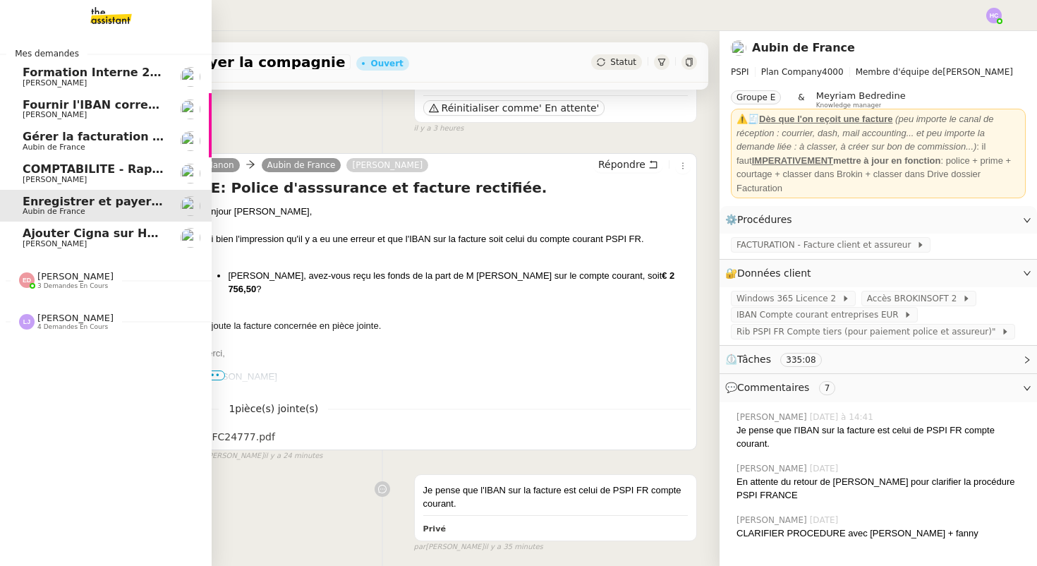
click at [45, 234] on span "Ajouter Cigna sur Hubspot" at bounding box center [107, 233] width 169 height 13
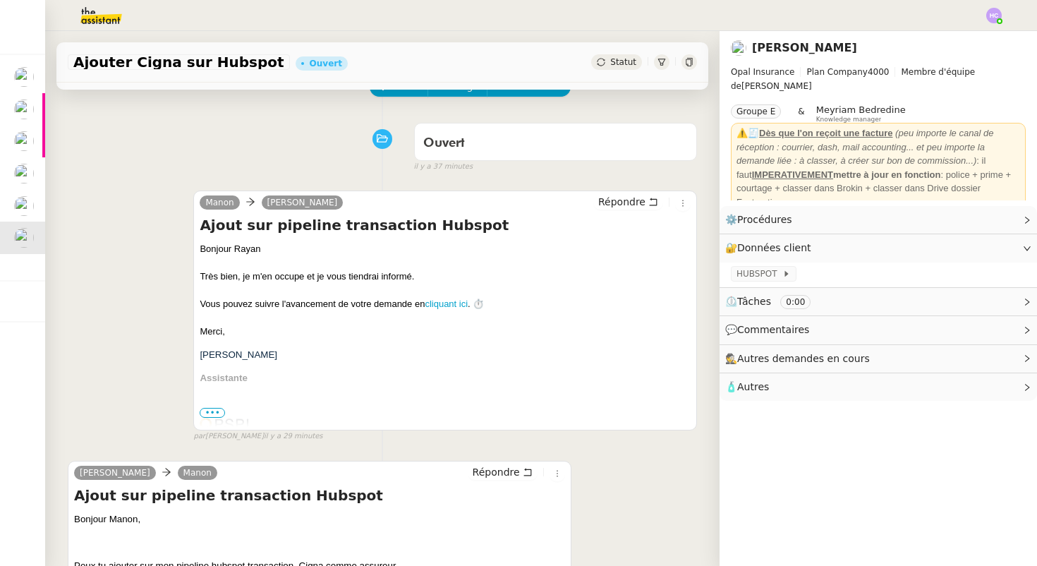
scroll to position [25, 0]
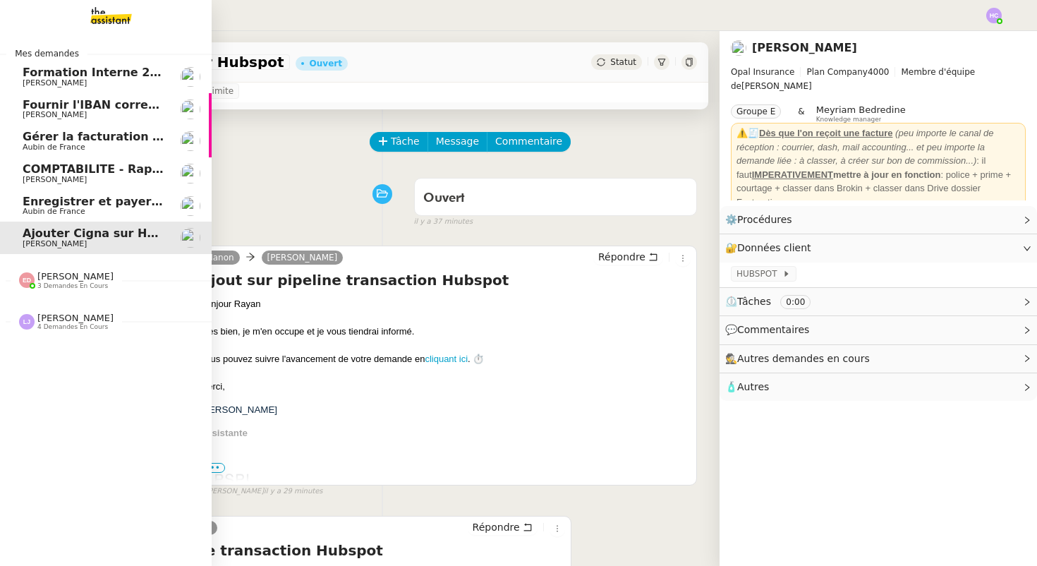
click at [61, 207] on span "Aubin de France" at bounding box center [54, 211] width 63 height 9
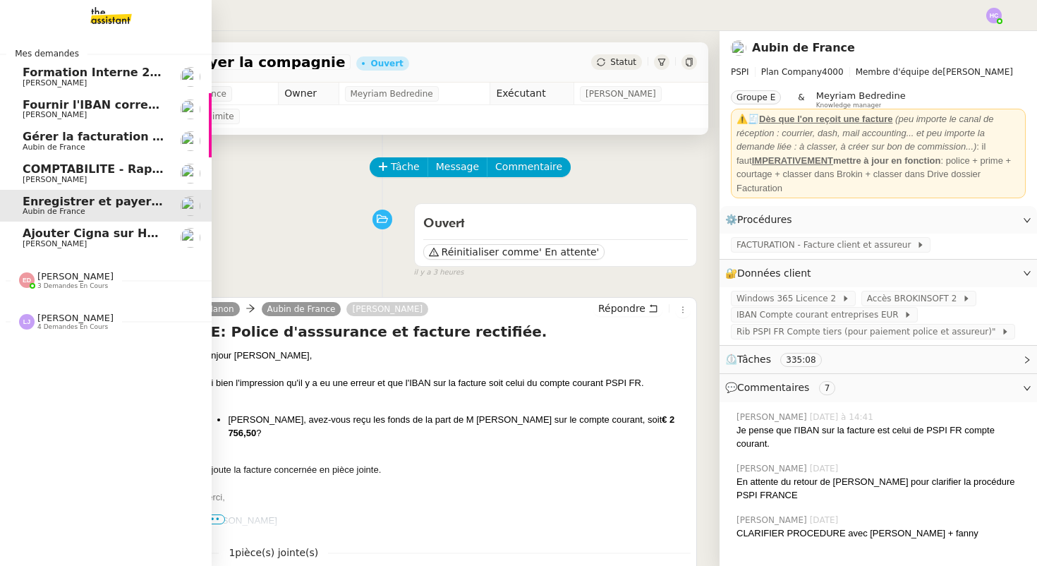
click at [37, 232] on span "Ajouter Cigna sur Hubspot" at bounding box center [107, 233] width 169 height 13
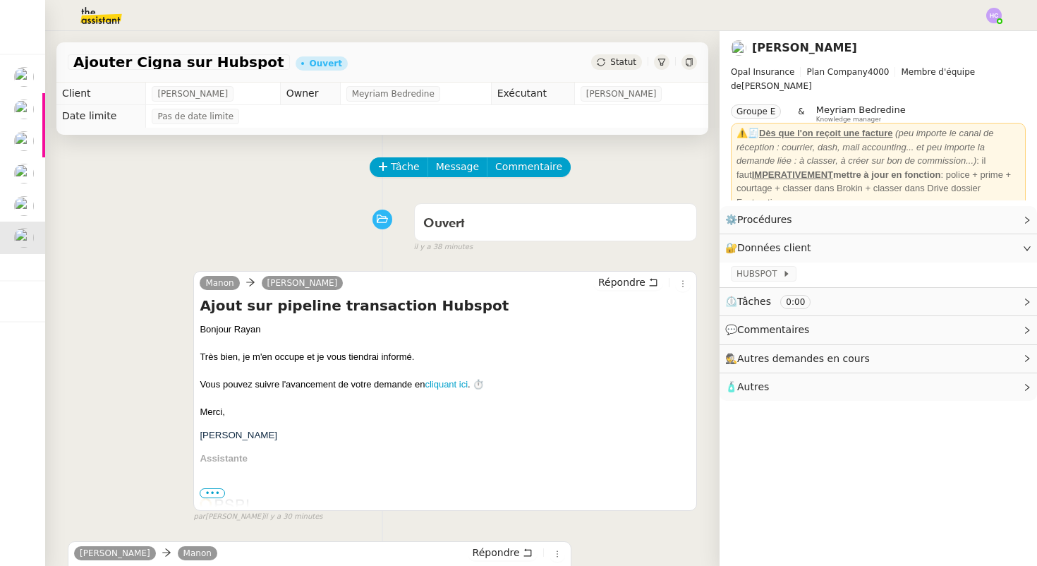
scroll to position [294, 0]
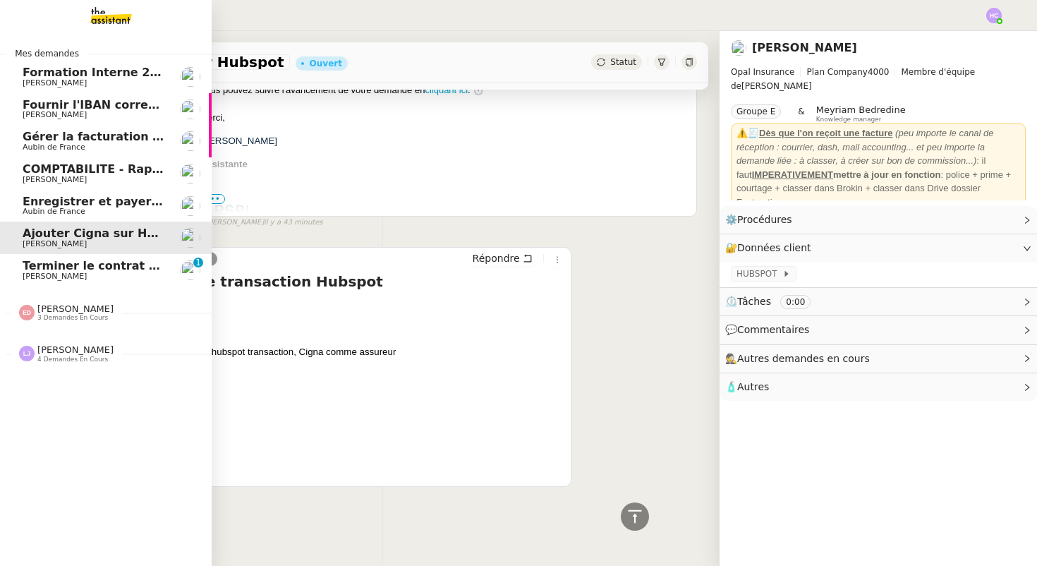
click at [52, 274] on span "Alexis KLAHR" at bounding box center [55, 276] width 64 height 9
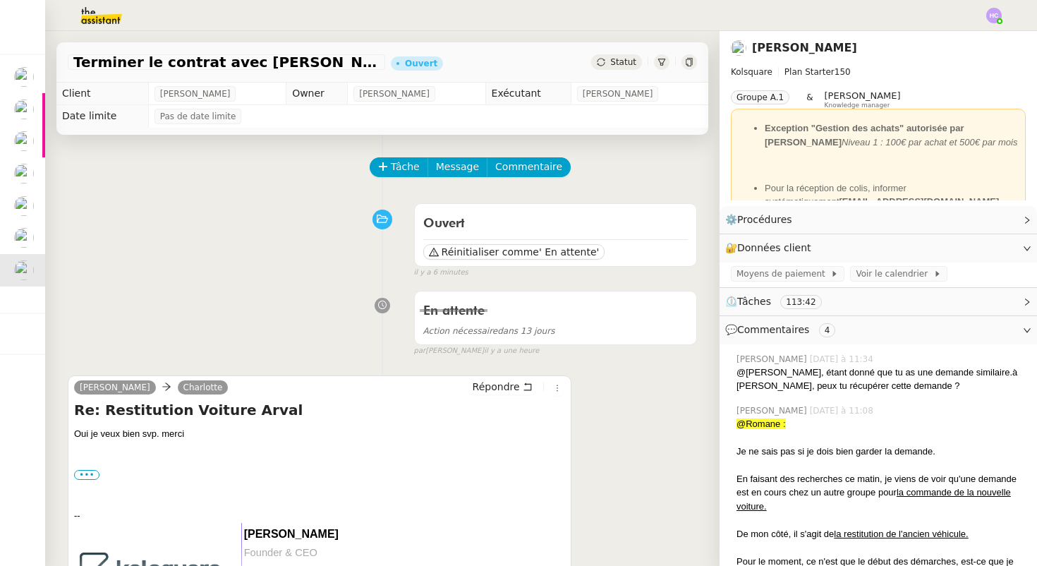
click at [619, 61] on span "Statut" at bounding box center [623, 62] width 26 height 10
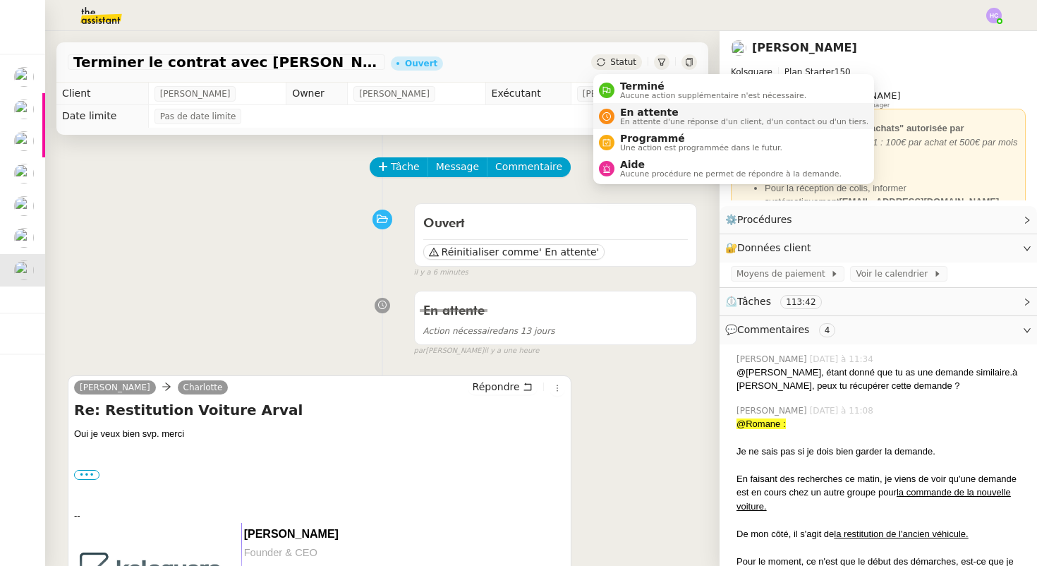
click at [627, 112] on span "En attente" at bounding box center [744, 112] width 248 height 11
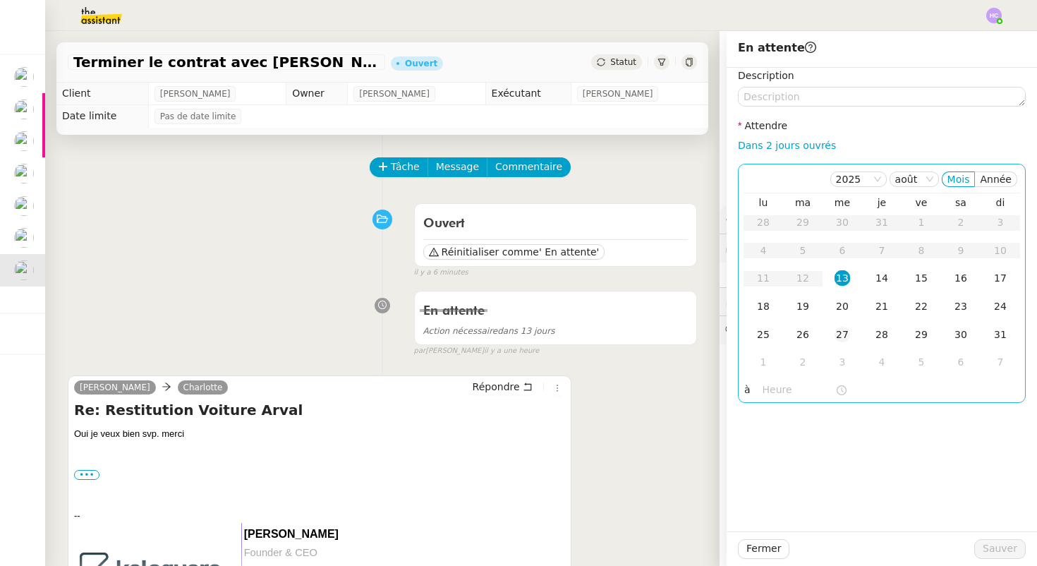
click at [848, 332] on div "27" at bounding box center [843, 335] width 16 height 16
click at [998, 544] on span "Sauver" at bounding box center [1000, 549] width 35 height 16
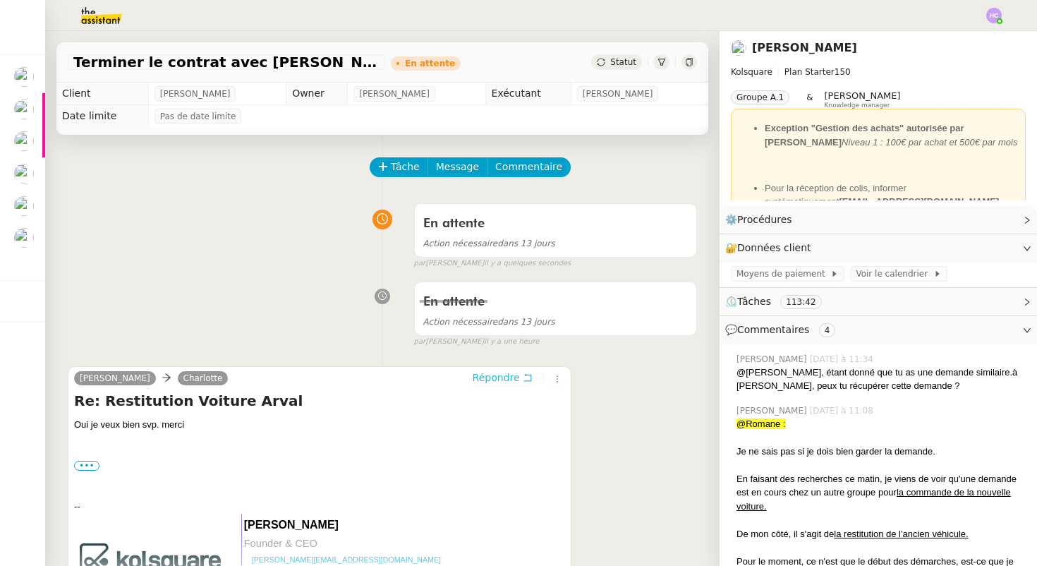
click at [490, 381] on span "Répondre" at bounding box center [496, 378] width 47 height 14
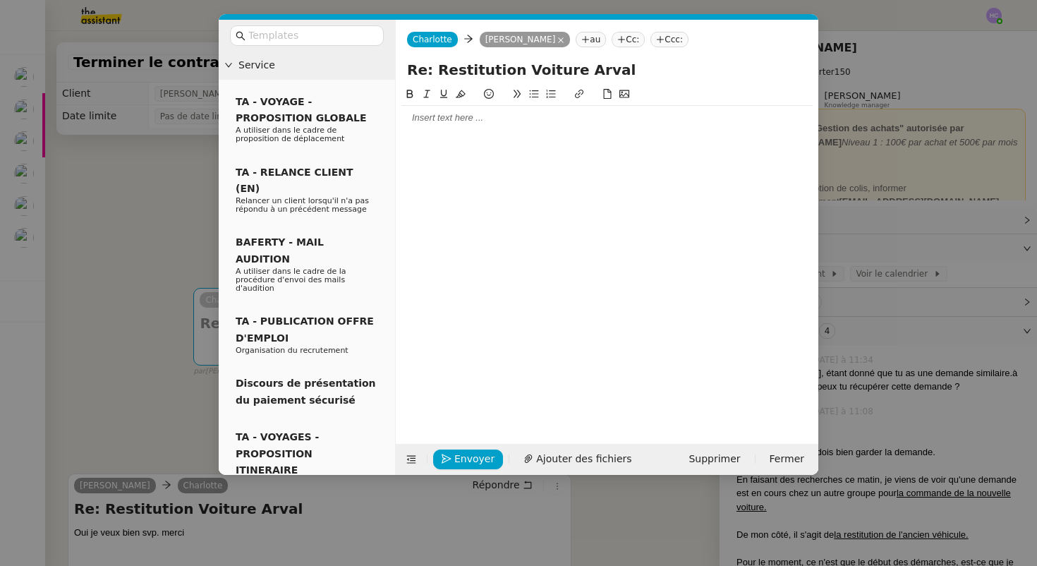
click at [457, 118] on div at bounding box center [607, 118] width 411 height 13
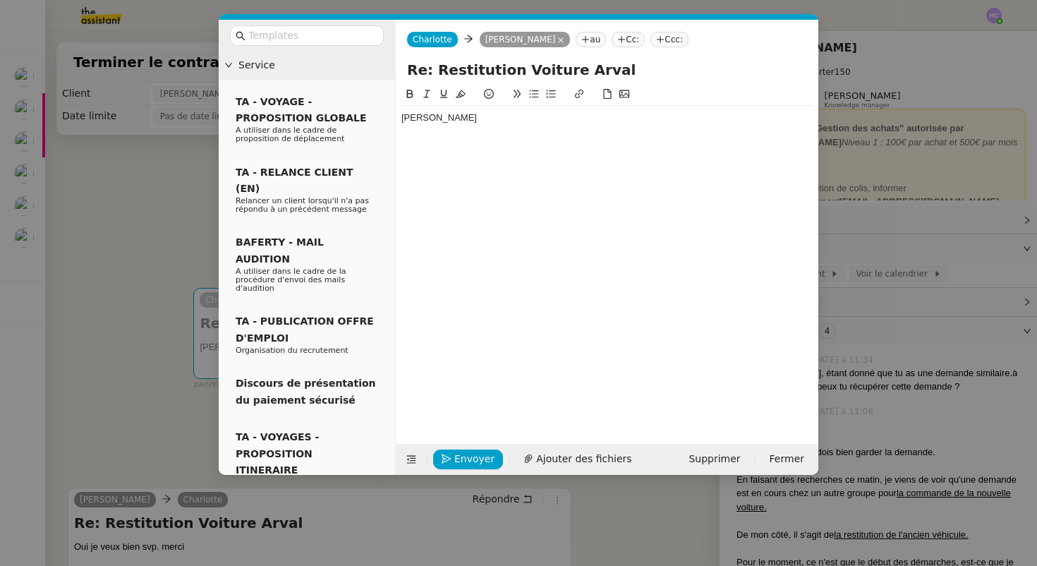
click at [165, 267] on nz-modal-container "Service TA - VOYAGE - PROPOSITION GLOBALE A utiliser dans le cadre de propositi…" at bounding box center [518, 283] width 1037 height 566
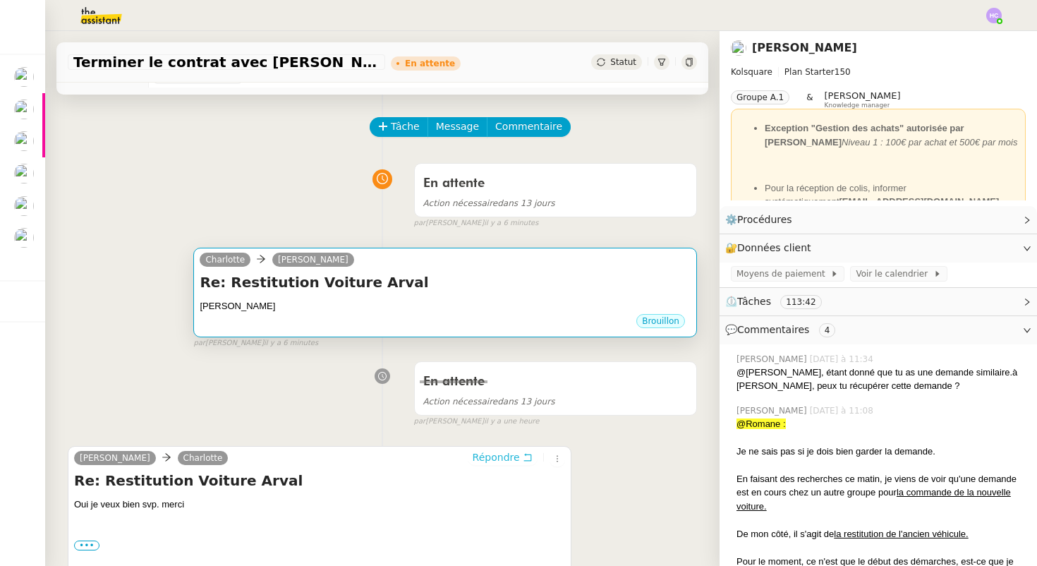
scroll to position [10, 0]
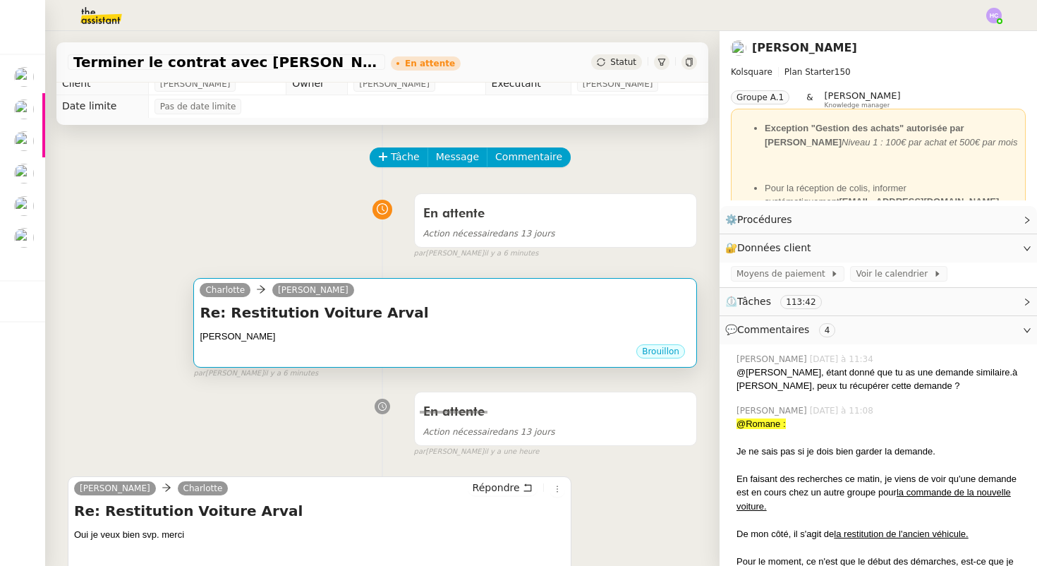
click at [346, 323] on div "Re: Restitution Voiture Arval Quentin •••" at bounding box center [445, 323] width 491 height 41
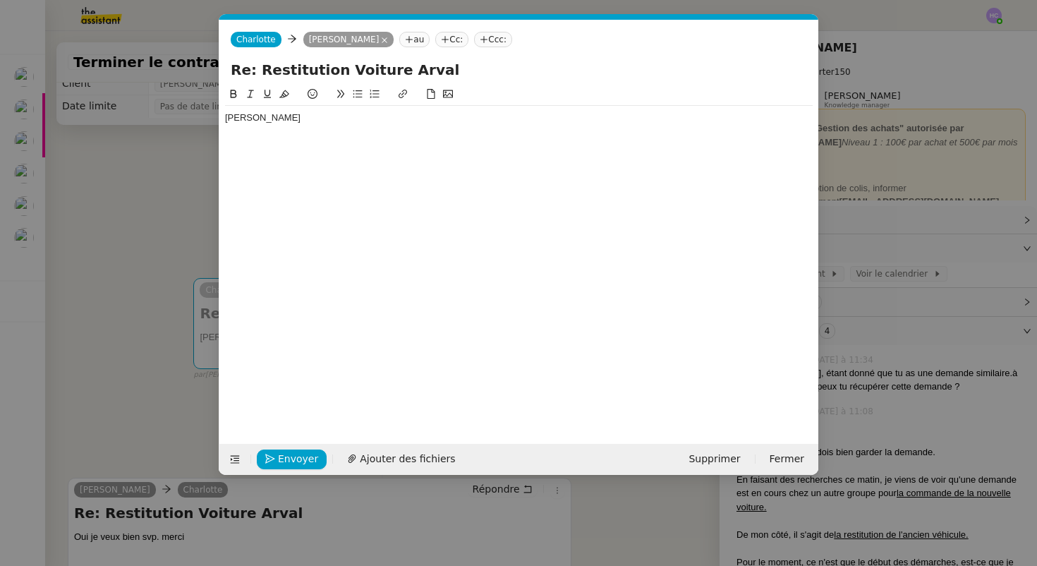
scroll to position [0, 30]
click at [331, 126] on div "Quentin" at bounding box center [519, 118] width 588 height 24
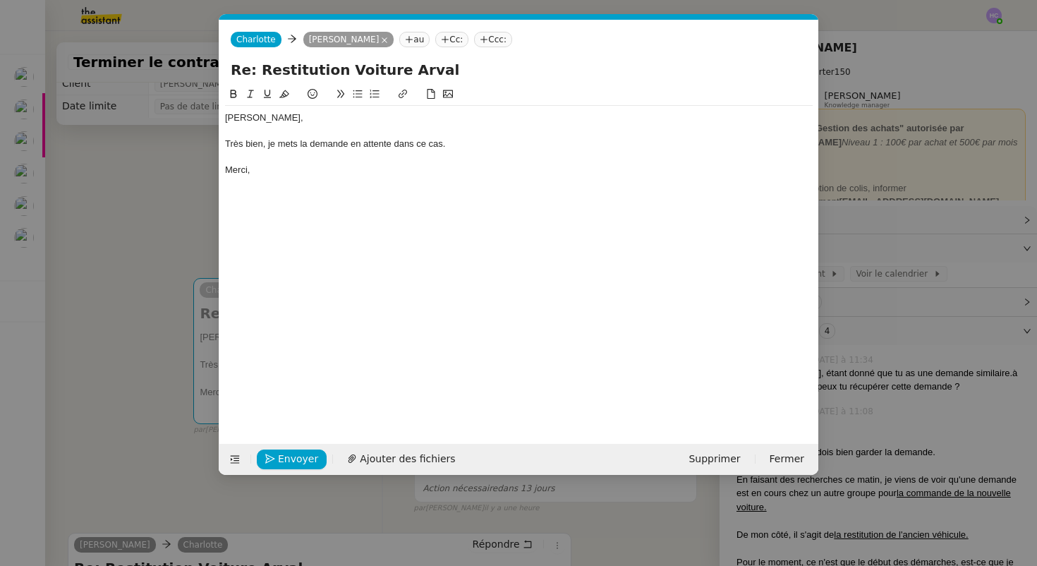
click at [349, 145] on div "Très bien, je mets la demande en attente dans ce cas." at bounding box center [519, 144] width 588 height 13
drag, startPoint x: 399, startPoint y: 143, endPoint x: 351, endPoint y: 143, distance: 48.7
click at [351, 143] on div "Très bien, je mets la demande jusqu'au 27 en attente dans ce cas." at bounding box center [519, 144] width 588 height 13
click at [397, 150] on div "Très bien, je mets la demande en attente dans ce cas." at bounding box center [519, 144] width 588 height 13
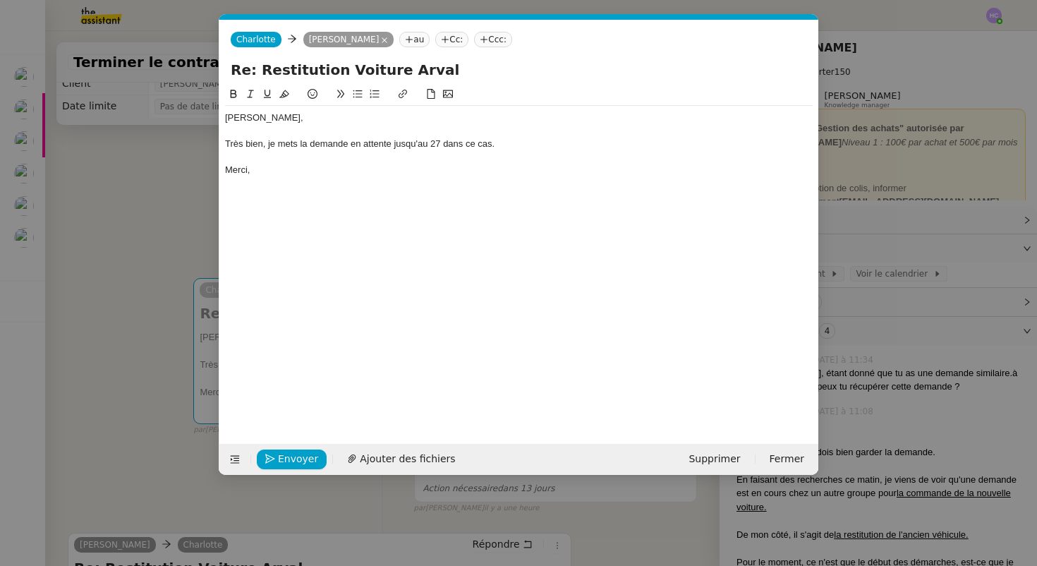
click at [506, 147] on div "Très bien, je mets la demande en attente jusqu'au 27 dans ce cas." at bounding box center [519, 144] width 588 height 13
click at [282, 455] on span "Envoyer" at bounding box center [298, 459] width 40 height 16
click at [282, 455] on span "Confirmer l'envoi" at bounding box center [320, 459] width 85 height 16
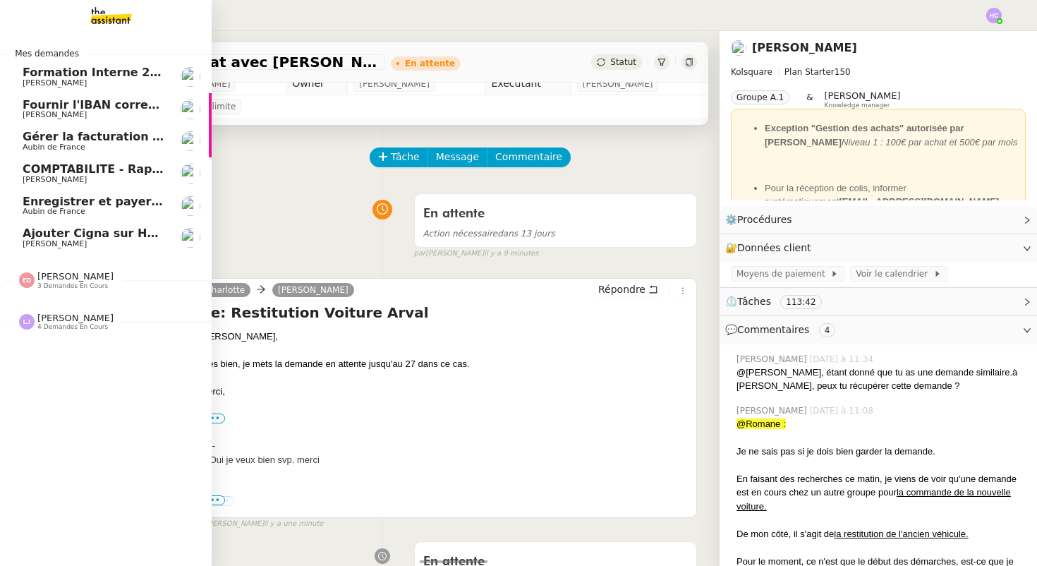
click at [126, 104] on span "Fournir l'IBAN correct à l'assureur" at bounding box center [131, 104] width 217 height 13
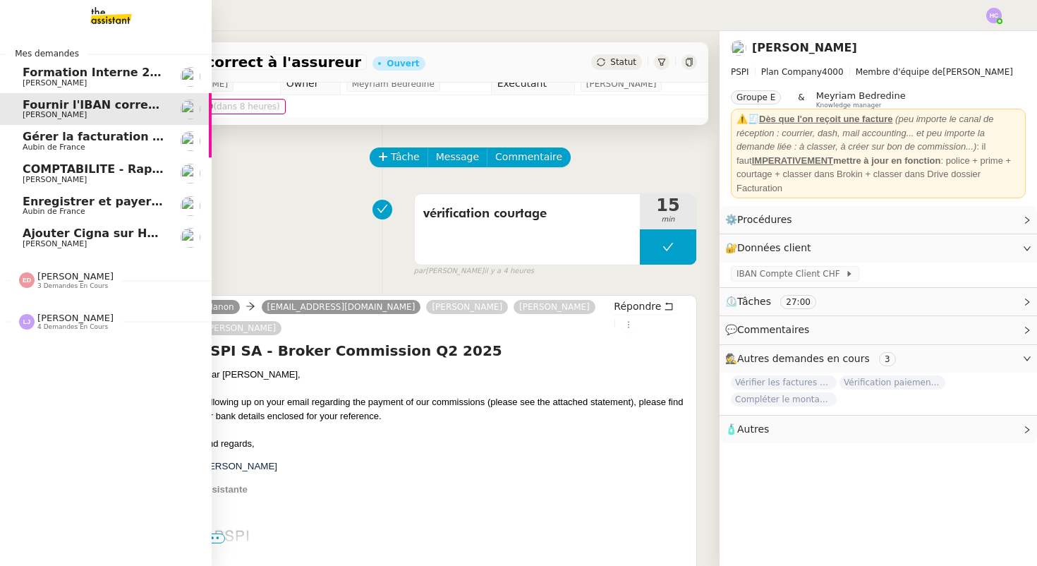
click at [34, 239] on span "[PERSON_NAME]" at bounding box center [55, 243] width 64 height 9
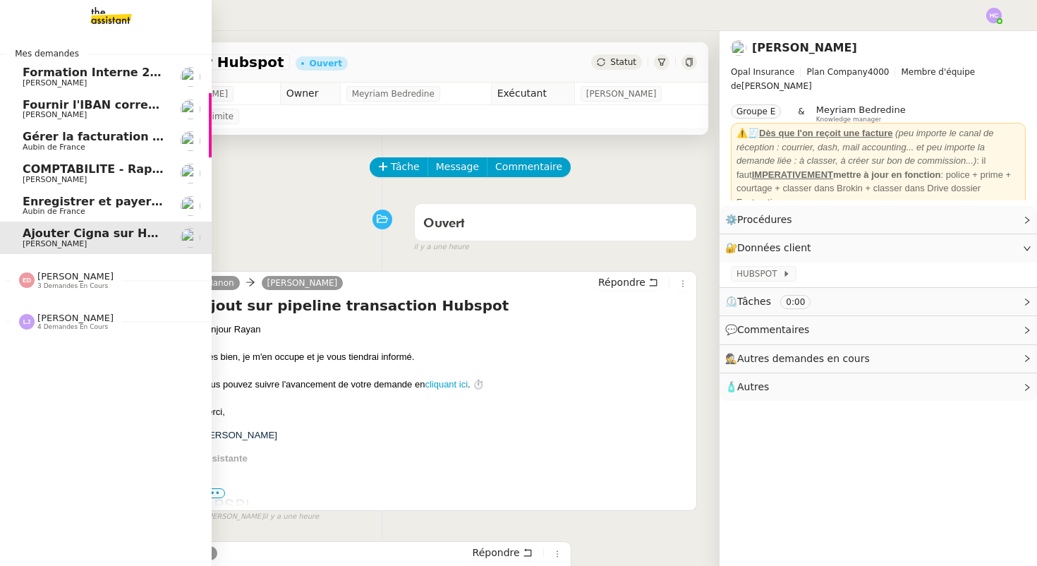
click at [64, 104] on span "Fournir l'IBAN correct à l'assureur" at bounding box center [131, 104] width 217 height 13
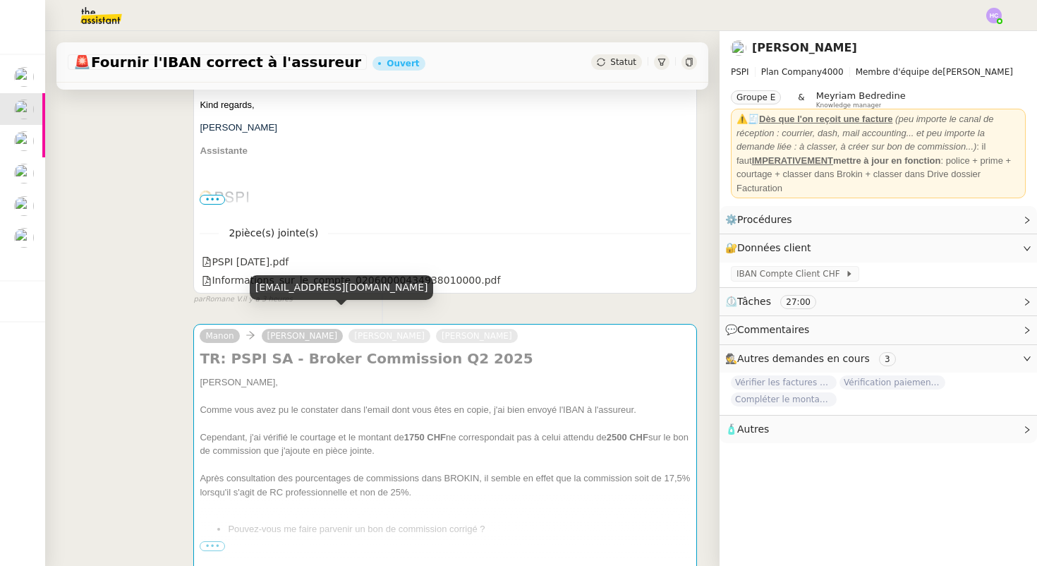
scroll to position [575, 0]
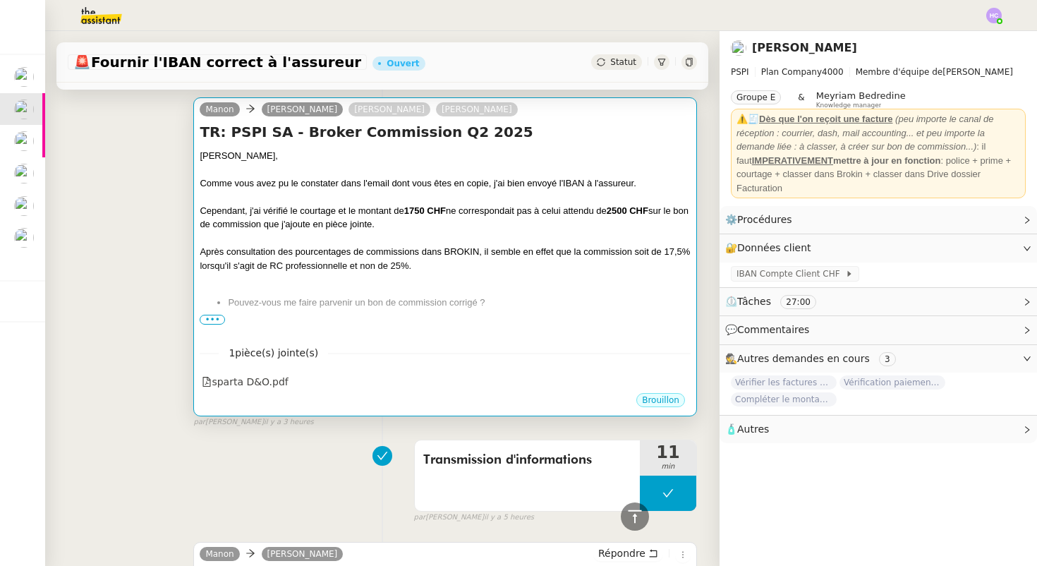
click at [452, 261] on div "Après consultation des pourcentages de commissions dans BROKIN, il semble en ef…" at bounding box center [445, 259] width 491 height 28
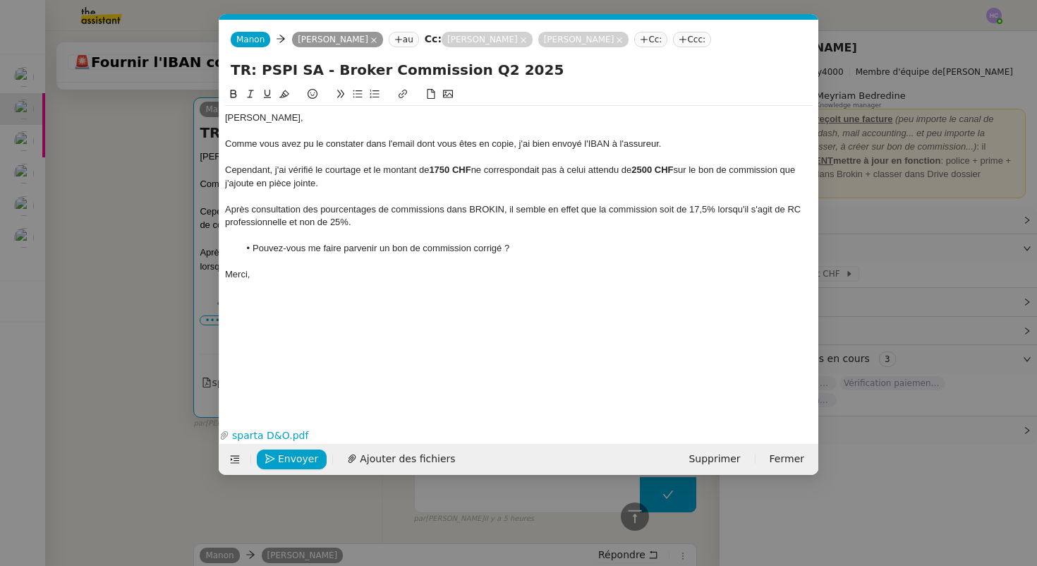
scroll to position [0, 30]
drag, startPoint x: 284, startPoint y: 455, endPoint x: 284, endPoint y: 393, distance: 62.1
click at [284, 393] on form "Manon Manon Sophie Mouraire au Cc: Pierrick Morel Sharlen Torrado Cc: Ccc: TR: …" at bounding box center [519, 247] width 600 height 455
click at [134, 164] on nz-modal-container "Service TA - VOYAGE - PROPOSITION GLOBALE A utiliser dans le cadre de propositi…" at bounding box center [518, 283] width 1037 height 566
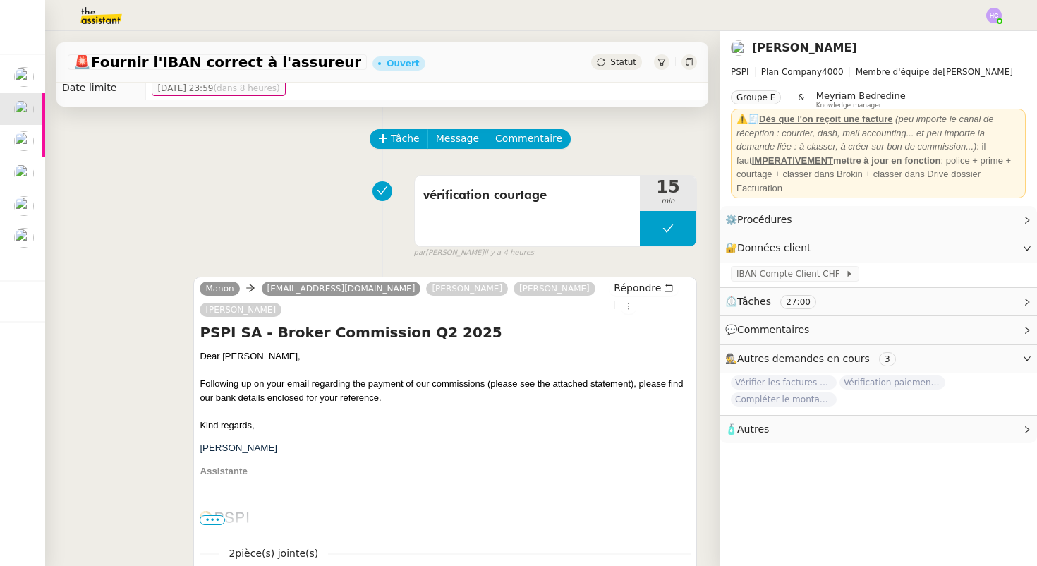
scroll to position [0, 0]
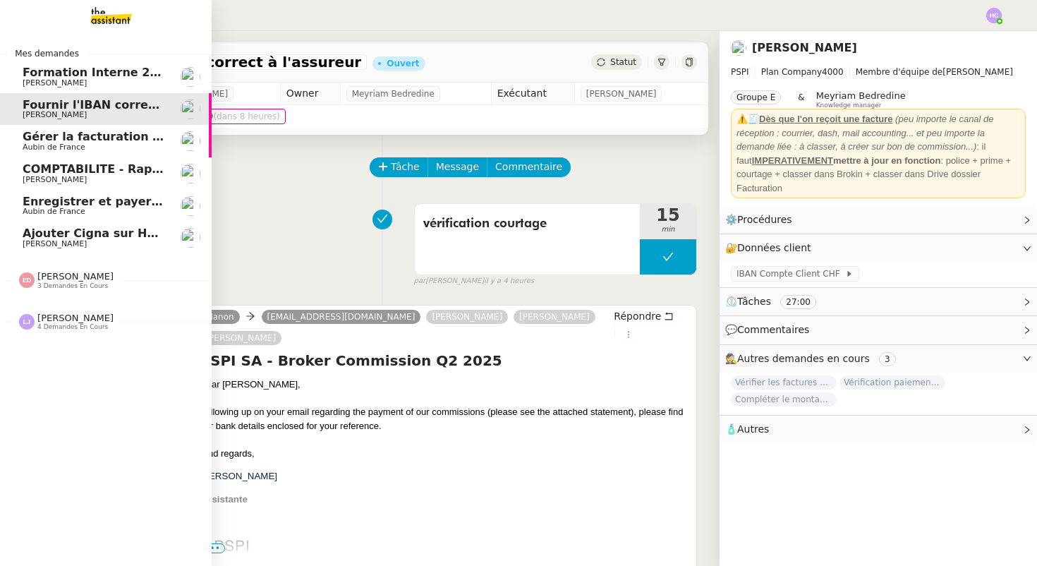
click at [44, 147] on span "Aubin de France" at bounding box center [54, 147] width 63 height 9
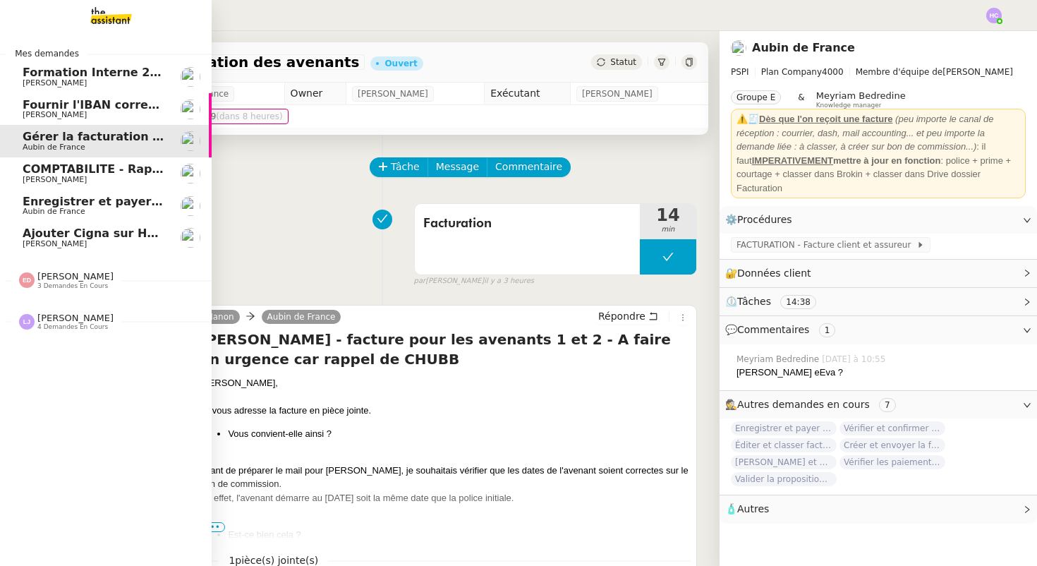
click at [63, 174] on span "COMPTABILITE - Rapprochement bancaire - 11 août 2025" at bounding box center [203, 168] width 361 height 13
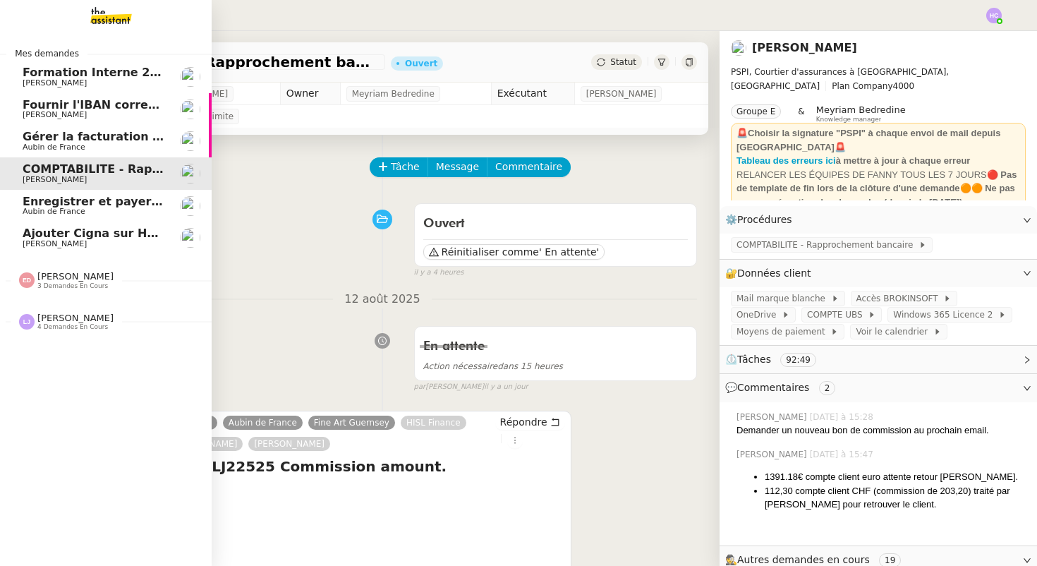
click at [42, 203] on span "Enregistrer et payer la compagnie" at bounding box center [131, 201] width 217 height 13
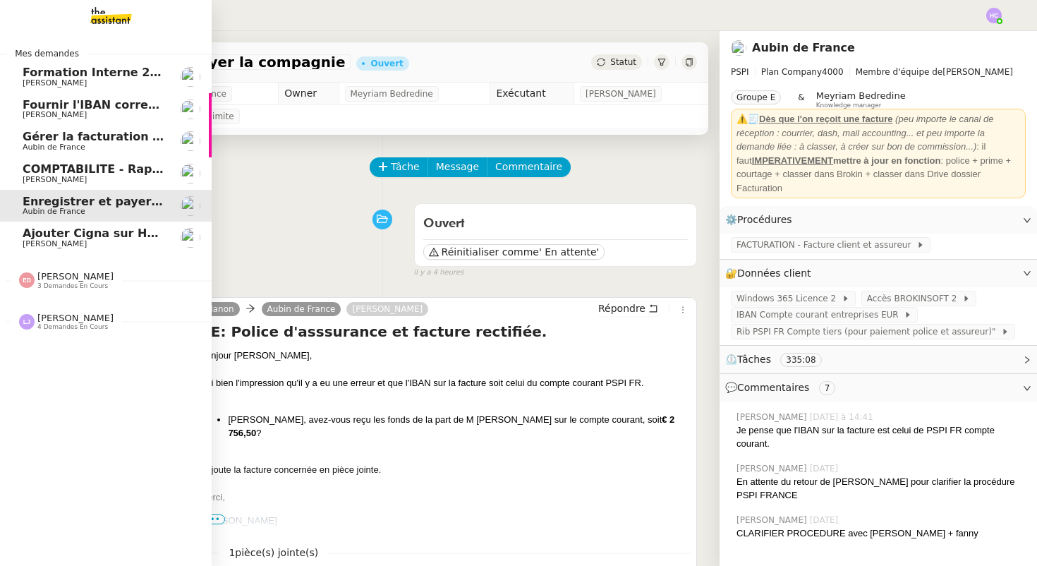
click at [42, 235] on span "Ajouter Cigna sur Hubspot" at bounding box center [107, 233] width 169 height 13
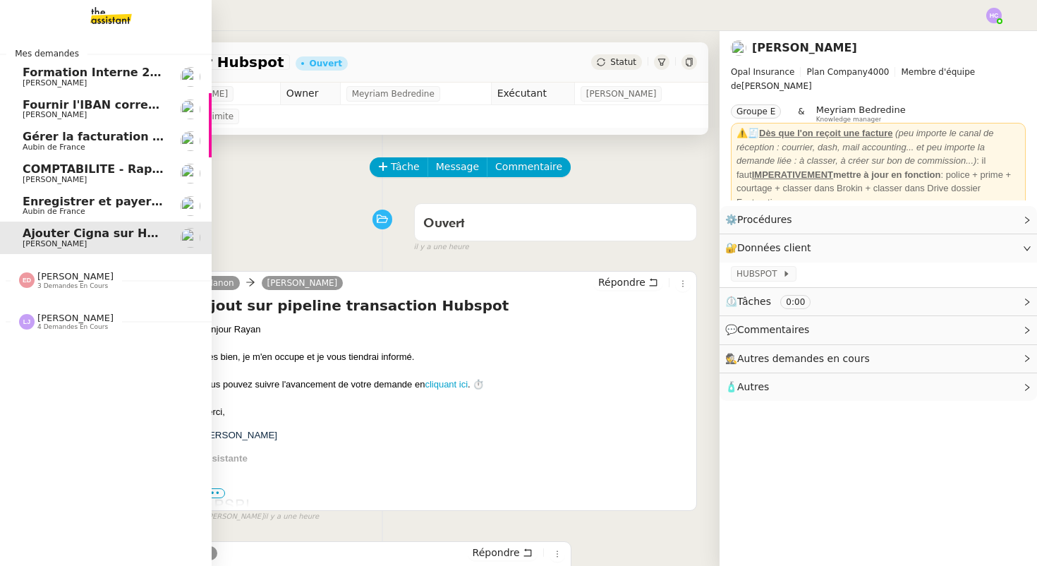
click at [46, 281] on span "[PERSON_NAME]" at bounding box center [75, 276] width 76 height 11
click at [49, 423] on span "4 demandes en cours" at bounding box center [72, 424] width 71 height 8
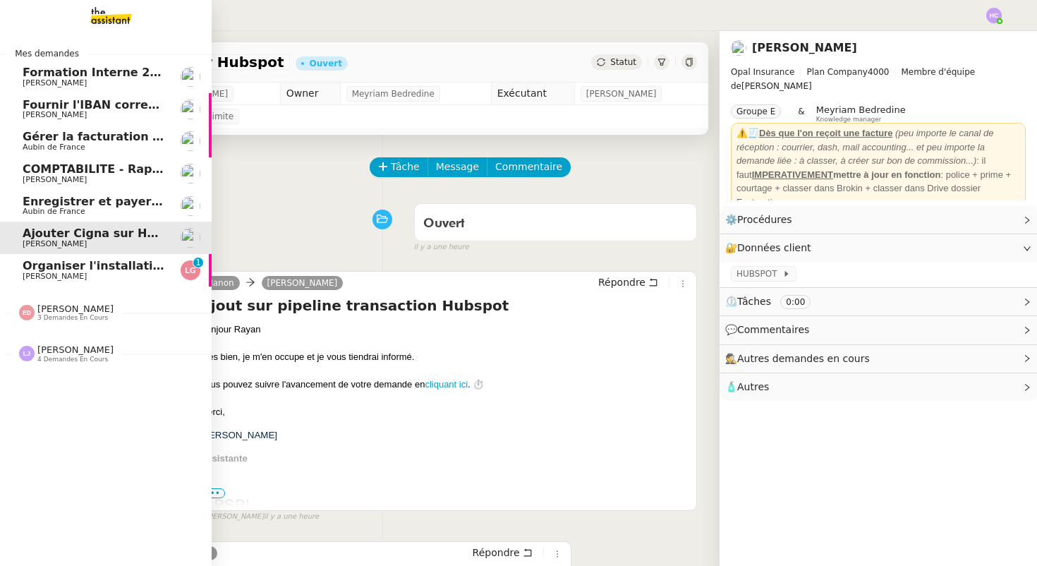
click at [79, 273] on span "Lee GRANDCLAUDON" at bounding box center [55, 276] width 64 height 9
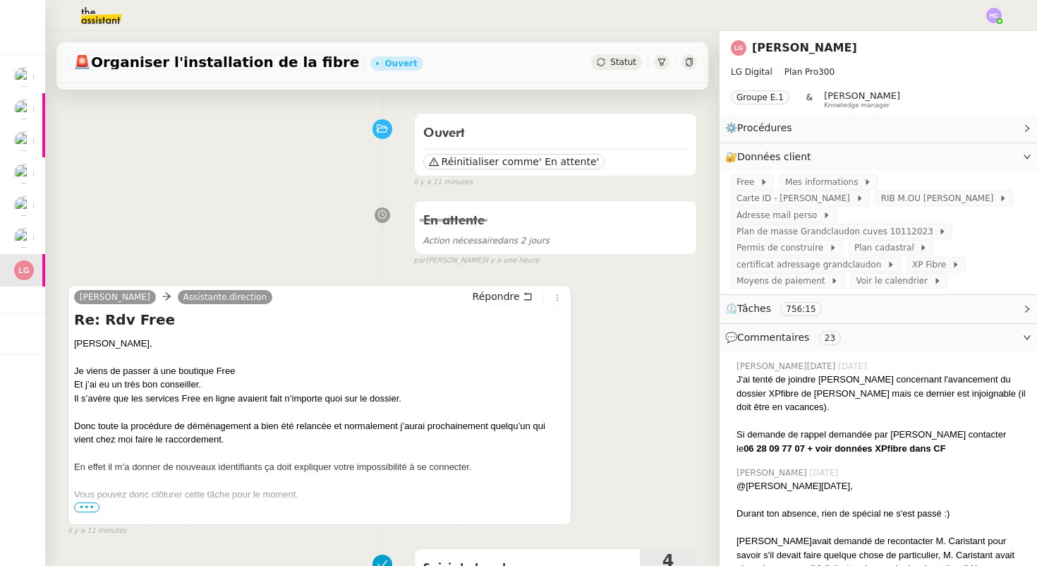
scroll to position [92, 0]
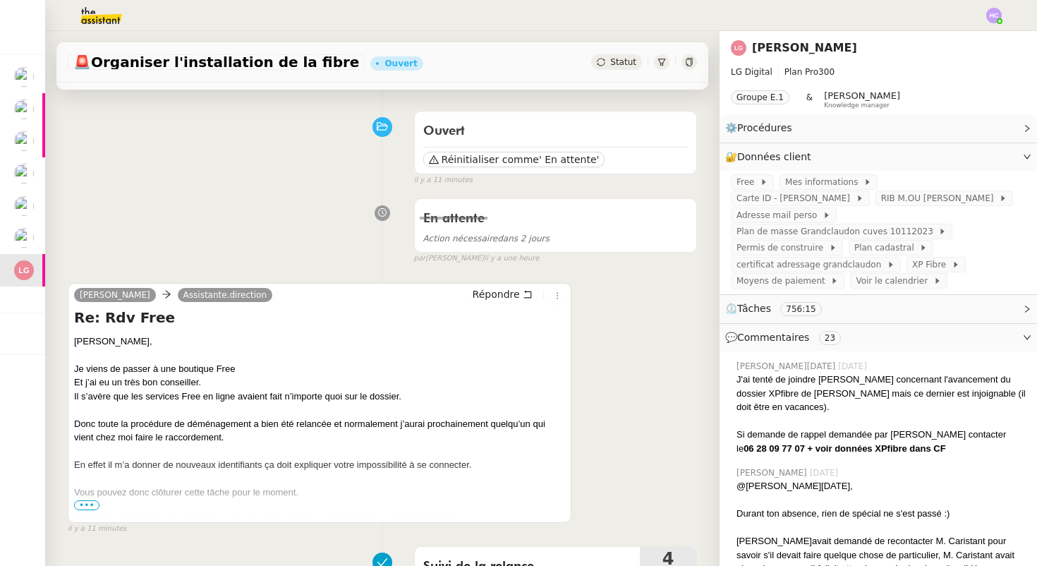
click at [90, 501] on span "•••" at bounding box center [86, 505] width 25 height 10
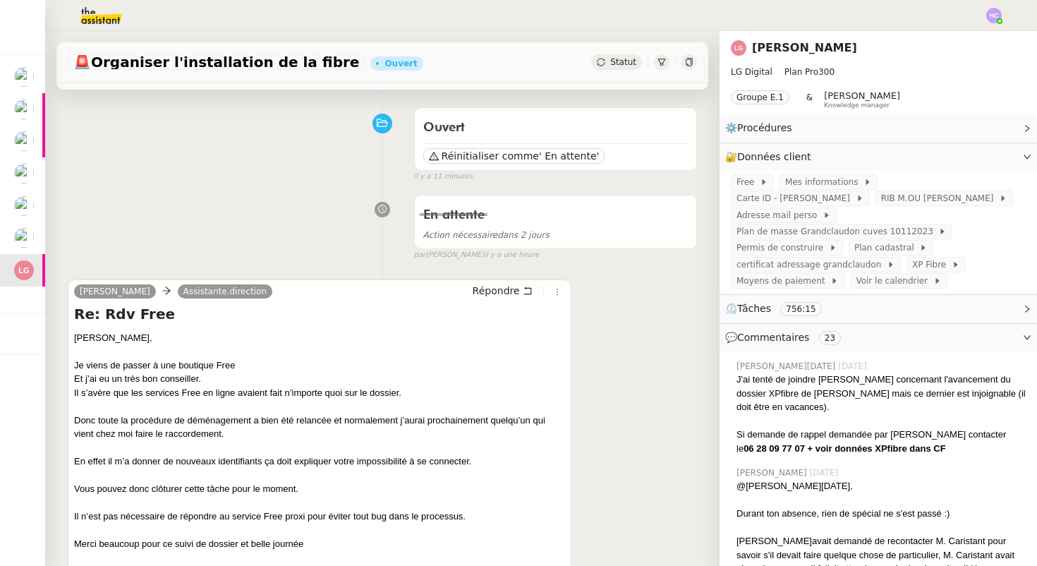
scroll to position [90, 0]
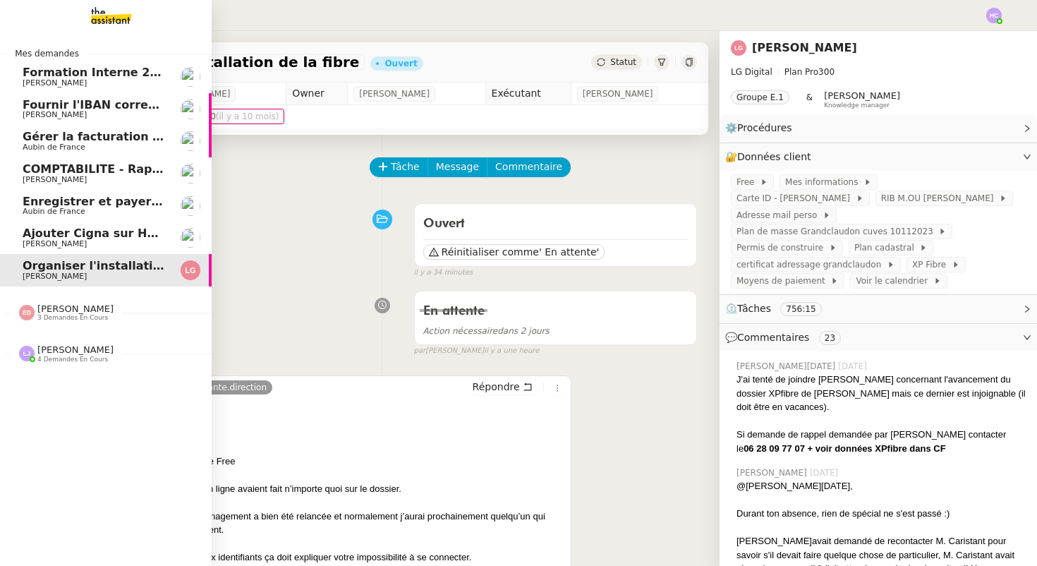
click at [51, 347] on span "[PERSON_NAME]" at bounding box center [75, 349] width 76 height 11
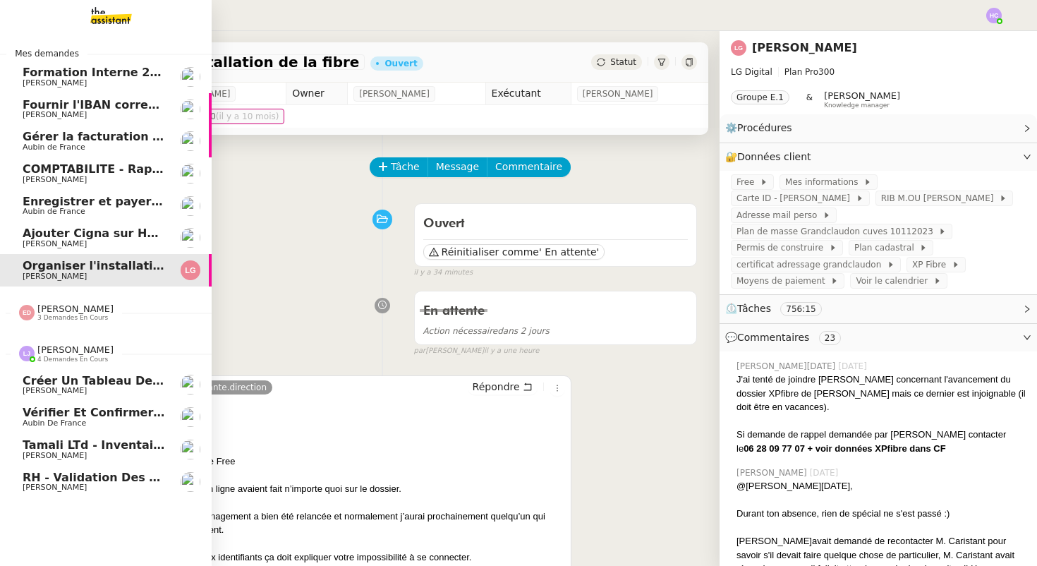
click at [66, 352] on span "[PERSON_NAME]" at bounding box center [75, 349] width 76 height 11
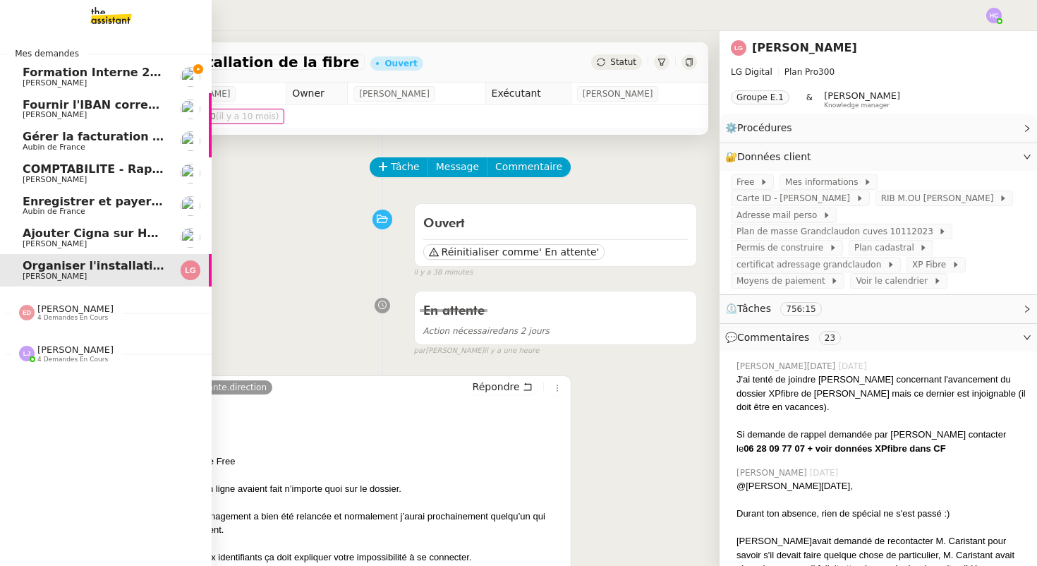
click at [108, 138] on span "Gérer la facturation des avenants" at bounding box center [130, 136] width 215 height 13
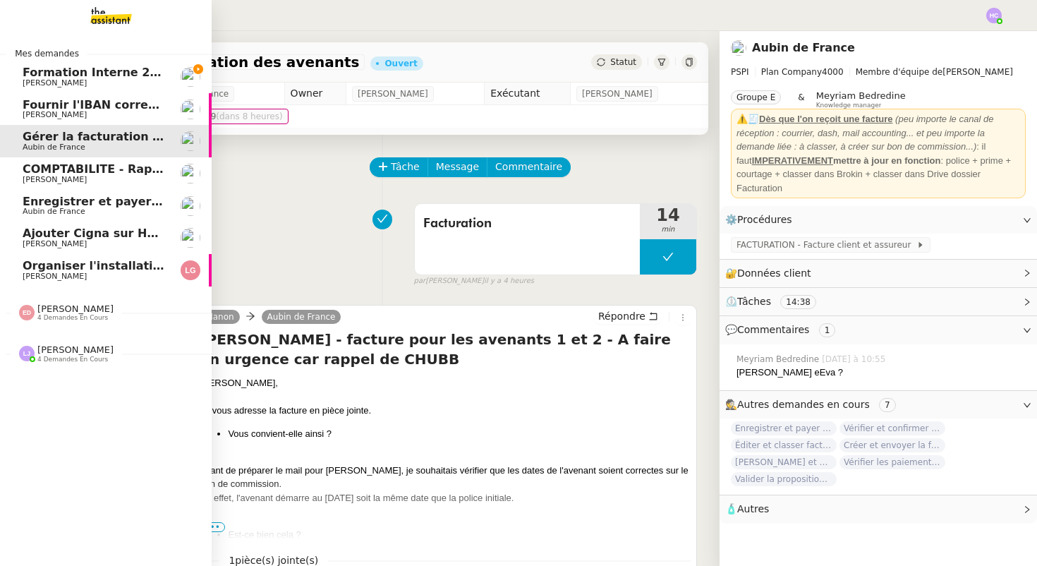
click at [95, 196] on span "Enregistrer et payer la compagnie" at bounding box center [131, 201] width 217 height 13
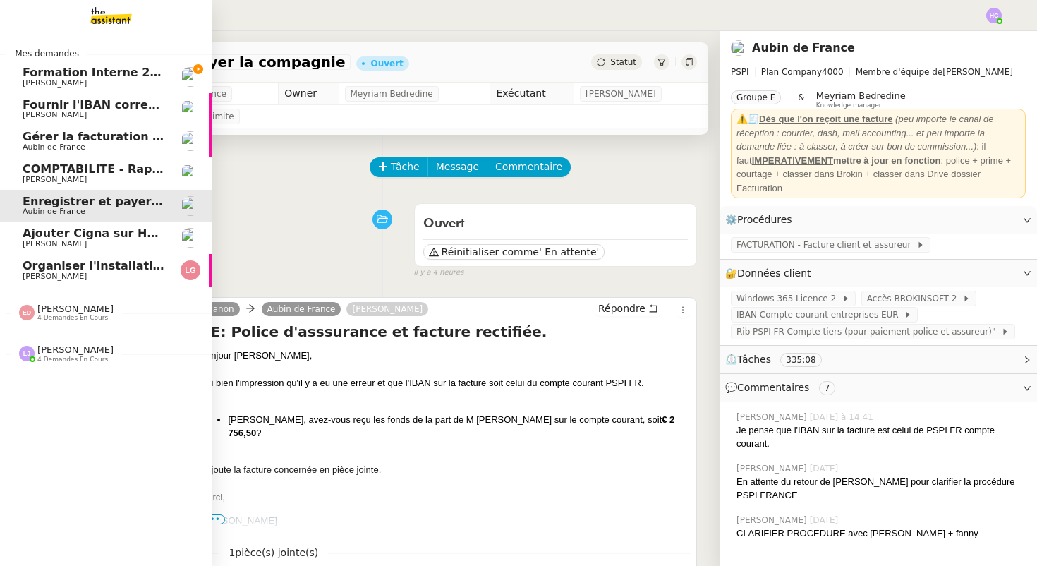
click at [98, 169] on span "COMPTABILITE - Rapprochement bancaire - 11 août 2025" at bounding box center [203, 168] width 361 height 13
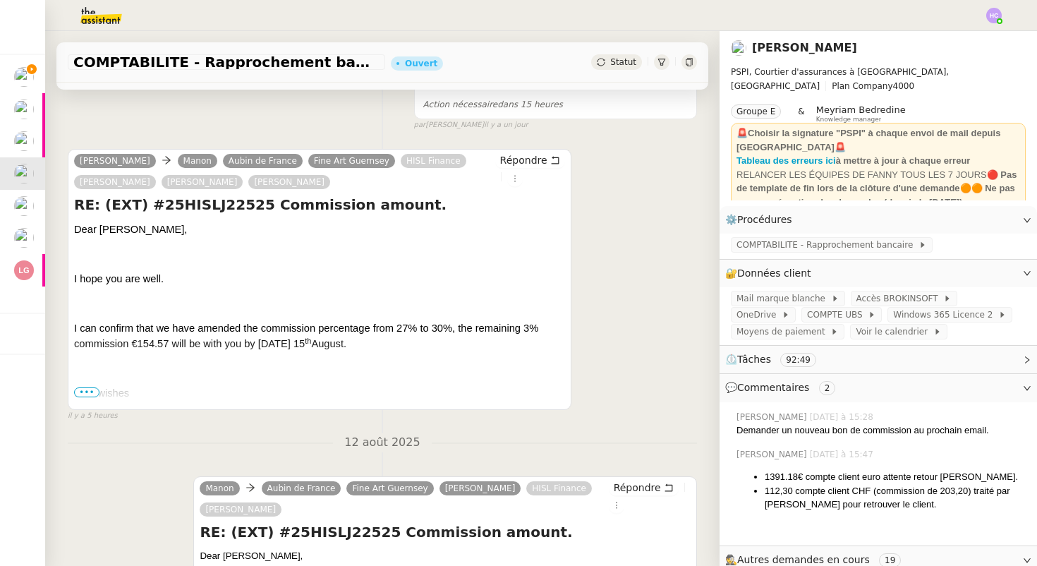
scroll to position [269, 0]
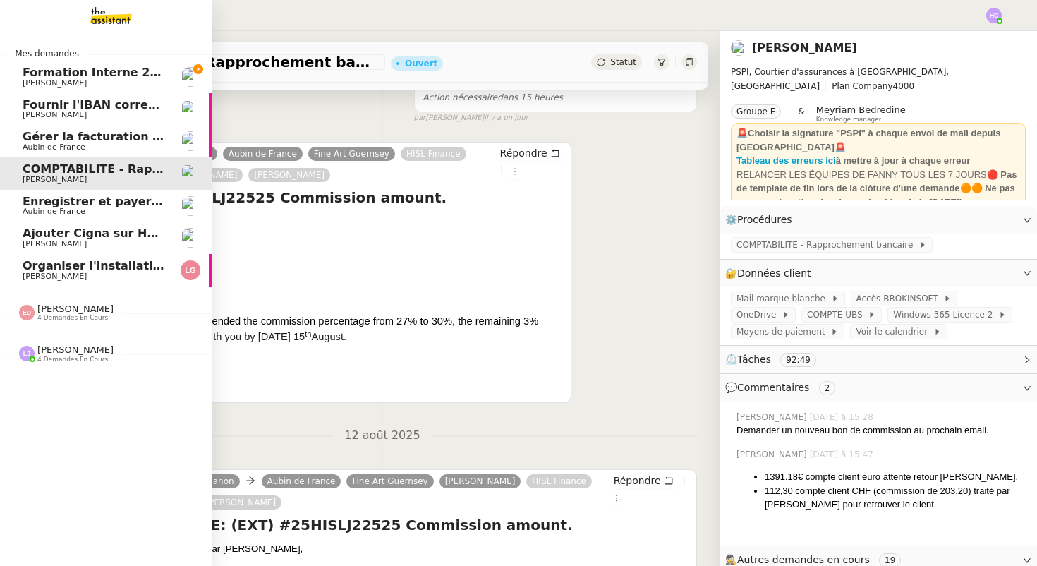
click at [56, 107] on span "Fournir l'IBAN correct à l'assureur" at bounding box center [131, 104] width 217 height 13
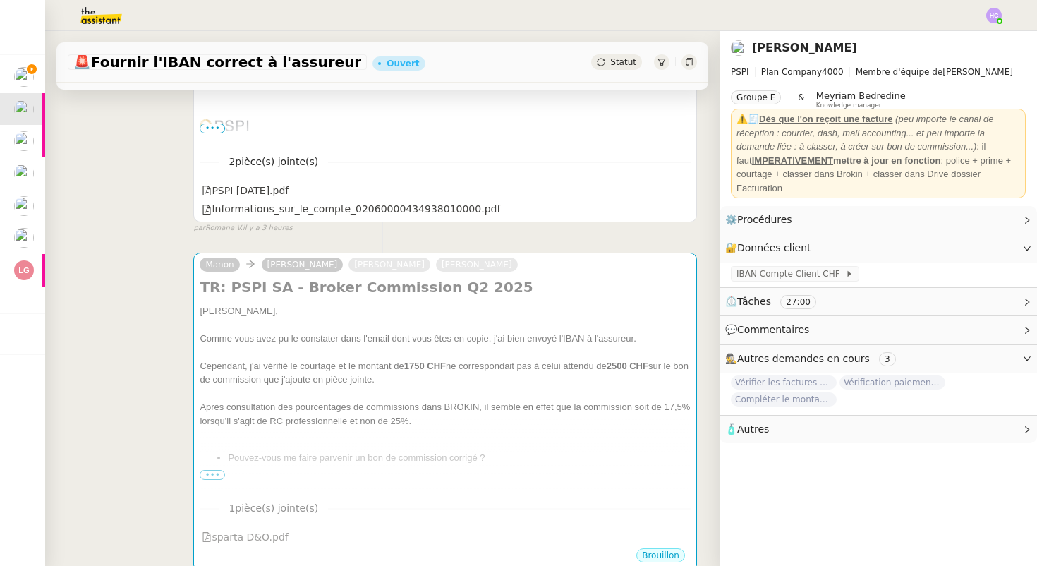
scroll to position [455, 0]
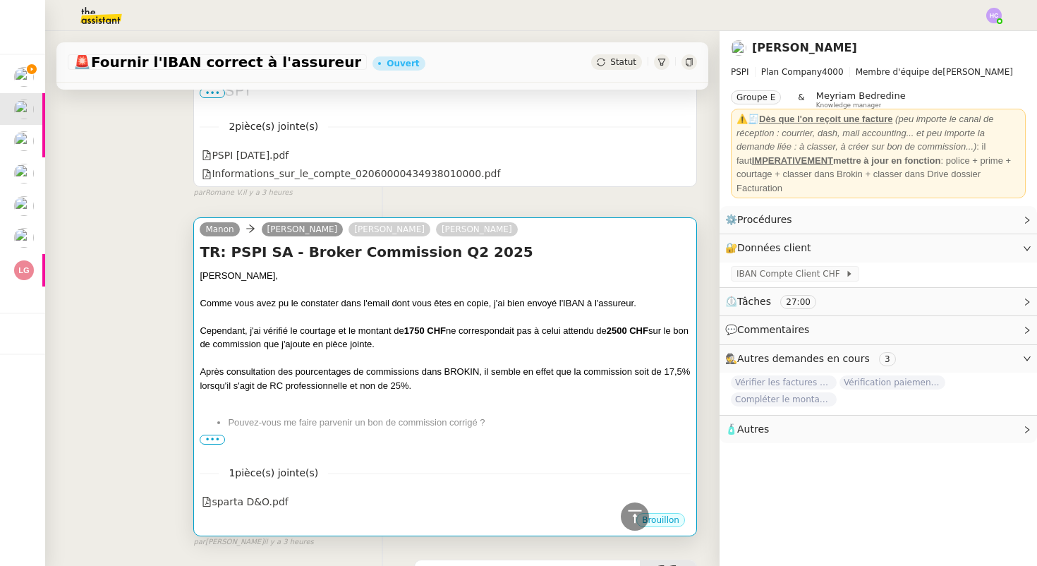
click at [442, 343] on div "Cependant, j'ai vérifié le courtage et le montant de 1750 CHF ne correspondait …" at bounding box center [445, 338] width 491 height 28
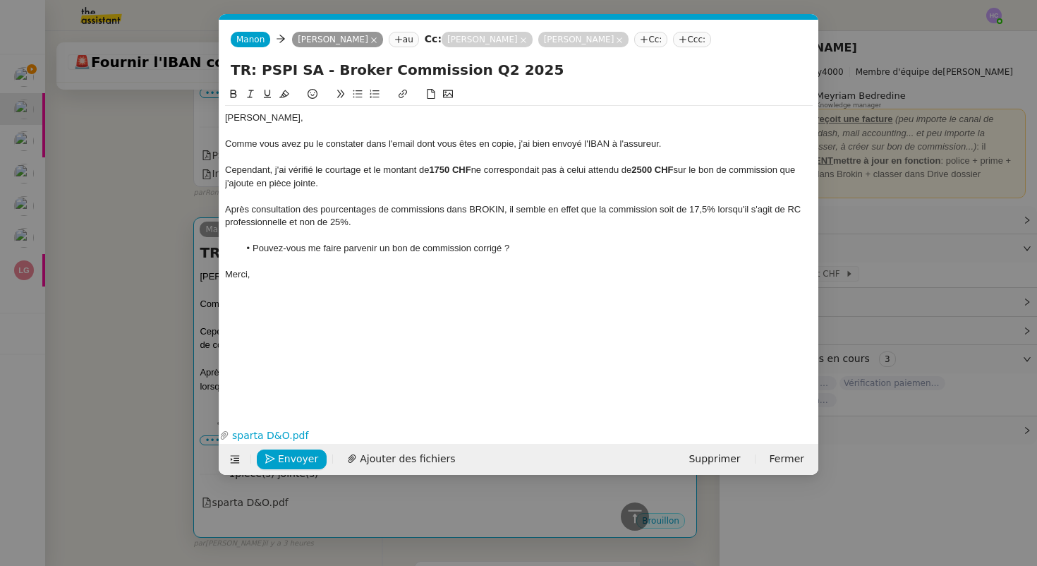
scroll to position [457, 0]
click at [142, 186] on nz-modal-container "Service TA - VOYAGE - PROPOSITION GLOBALE A utiliser dans le cadre de propositi…" at bounding box center [518, 283] width 1037 height 566
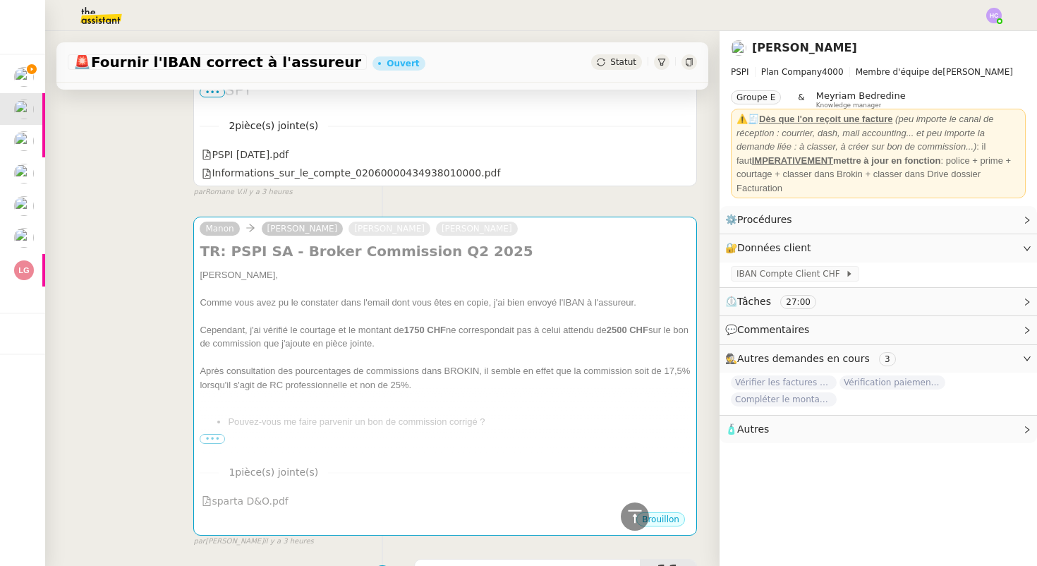
scroll to position [455, 0]
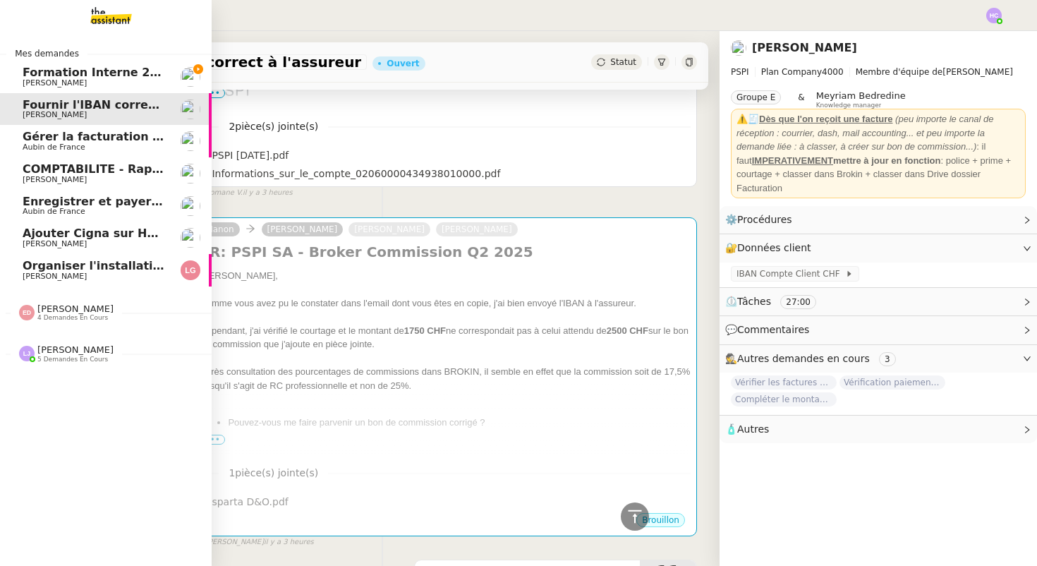
click at [131, 138] on span "Gérer la facturation des avenants" at bounding box center [130, 136] width 215 height 13
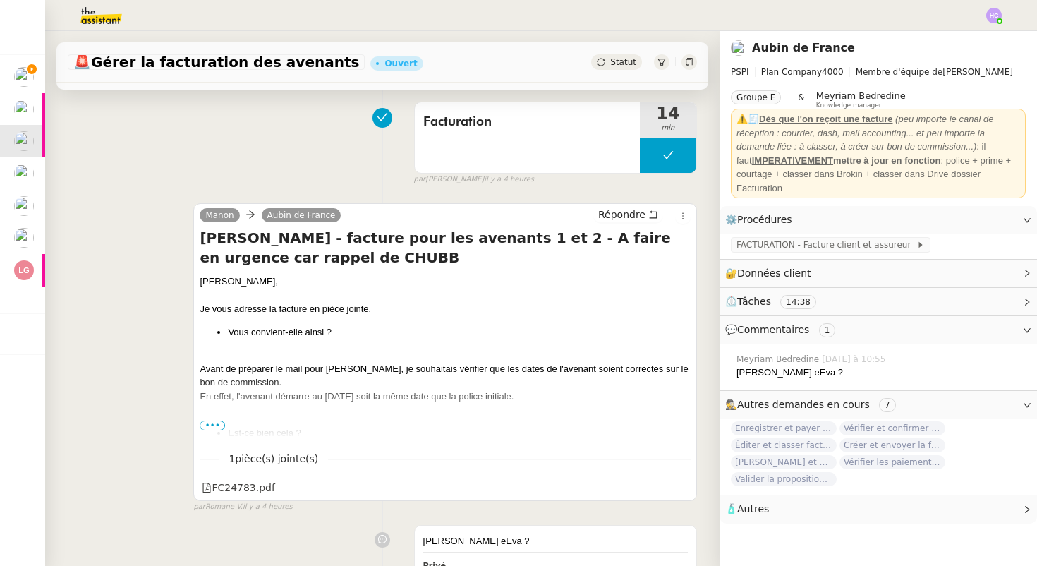
scroll to position [29, 0]
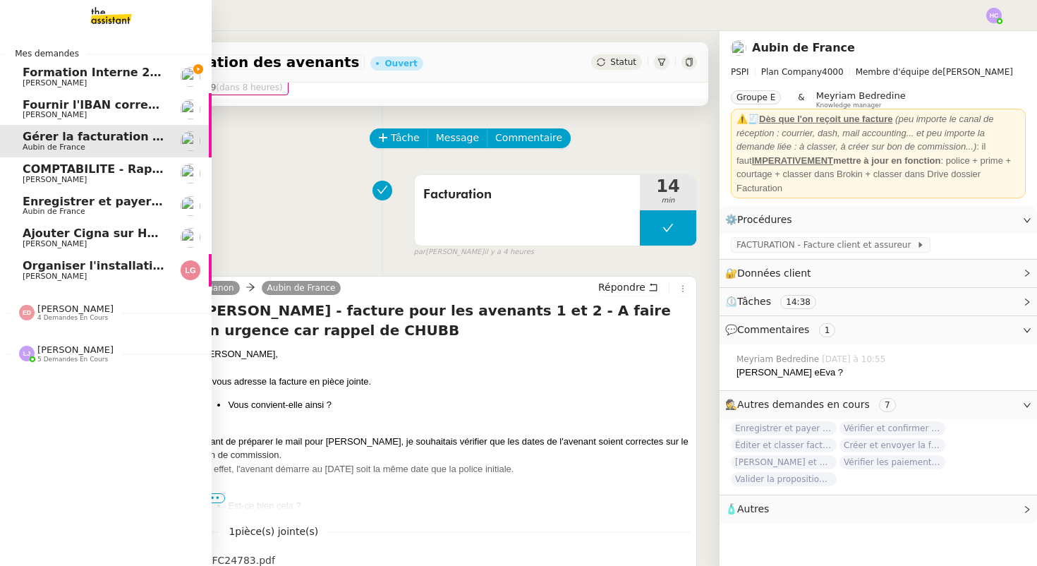
click at [42, 104] on span "Fournir l'IBAN correct à l'assureur" at bounding box center [131, 104] width 217 height 13
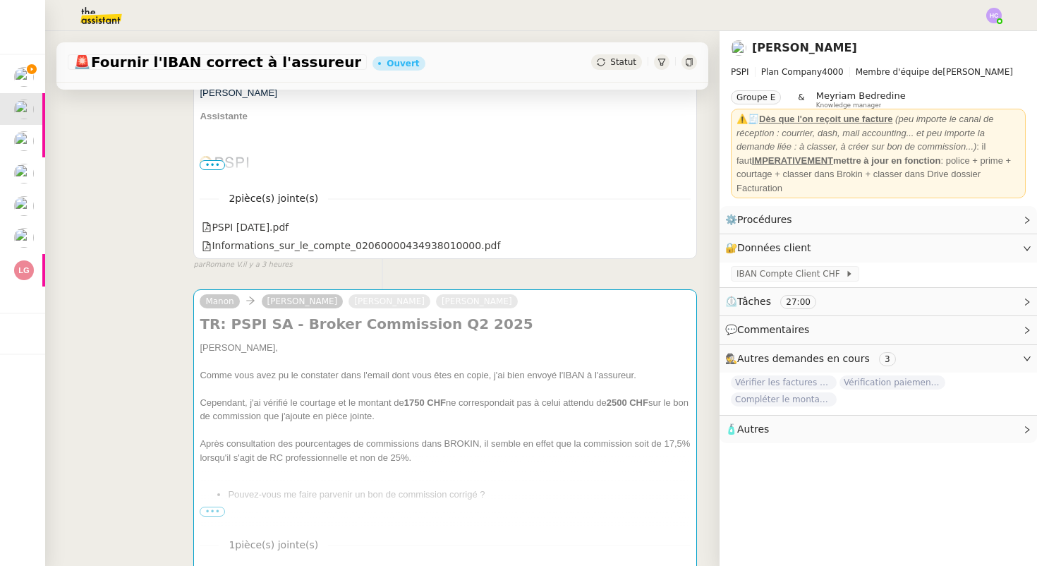
scroll to position [501, 0]
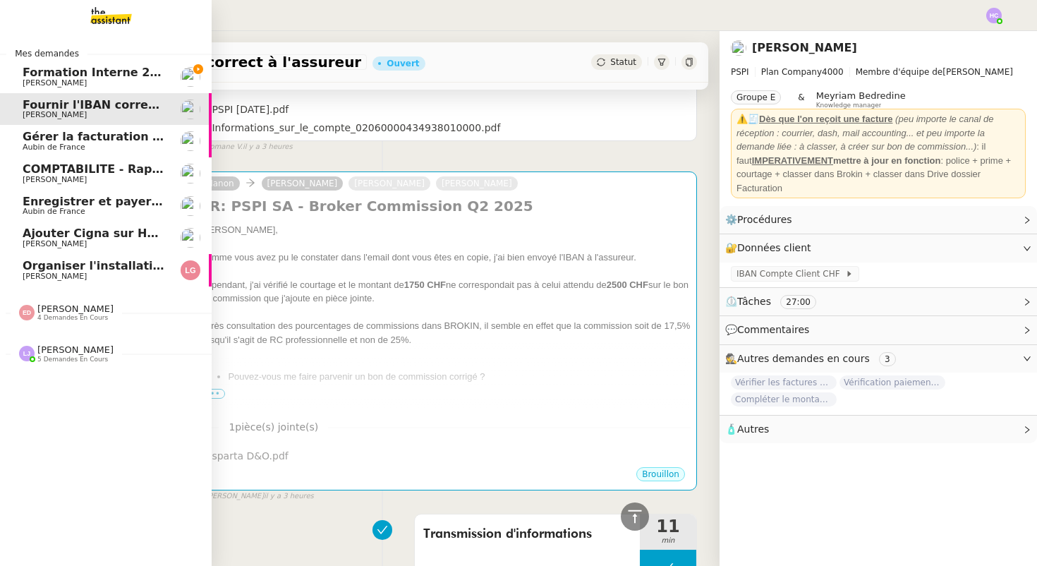
click at [62, 137] on span "Gérer la facturation des avenants" at bounding box center [130, 136] width 215 height 13
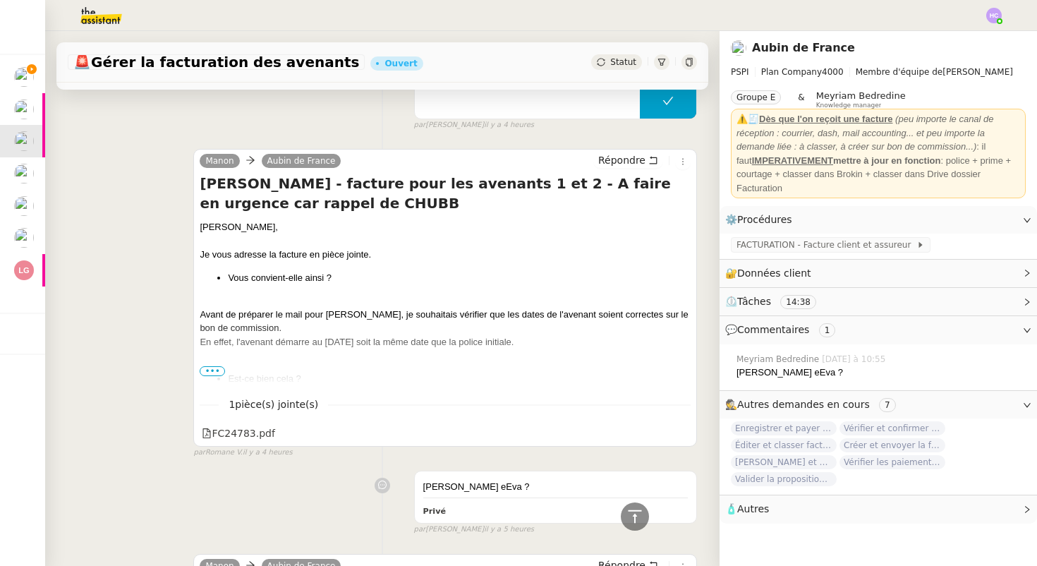
scroll to position [102, 0]
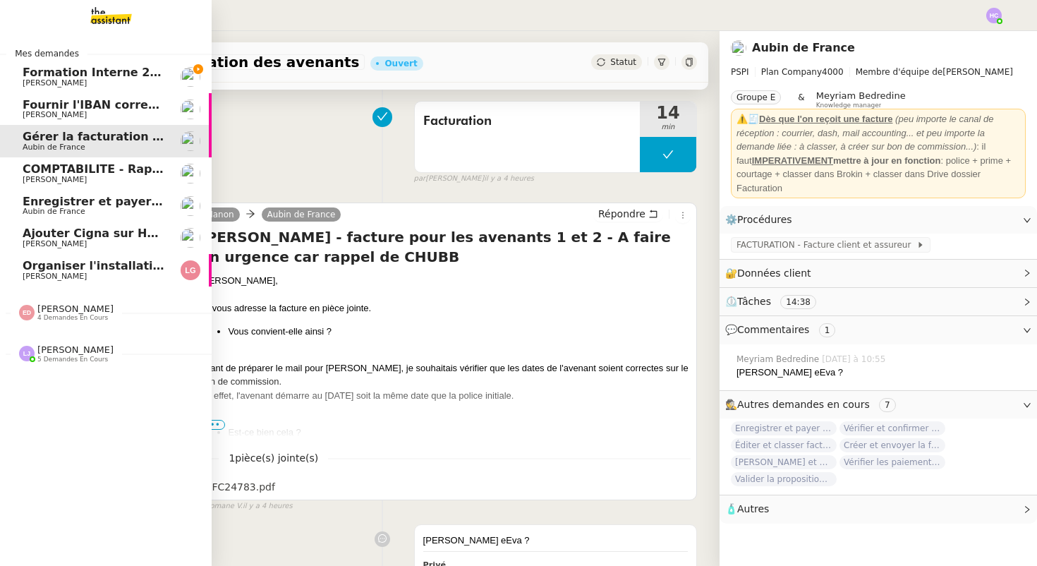
click at [96, 177] on span "[PERSON_NAME]" at bounding box center [94, 180] width 143 height 8
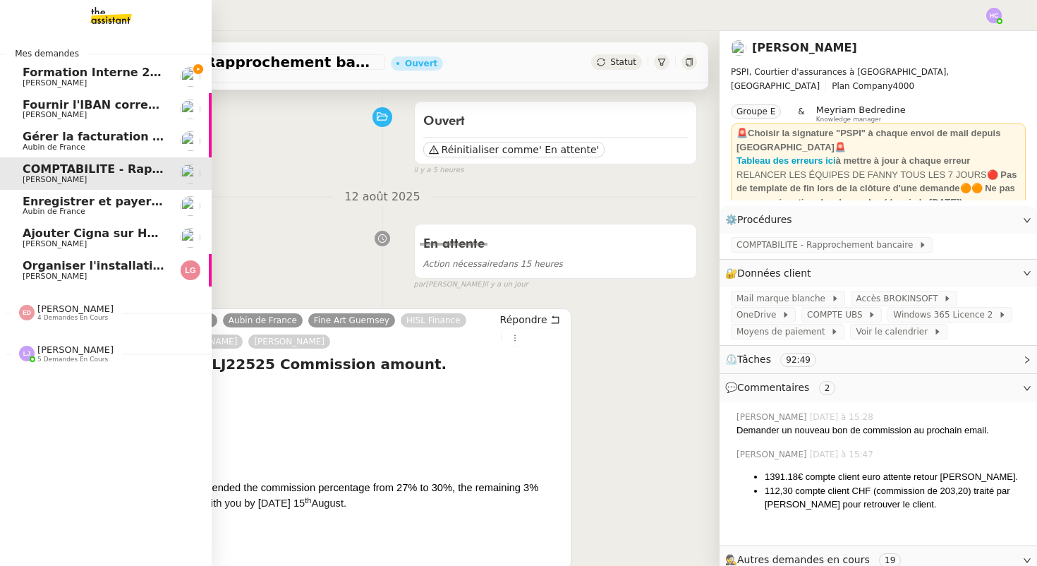
click at [61, 206] on span "Enregistrer et payer la compagnie" at bounding box center [131, 201] width 217 height 13
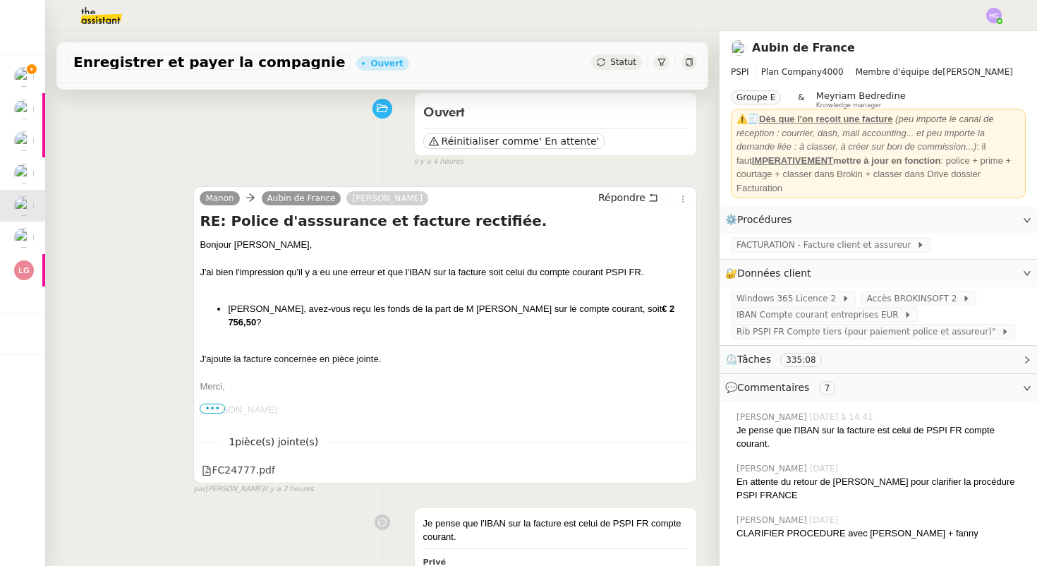
scroll to position [159, 0]
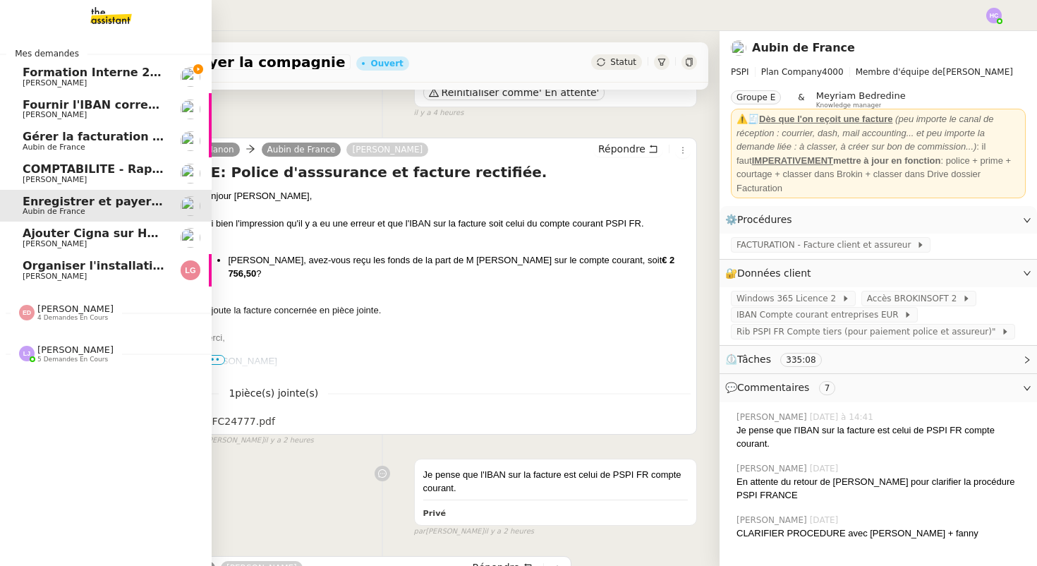
click at [93, 234] on span "Ajouter Cigna sur Hubspot" at bounding box center [107, 233] width 169 height 13
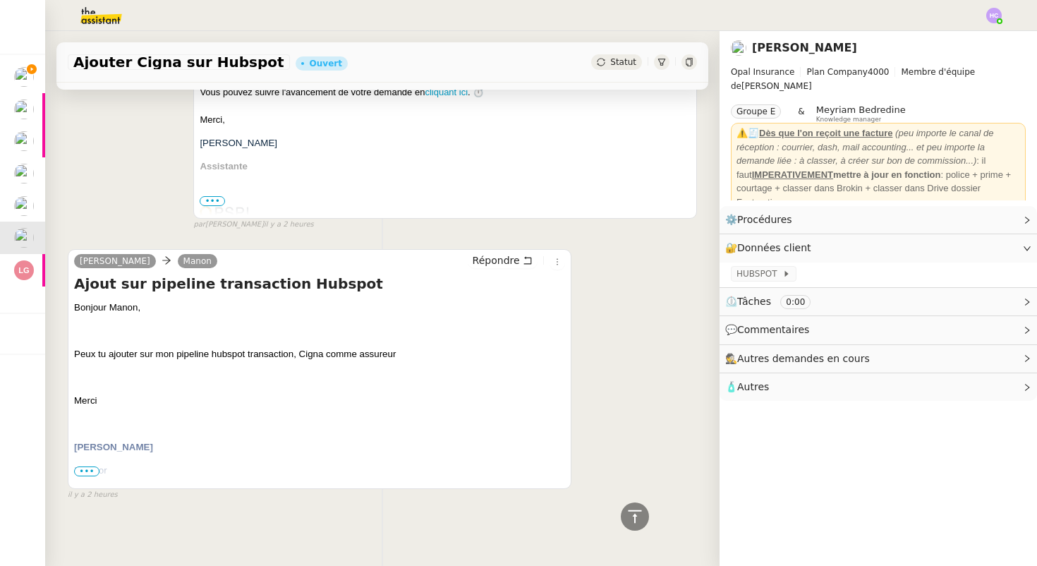
scroll to position [294, 0]
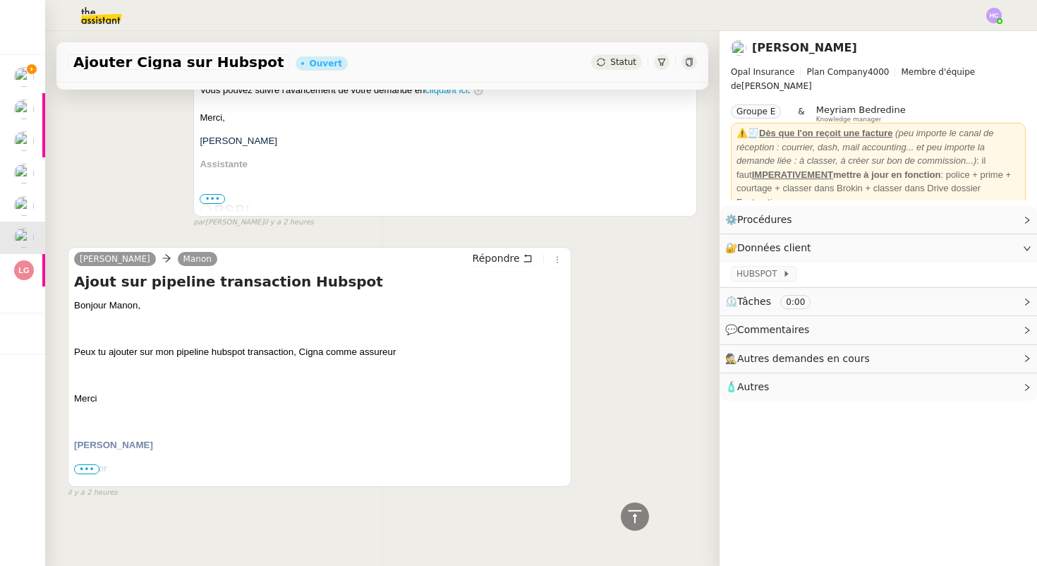
click at [85, 466] on span "•••" at bounding box center [86, 469] width 25 height 10
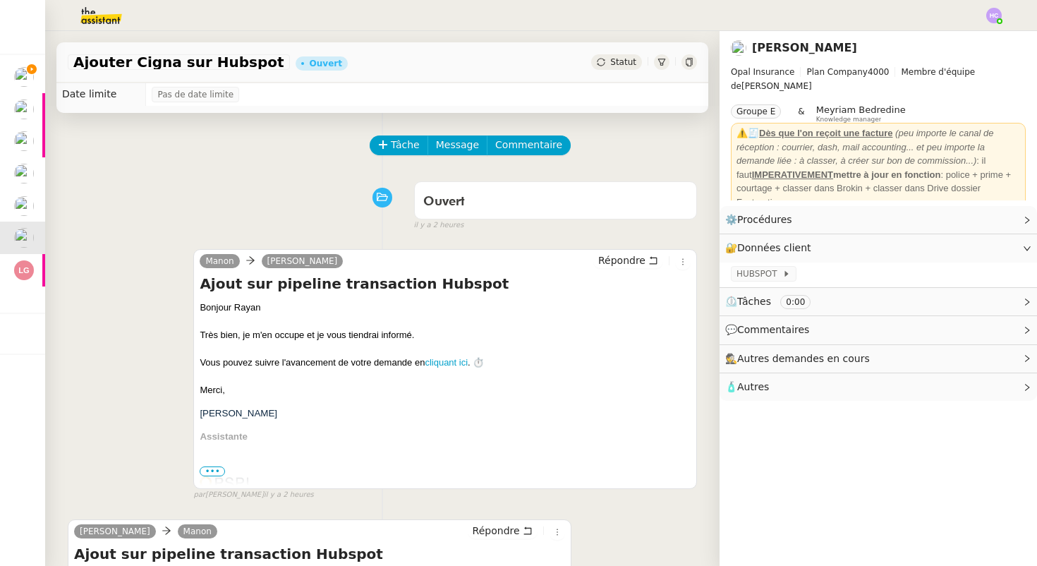
scroll to position [0, 0]
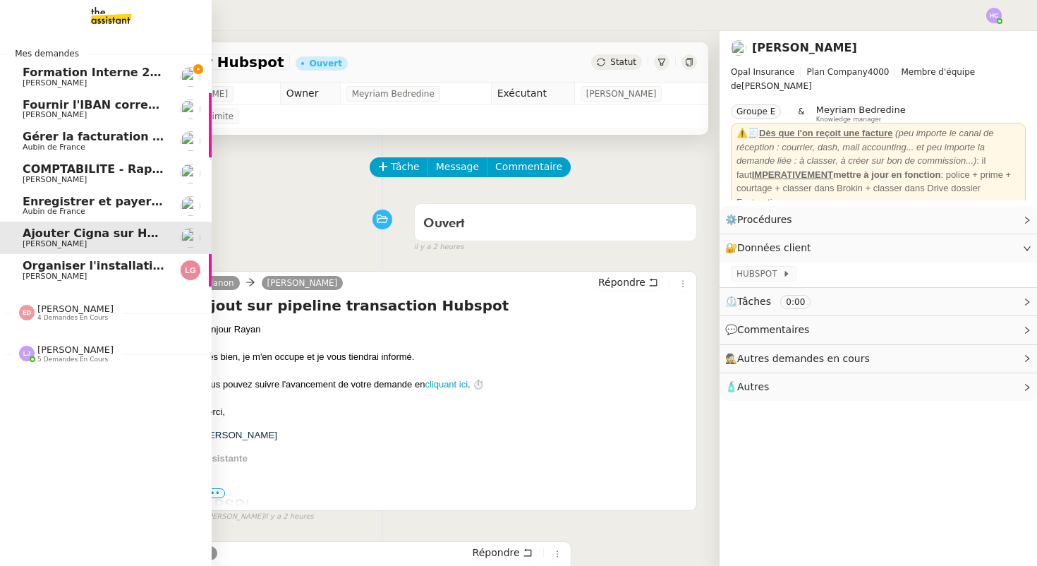
click at [82, 102] on span "Fournir l'IBAN correct à l'assureur" at bounding box center [131, 104] width 217 height 13
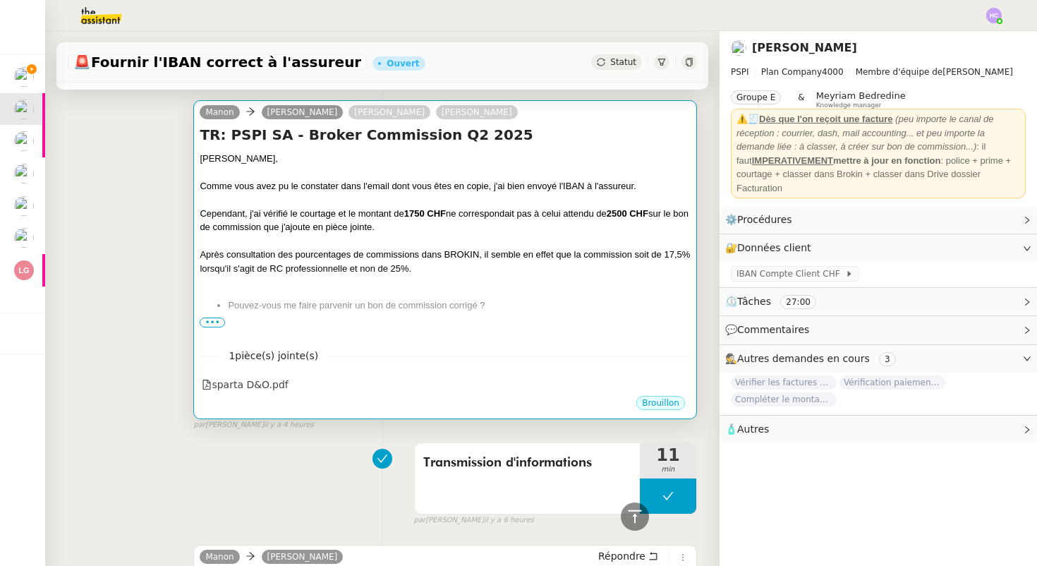
click at [421, 263] on div "Après consultation des pourcentages de commissions dans BROKIN, il semble en ef…" at bounding box center [445, 262] width 491 height 28
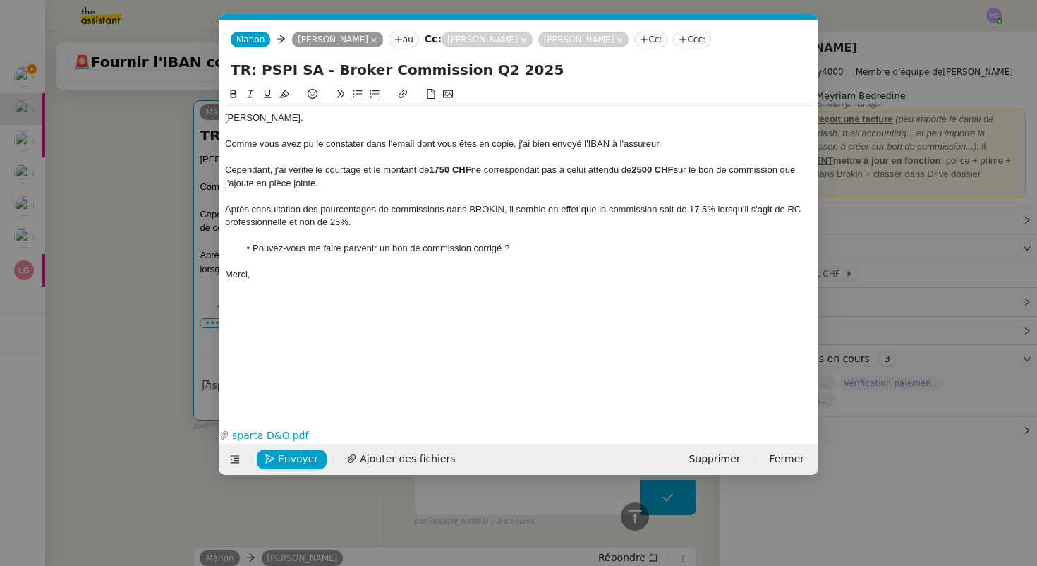
scroll to position [0, 30]
click at [507, 248] on li "Pouvez-vous me faire parvenir un bon de commission corrigé ?" at bounding box center [526, 248] width 574 height 13
click at [281, 461] on span "Envoyer" at bounding box center [298, 459] width 40 height 16
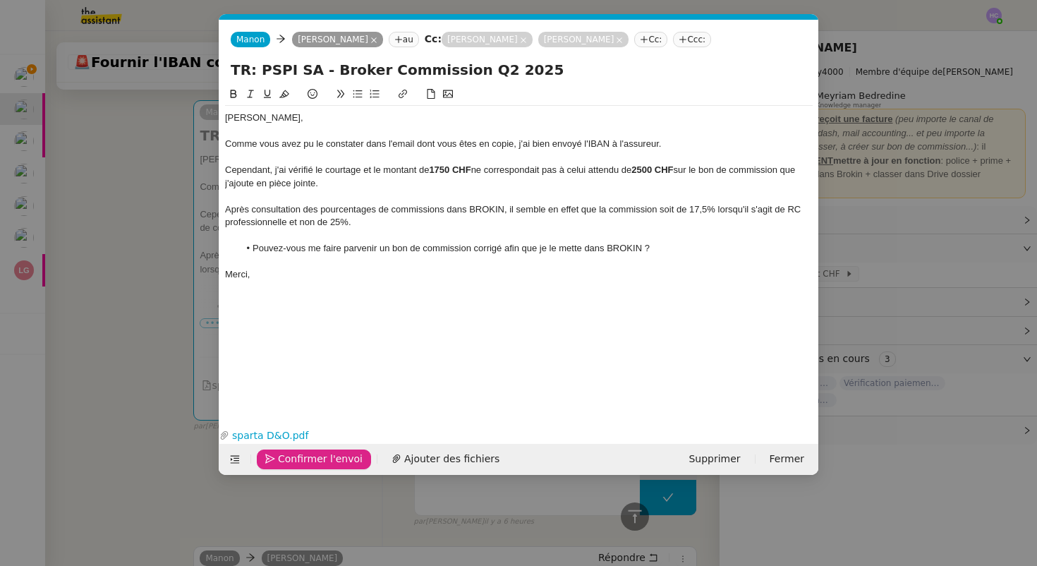
click at [296, 457] on span "Confirmer l'envoi" at bounding box center [320, 459] width 85 height 16
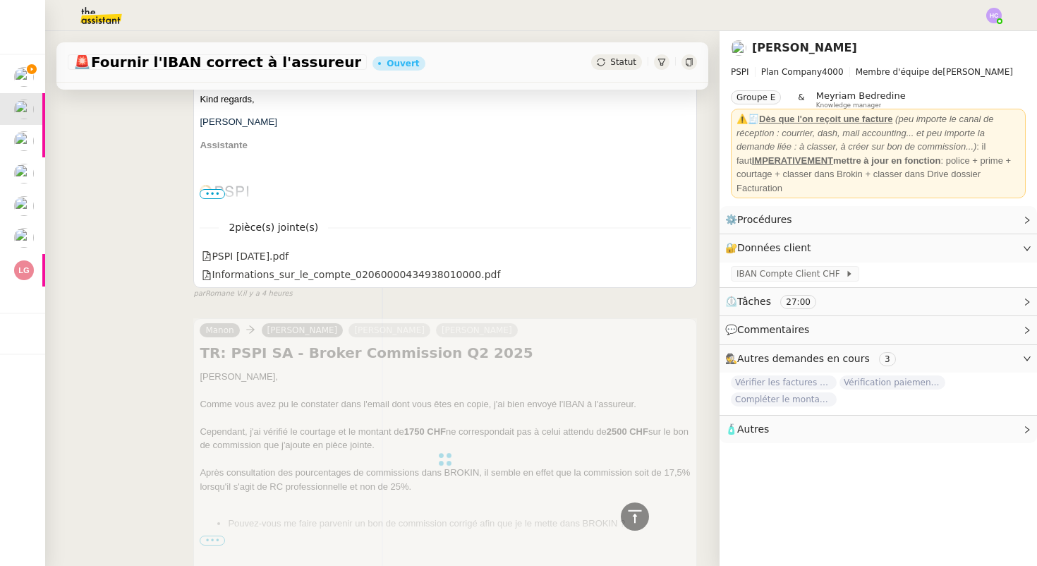
scroll to position [0, 0]
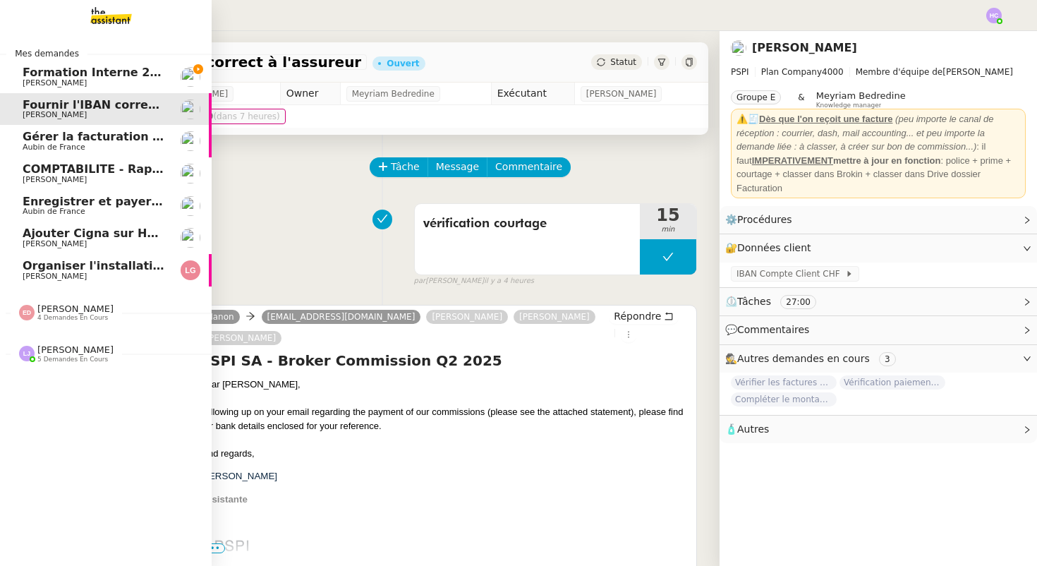
click at [53, 140] on span "Gérer la facturation des avenants" at bounding box center [130, 136] width 215 height 13
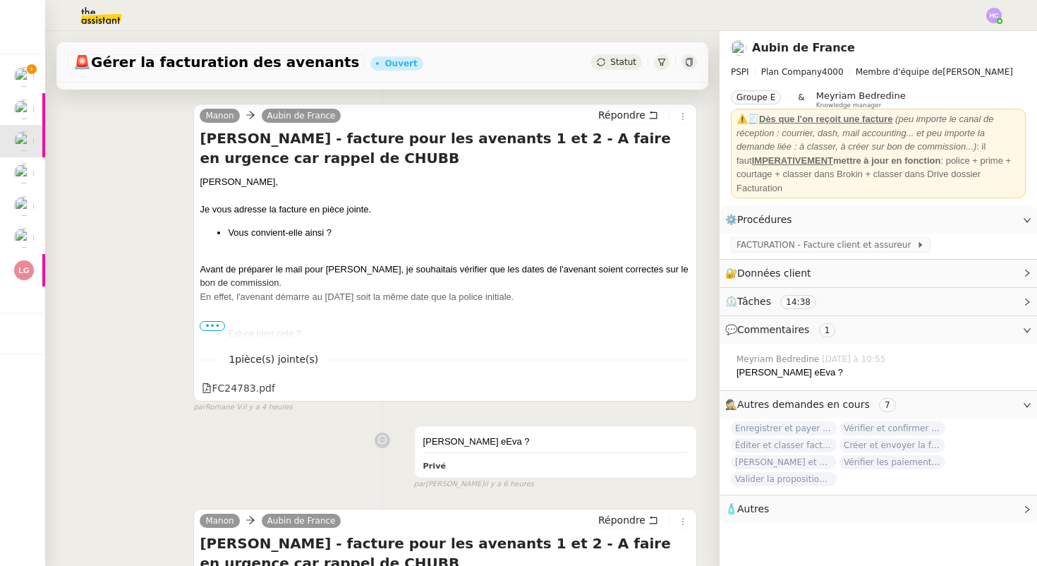
scroll to position [303, 0]
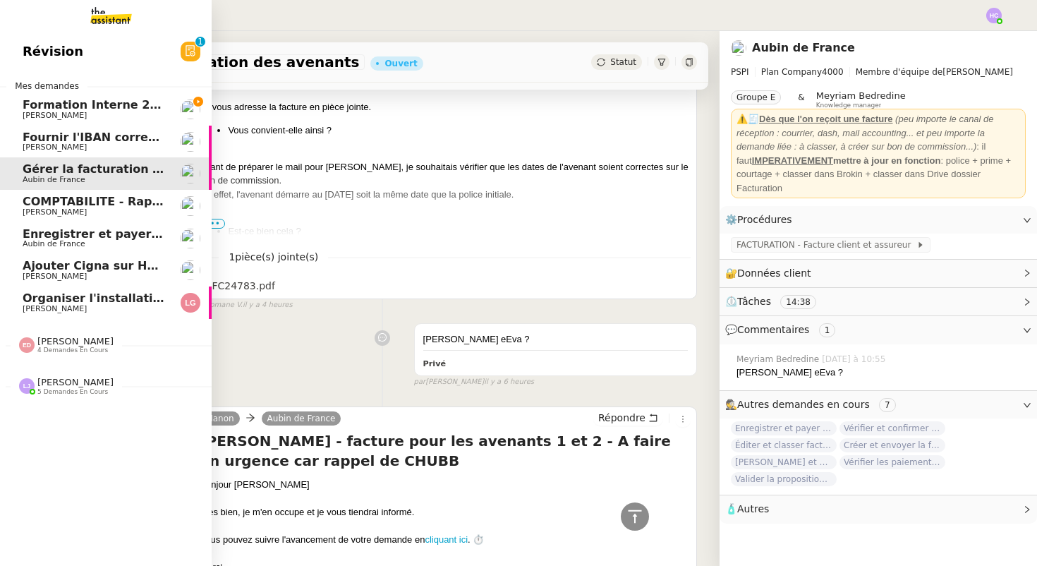
click at [73, 203] on span "COMPTABILITE - Rapprochement bancaire - 11 août 2025" at bounding box center [203, 201] width 361 height 13
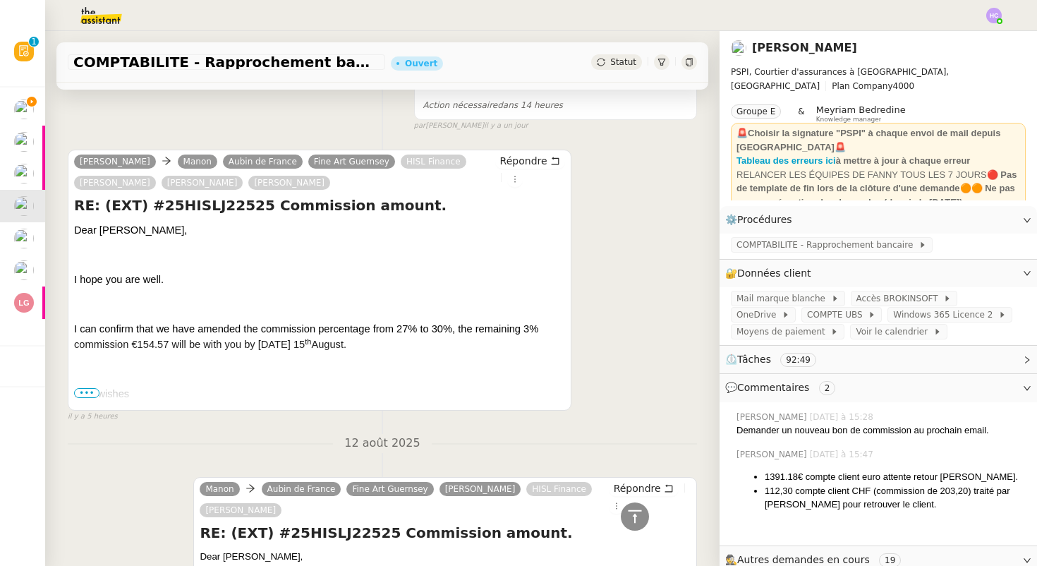
scroll to position [70, 0]
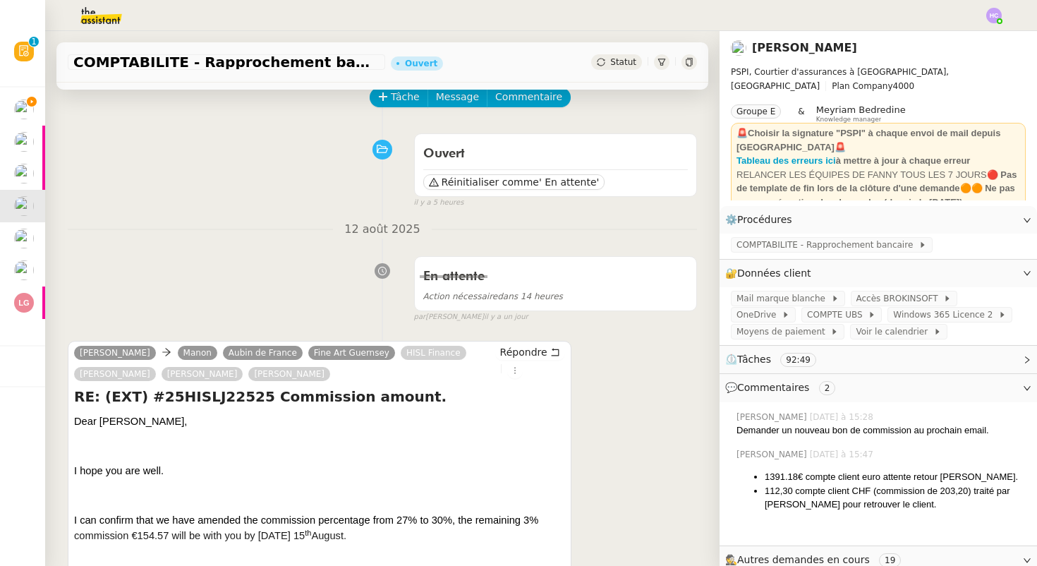
click at [610, 62] on div "Statut" at bounding box center [616, 62] width 51 height 16
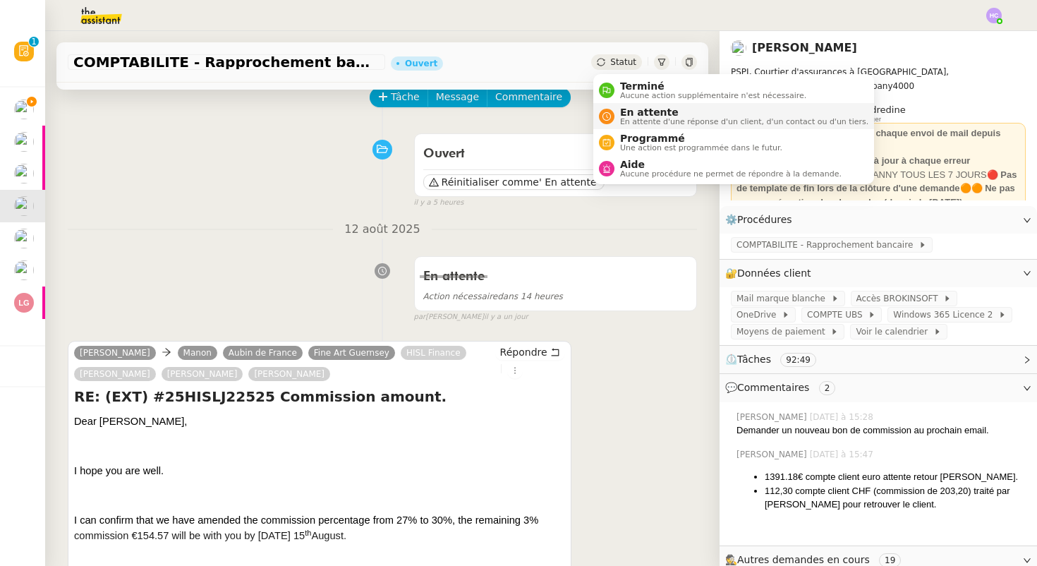
click at [625, 116] on span "En attente" at bounding box center [744, 112] width 248 height 11
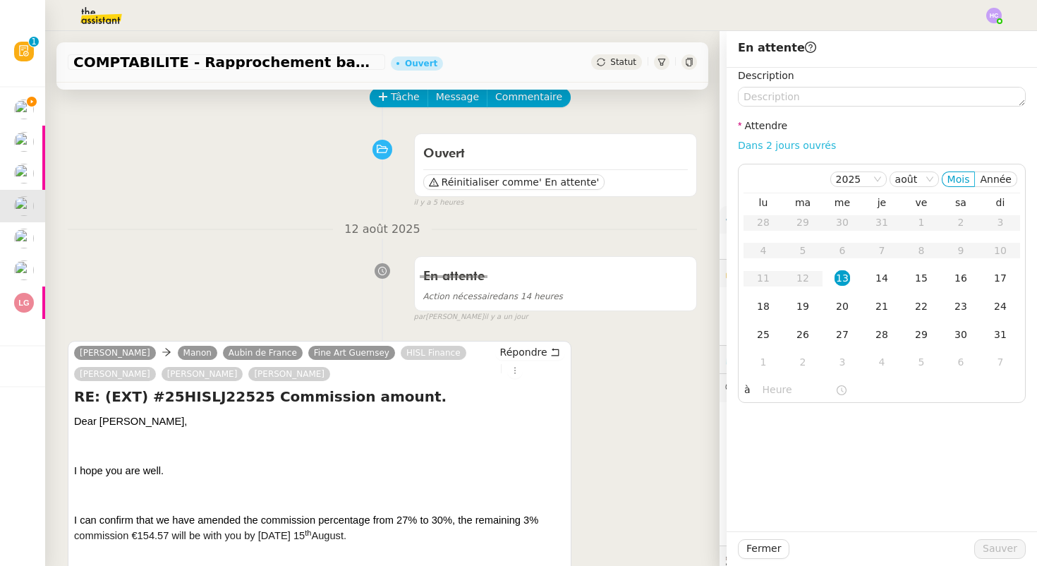
click at [802, 147] on link "Dans 2 jours ouvrés" at bounding box center [787, 145] width 98 height 11
type input "07:00"
click at [987, 550] on span "Sauver" at bounding box center [1000, 549] width 35 height 16
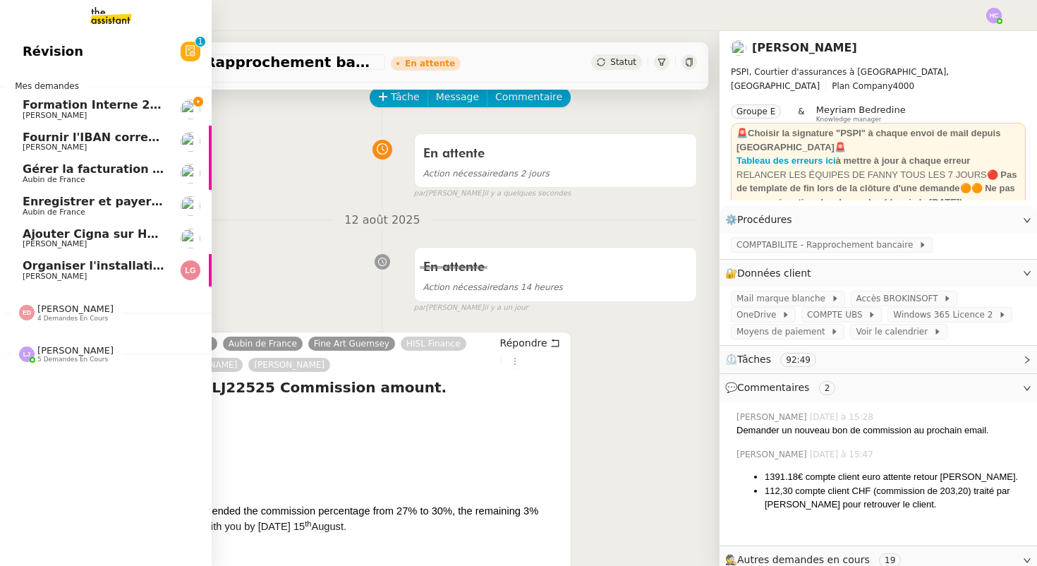
click at [92, 140] on span "Fournir l'IBAN correct à l'assureur" at bounding box center [131, 137] width 217 height 13
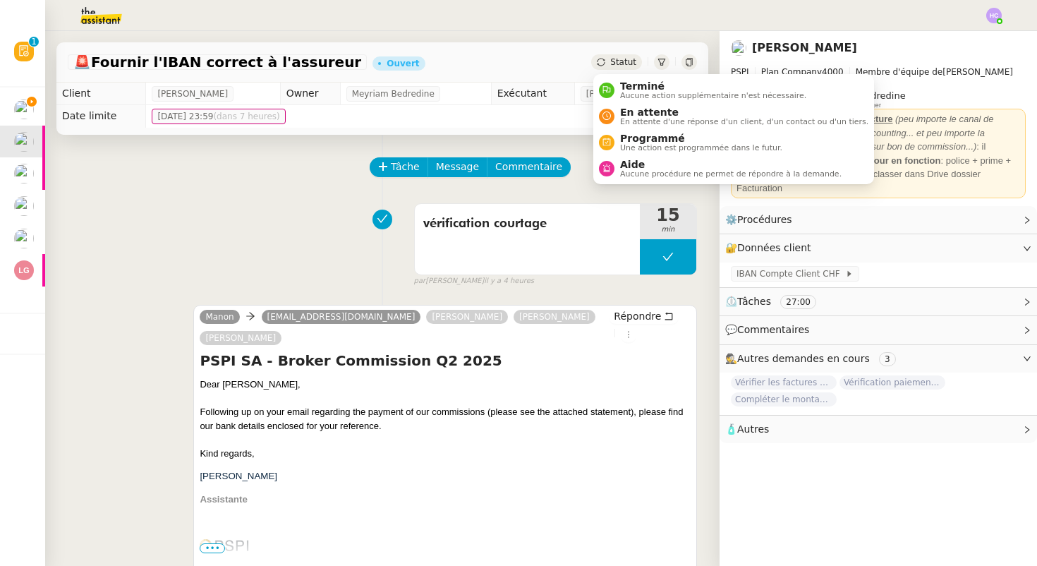
click at [606, 59] on icon at bounding box center [601, 62] width 8 height 8
click at [625, 122] on span "En attente d'une réponse d'un client, d'un contact ou d'un tiers." at bounding box center [744, 122] width 248 height 8
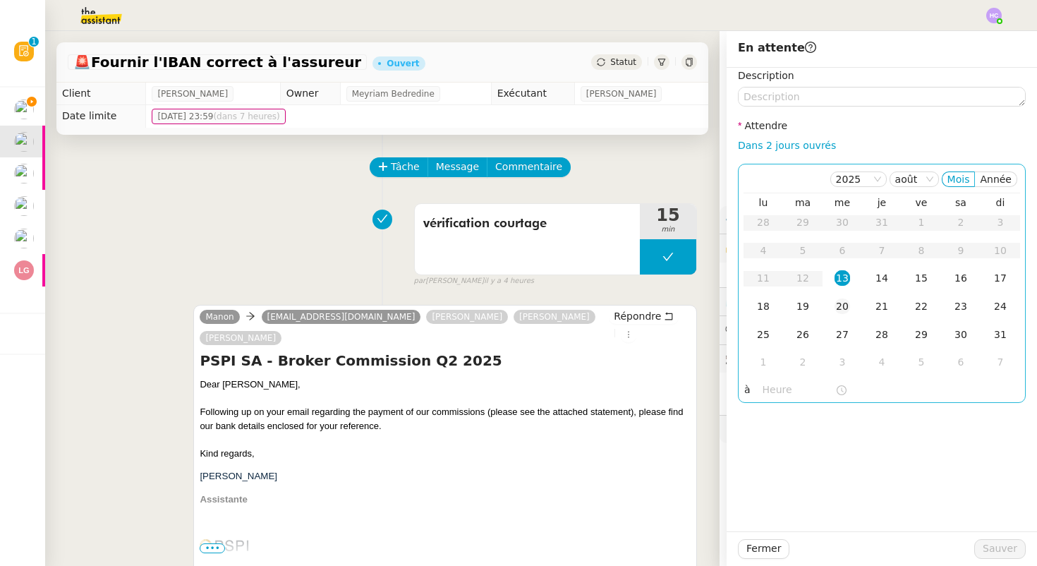
click at [840, 304] on div "20" at bounding box center [843, 307] width 16 height 16
click at [988, 539] on button "Sauver" at bounding box center [1001, 549] width 52 height 20
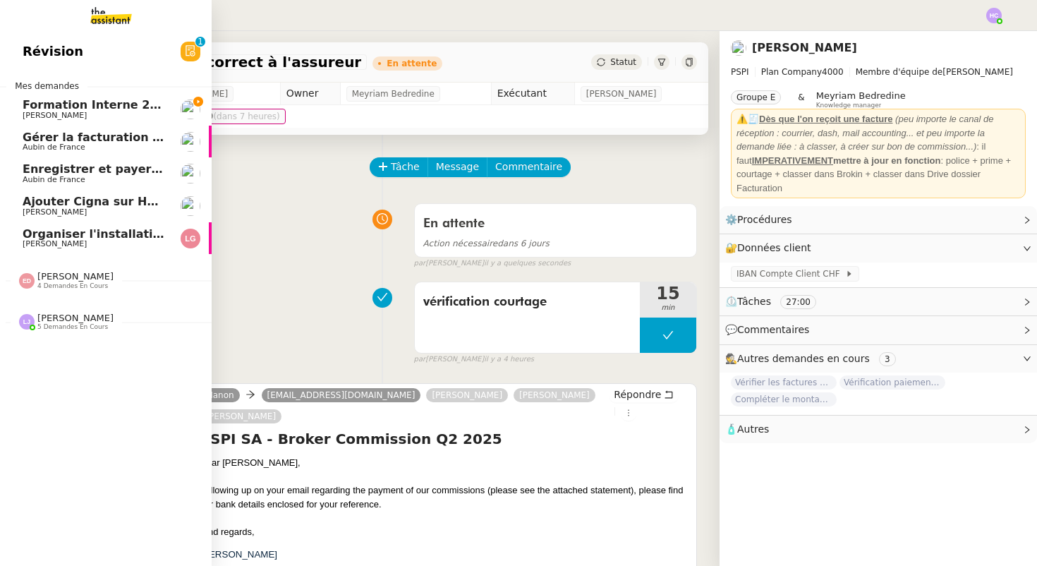
click at [80, 140] on span "Gérer la facturation des avenants" at bounding box center [130, 137] width 215 height 13
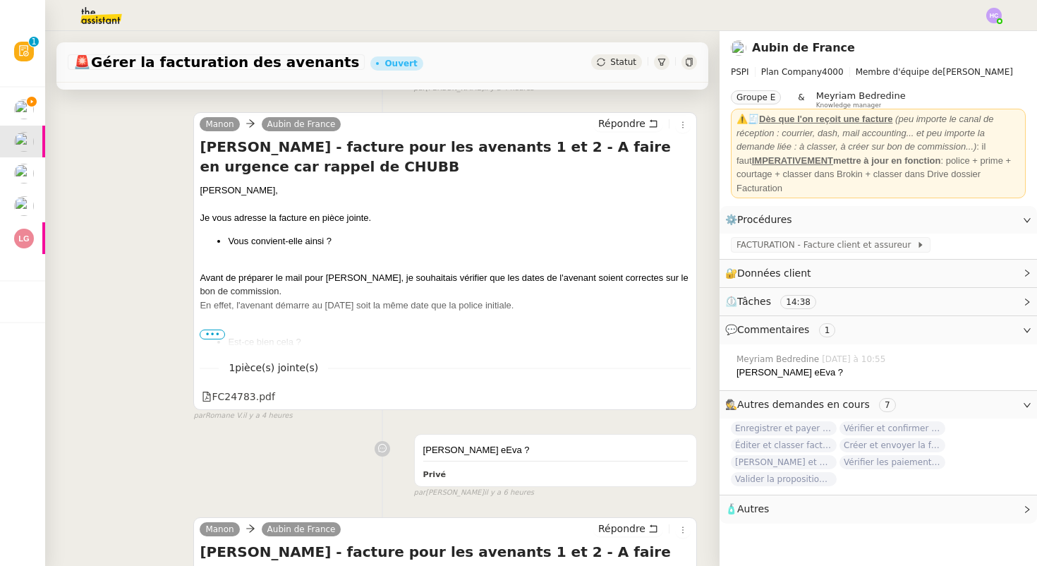
scroll to position [244, 0]
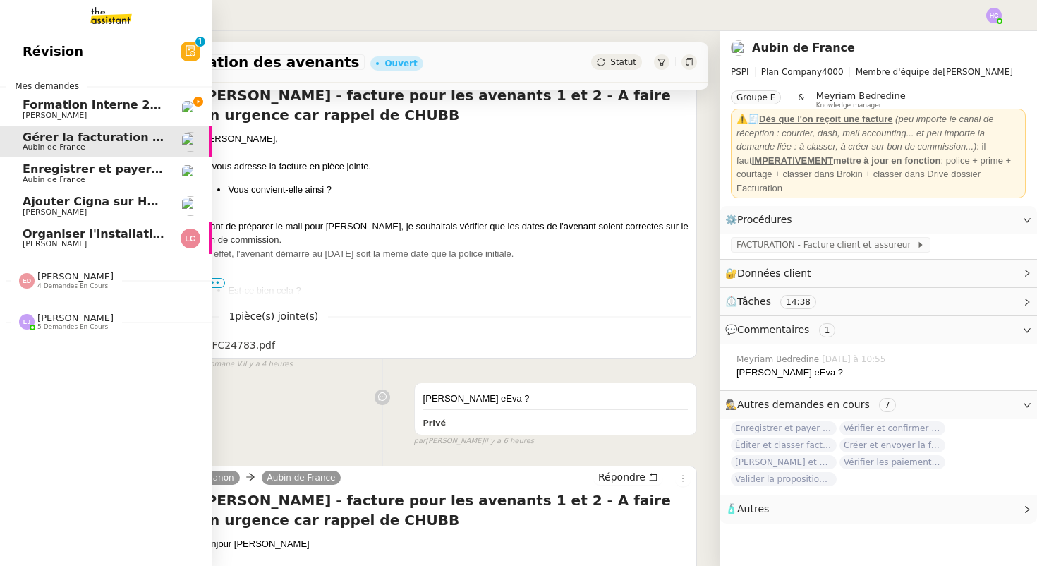
click at [55, 171] on span "Enregistrer et payer la compagnie" at bounding box center [131, 168] width 217 height 13
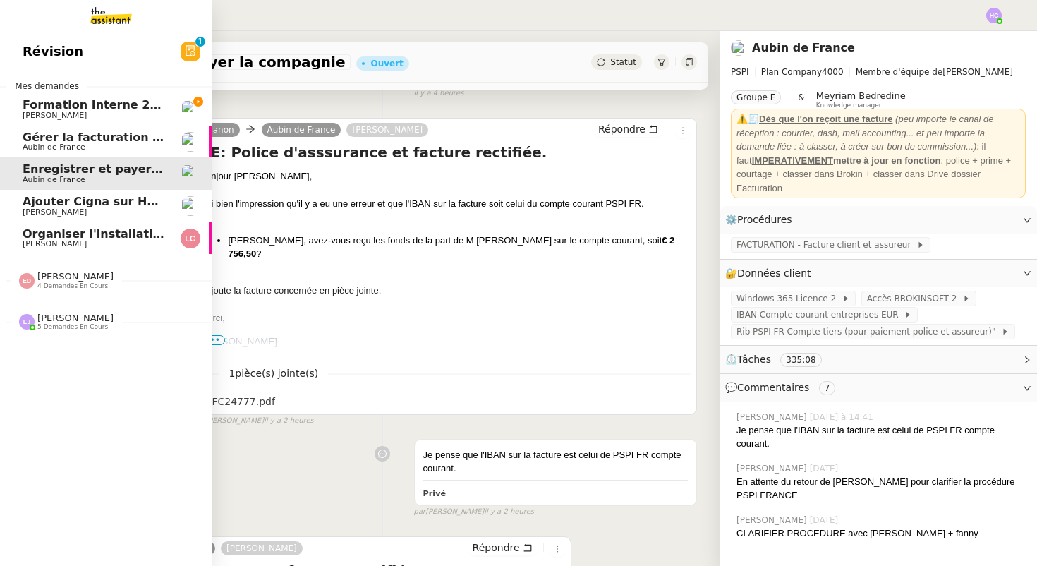
click at [70, 205] on span "Ajouter Cigna sur Hubspot" at bounding box center [107, 201] width 169 height 13
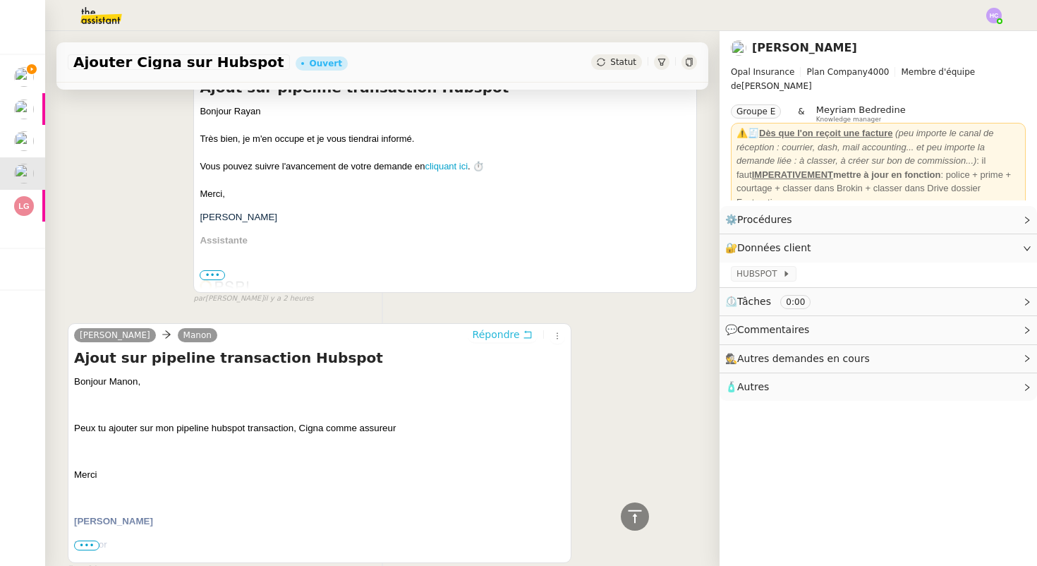
scroll to position [114, 0]
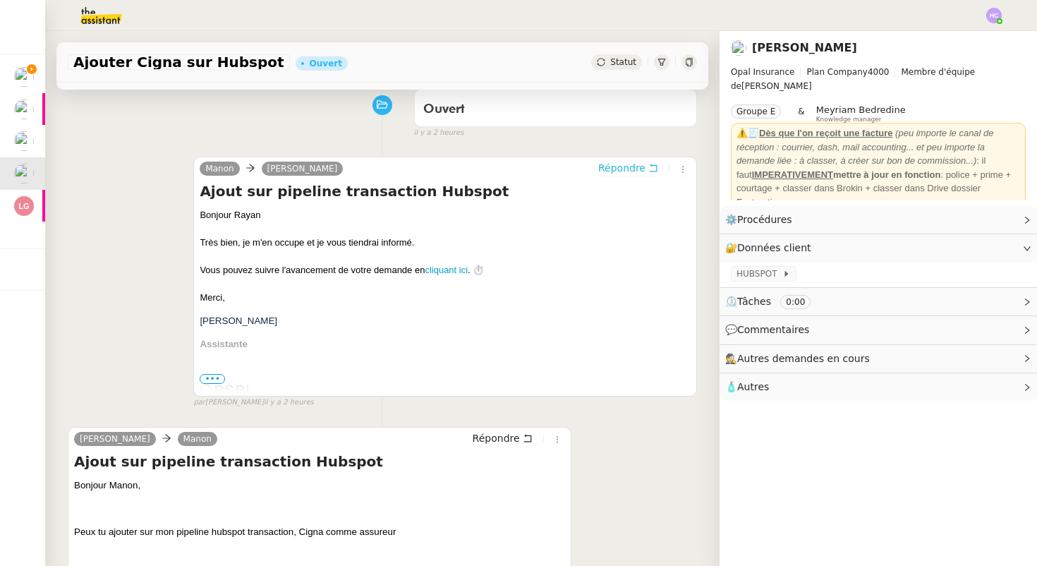
click at [610, 169] on span "Répondre" at bounding box center [621, 168] width 47 height 14
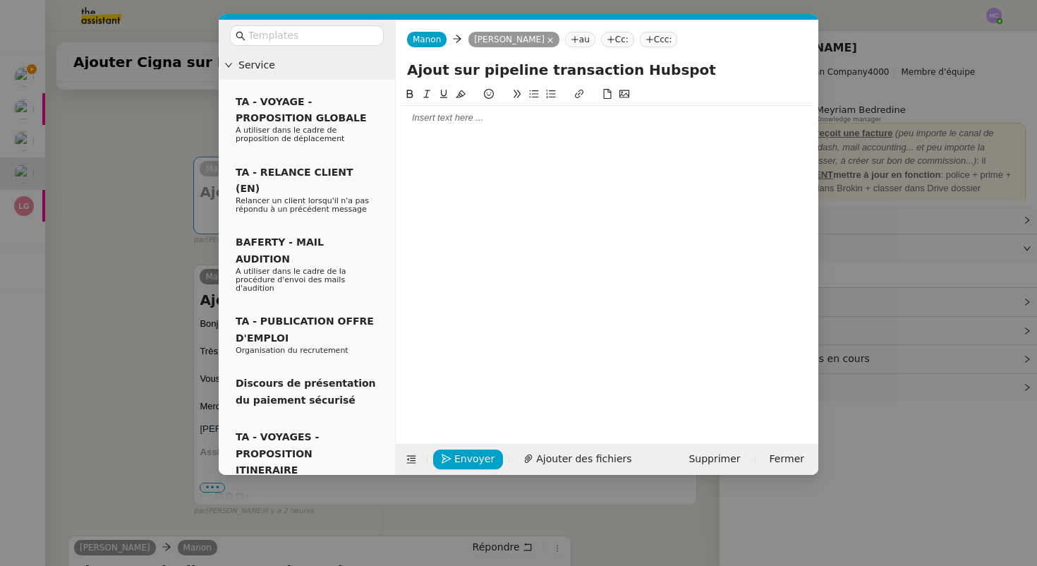
click at [442, 119] on div at bounding box center [607, 118] width 411 height 13
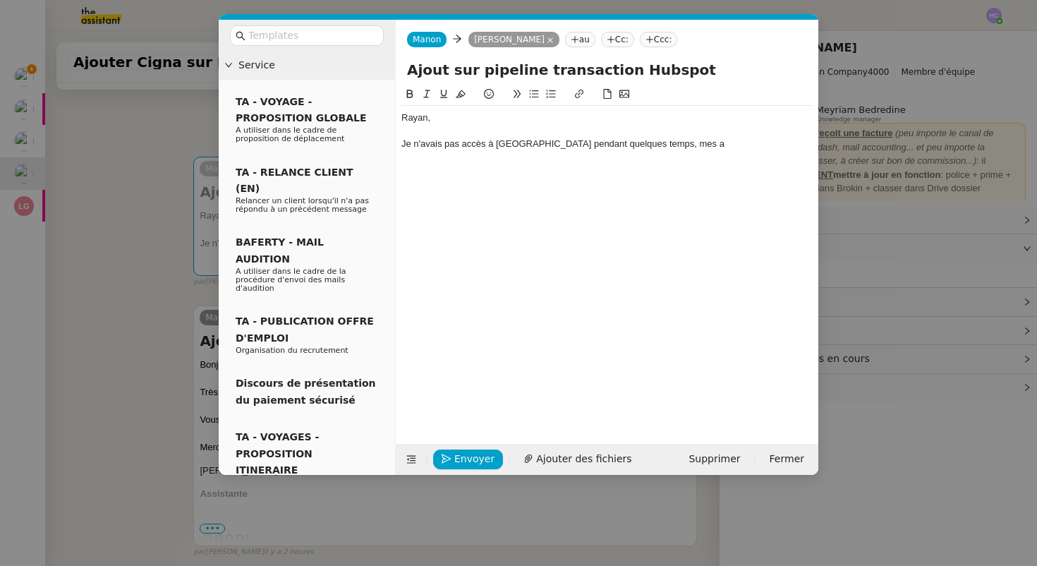
click at [115, 247] on nz-modal-container "Service TA - VOYAGE - PROPOSITION GLOBALE A utiliser dans le cadre de propositi…" at bounding box center [518, 283] width 1037 height 566
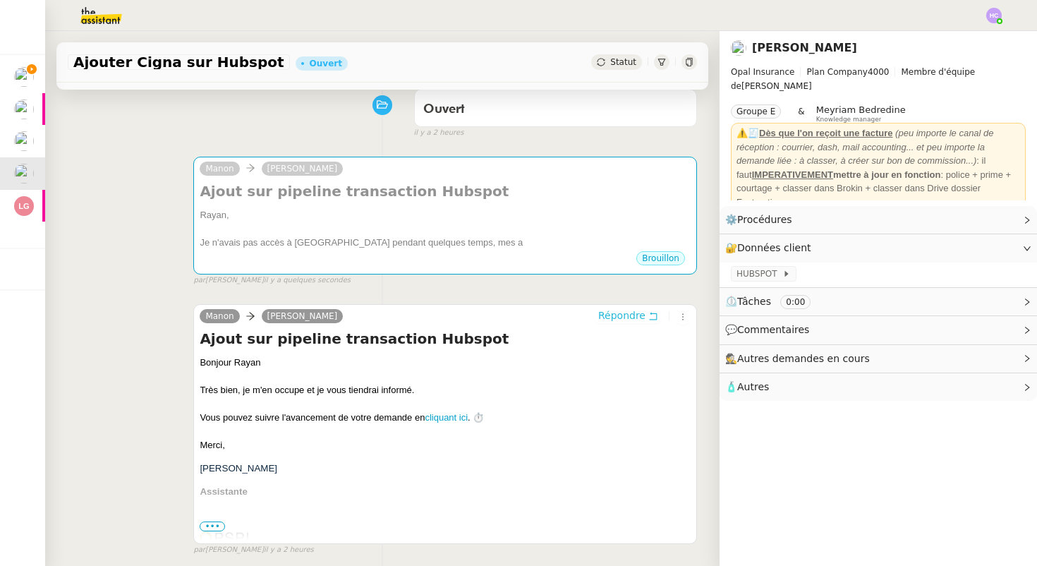
scroll to position [0, 0]
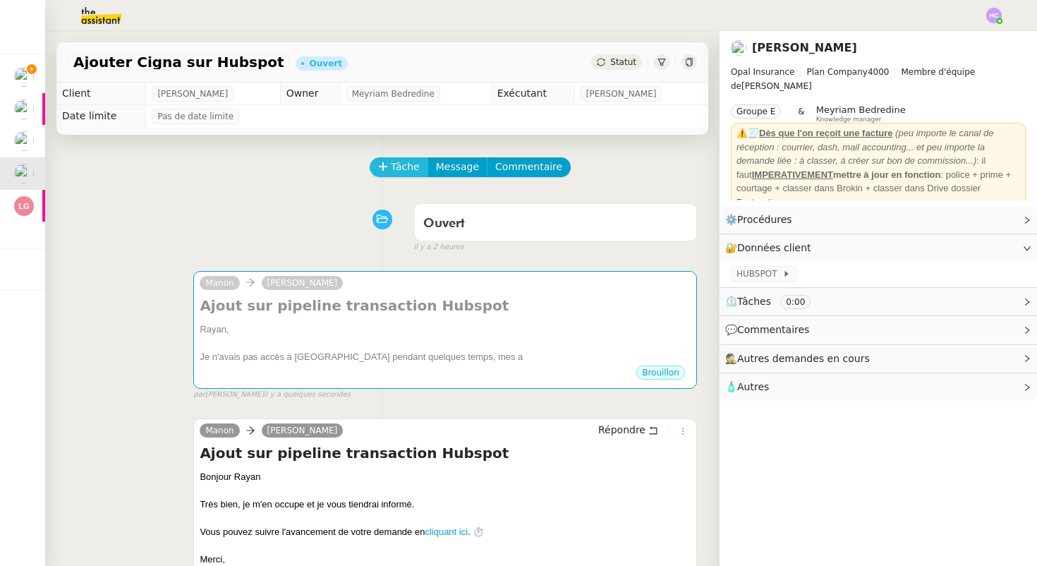
click at [401, 174] on span "Tâche" at bounding box center [405, 167] width 29 height 16
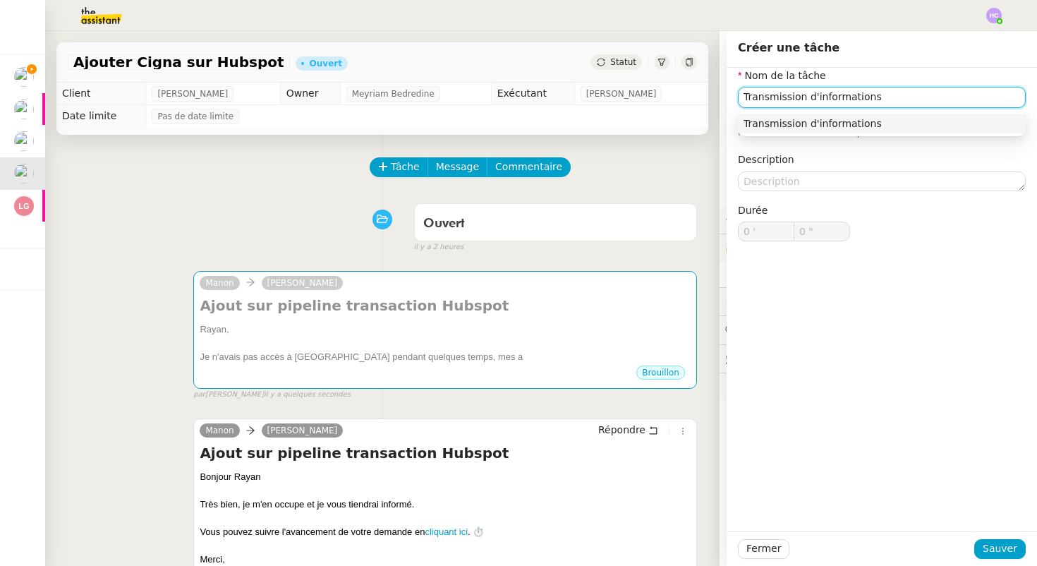
click at [905, 121] on div "Transmission d'informations" at bounding box center [882, 123] width 277 height 13
type input "Transmission d'informations"
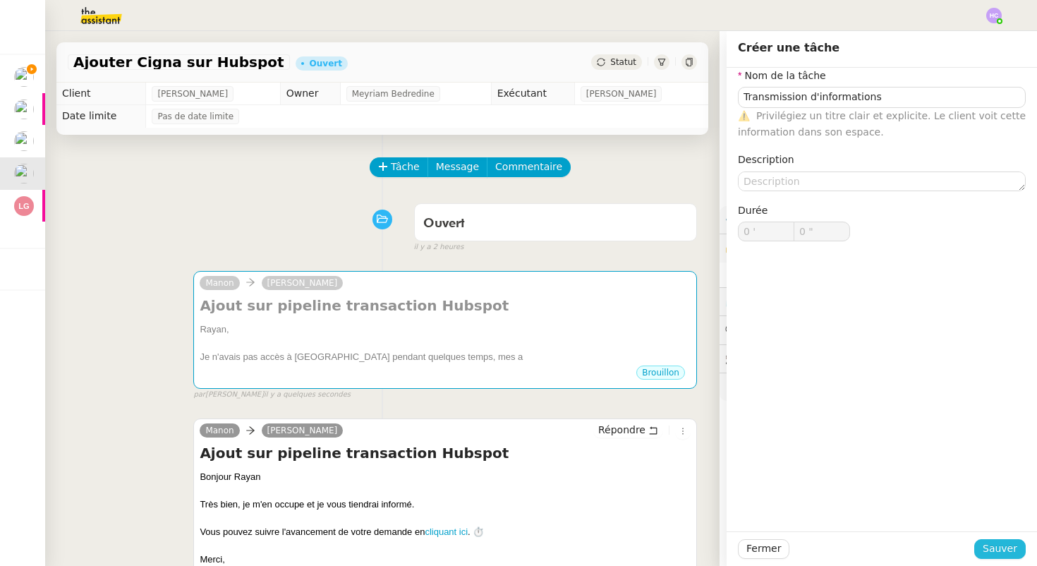
click at [1013, 553] on span "Sauver" at bounding box center [1000, 549] width 35 height 16
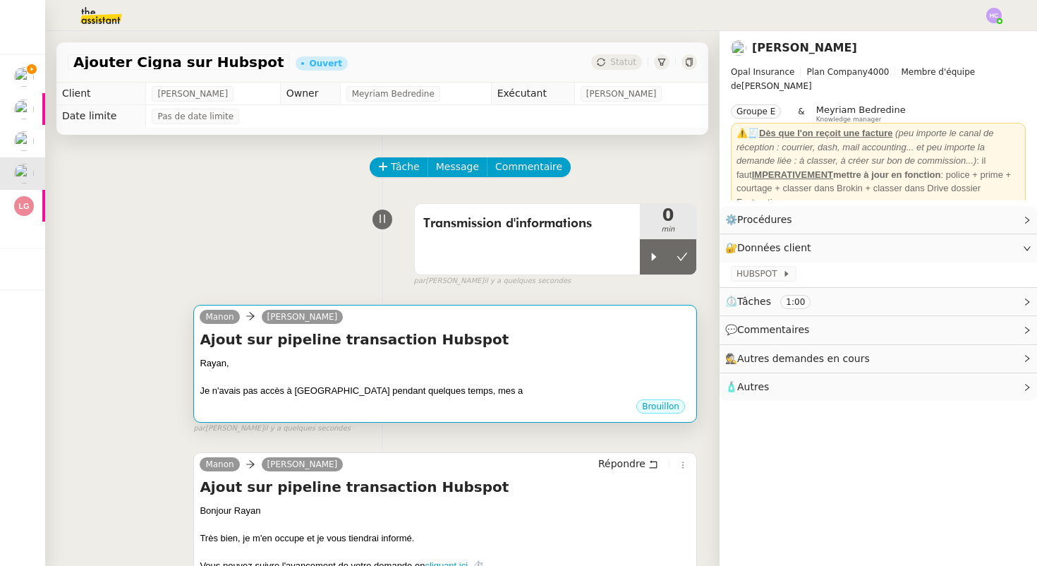
click at [550, 369] on div "Rayan," at bounding box center [445, 363] width 491 height 14
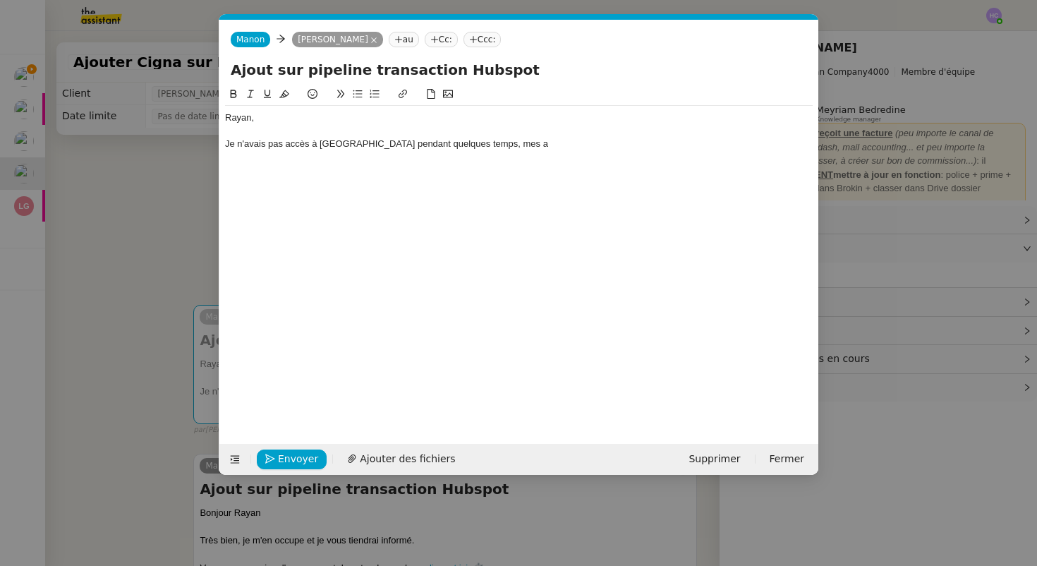
scroll to position [0, 30]
click at [126, 239] on nz-modal-container "Service TA - VOYAGE - PROPOSITION GLOBALE A utiliser dans le cadre de propositi…" at bounding box center [518, 283] width 1037 height 566
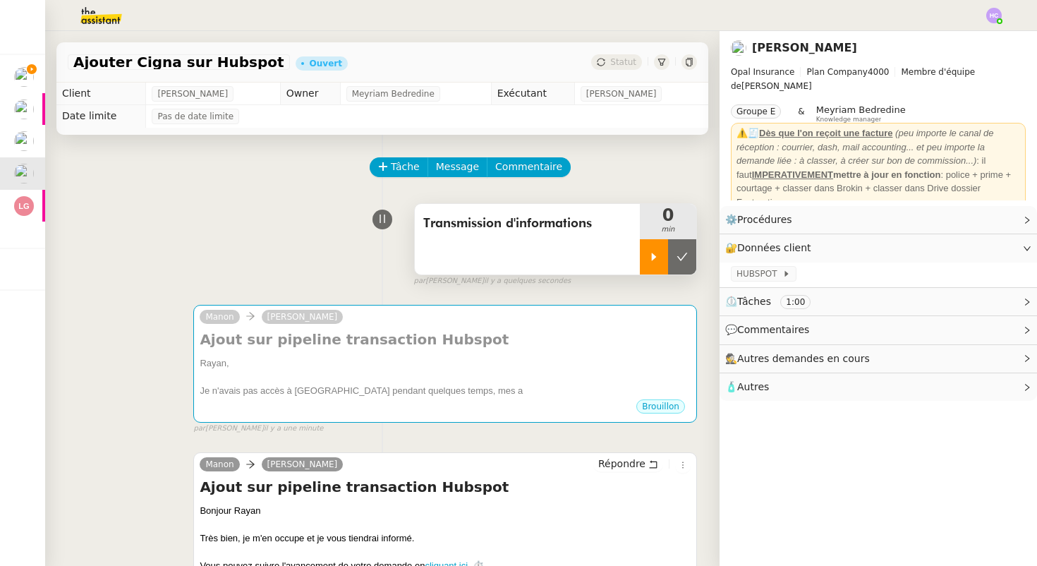
click at [647, 253] on div at bounding box center [654, 256] width 28 height 35
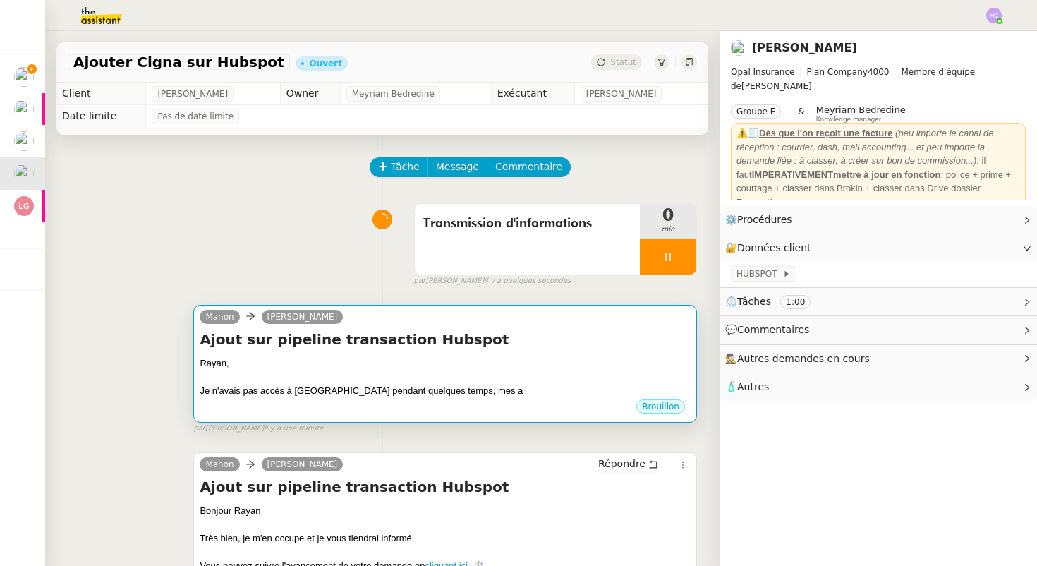
click at [418, 323] on div "Manon Rayan Ouafi" at bounding box center [445, 318] width 491 height 21
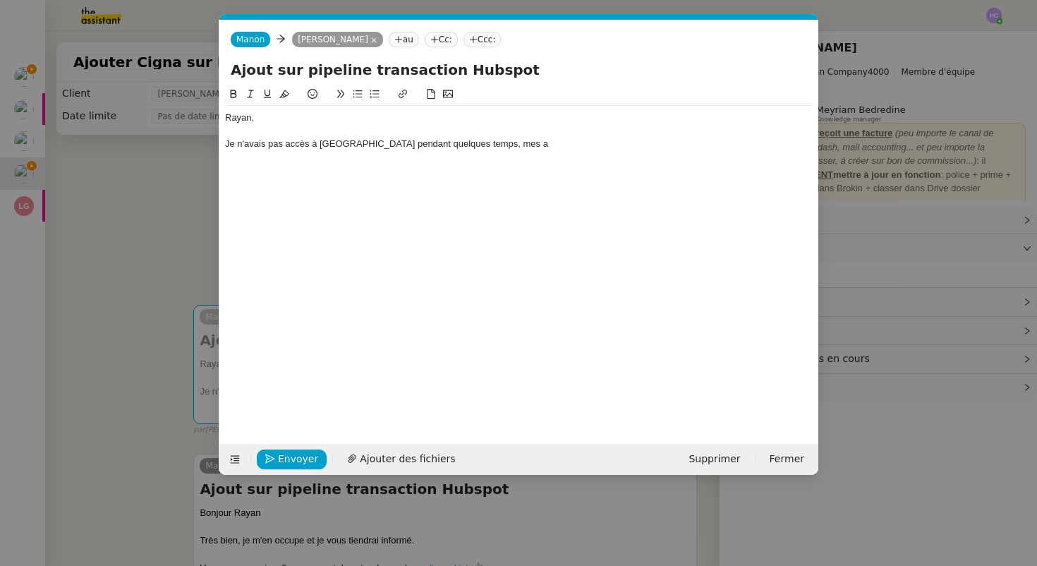
click at [519, 143] on div "Je n'avais pas accès à Hubspot pendant quelques temps, mes a" at bounding box center [519, 144] width 588 height 13
click at [309, 147] on div "Je n'avais pas accès à Hubspot pendant quelques temps, mes a" at bounding box center [519, 144] width 588 height 13
drag, startPoint x: 309, startPoint y: 147, endPoint x: 242, endPoint y: 140, distance: 67.3
click at [242, 140] on div "Je n'avais pas accès à Hubspot pendant quelques temps, mes a" at bounding box center [519, 144] width 588 height 13
click at [490, 145] on div "Je ne pouvais pas me connecter à Hubspot pendant quelques temps, mes a" at bounding box center [519, 144] width 588 height 13
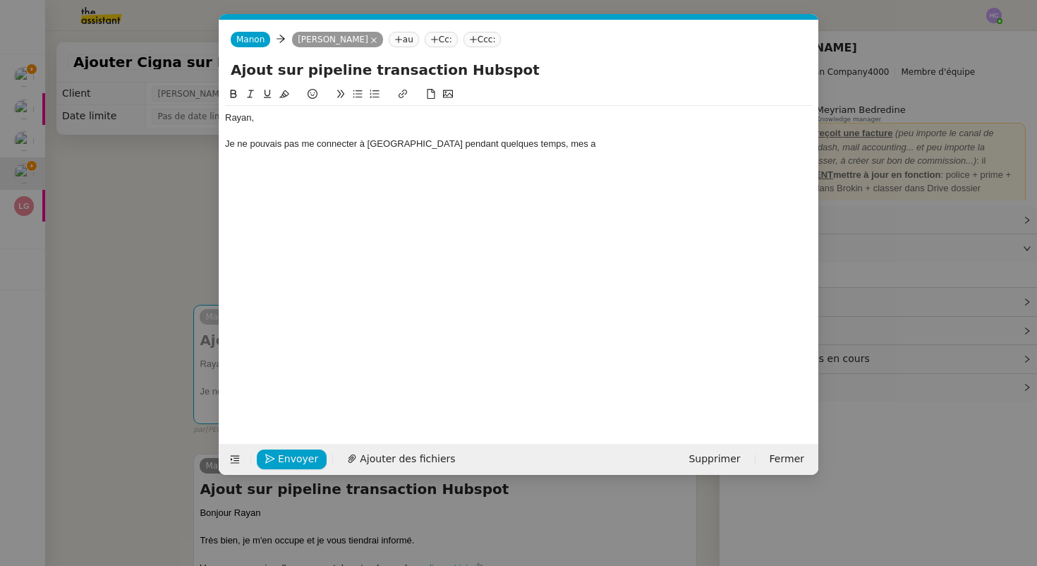
click at [0, 0] on lt-span "quelque temps" at bounding box center [0, 0] width 0 height 0
click at [419, 145] on div "Je ne pouvais pas me connecter à Hubspot pendant quelque temps, mes a" at bounding box center [519, 144] width 588 height 13
click at [525, 145] on div "Je ne pouvais pas me connecter à Hubspot depuis quelque temps, mes a" at bounding box center [519, 144] width 588 height 13
drag, startPoint x: 507, startPoint y: 144, endPoint x: 621, endPoint y: 145, distance: 114.3
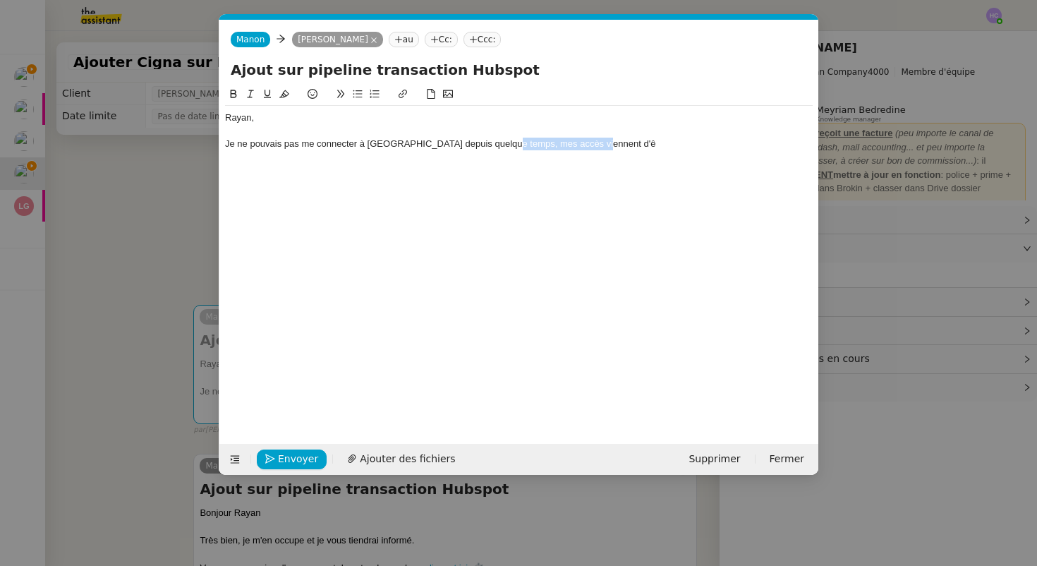
click at [621, 145] on div "Je ne pouvais pas me connecter à Hubspot depuis quelque temps, mes accès vienne…" at bounding box center [519, 144] width 588 height 13
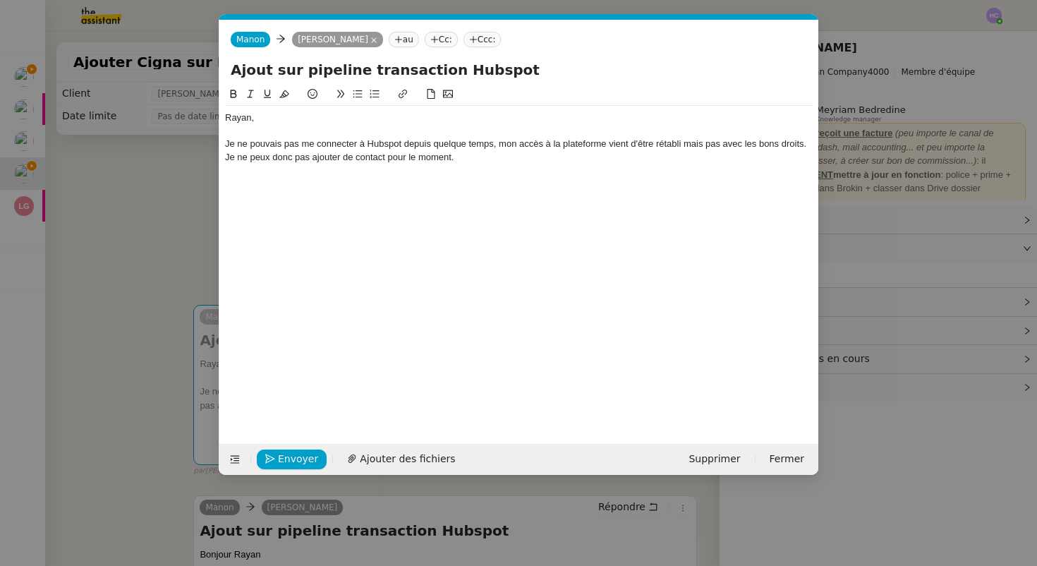
click at [690, 147] on div "Je ne pouvais pas me connecter à Hubspot depuis quelque temps, mon accès à la p…" at bounding box center [519, 151] width 588 height 26
click at [613, 184] on div at bounding box center [519, 183] width 588 height 13
click at [461, 159] on div "Je ne pouvais pas me connecter à Hubspot depuis quelque temps, mon accès à la p…" at bounding box center [519, 151] width 588 height 26
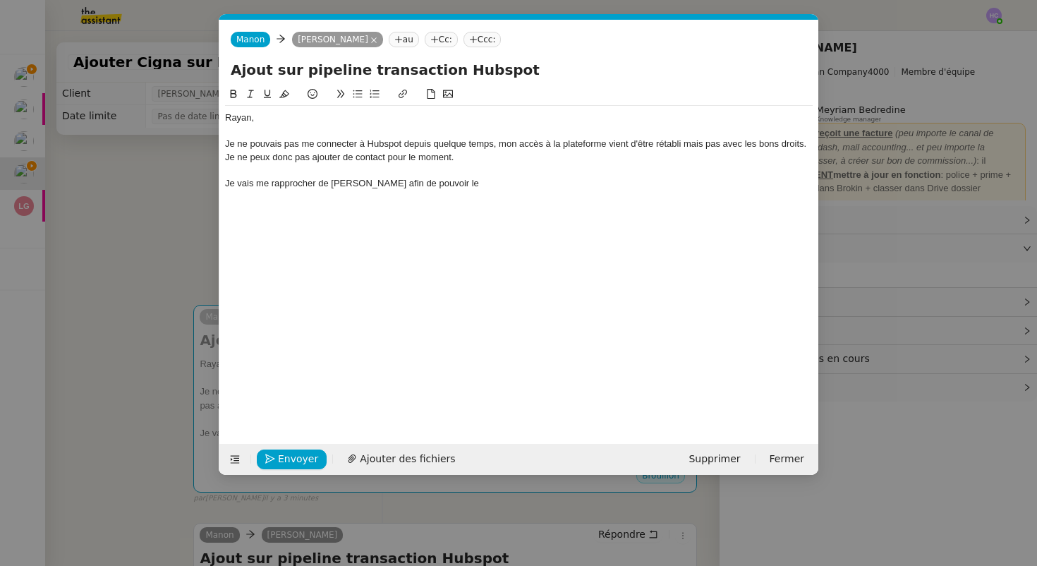
click at [112, 178] on nz-modal-container "Service TA - VOYAGE - PROPOSITION GLOBALE A utiliser dans le cadre de propositi…" at bounding box center [518, 283] width 1037 height 566
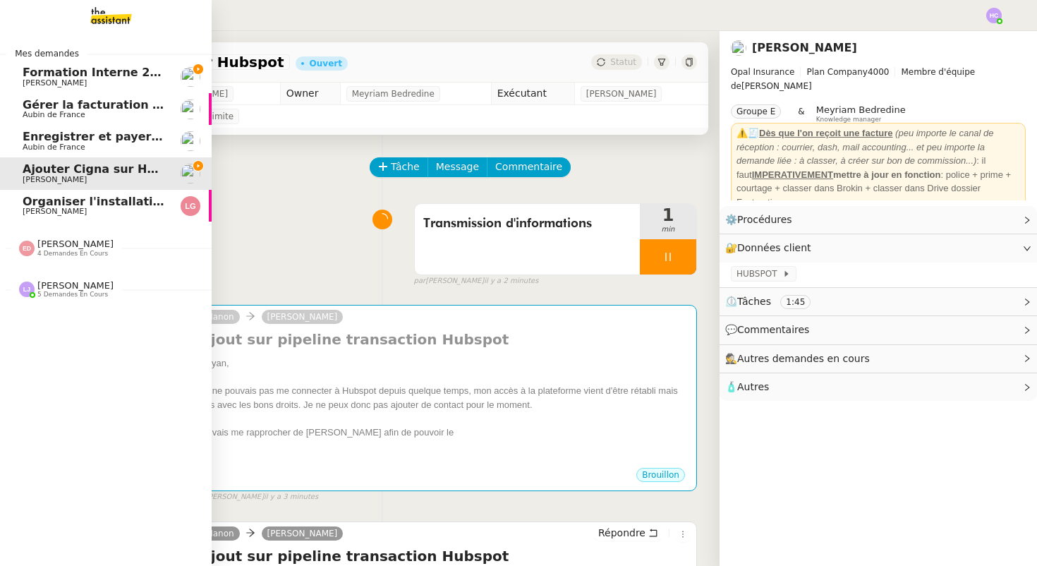
click at [32, 73] on span "Formation Interne 2 - [PERSON_NAME]" at bounding box center [145, 72] width 245 height 13
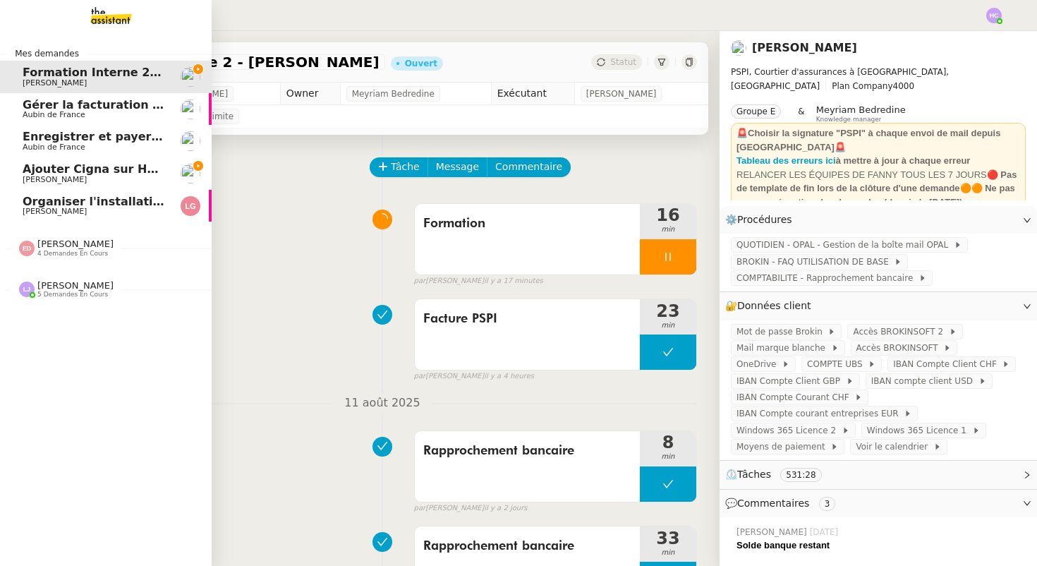
click at [40, 170] on span "Ajouter Cigna sur Hubspot" at bounding box center [107, 168] width 169 height 13
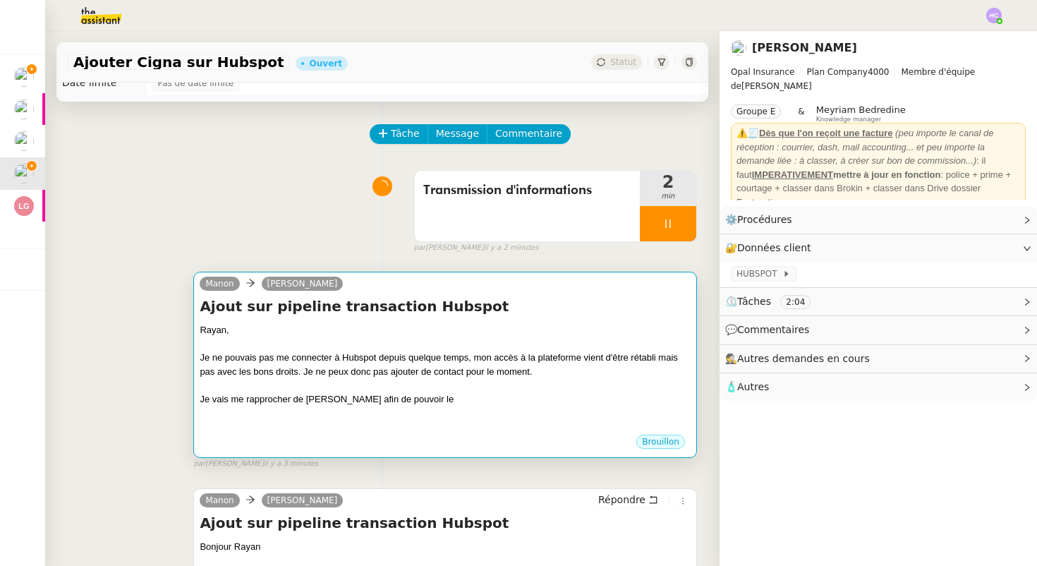
scroll to position [42, 0]
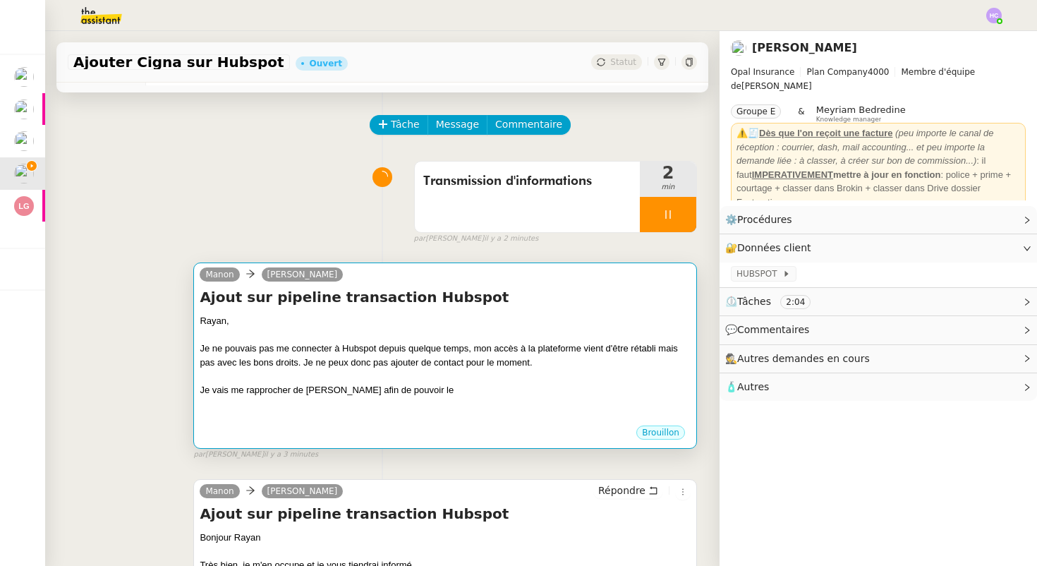
click at [374, 331] on div at bounding box center [445, 335] width 491 height 14
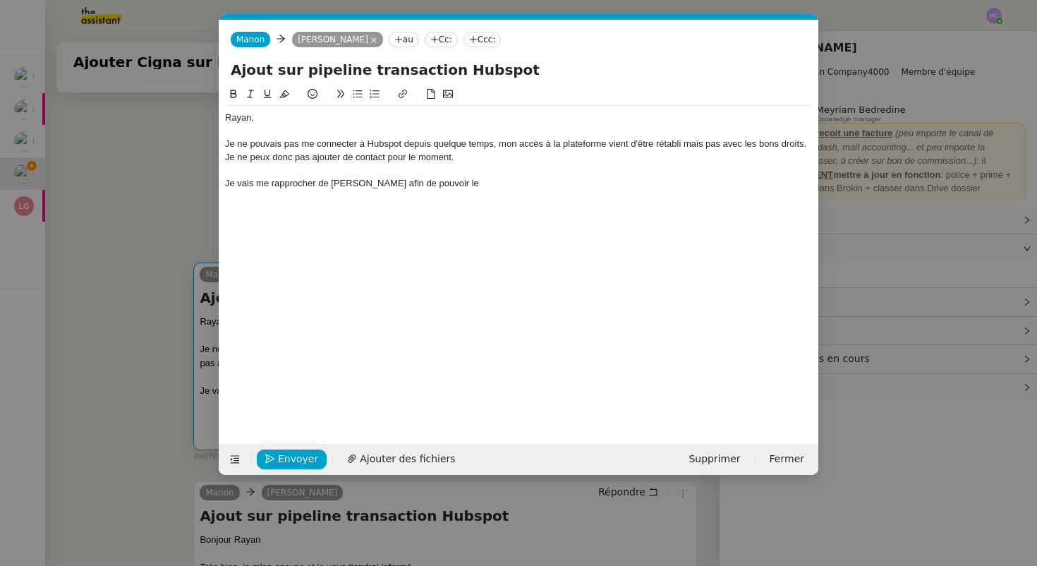
scroll to position [0, 30]
click at [476, 163] on div "Je ne pouvais pas me connecter à Hubspot depuis quelque temps, mon accès à la p…" at bounding box center [519, 151] width 588 height 26
click at [453, 182] on div "Je vais me rapprocher de Fanny afin de pouvoir le" at bounding box center [519, 183] width 588 height 13
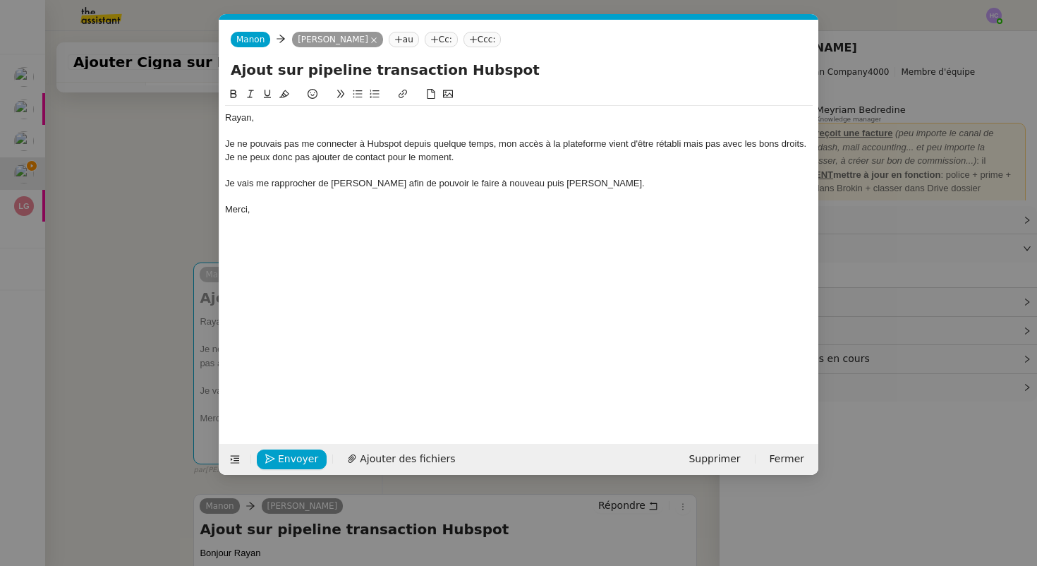
click at [533, 187] on div "Je vais me rapprocher de Fanny afin de pouvoir le faire à nouveau puis j'ajiute…" at bounding box center [519, 183] width 588 height 13
click at [0, 0] on lt-strong "o" at bounding box center [0, 0] width 0 height 0
click at [459, 258] on div "Rayan, Je ne pouvais pas me connecter à Hubspot depuis quelque temps, mon accès…" at bounding box center [519, 254] width 588 height 336
click at [606, 183] on div "Je vais me rapprocher de Fanny afin de pouvoir le faire à nouveau puis j'ajoute…" at bounding box center [519, 183] width 588 height 13
click at [565, 183] on div "Je vais me rapprocher de Fanny afin de pouvoir le faire à nouveau puis j'ajoute…" at bounding box center [519, 183] width 588 height 13
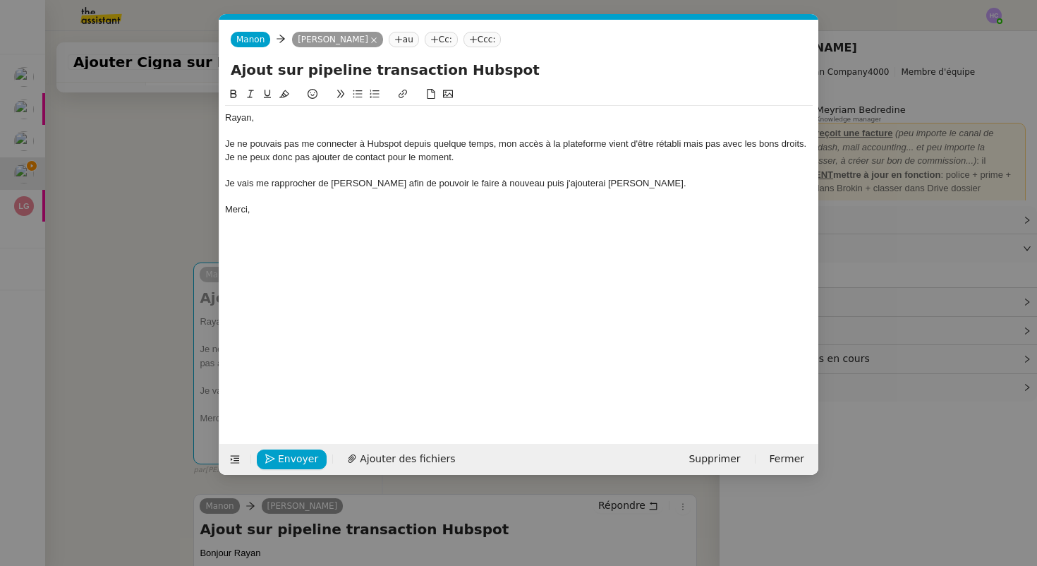
click at [0, 0] on lt-span "Ignore" at bounding box center [0, 0] width 0 height 0
click at [394, 147] on div "Je ne pouvais pas me connecter à Hubspot depuis quelque temps, mon accès à la p…" at bounding box center [519, 151] width 588 height 26
click at [0, 0] on lt-span "HubSpot" at bounding box center [0, 0] width 0 height 0
click at [694, 149] on div "Je ne pouvais pas me connecter à HubSpot depuis quelque temps, mon accès à la p…" at bounding box center [519, 151] width 588 height 26
click at [0, 0] on lt-span "Ignore" at bounding box center [0, 0] width 0 height 0
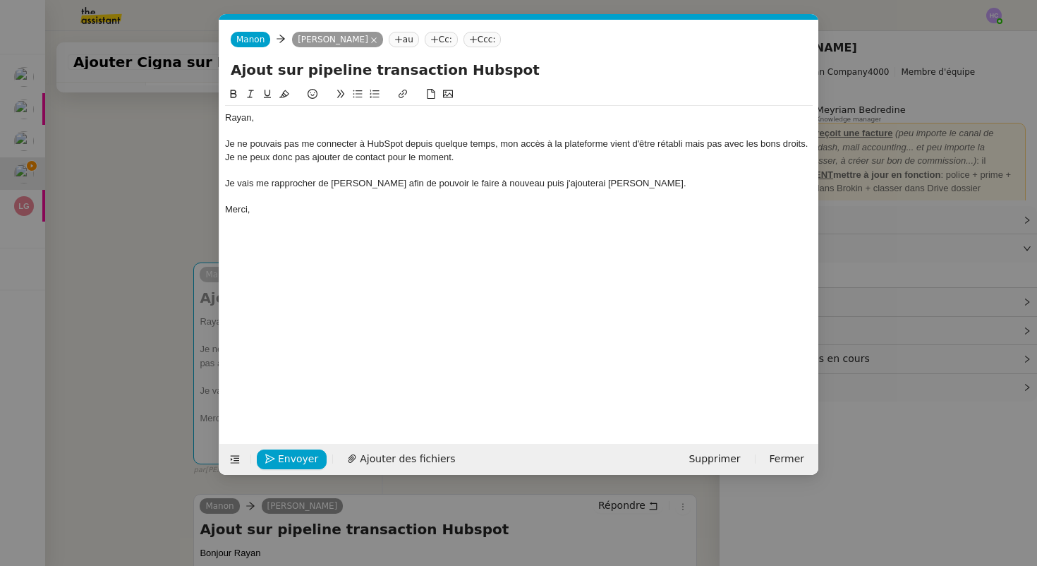
click at [466, 303] on div "Rayan, Je ne pouvais pas me connecter à HubSpot depuis quelque temps, mon accès…" at bounding box center [519, 254] width 588 height 336
click at [686, 146] on div "Je ne pouvais pas me connecter à HubSpot depuis quelque temps, mon accès à la p…" at bounding box center [519, 151] width 588 height 26
click at [442, 251] on div "Rayan, Je ne pouvais pas me connecter à HubSpot depuis quelque temps, mon accès…" at bounding box center [519, 254] width 588 height 336
click at [167, 240] on nz-modal-container "Service TA - VOYAGE - PROPOSITION GLOBALE A utiliser dans le cadre de propositi…" at bounding box center [518, 283] width 1037 height 566
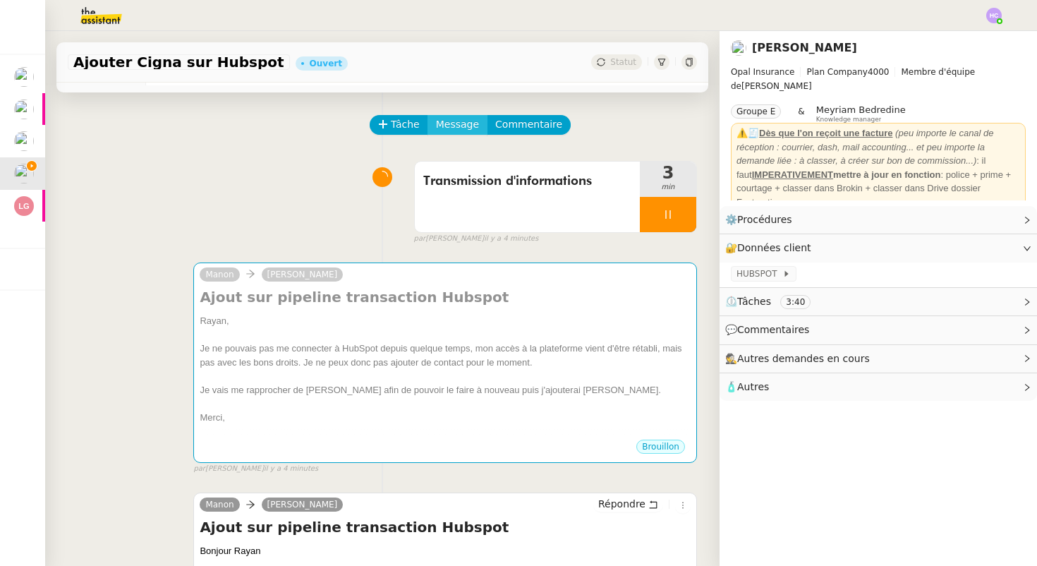
click at [459, 122] on span "Message" at bounding box center [457, 124] width 43 height 16
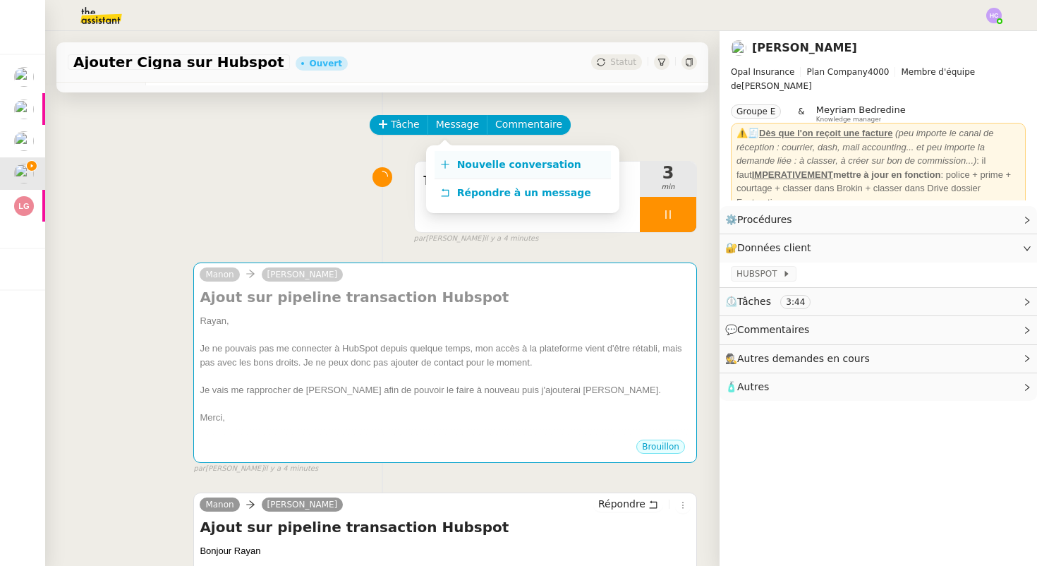
click at [463, 164] on span "Nouvelle conversation" at bounding box center [519, 164] width 124 height 11
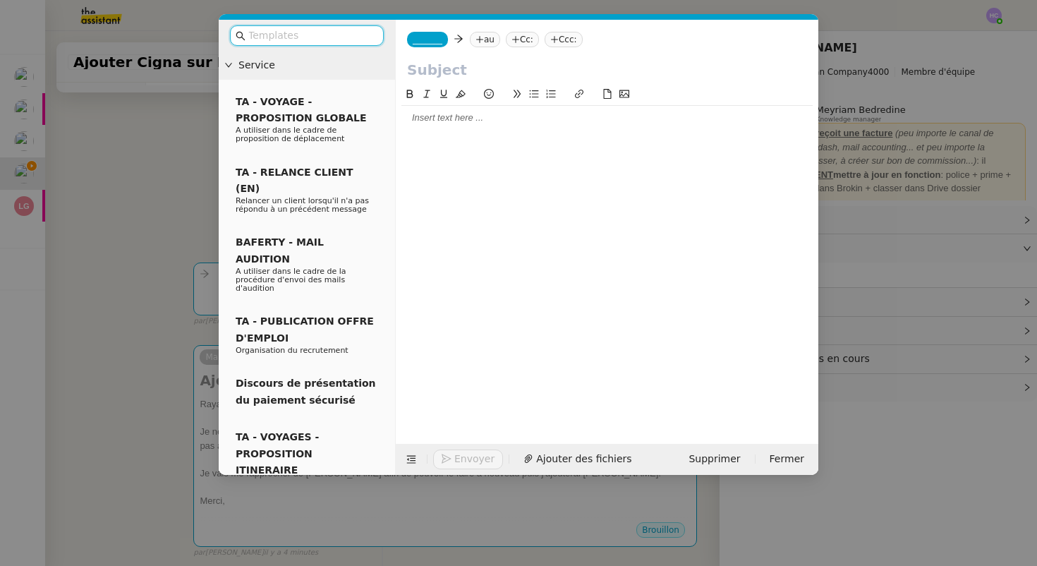
click at [436, 123] on div at bounding box center [607, 118] width 411 height 13
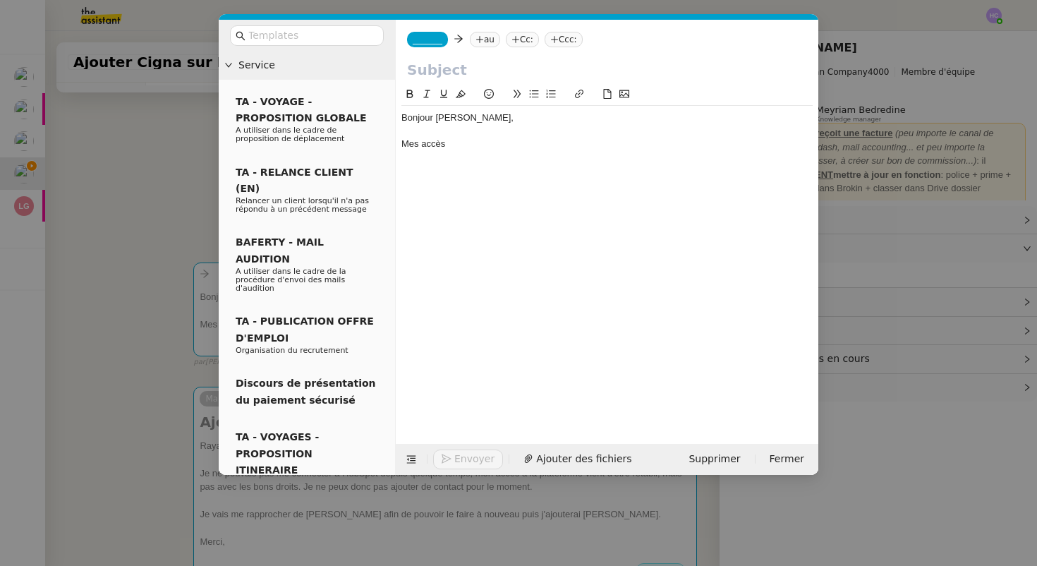
click at [418, 145] on div "Mes accès" at bounding box center [607, 144] width 411 height 13
click at [450, 145] on div "Mon accès" at bounding box center [607, 144] width 411 height 13
click at [574, 143] on div "Mon accès à hubspot semble être rétabli mais je n'ai pas les mêmes droits qu'au…" at bounding box center [607, 144] width 411 height 13
click at [464, 146] on div "Mon accès à hubspot semble être rétabli mais je n'ai pas les mêmes droits qu'au…" at bounding box center [607, 144] width 411 height 13
click at [0, 0] on lt-span "HubSpot" at bounding box center [0, 0] width 0 height 0
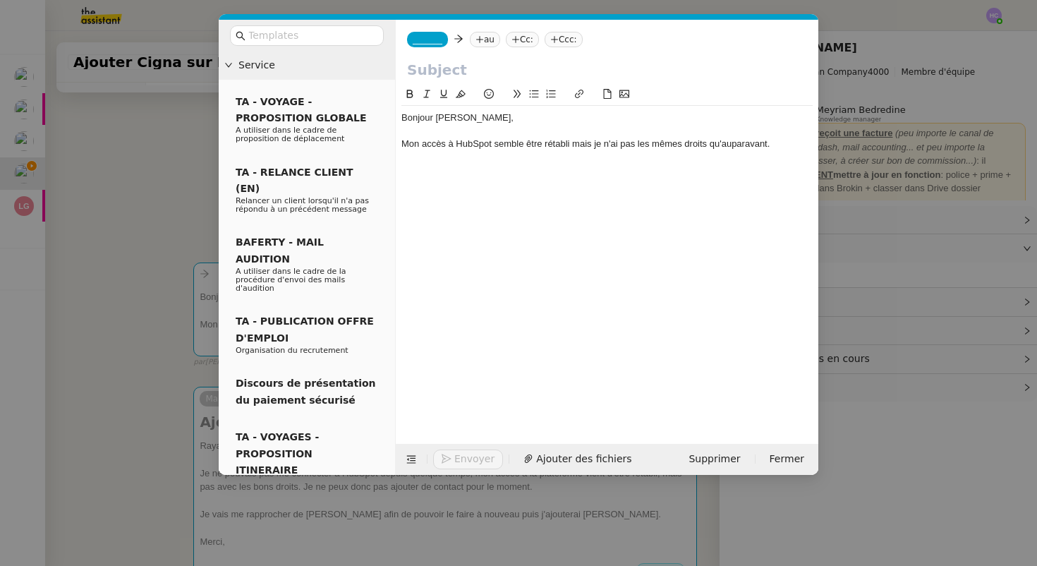
click at [777, 142] on div "Mon accès à HubSpot semble être rétabli mais je n'ai pas les mêmes droits qu'au…" at bounding box center [607, 144] width 411 height 13
click at [403, 159] on div "Pouvez-vous m" at bounding box center [607, 157] width 411 height 13
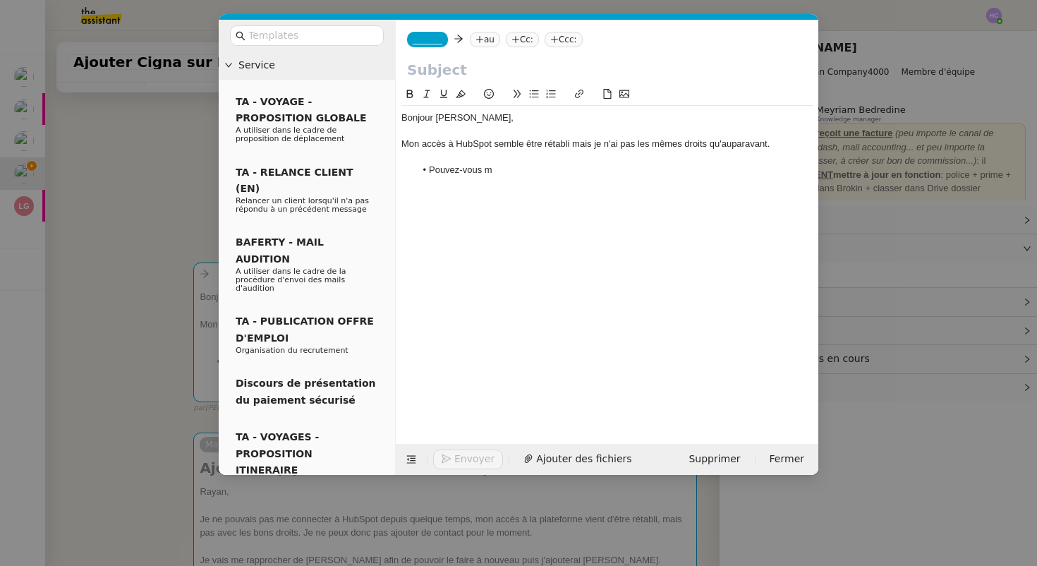
click at [492, 174] on li "Pouvez-vous m" at bounding box center [615, 170] width 398 height 13
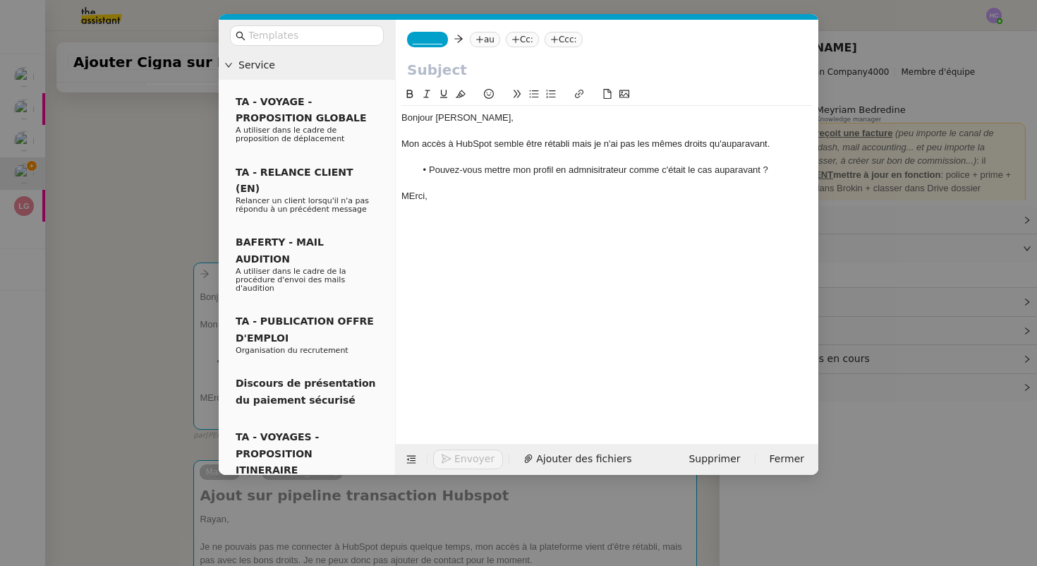
click at [416, 195] on div "MErci," at bounding box center [607, 196] width 411 height 13
click at [481, 195] on div "Merci," at bounding box center [607, 196] width 411 height 13
click at [734, 169] on li "Pouvez-vous mettre mon profil en admnisitrateur comme c'était le cas auparavant…" at bounding box center [615, 170] width 398 height 13
click at [689, 264] on div "Bonjour Fanny, Mon accès à HubSpot semble être rétabli mais je n'ai pas les mêm…" at bounding box center [607, 254] width 411 height 336
click at [730, 168] on li "Pouvez-vous mettre mon profil en admnisitrateur comme c'était le cas auparavant…" at bounding box center [615, 170] width 398 height 13
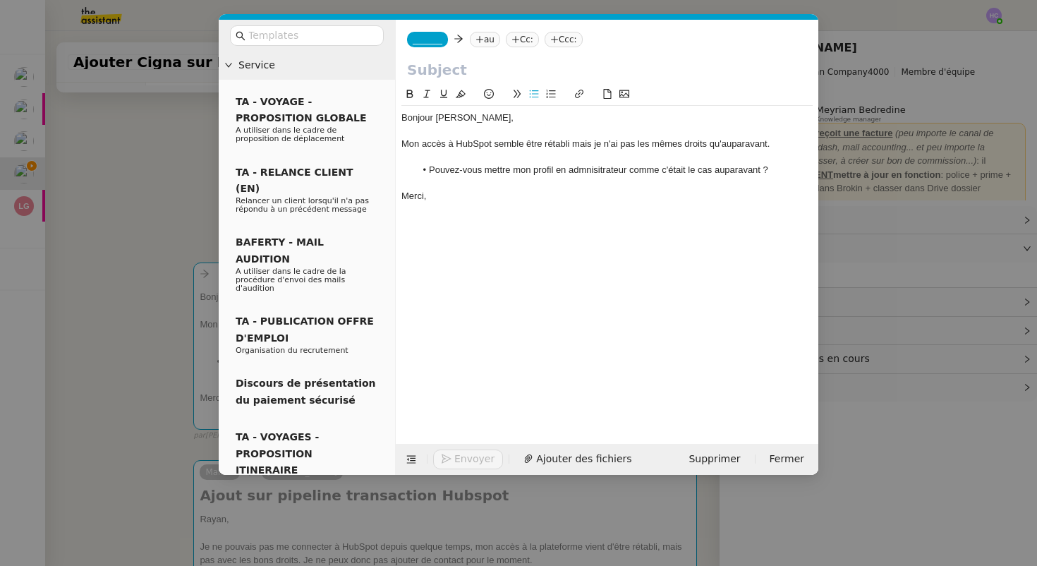
click at [730, 168] on li "Pouvez-vous mettre mon profil en admnisitrateur comme c'était le cas auparavant…" at bounding box center [615, 170] width 398 height 13
click at [582, 167] on li "Pouvez-vous mettre mon profil en admnisitrateur comme c'était le cas ?" at bounding box center [615, 170] width 398 height 13
click at [0, 0] on lt-span "adm inistrateur" at bounding box center [0, 0] width 0 height 0
click at [558, 198] on div "Merci," at bounding box center [607, 196] width 411 height 13
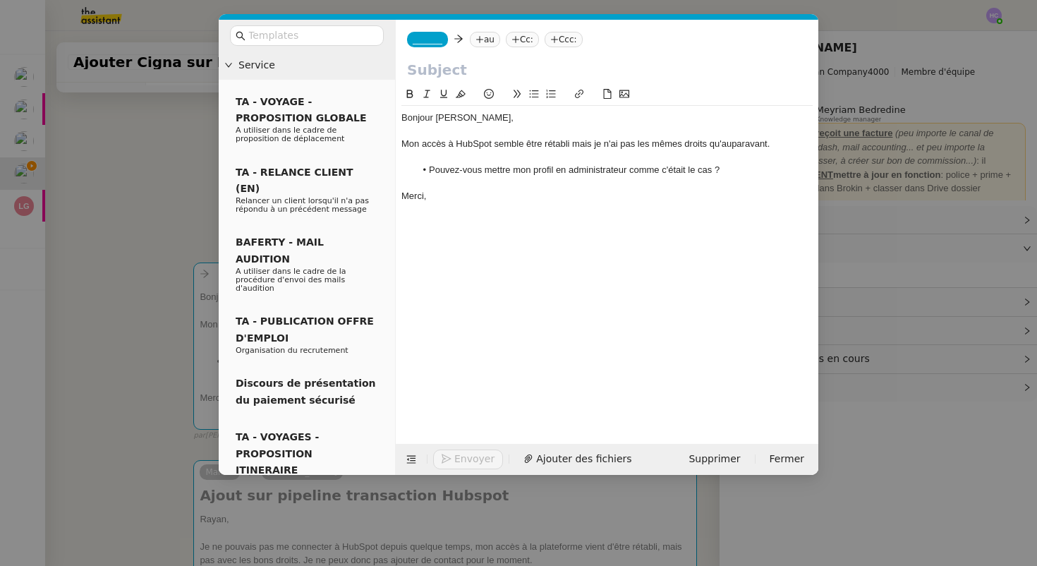
click at [188, 179] on nz-modal-container "Service TA - VOYAGE - PROPOSITION GLOBALE A utiliser dans le cadre de propositi…" at bounding box center [518, 283] width 1037 height 566
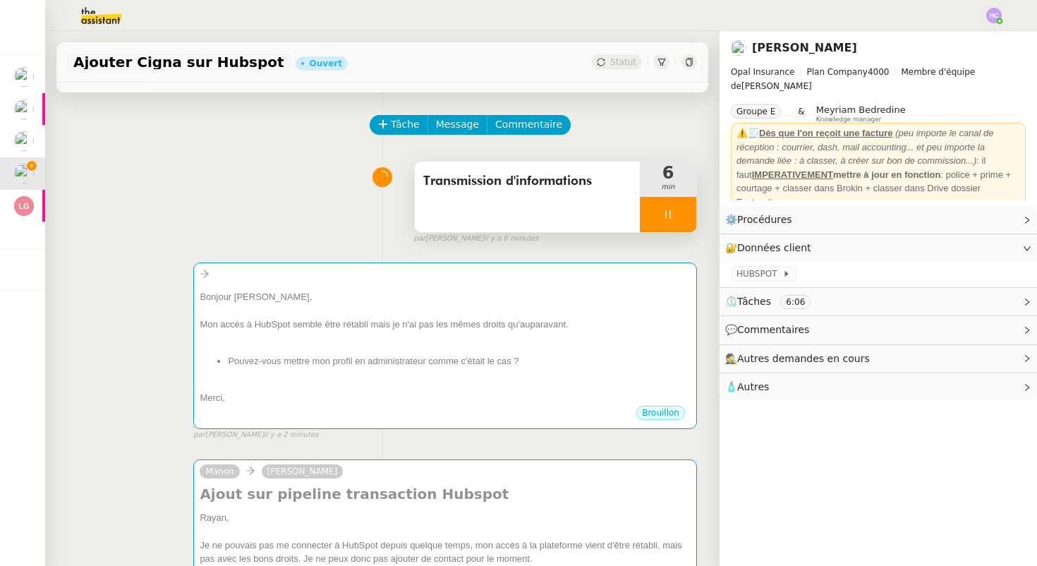
click at [651, 211] on div at bounding box center [668, 214] width 56 height 35
click at [683, 217] on icon at bounding box center [682, 214] width 11 height 11
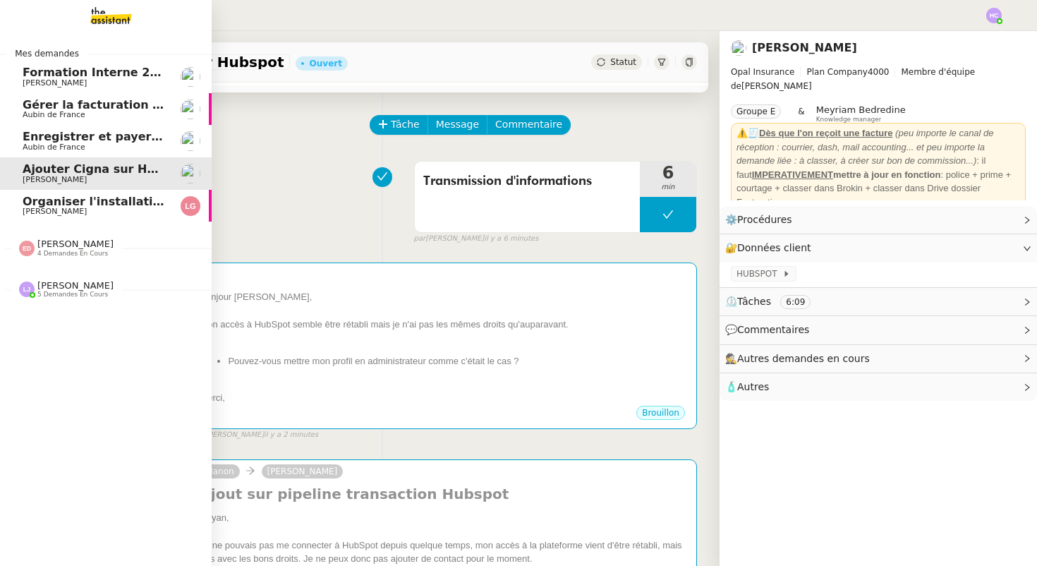
click at [71, 102] on span "Gérer la facturation des avenants" at bounding box center [130, 104] width 215 height 13
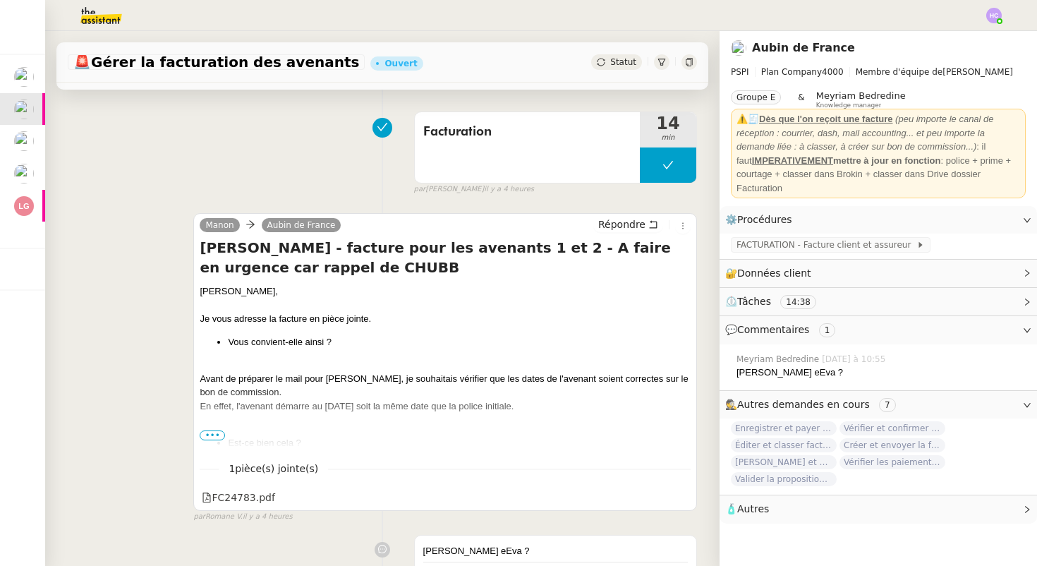
scroll to position [76, 0]
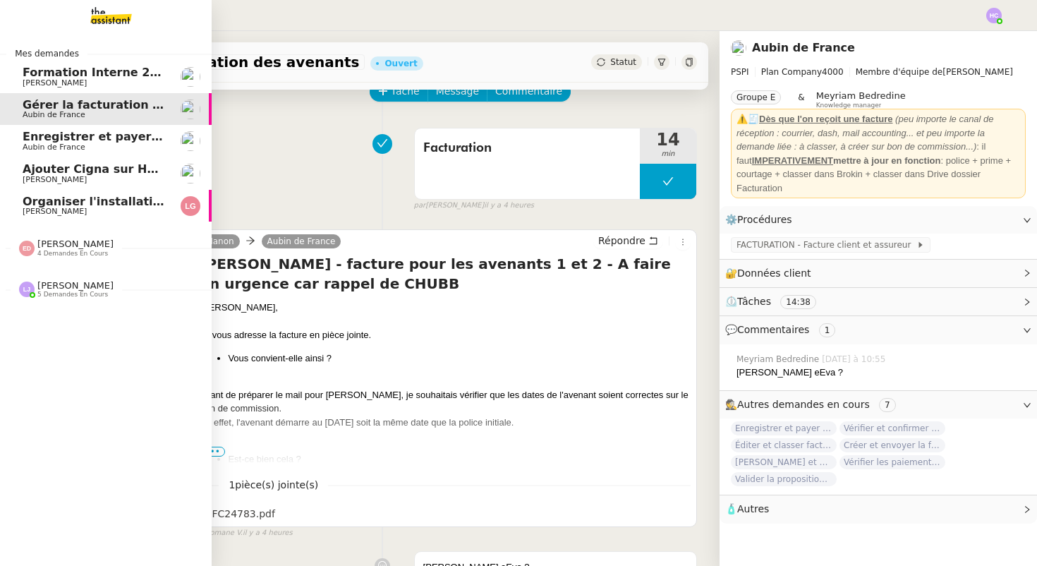
click at [72, 146] on span "Aubin de France" at bounding box center [54, 147] width 63 height 9
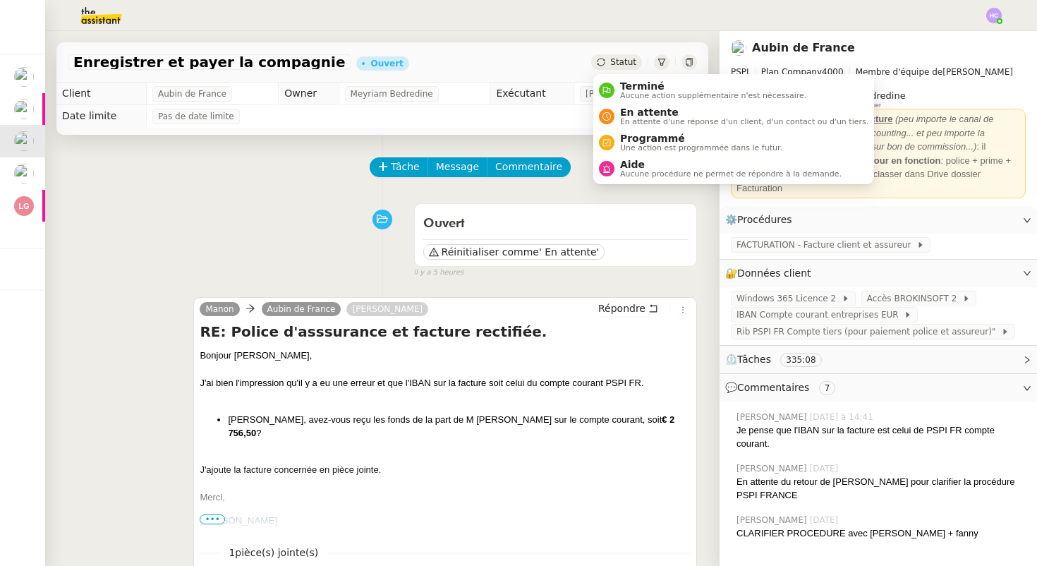
click at [615, 59] on span "Statut" at bounding box center [623, 62] width 26 height 10
click at [628, 113] on span "En attente" at bounding box center [744, 112] width 248 height 11
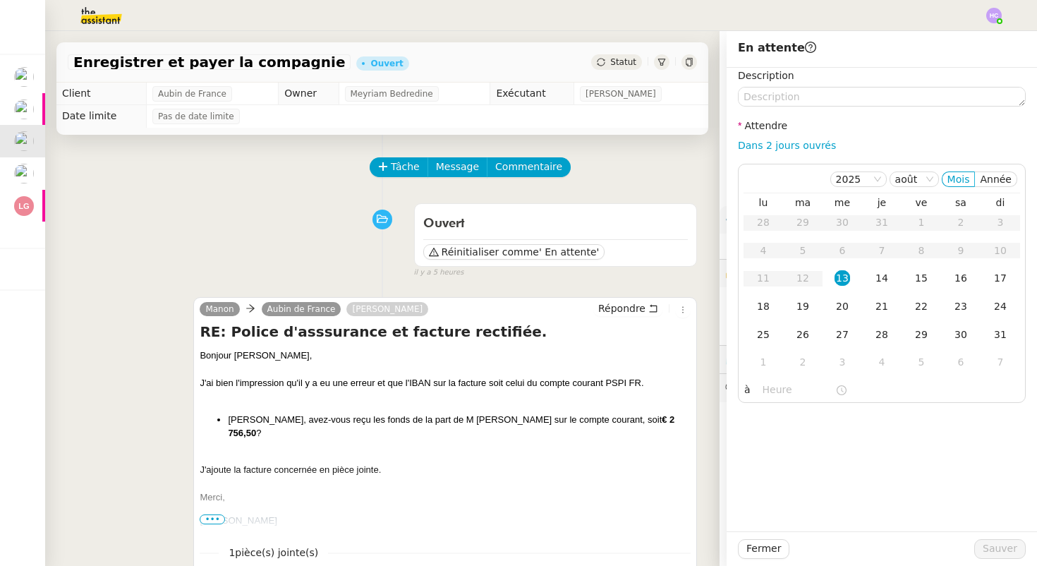
click at [335, 477] on div at bounding box center [445, 484] width 491 height 14
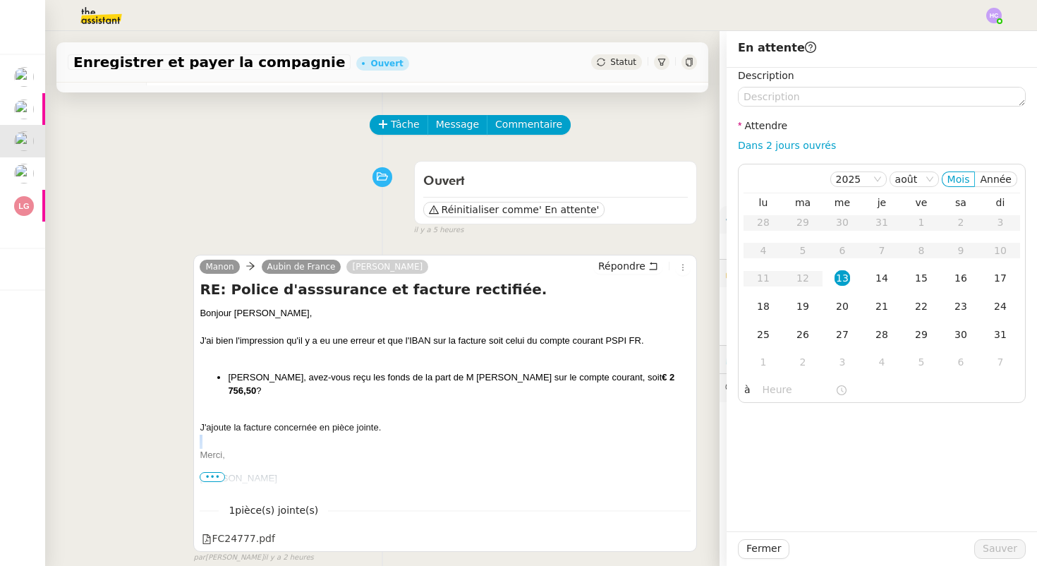
scroll to position [97, 0]
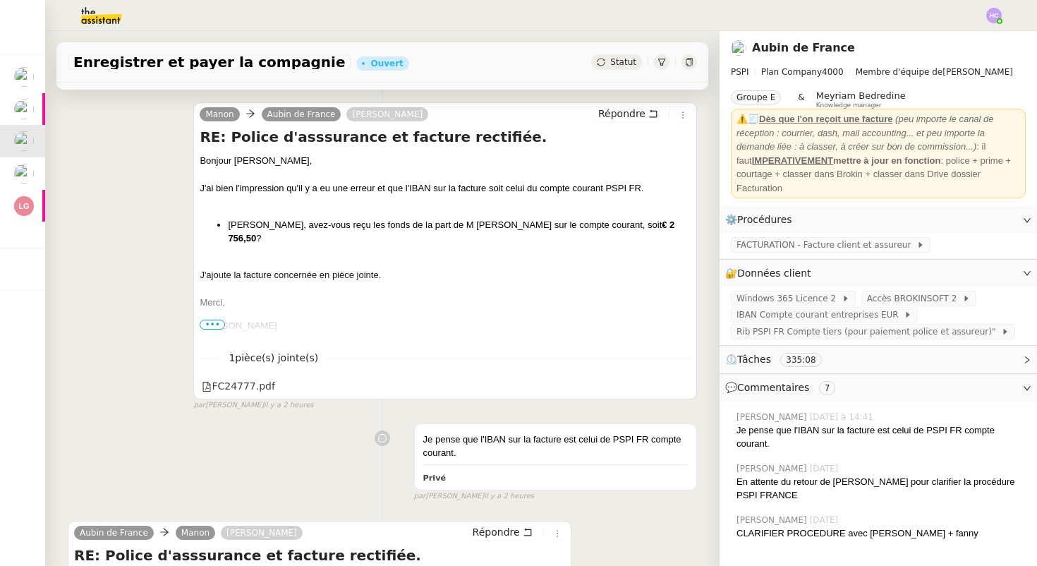
scroll to position [156, 0]
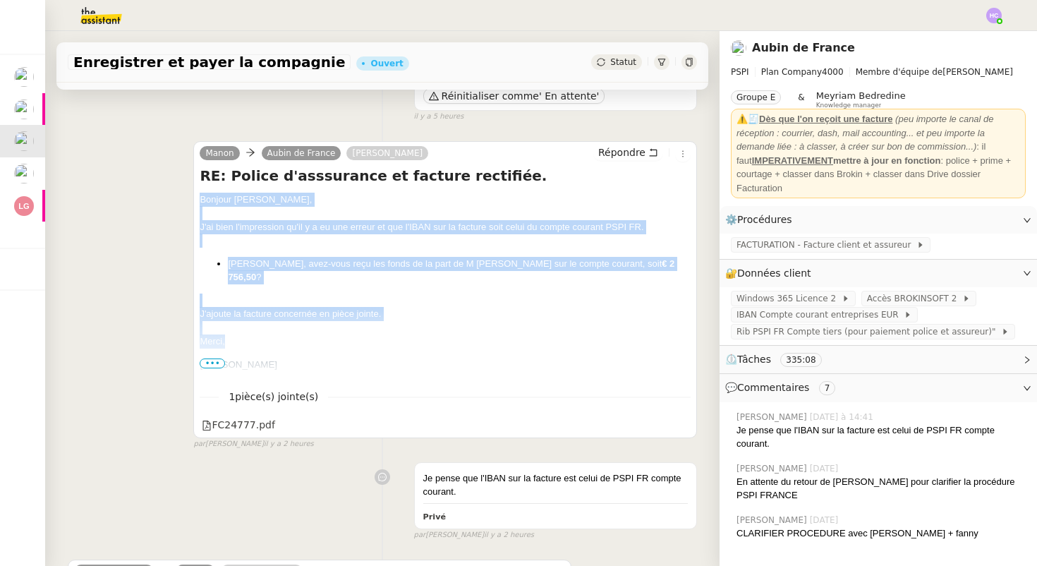
drag, startPoint x: 201, startPoint y: 201, endPoint x: 278, endPoint y: 335, distance: 154.6
copy div "Bonjour Sharlen, J'ai bien l'impression qu'il y a eu une erreur et que l'IBAN s…"
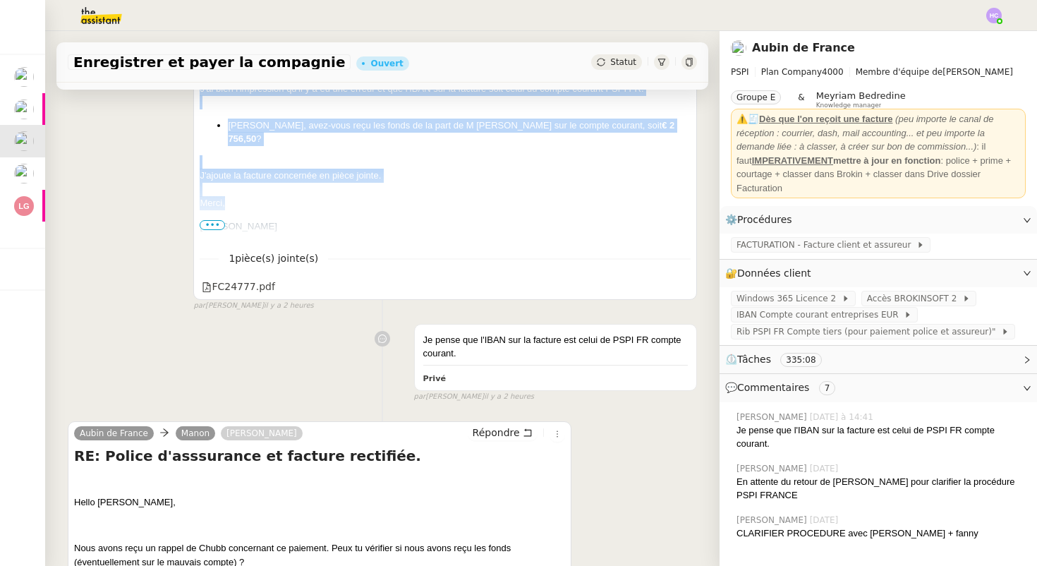
scroll to position [310, 0]
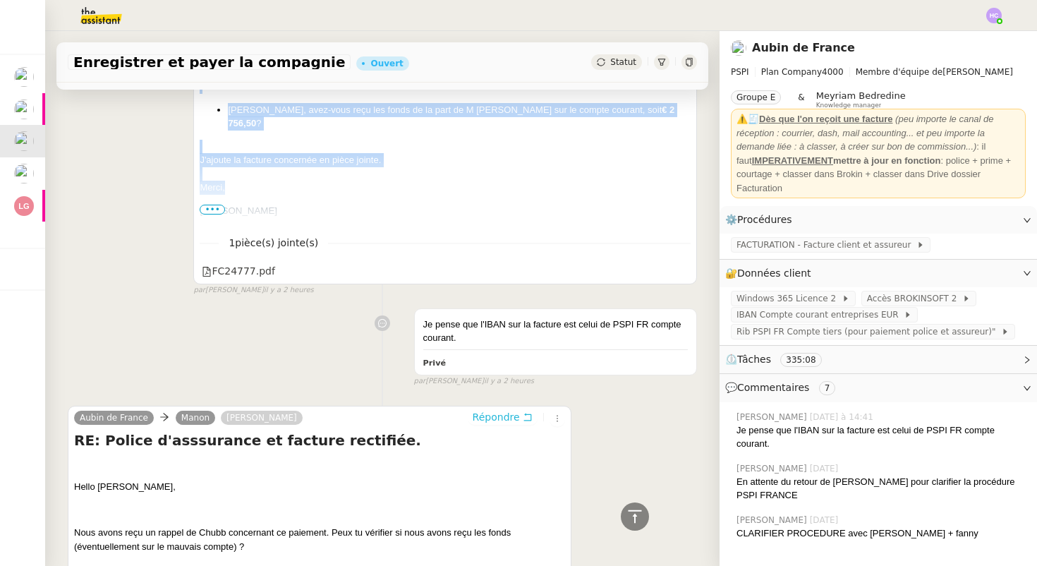
click at [486, 414] on span "Répondre" at bounding box center [496, 417] width 47 height 14
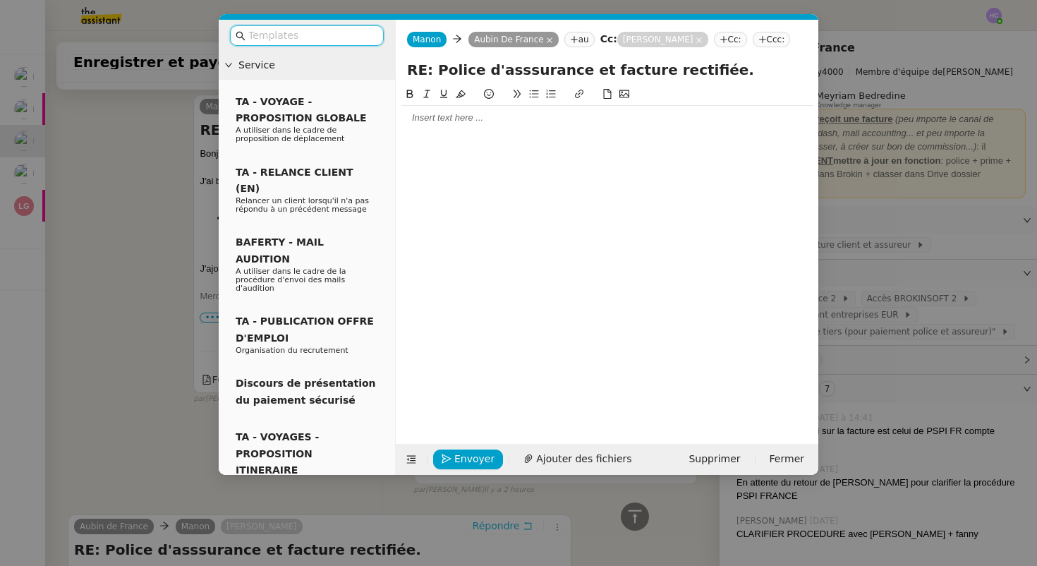
scroll to position [418, 0]
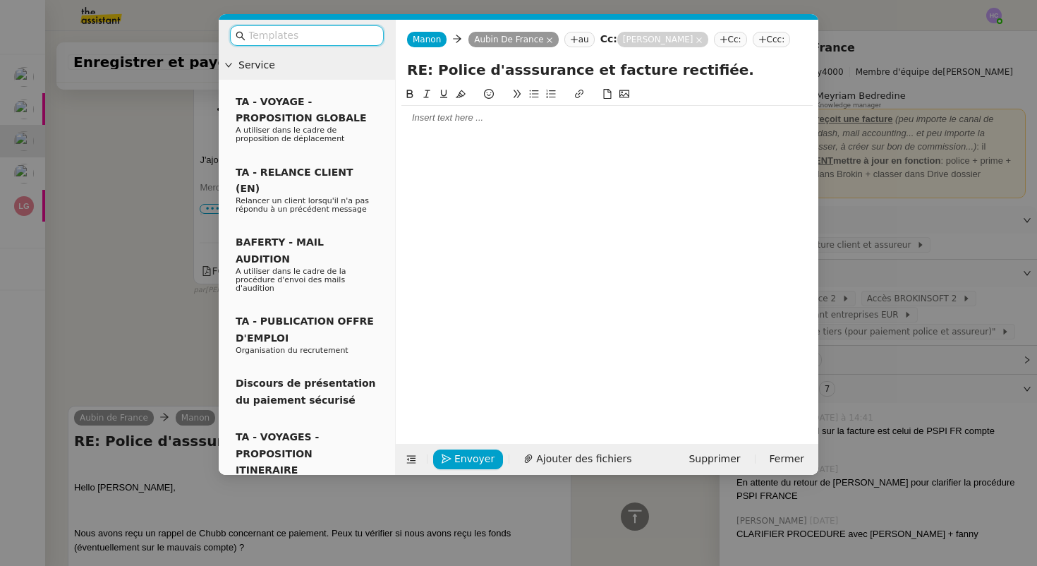
click at [422, 124] on div at bounding box center [607, 118] width 411 height 13
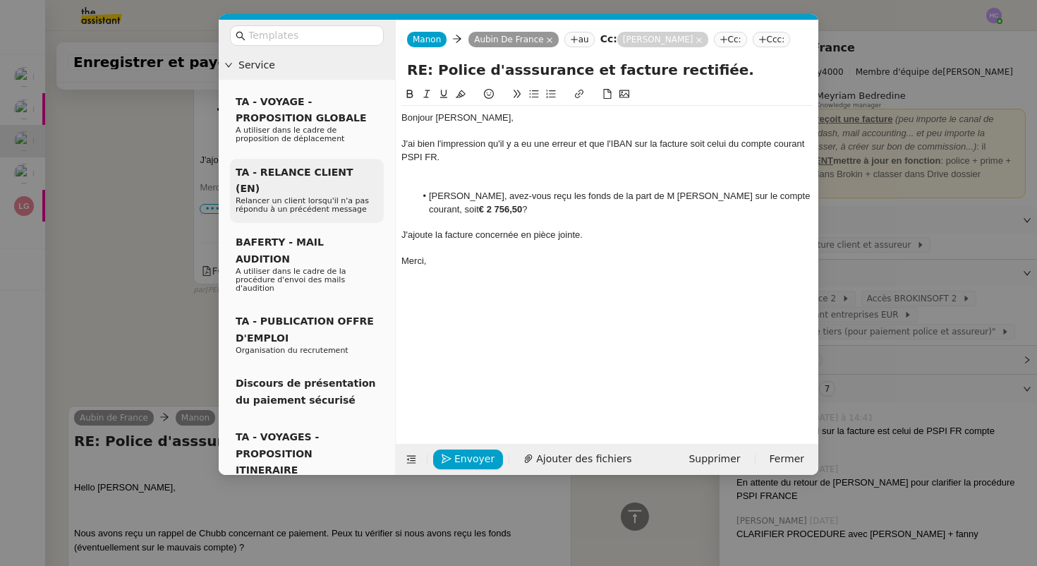
scroll to position [588, 0]
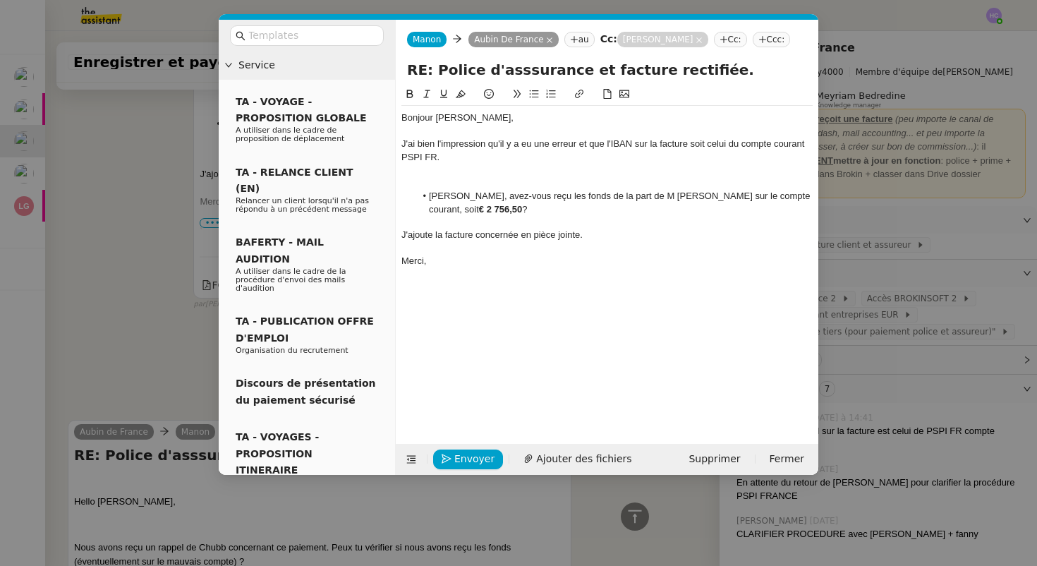
click at [152, 321] on nz-modal-container "Service TA - VOYAGE - PROPOSITION GLOBALE A utiliser dans le cadre de propositi…" at bounding box center [518, 283] width 1037 height 566
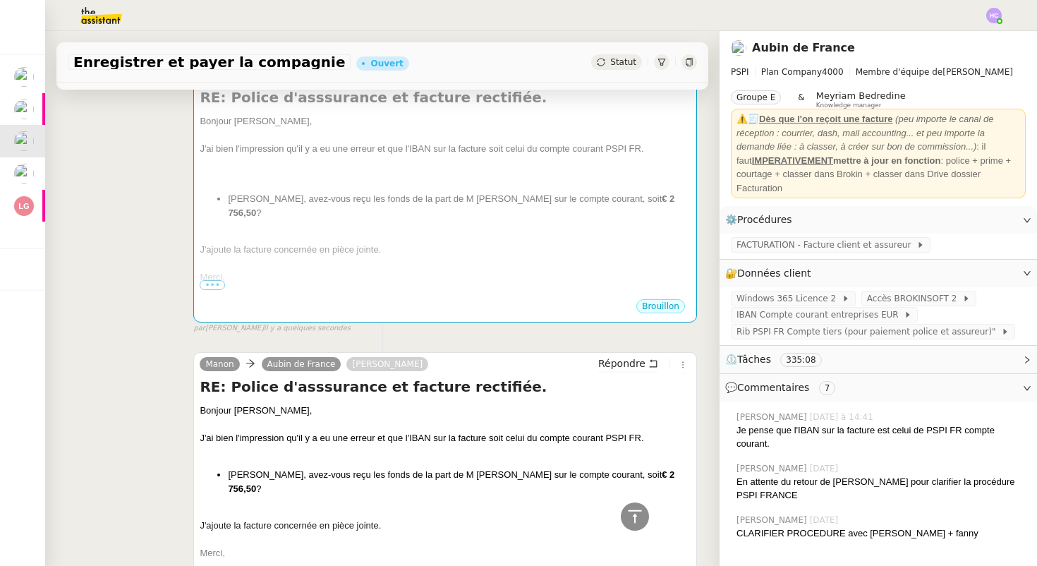
scroll to position [199, 0]
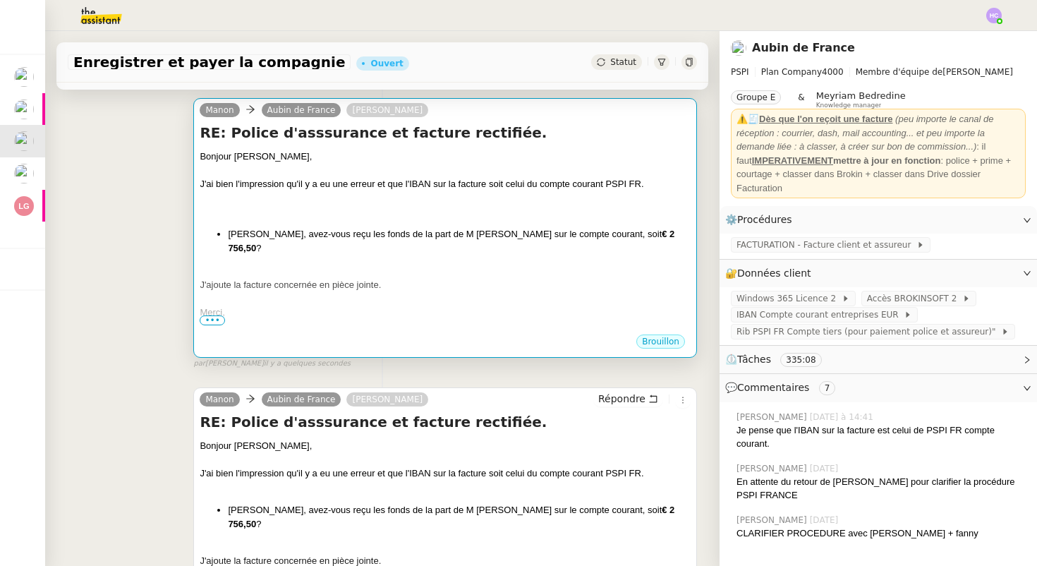
click at [428, 199] on div at bounding box center [445, 198] width 491 height 14
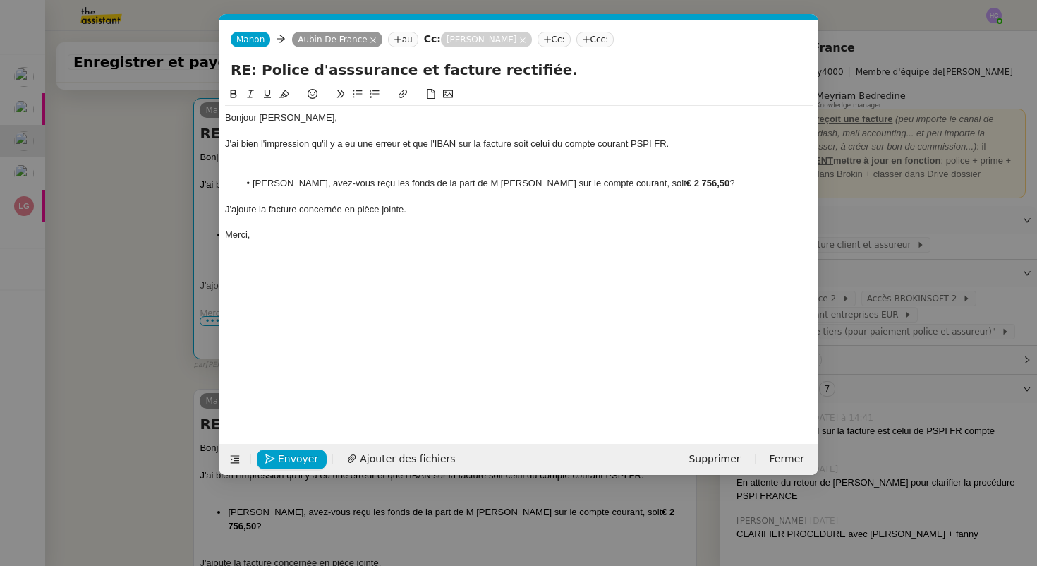
scroll to position [0, 30]
click at [360, 463] on span "Ajouter des fichiers" at bounding box center [407, 459] width 95 height 16
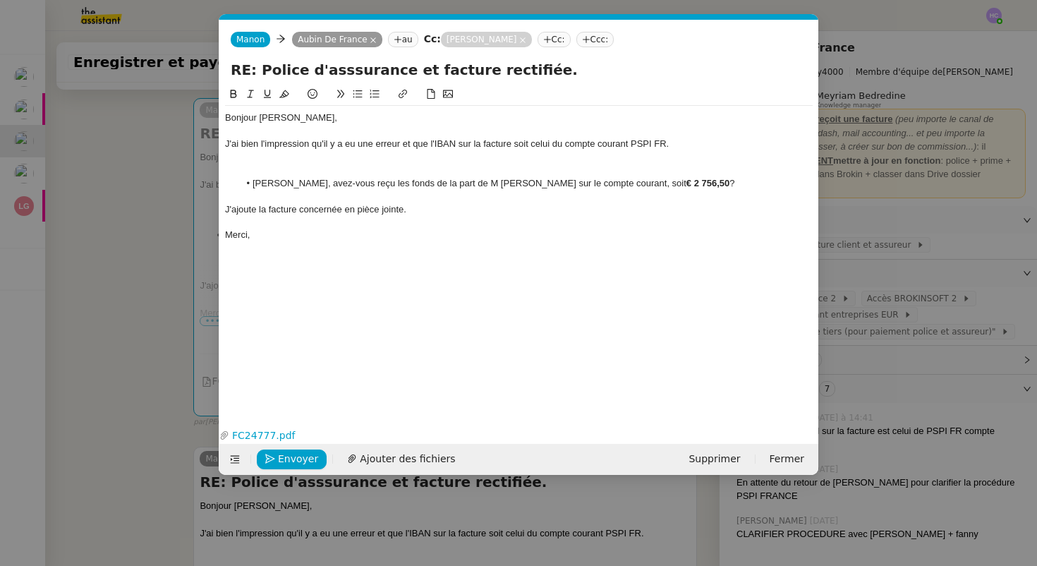
click at [395, 38] on icon at bounding box center [398, 39] width 8 height 8
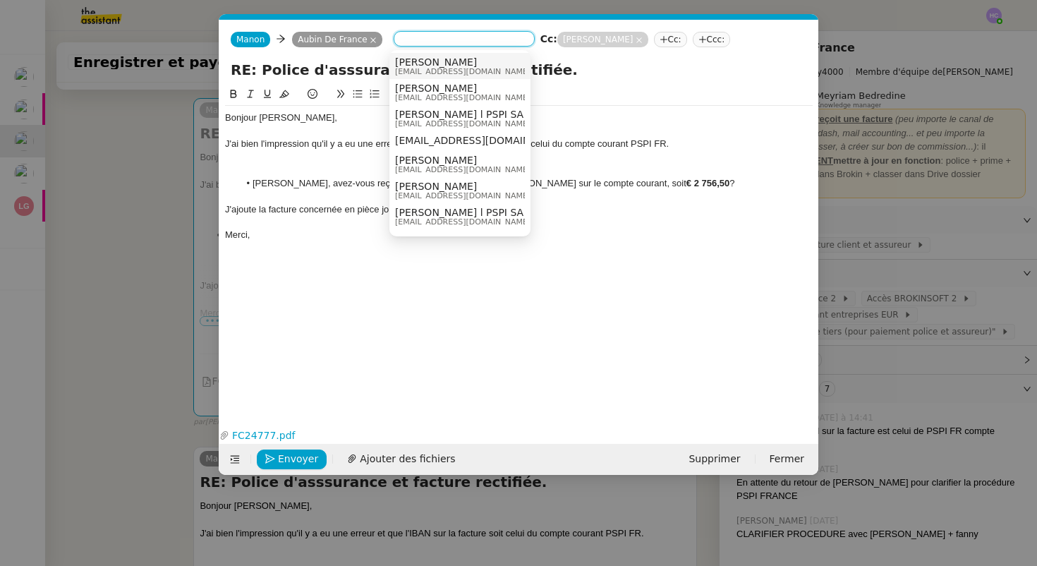
click at [428, 60] on span "Sharlen Torrado" at bounding box center [462, 61] width 135 height 11
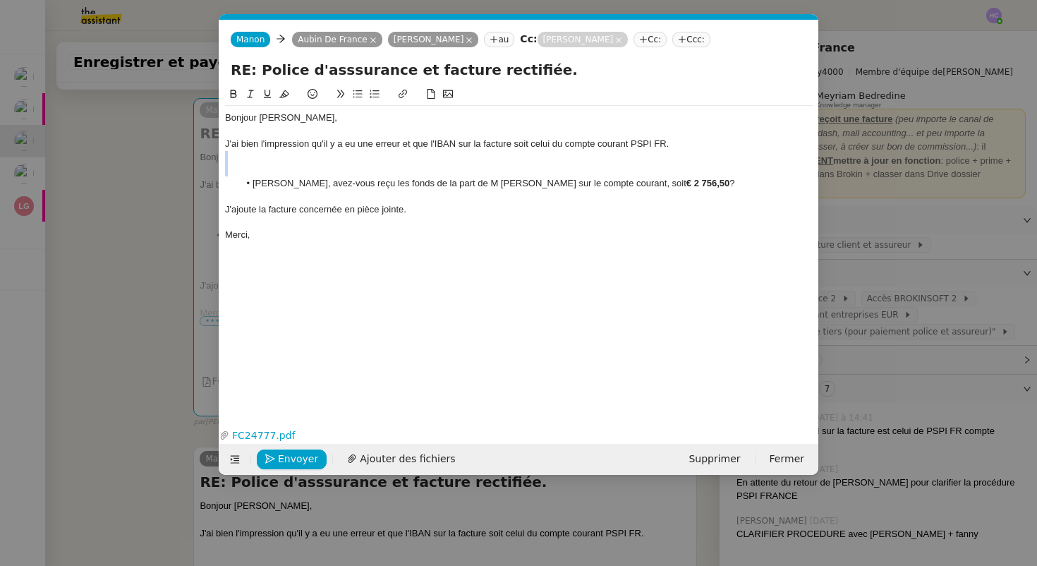
click at [386, 163] on div "Bonjour Sharlen, J'ai bien l'impression qu'il y a eu une erreur et que l'IBAN s…" at bounding box center [519, 177] width 588 height 142
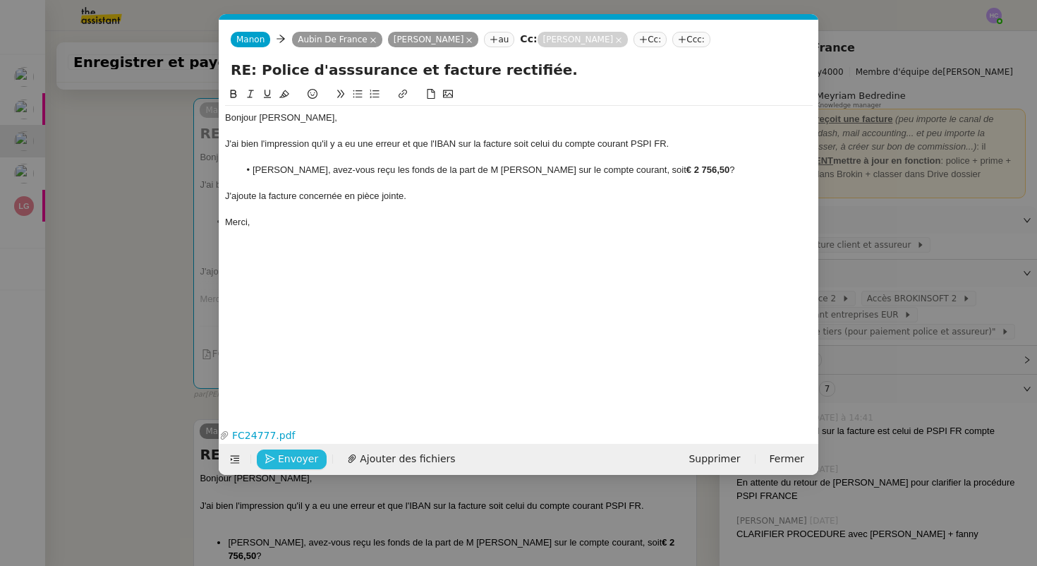
click at [293, 454] on span "Envoyer" at bounding box center [298, 459] width 40 height 16
click at [293, 454] on span "Confirmer l'envoi" at bounding box center [320, 459] width 85 height 16
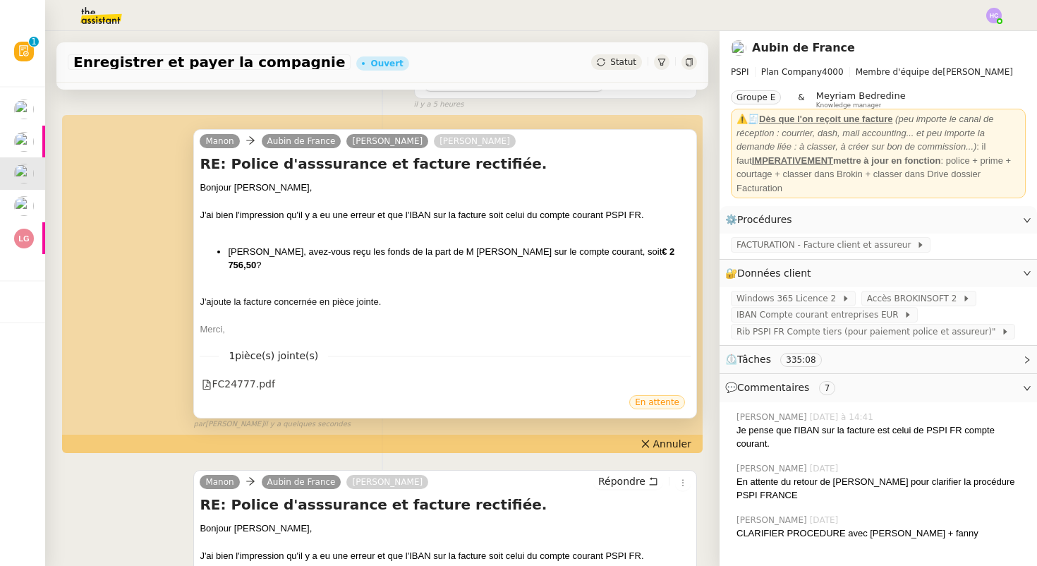
scroll to position [169, 0]
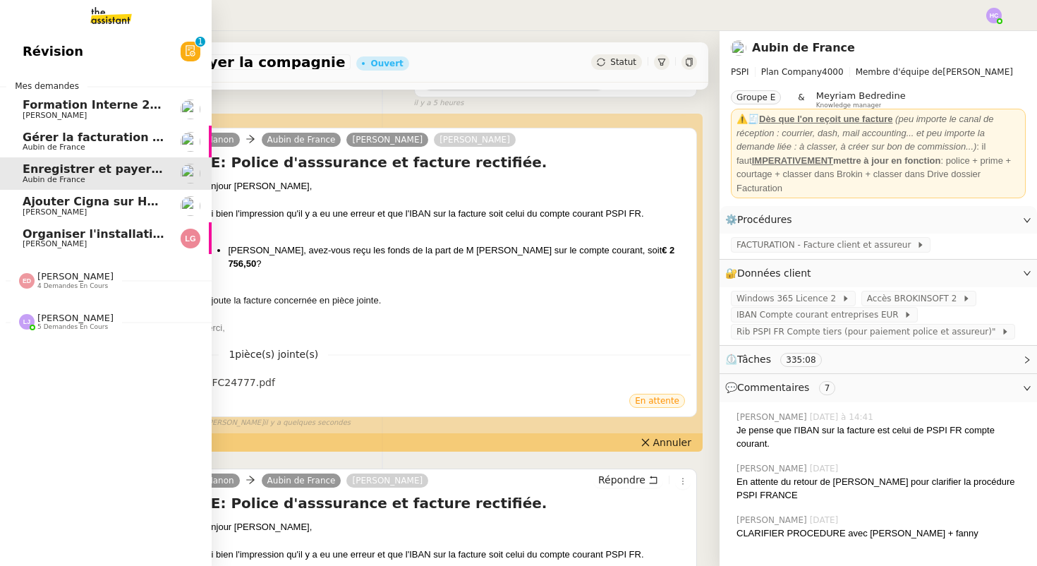
click at [118, 138] on span "Gérer la facturation des avenants" at bounding box center [130, 137] width 215 height 13
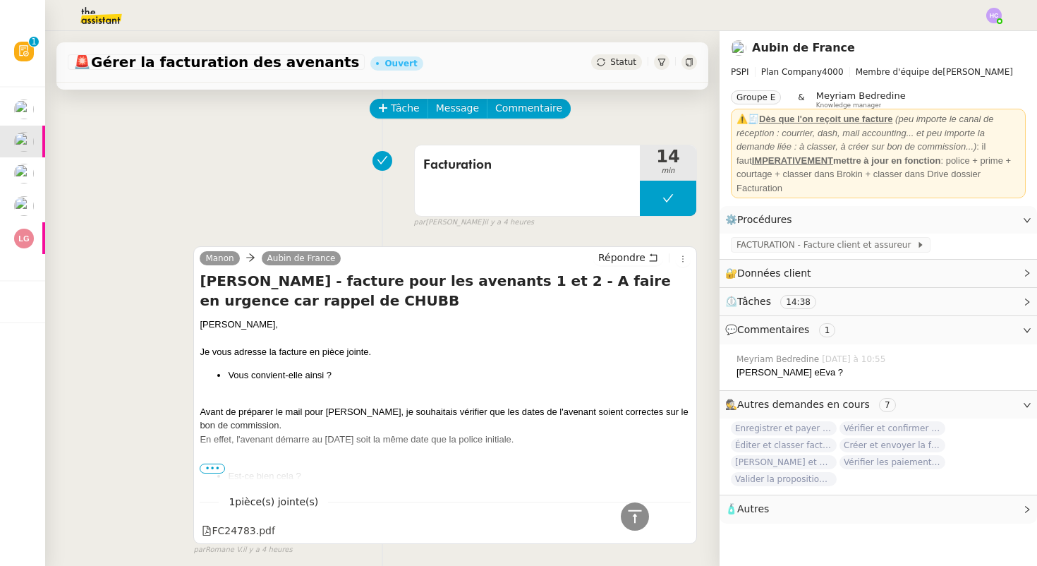
scroll to position [48, 0]
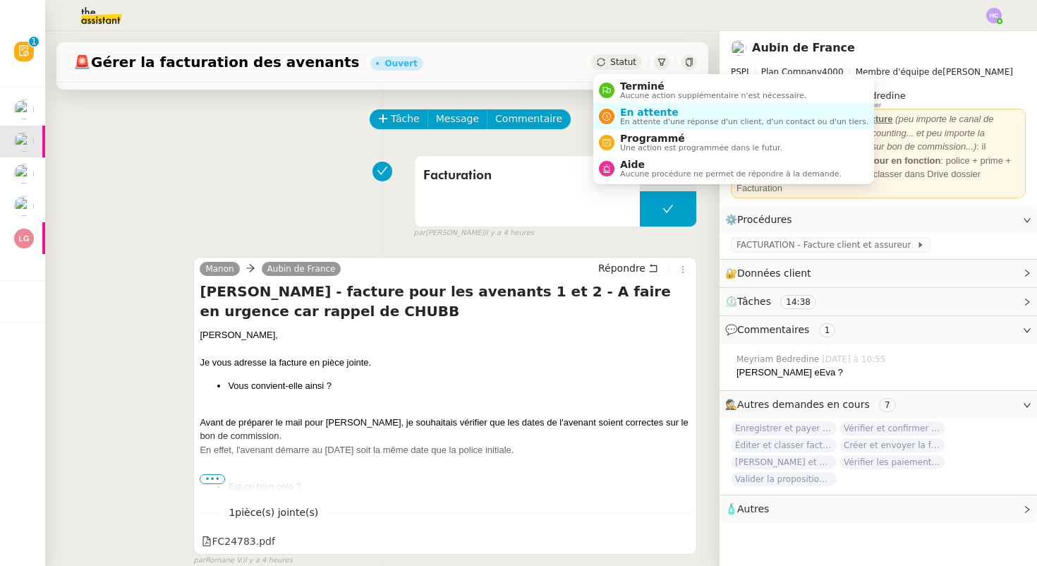
click at [613, 59] on span "Statut" at bounding box center [623, 62] width 26 height 10
click at [633, 112] on span "En attente" at bounding box center [744, 112] width 248 height 11
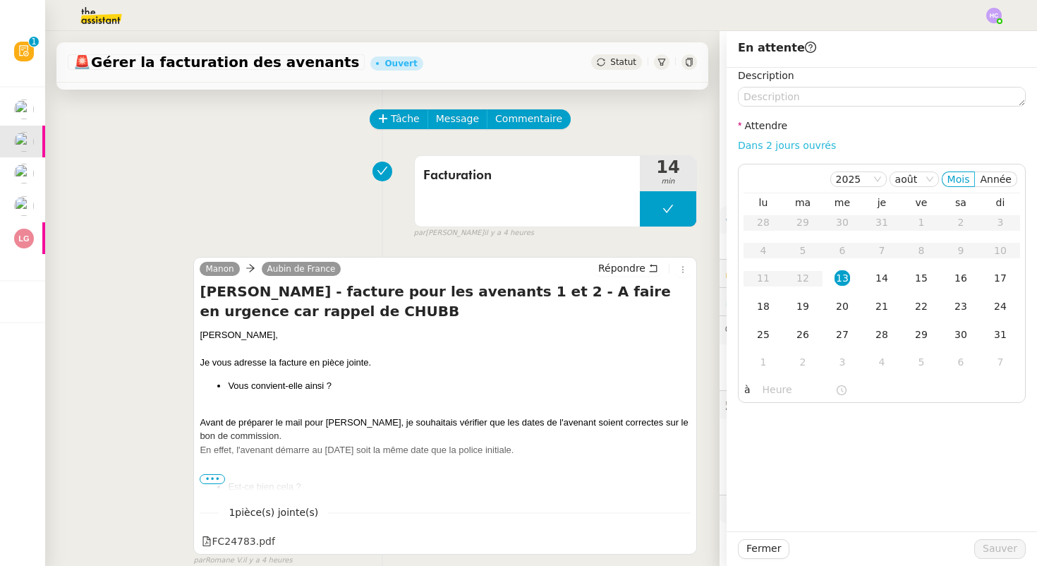
click at [761, 147] on link "Dans 2 jours ouvrés" at bounding box center [787, 145] width 98 height 11
type input "07:00"
click at [1001, 546] on span "Sauver" at bounding box center [1000, 549] width 35 height 16
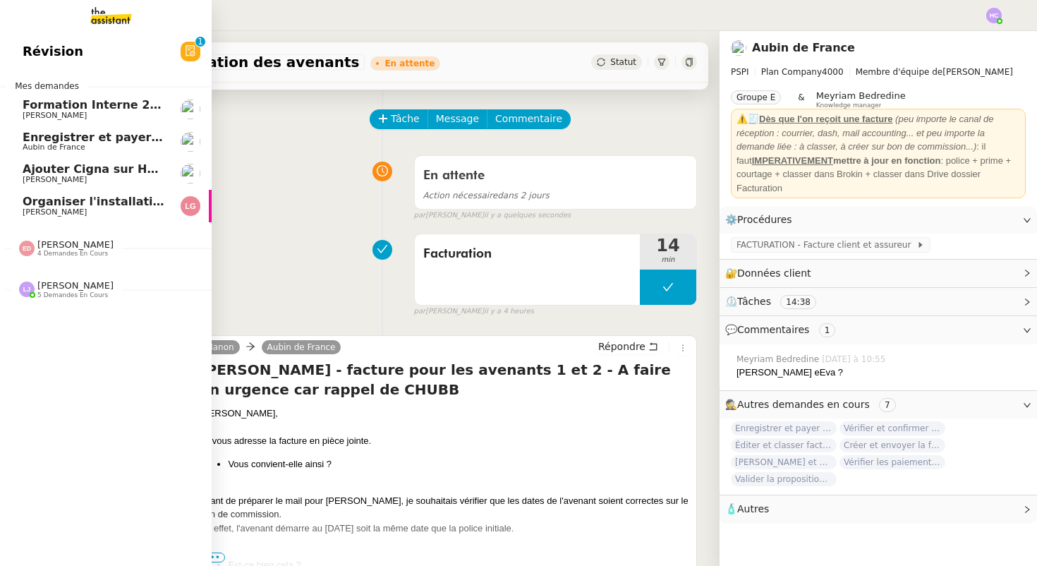
click at [60, 142] on span "Enregistrer et payer la compagnie" at bounding box center [131, 137] width 217 height 13
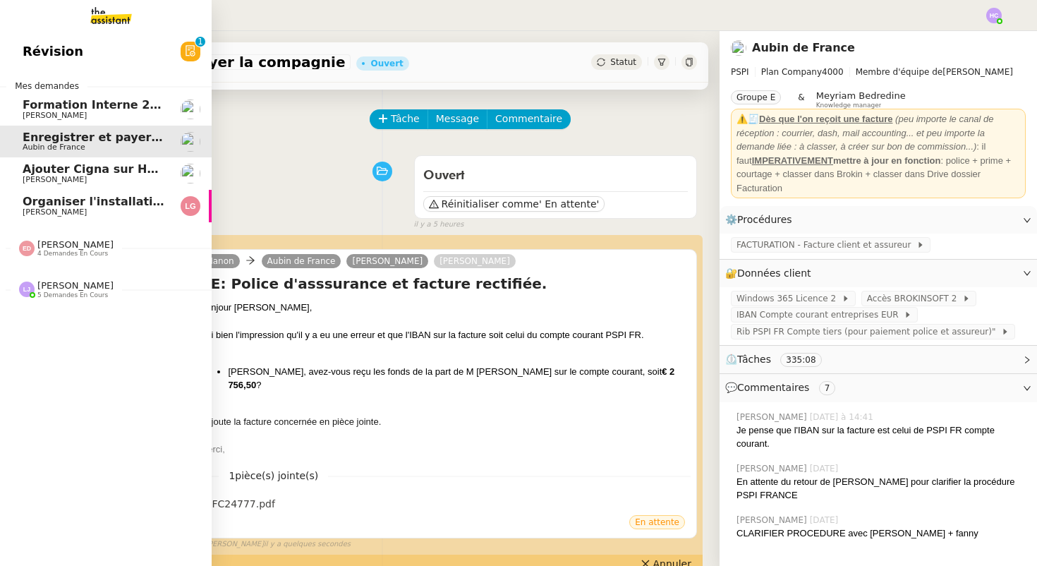
click at [60, 172] on span "Ajouter Cigna sur Hubspot" at bounding box center [107, 168] width 169 height 13
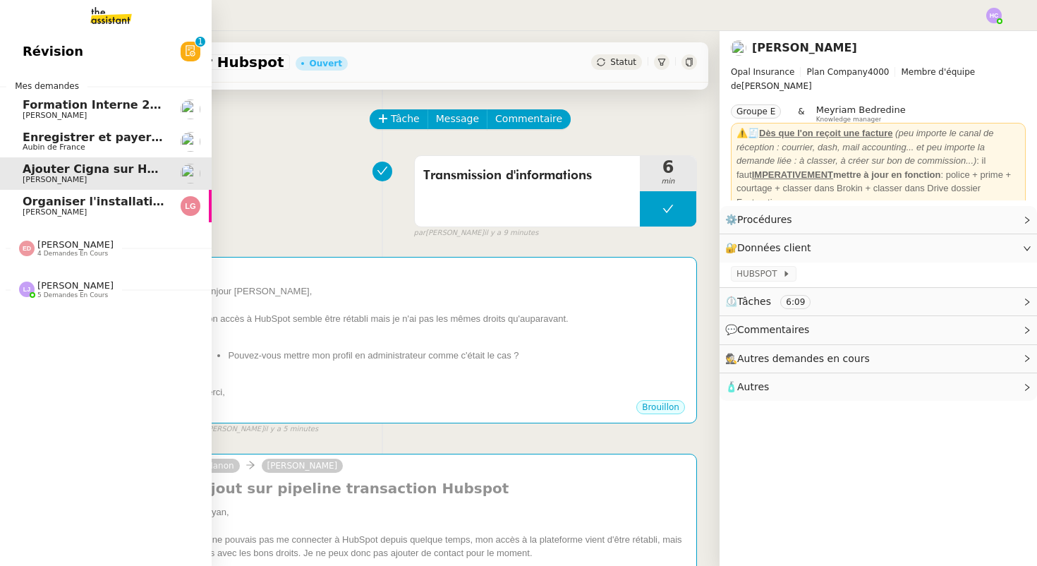
click at [66, 204] on span "Organiser l'installation de la fibre" at bounding box center [130, 201] width 215 height 13
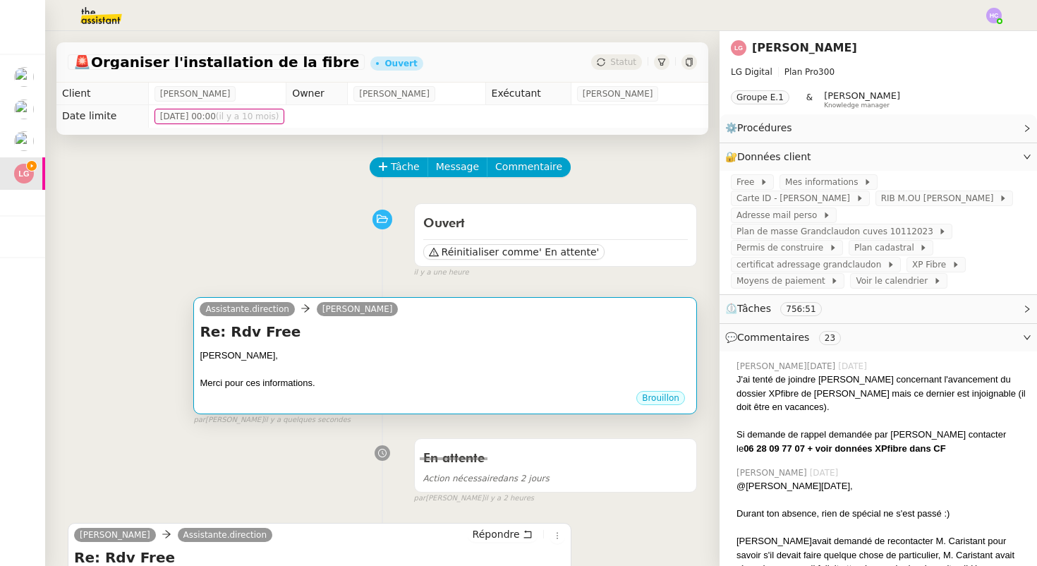
click at [378, 327] on h4 "Re: Rdv Free" at bounding box center [445, 332] width 491 height 20
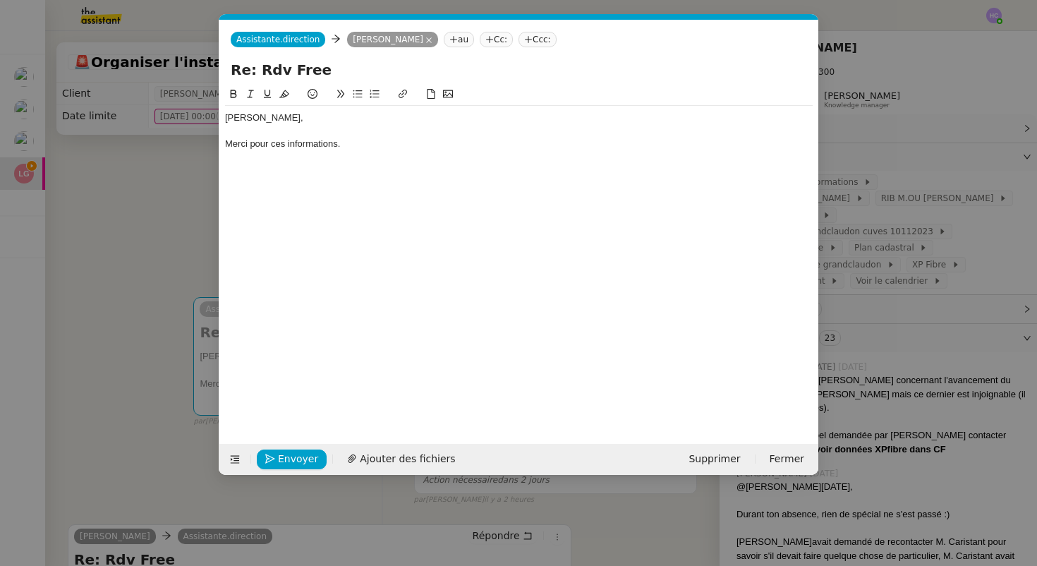
scroll to position [0, 30]
click at [351, 152] on div "Lee, Merci pour ces informations." at bounding box center [519, 131] width 588 height 50
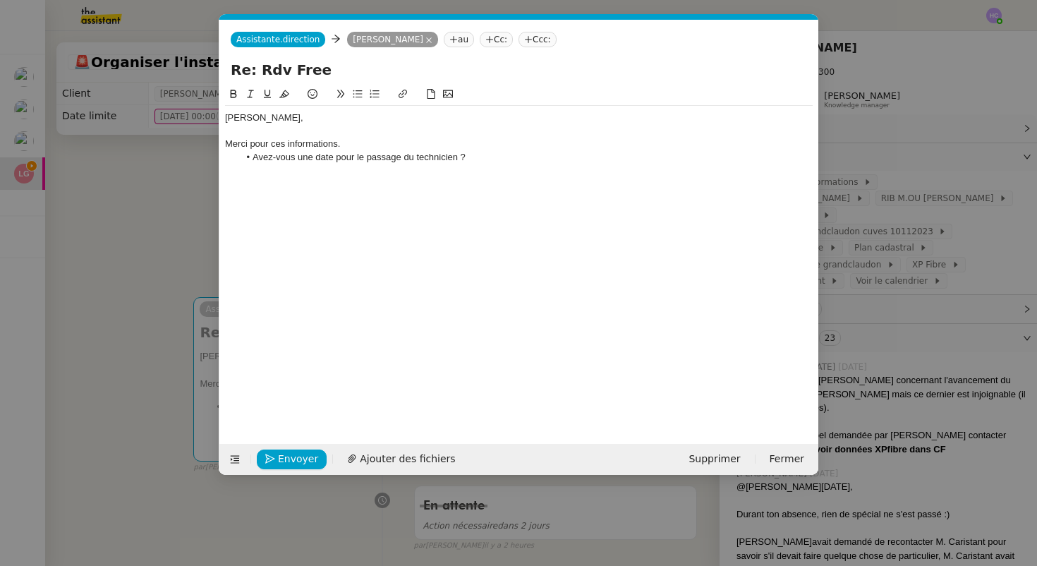
click at [152, 243] on nz-modal-container "Service TA - VOYAGE - PROPOSITION GLOBALE A utiliser dans le cadre de propositi…" at bounding box center [518, 283] width 1037 height 566
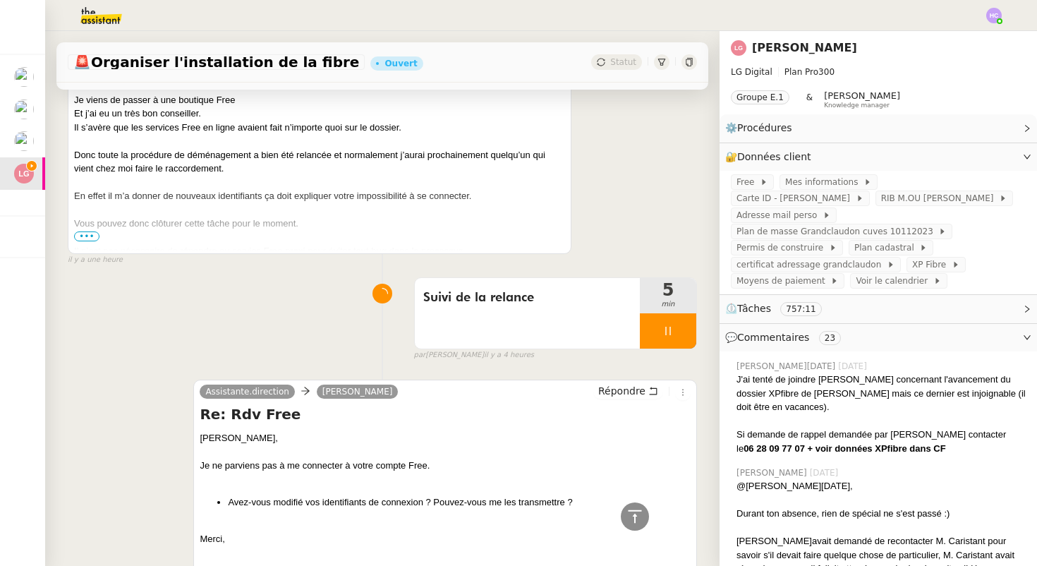
scroll to position [49, 0]
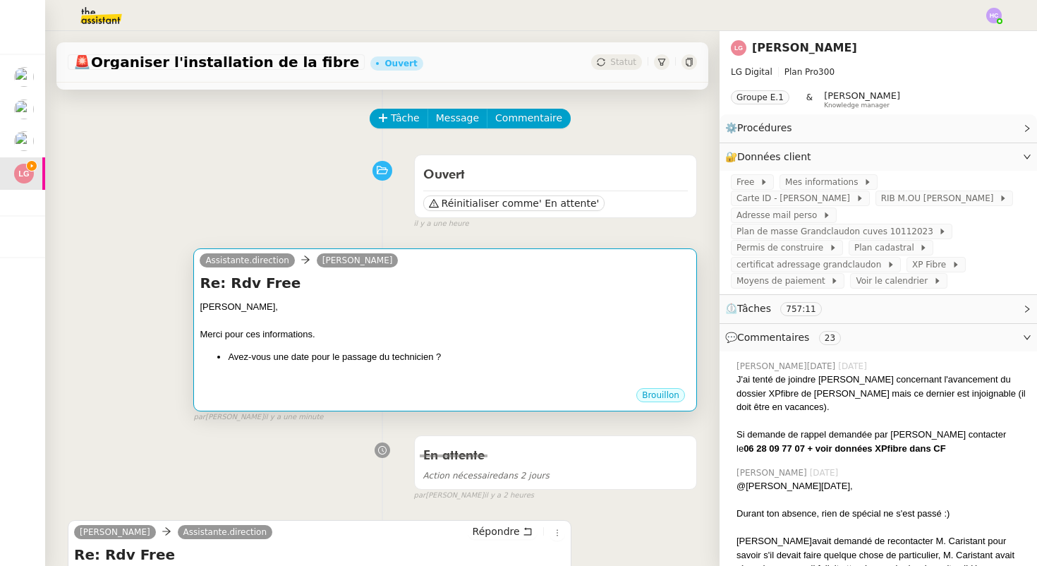
click at [269, 348] on div "Lee, Merci pour ces informations. Avez-vous une date pour le passage du technic…" at bounding box center [445, 344] width 491 height 88
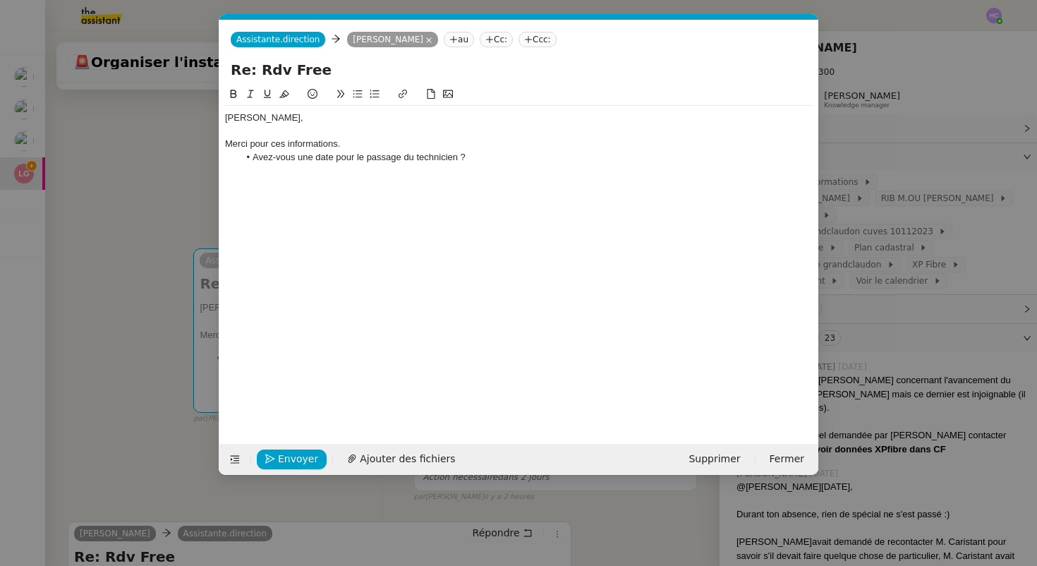
scroll to position [0, 30]
click at [482, 155] on li "Avez-vous une date pour le passage du technicien ?" at bounding box center [526, 157] width 574 height 13
click at [421, 148] on div "Merci pour ces informations." at bounding box center [519, 144] width 588 height 13
click at [521, 167] on li "Avez-vous une date pour le passage du technicien ?" at bounding box center [526, 170] width 574 height 13
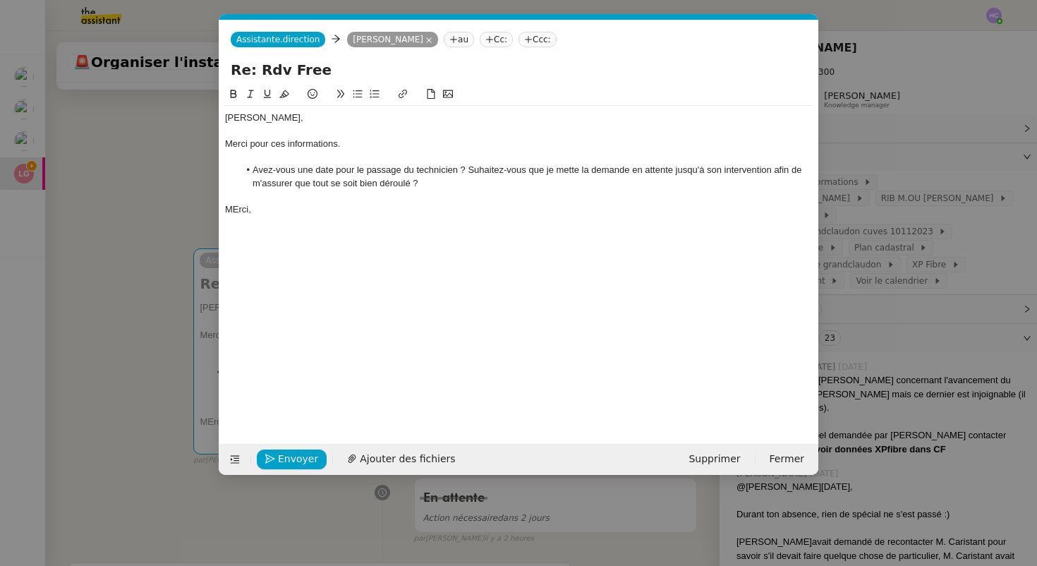
click at [237, 209] on div "MErci," at bounding box center [519, 209] width 588 height 13
click at [362, 145] on div "Merci pour ces informations." at bounding box center [519, 144] width 588 height 13
click at [478, 171] on li "Avez-vous une date pour le passage du technicien ? Suhaitez-vous que je mette l…" at bounding box center [526, 177] width 574 height 26
click at [0, 0] on lt-strong "o" at bounding box center [0, 0] width 0 height 0
click at [424, 185] on li "Avez-vous une date pour le passage du technicien ? Souhaitez-vous que je mette …" at bounding box center [526, 177] width 574 height 26
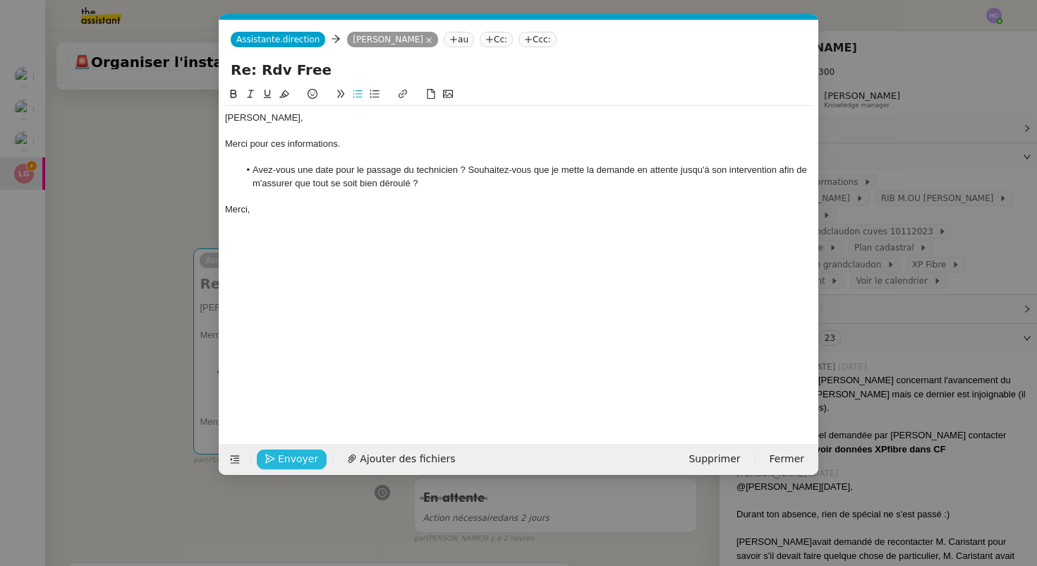
click at [293, 460] on span "Envoyer" at bounding box center [298, 459] width 40 height 16
click at [294, 458] on span "Confirmer l'envoi" at bounding box center [320, 459] width 85 height 16
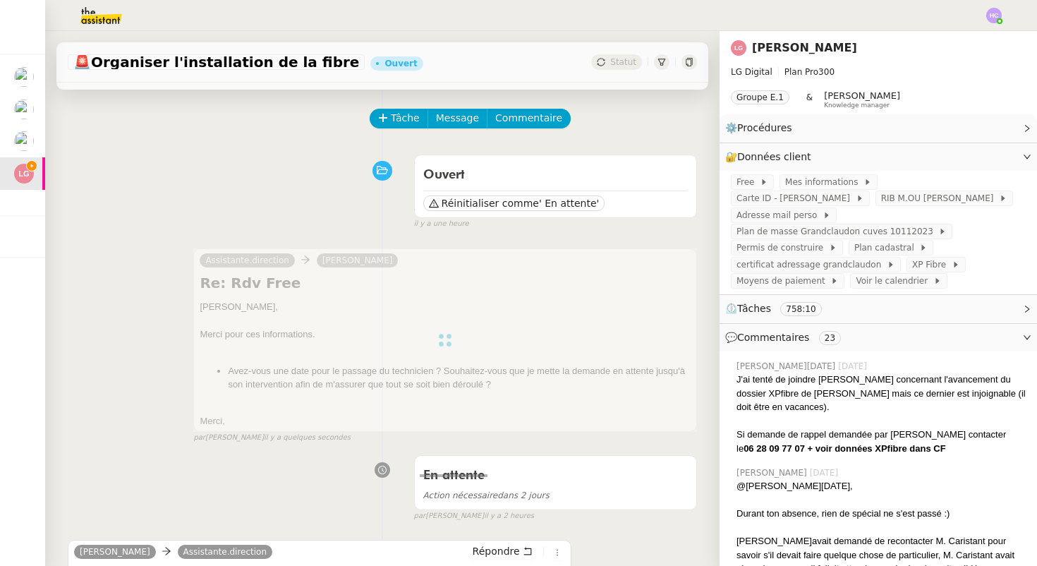
scroll to position [395, 0]
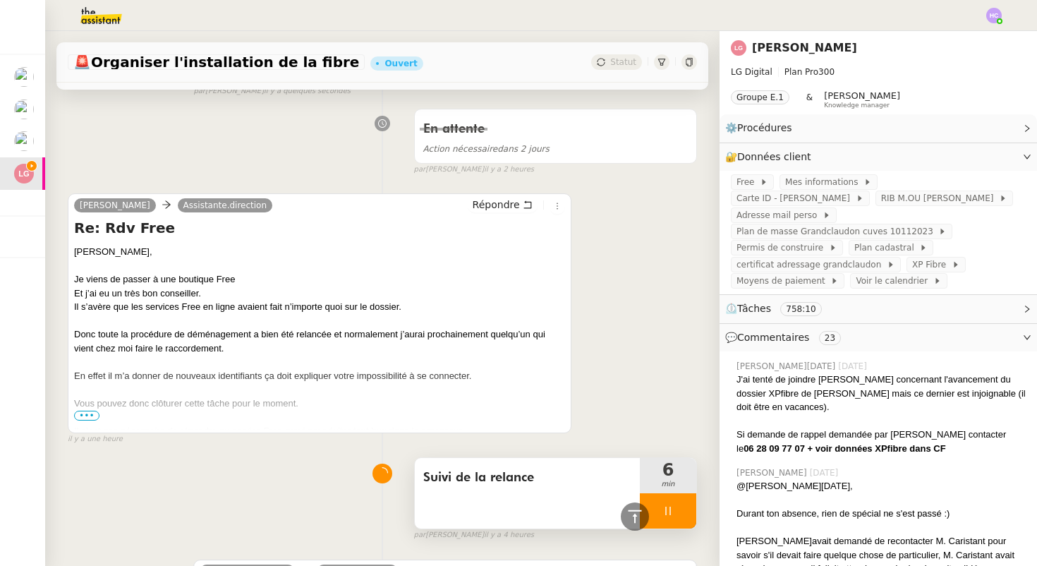
click at [677, 508] on div at bounding box center [668, 510] width 56 height 35
click at [677, 508] on icon at bounding box center [682, 510] width 11 height 11
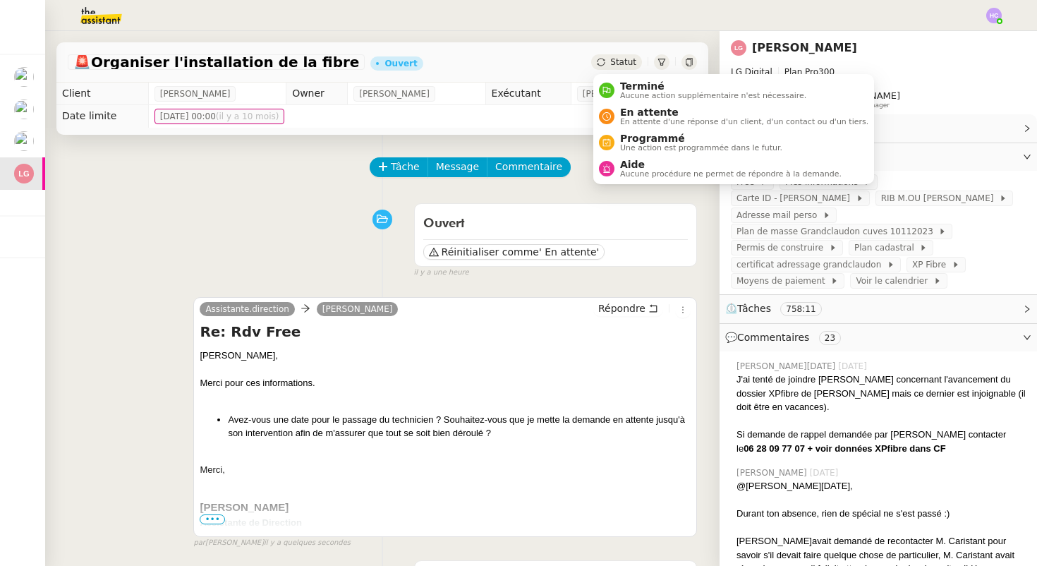
click at [610, 62] on div "Statut" at bounding box center [616, 62] width 51 height 16
click at [612, 119] on nz-avatar at bounding box center [607, 117] width 16 height 16
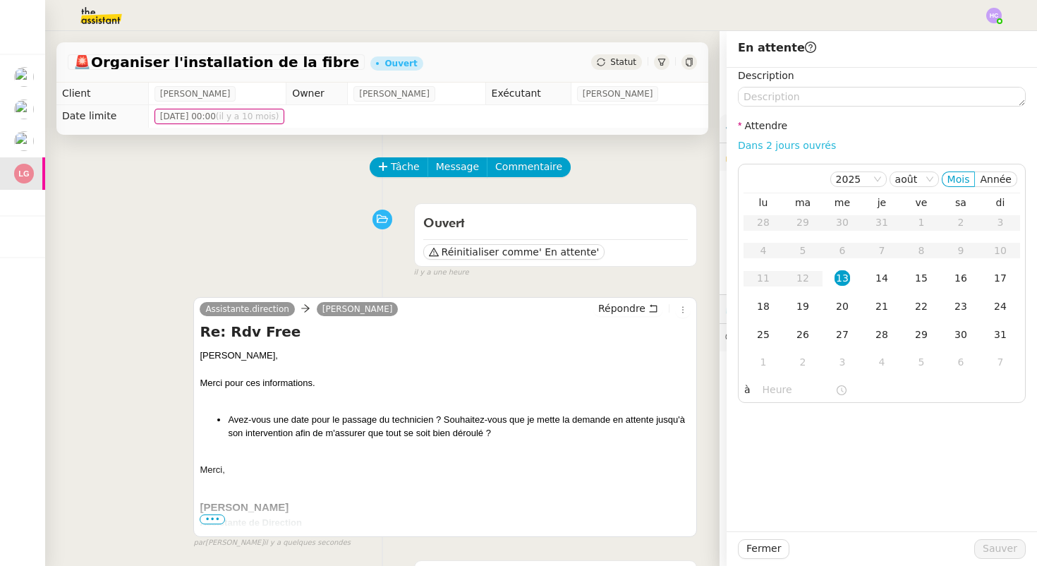
click at [757, 143] on link "Dans 2 jours ouvrés" at bounding box center [787, 145] width 98 height 11
type input "07:00"
click at [1002, 546] on span "Sauver" at bounding box center [1000, 549] width 35 height 16
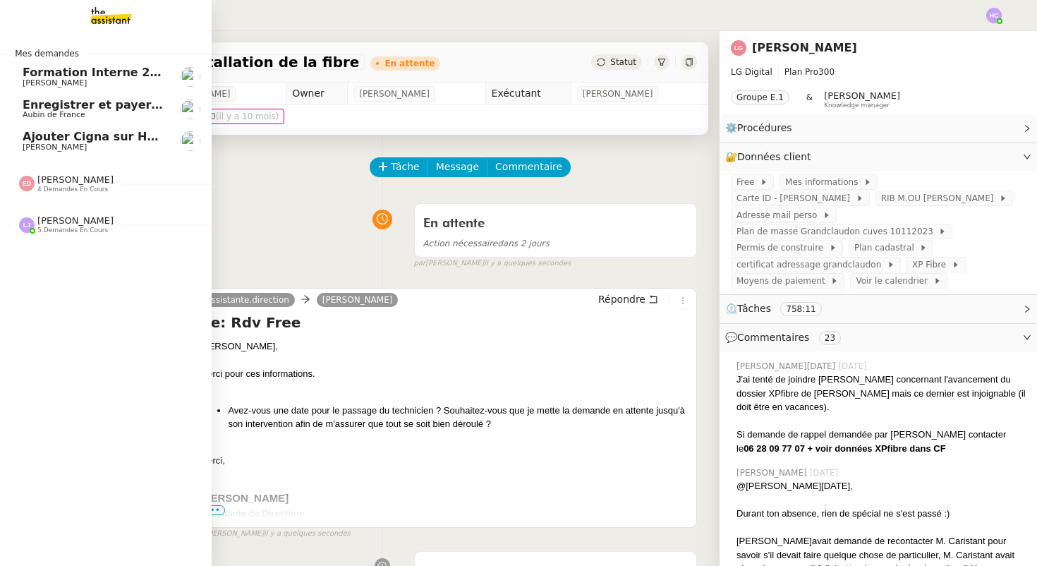
click at [46, 107] on span "Enregistrer et payer la compagnie" at bounding box center [131, 104] width 217 height 13
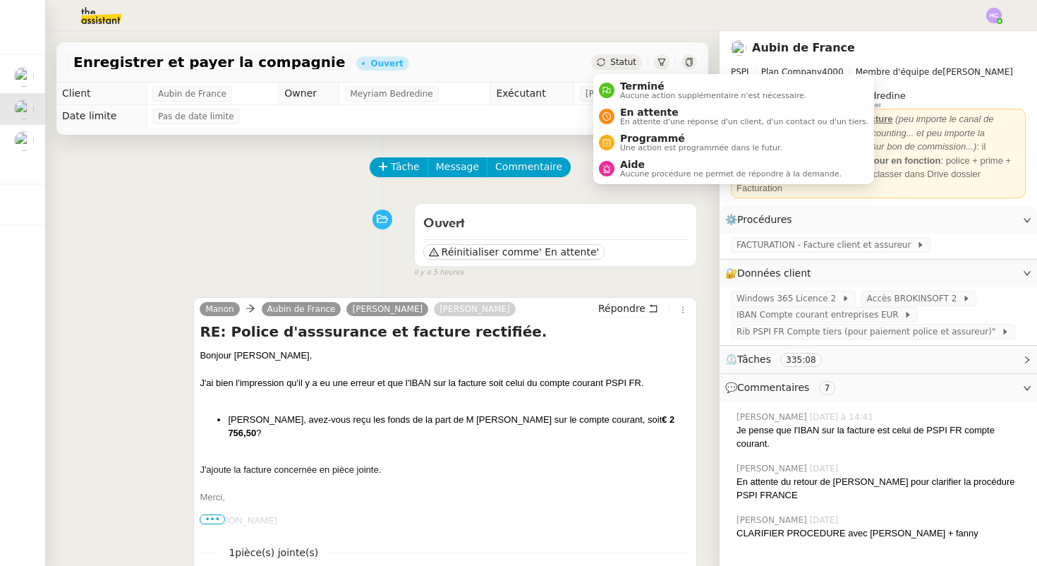
click at [618, 67] on span "Statut" at bounding box center [623, 62] width 26 height 10
click at [629, 116] on span "En attente" at bounding box center [744, 112] width 248 height 11
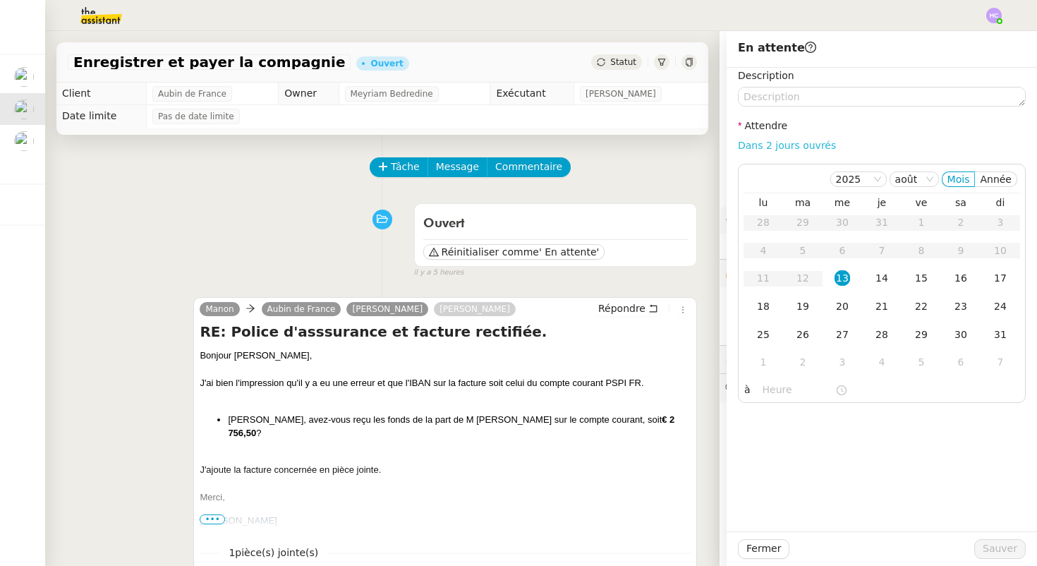
click at [751, 141] on link "Dans 2 jours ouvrés" at bounding box center [787, 145] width 98 height 11
type input "07:00"
click at [846, 306] on div "20" at bounding box center [843, 307] width 16 height 16
click at [999, 554] on span "Sauver" at bounding box center [1000, 549] width 35 height 16
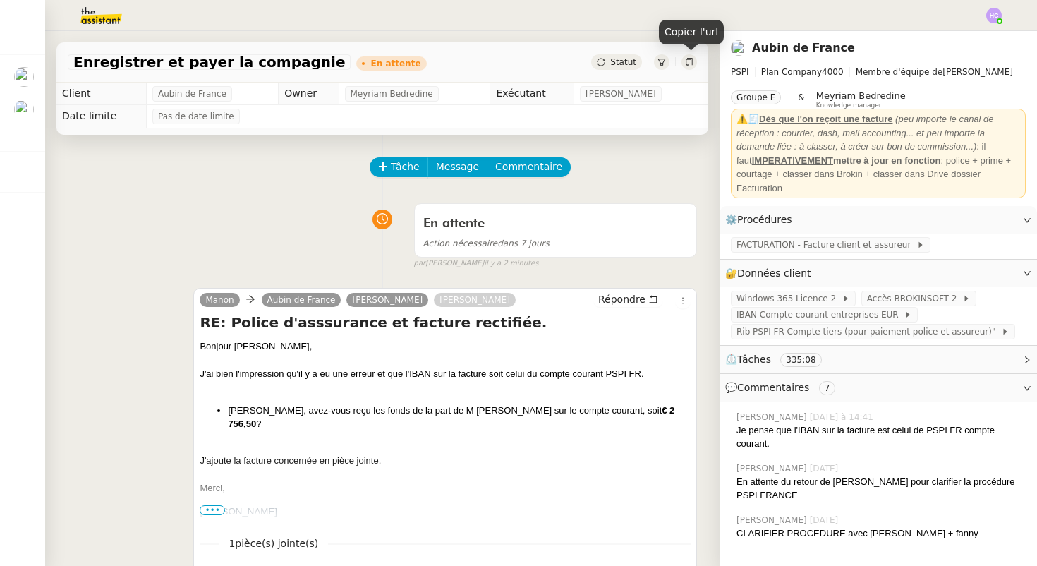
click at [691, 59] on icon at bounding box center [689, 62] width 8 height 8
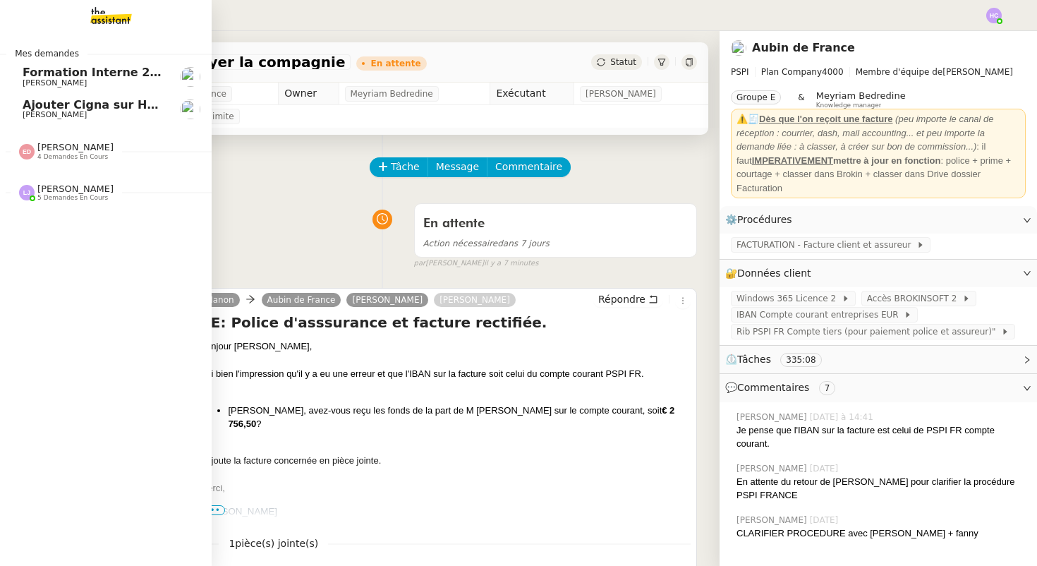
click at [64, 102] on span "Ajouter Cigna sur Hubspot" at bounding box center [107, 104] width 169 height 13
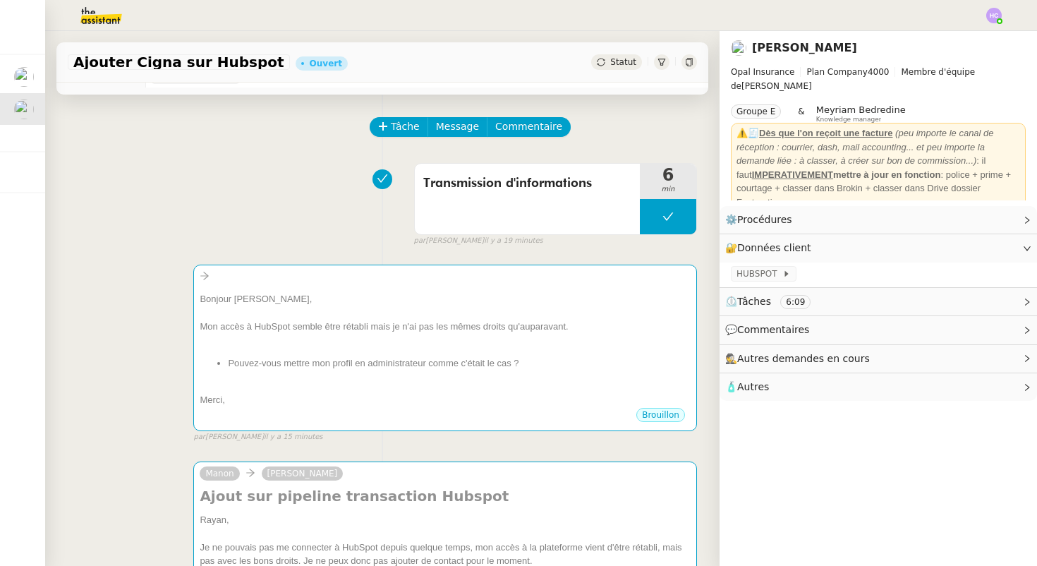
scroll to position [52, 0]
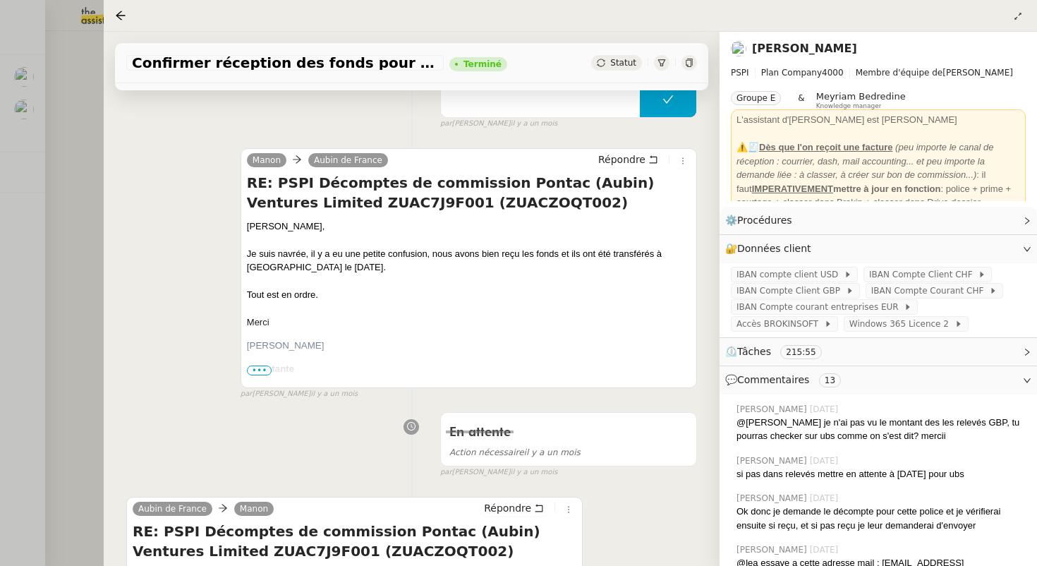
scroll to position [247, 0]
